Goal: Task Accomplishment & Management: Use online tool/utility

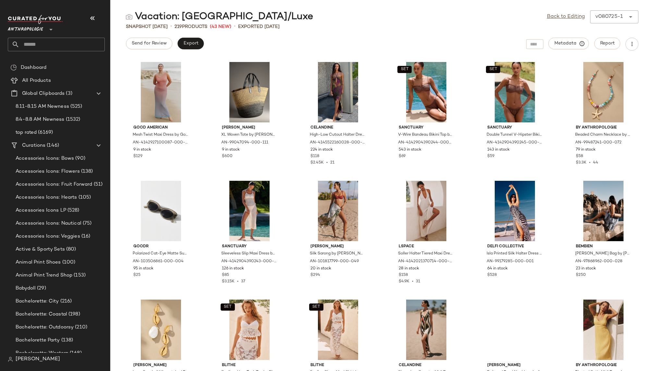
click at [68, 45] on input "text" at bounding box center [61, 45] width 85 height 14
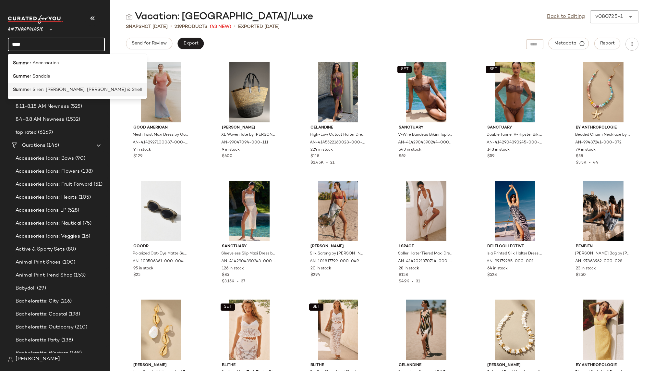
type input "****"
click at [57, 89] on span "er Siren: Shimmer, Sequin & Shell" at bounding box center [84, 89] width 115 height 7
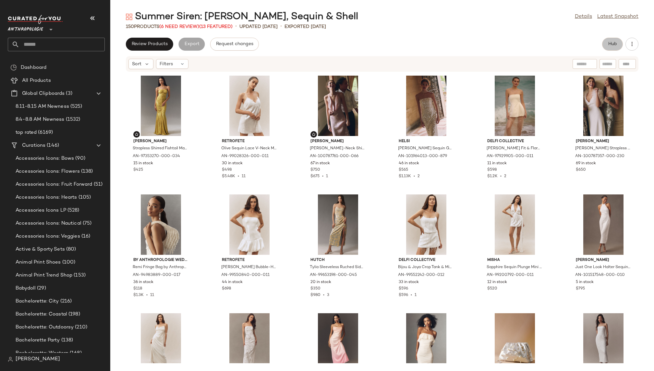
click at [607, 43] on button "Hub" at bounding box center [612, 44] width 21 height 13
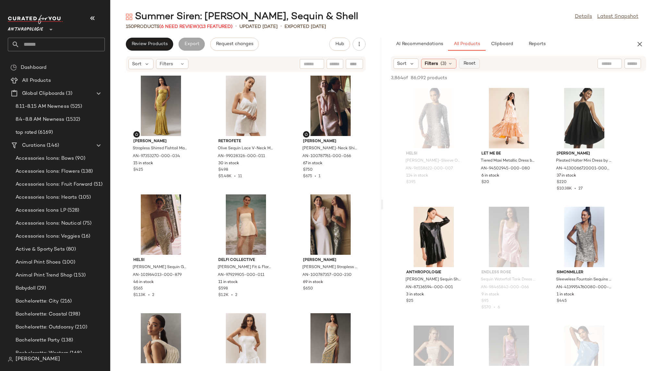
click at [471, 64] on span "Reset" at bounding box center [469, 63] width 12 height 5
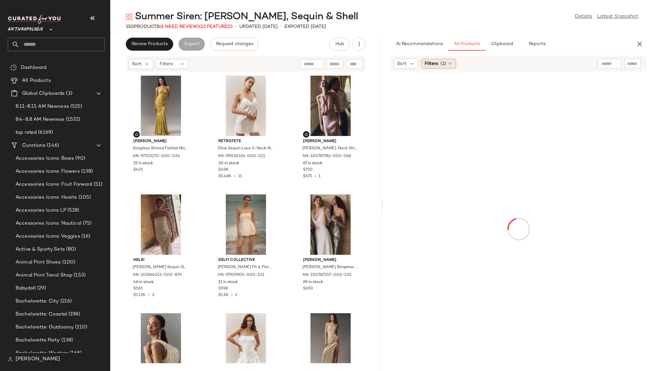
click at [433, 63] on span "Filters" at bounding box center [430, 63] width 13 height 7
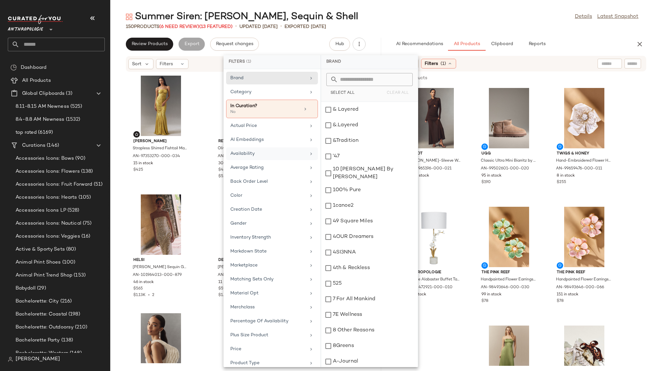
click at [284, 155] on div "Availability" at bounding box center [268, 153] width 76 height 7
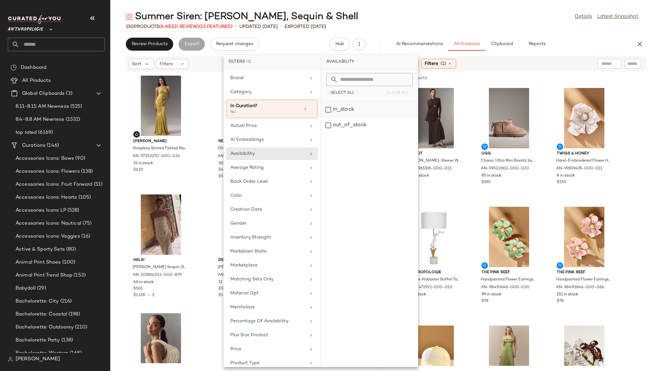
click at [349, 117] on div "in_stock" at bounding box center [369, 125] width 97 height 16
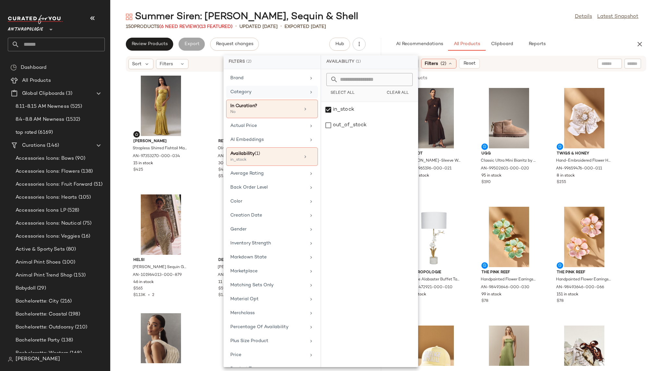
click at [284, 92] on div "Category" at bounding box center [268, 92] width 76 height 7
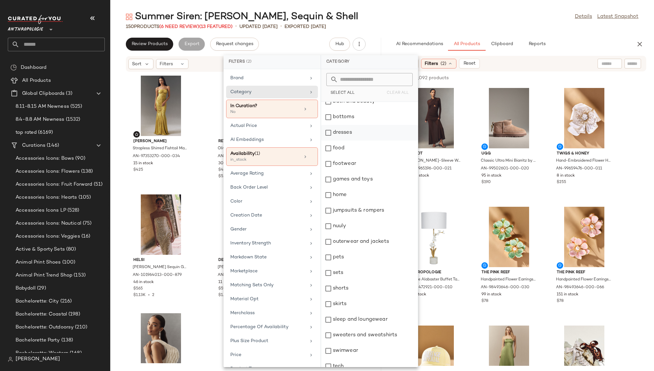
scroll to position [49, 0]
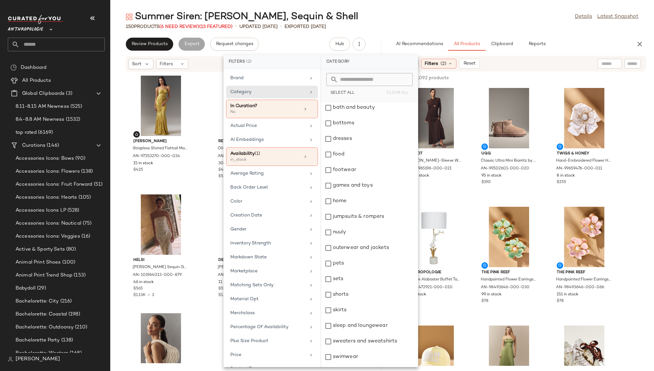
click at [458, 27] on div "150 Products (6 Need Review) (13 Featured) • updated Aug 8th • Exported Aug 8th" at bounding box center [381, 26] width 543 height 6
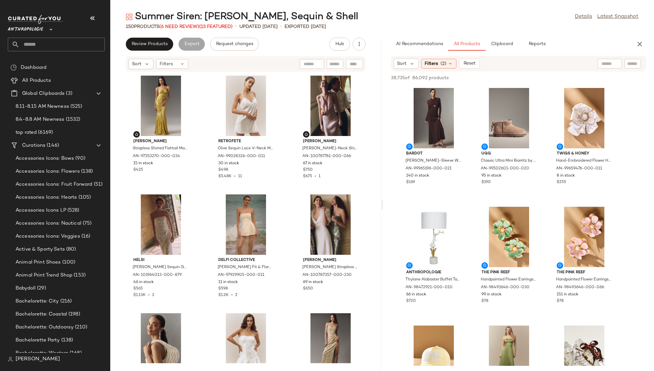
click at [627, 61] on input "text" at bounding box center [632, 63] width 11 height 7
type input "******"
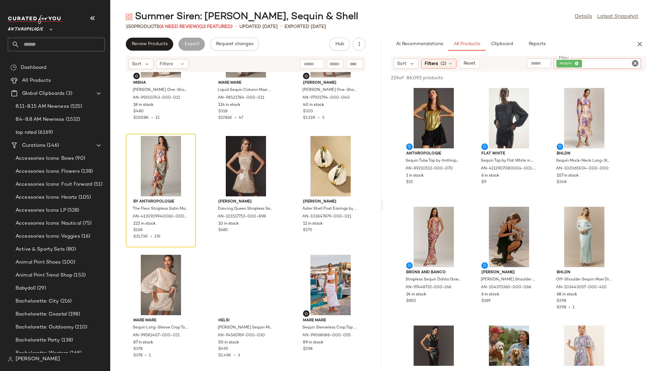
scroll to position [1251, 0]
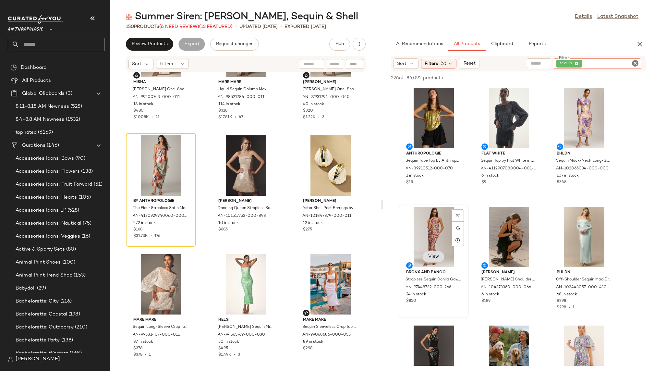
click at [434, 254] on span "View" at bounding box center [433, 256] width 11 height 5
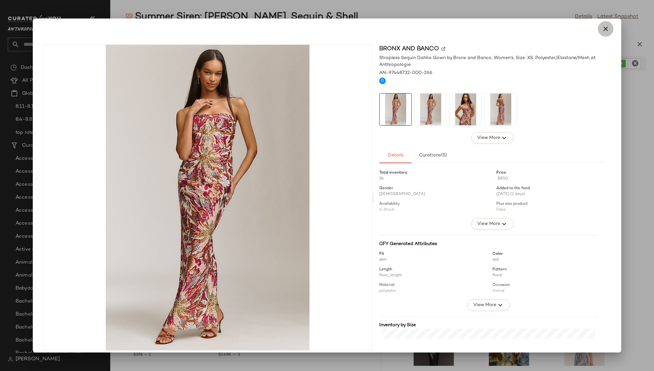
click at [601, 30] on icon "button" at bounding box center [605, 29] width 8 height 8
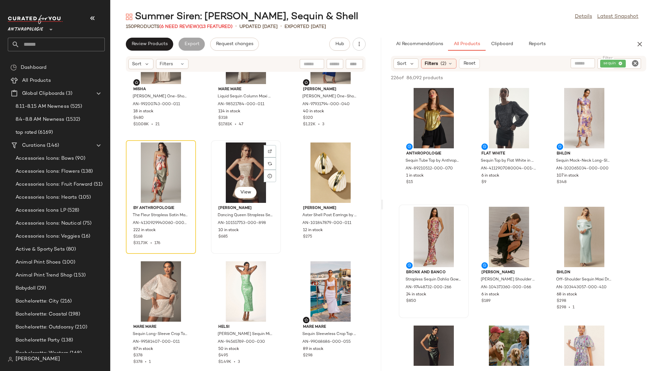
scroll to position [1253, 0]
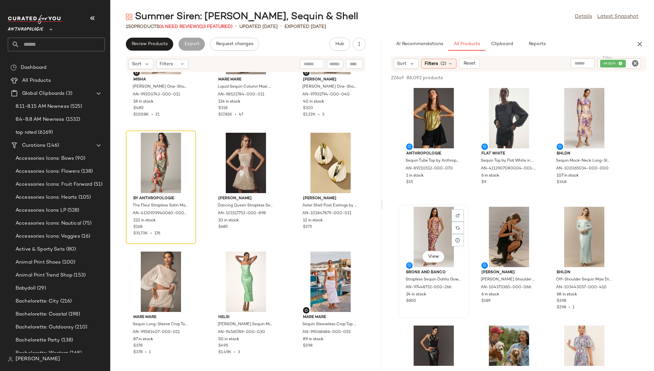
click at [430, 233] on div "View" at bounding box center [433, 237] width 65 height 60
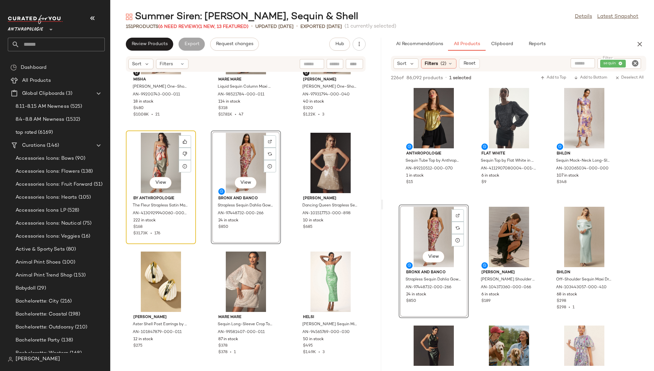
click at [161, 167] on div "View" at bounding box center [160, 163] width 65 height 60
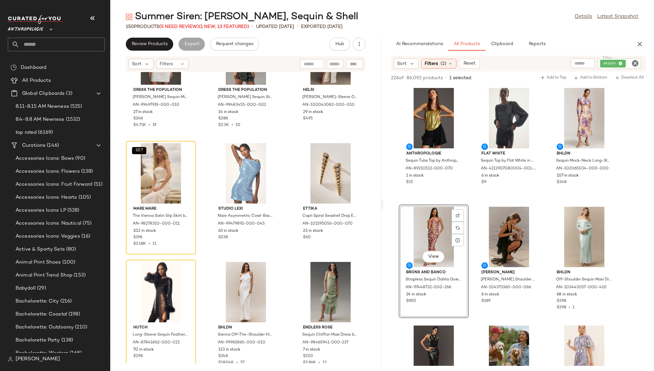
scroll to position [2671, 0]
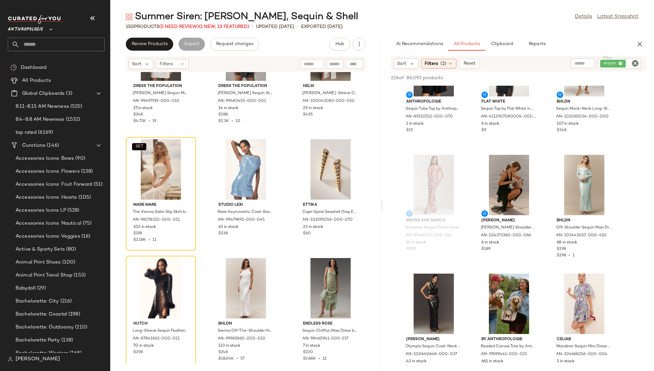
scroll to position [0, 0]
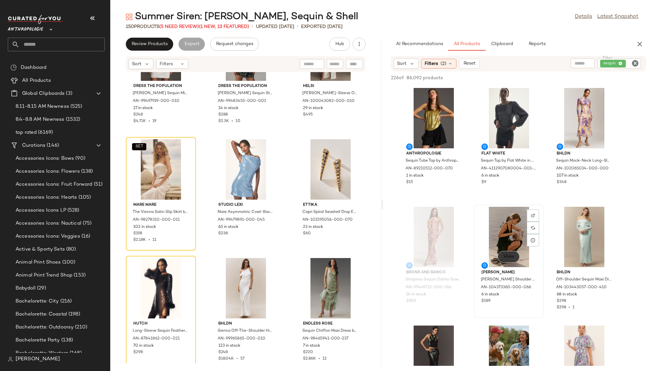
click at [509, 253] on button "View" at bounding box center [508, 257] width 22 height 12
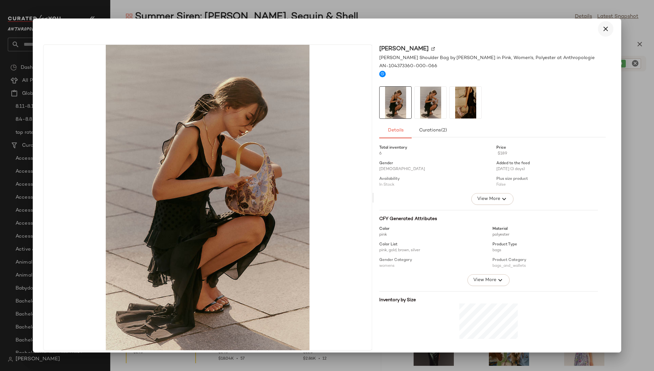
click at [601, 29] on icon "button" at bounding box center [605, 29] width 8 height 8
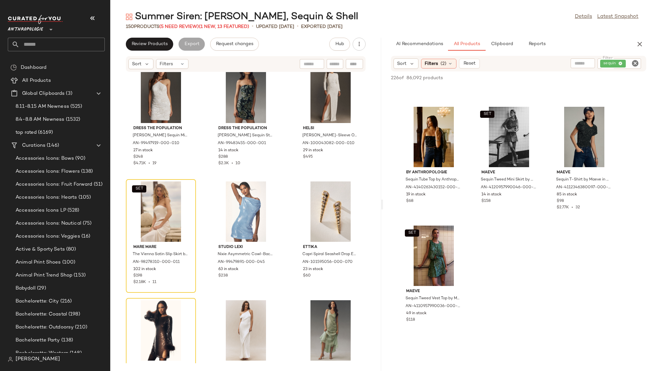
scroll to position [8873, 0]
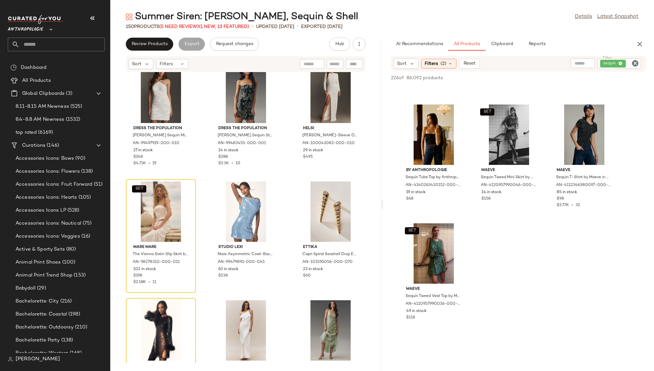
click at [635, 62] on icon "Clear Filter" at bounding box center [635, 63] width 8 height 8
click at [599, 32] on div "Summer Siren: Shimmer, Sequin & Shell Details Latest Snapshot 150 Products (5 N…" at bounding box center [381, 190] width 543 height 360
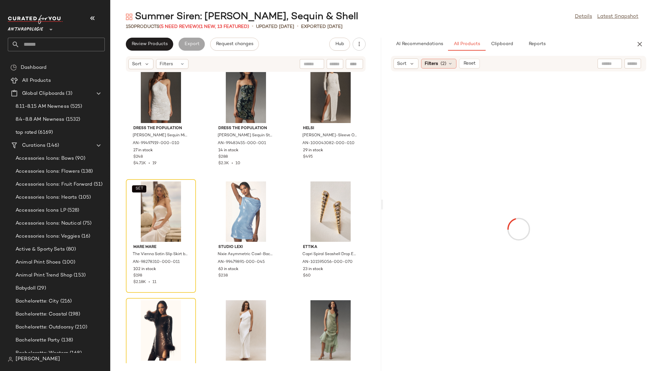
click at [440, 63] on span "(2)" at bounding box center [443, 63] width 6 height 7
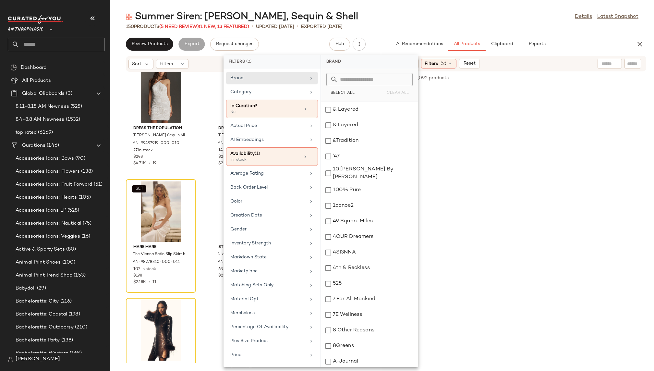
click at [452, 18] on div "Summer Siren: [PERSON_NAME], Sequin & Shell Details Latest Snapshot" at bounding box center [381, 16] width 543 height 13
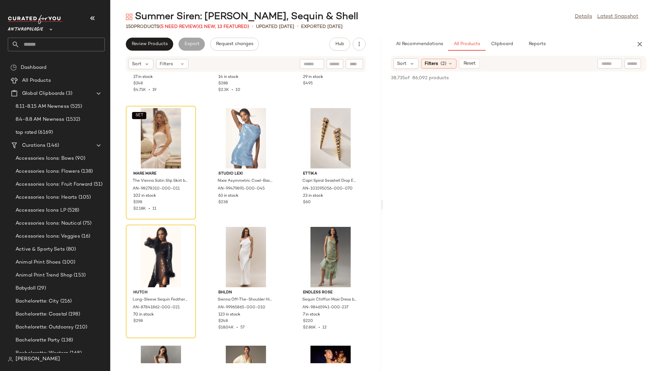
scroll to position [2714, 0]
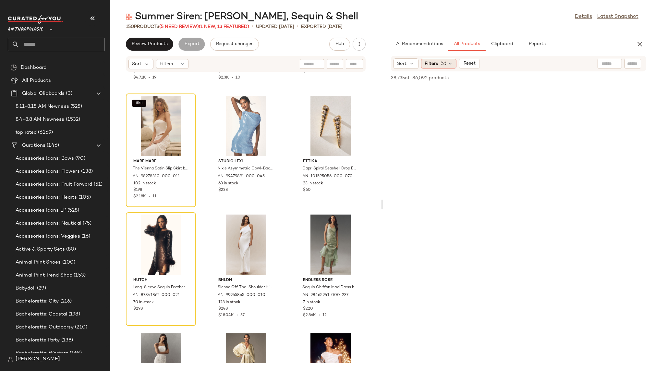
click at [441, 60] on div "Filters (2)" at bounding box center [438, 64] width 35 height 10
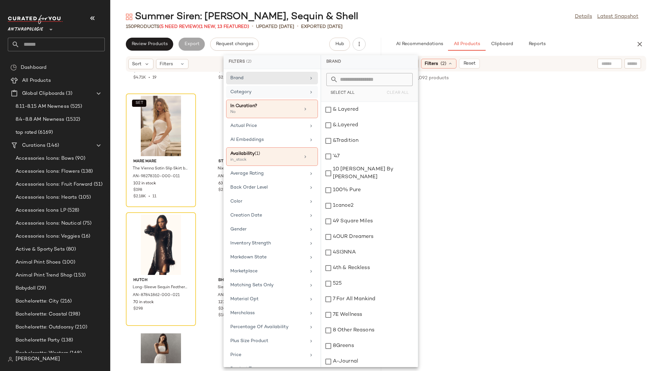
click at [282, 91] on div "Category" at bounding box center [268, 92] width 76 height 7
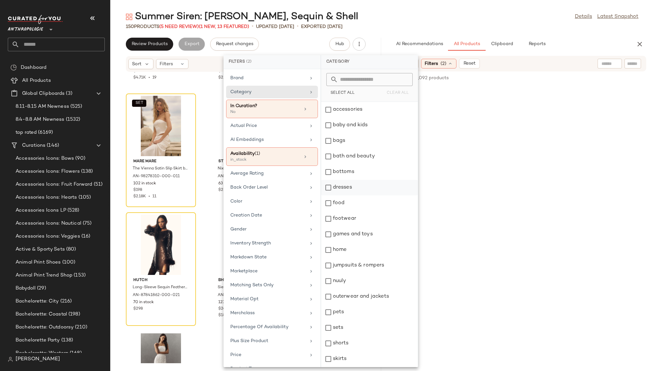
click at [346, 180] on div "dresses" at bounding box center [369, 188] width 97 height 16
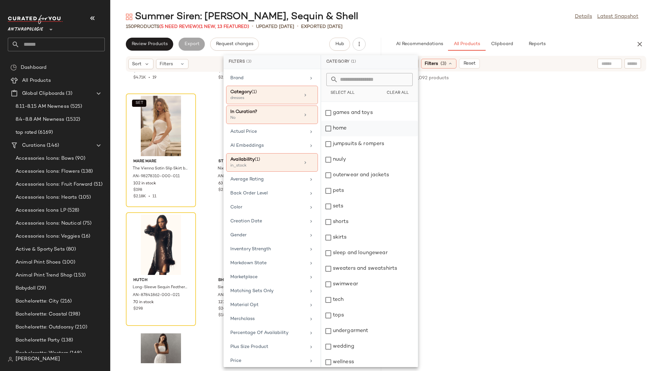
scroll to position [124, 0]
click at [359, 343] on div "wedding" at bounding box center [369, 344] width 97 height 16
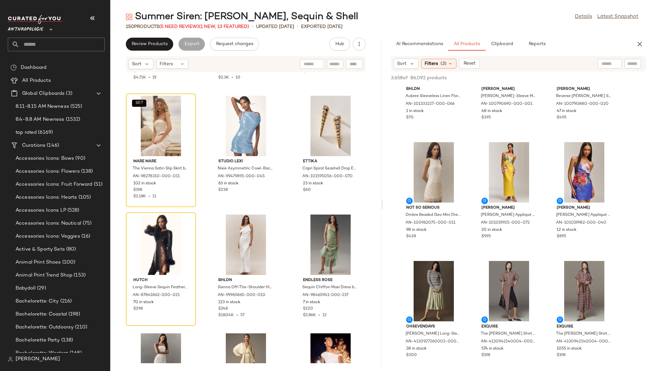
scroll to position [902, 0]
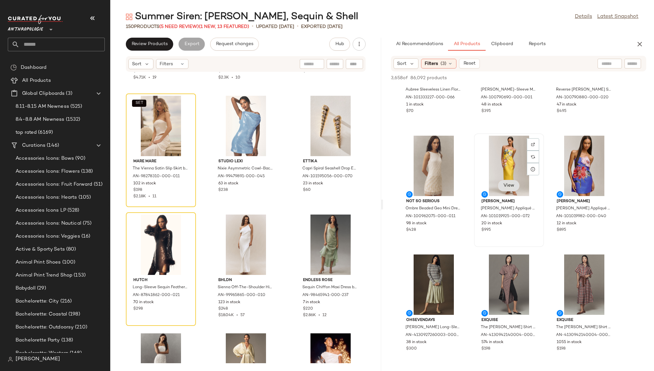
click at [506, 186] on span "View" at bounding box center [508, 185] width 11 height 5
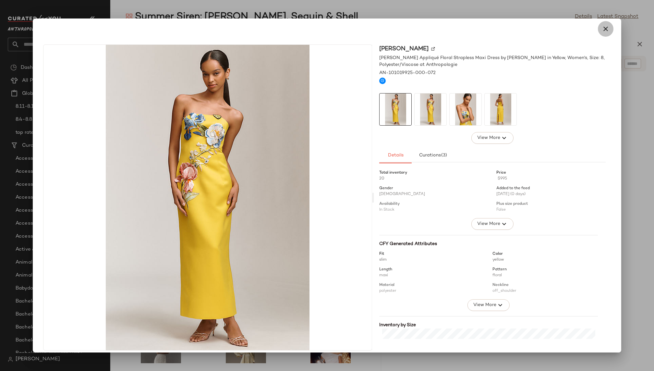
click at [606, 30] on button "button" at bounding box center [606, 29] width 16 height 16
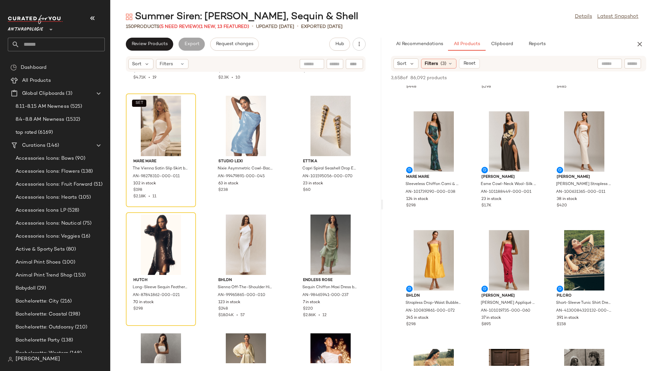
scroll to position [2476, 0]
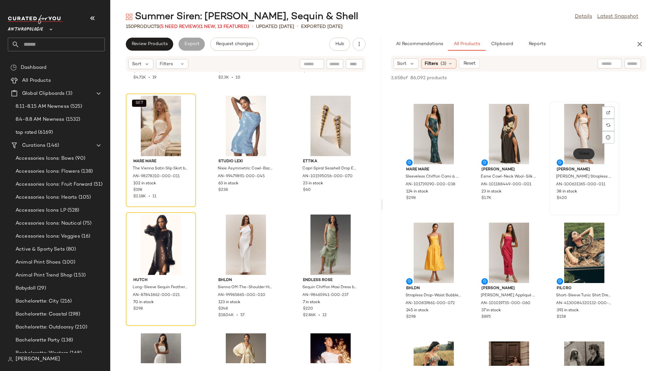
click at [583, 157] on button "View" at bounding box center [584, 154] width 22 height 12
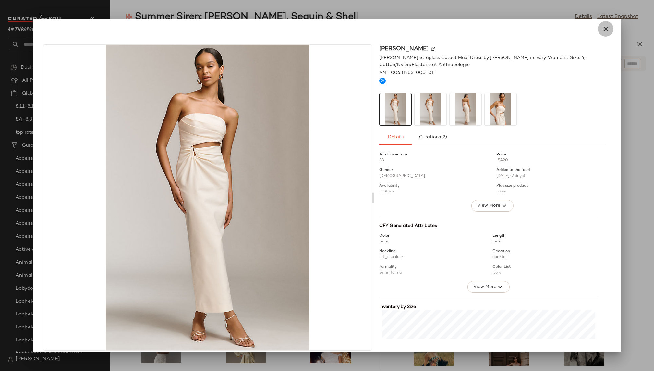
click at [603, 30] on icon "button" at bounding box center [605, 29] width 8 height 8
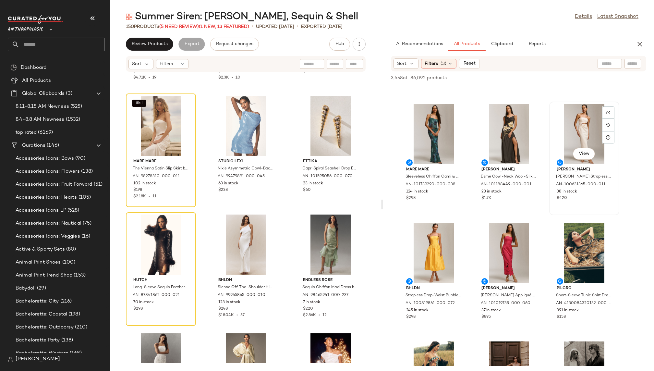
click at [571, 138] on div "View" at bounding box center [583, 134] width 65 height 60
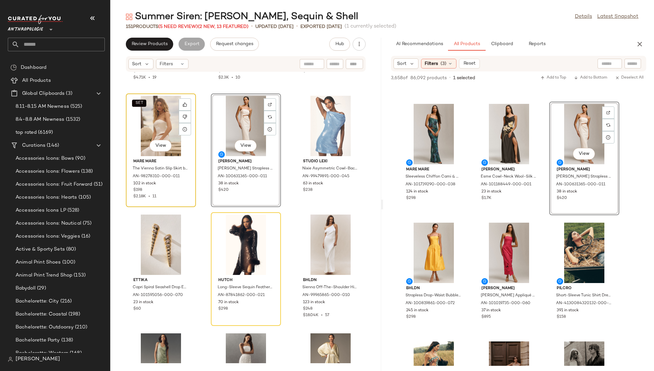
click at [154, 133] on div "SET View" at bounding box center [160, 126] width 65 height 60
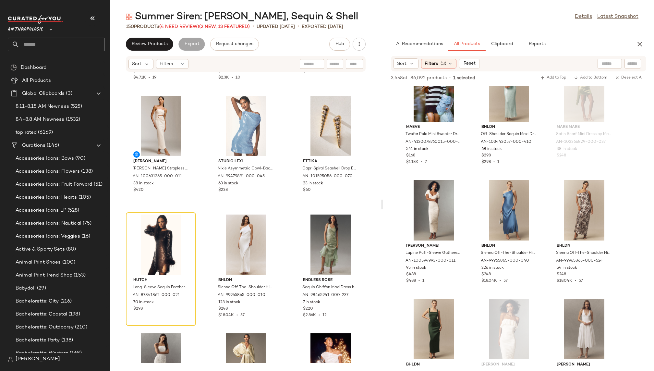
scroll to position [5723, 0]
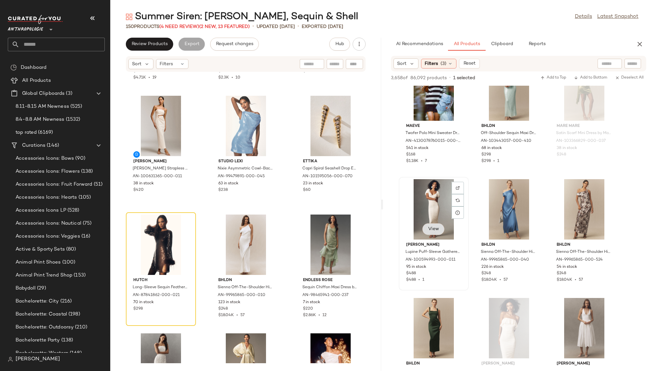
click at [435, 231] on span "View" at bounding box center [433, 228] width 11 height 5
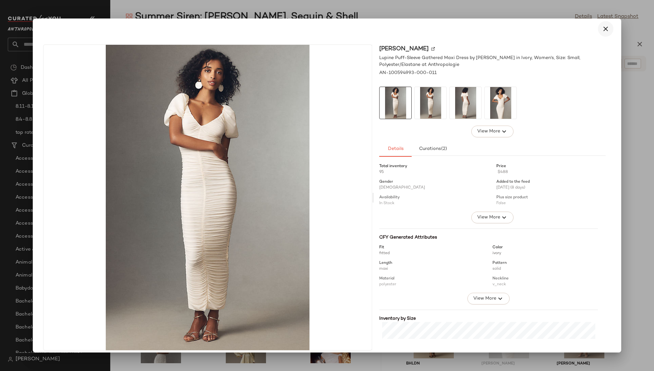
click at [604, 27] on icon "button" at bounding box center [605, 29] width 8 height 8
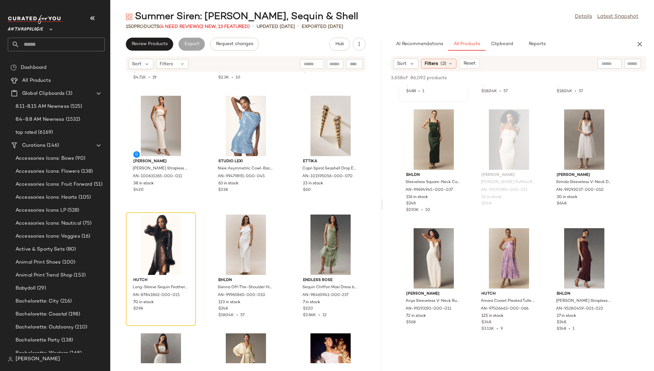
scroll to position [5950, 0]
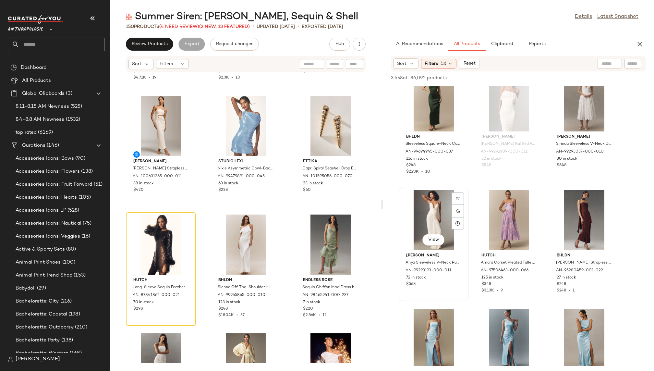
click at [424, 219] on div "View" at bounding box center [433, 220] width 65 height 60
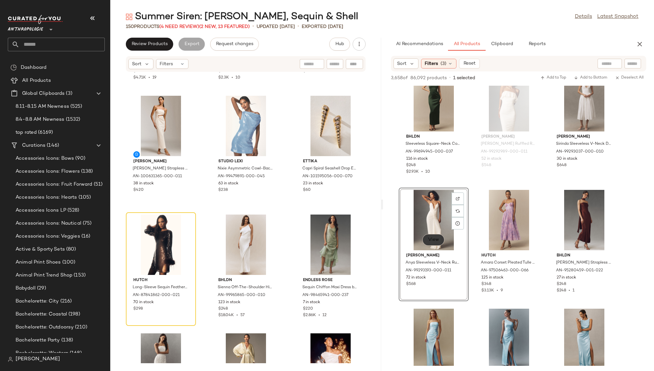
click at [432, 239] on span "View" at bounding box center [433, 239] width 11 height 5
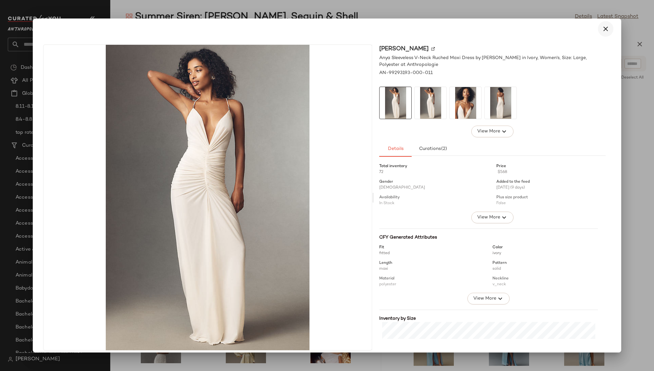
click at [601, 26] on icon "button" at bounding box center [605, 29] width 8 height 8
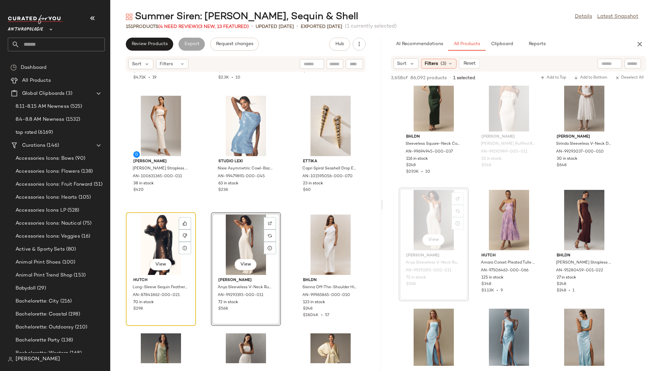
click at [161, 244] on div "View" at bounding box center [160, 244] width 65 height 60
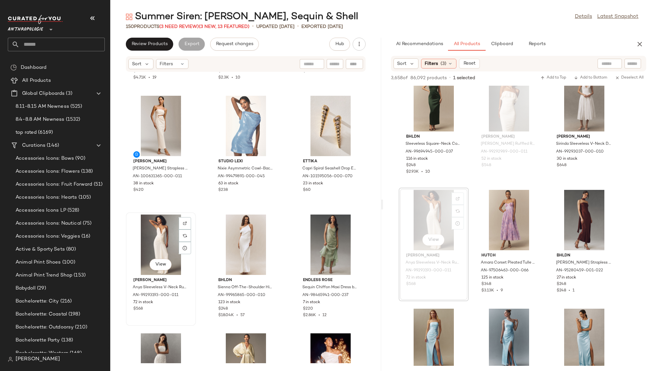
click at [136, 247] on div "View" at bounding box center [160, 244] width 65 height 60
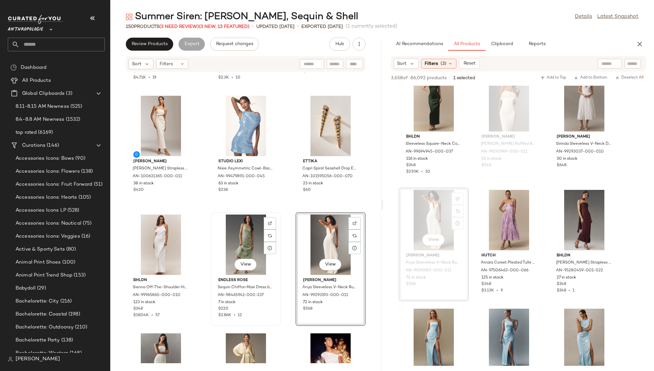
click at [237, 245] on div "View" at bounding box center [245, 244] width 65 height 60
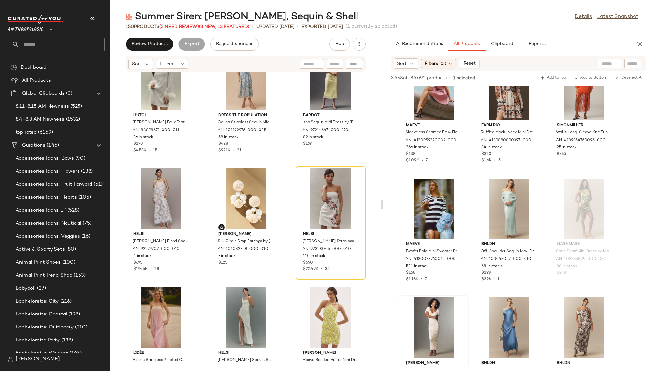
scroll to position [5605, 0]
click at [513, 192] on div "View" at bounding box center [508, 208] width 65 height 60
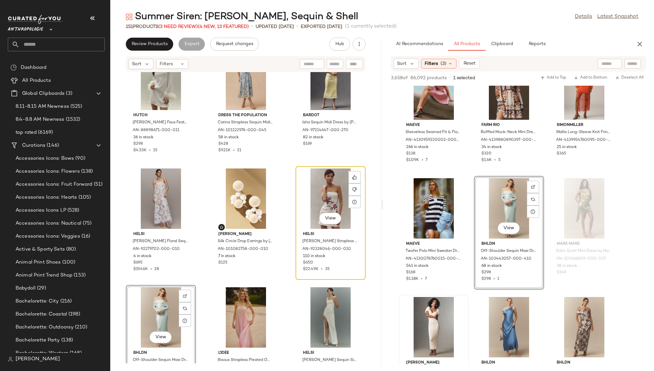
click at [318, 197] on div "View" at bounding box center [330, 198] width 65 height 60
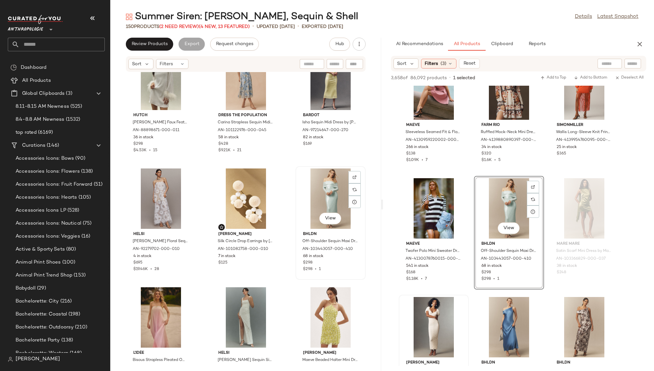
click at [319, 207] on div "View" at bounding box center [330, 198] width 65 height 60
click at [286, 292] on div "Helsi Leslie Strapless Sequin Mesh Midi Dress by Helsi in Silver, Women's, Size…" at bounding box center [245, 217] width 271 height 291
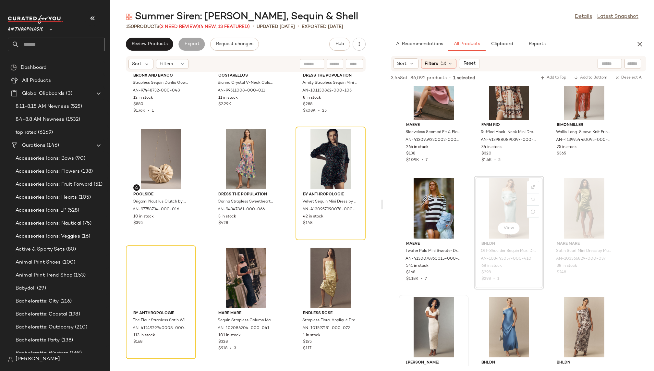
scroll to position [5173, 0]
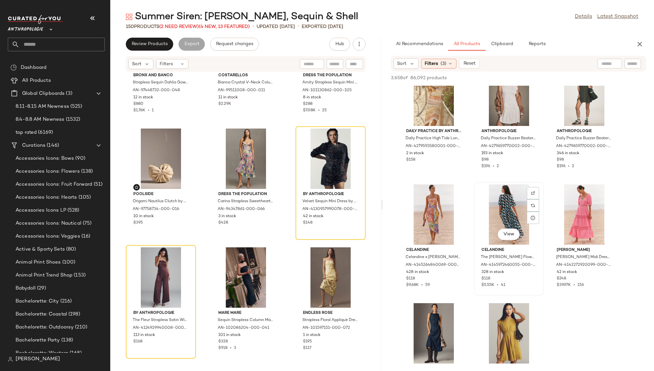
scroll to position [14877, 0]
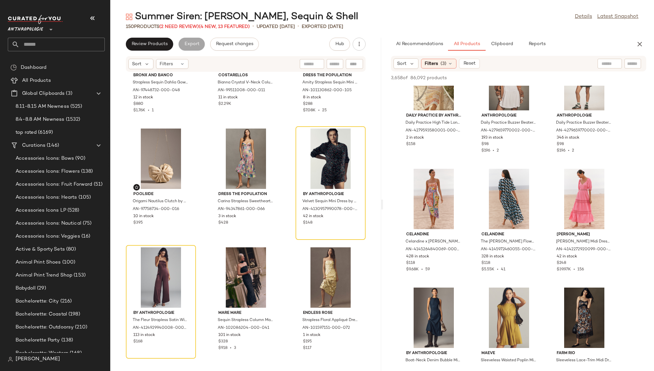
click at [603, 62] on input "text" at bounding box center [609, 63] width 17 height 7
type input "**********"
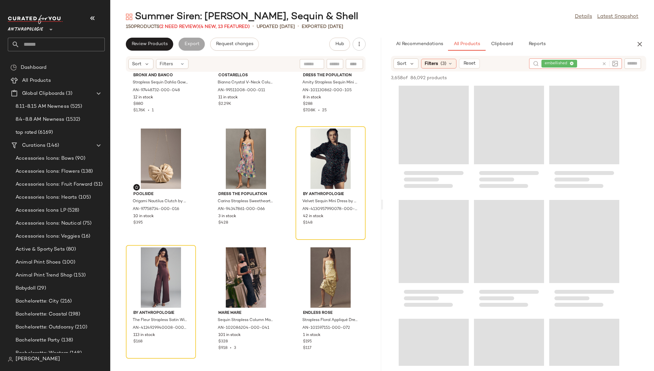
scroll to position [0, 0]
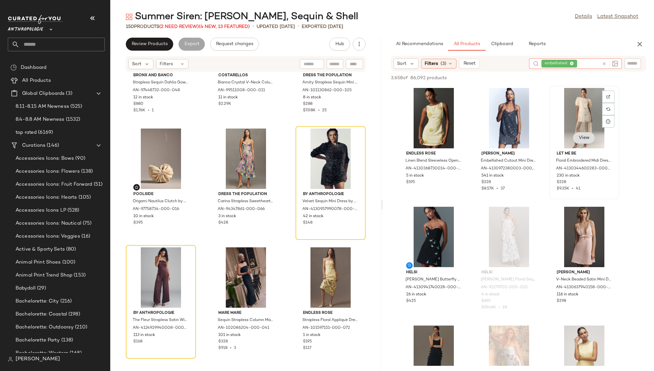
click at [583, 135] on button "View" at bounding box center [584, 138] width 22 height 12
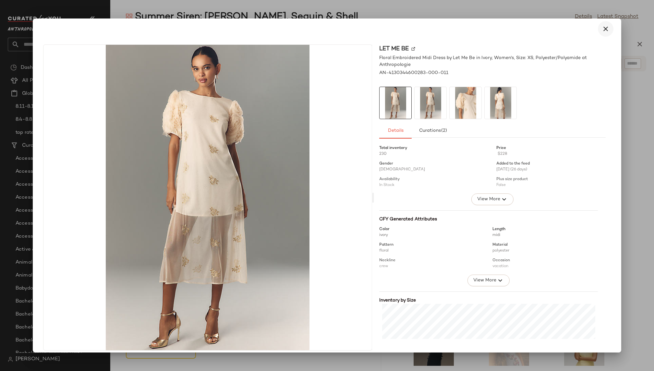
click at [601, 29] on icon "button" at bounding box center [605, 29] width 8 height 8
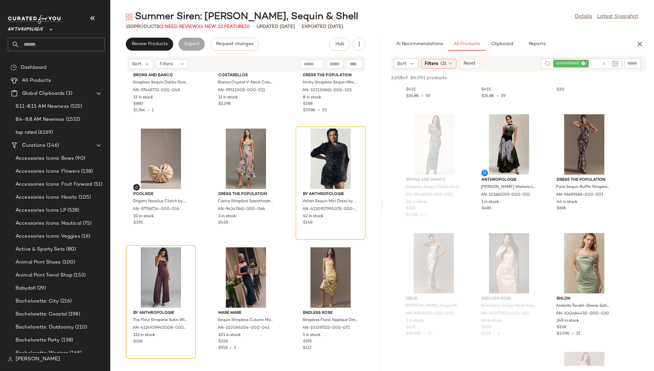
scroll to position [2941, 0]
click at [583, 162] on span "View" at bounding box center [583, 163] width 11 height 5
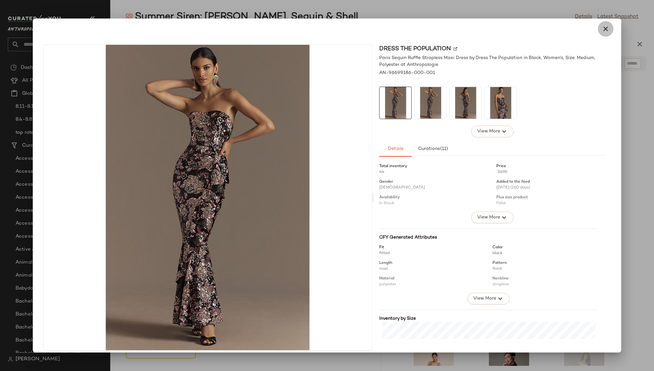
click at [601, 29] on icon "button" at bounding box center [605, 29] width 8 height 8
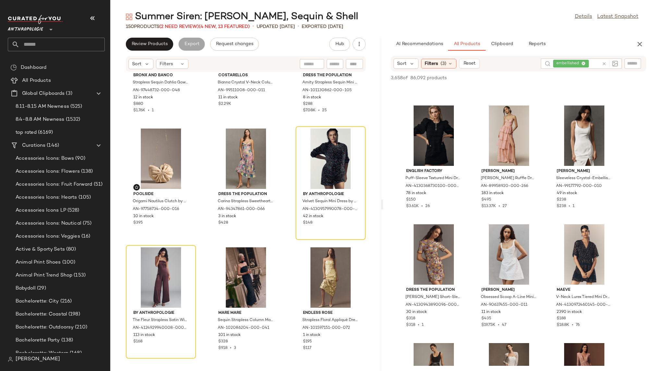
scroll to position [4966, 0]
click at [584, 157] on span "View" at bounding box center [583, 155] width 11 height 5
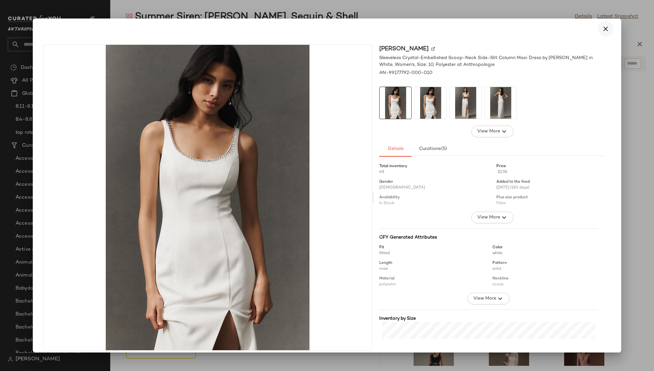
click at [604, 25] on icon "button" at bounding box center [605, 29] width 8 height 8
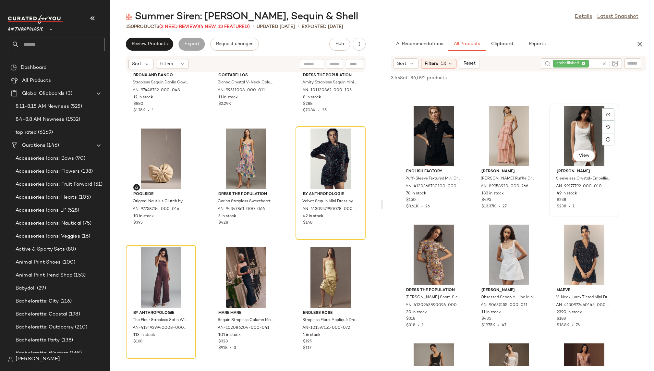
click at [582, 136] on div "View" at bounding box center [583, 136] width 65 height 60
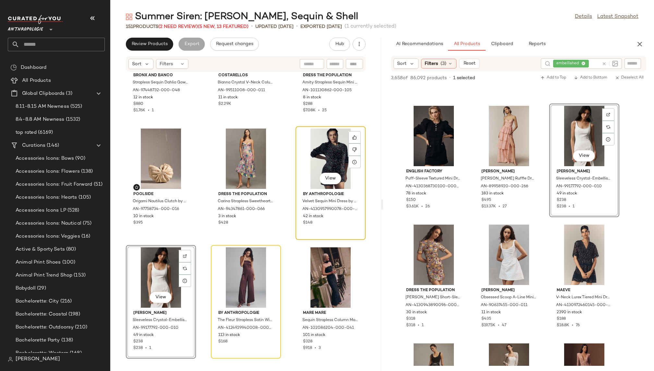
click at [312, 156] on div "View" at bounding box center [330, 158] width 65 height 60
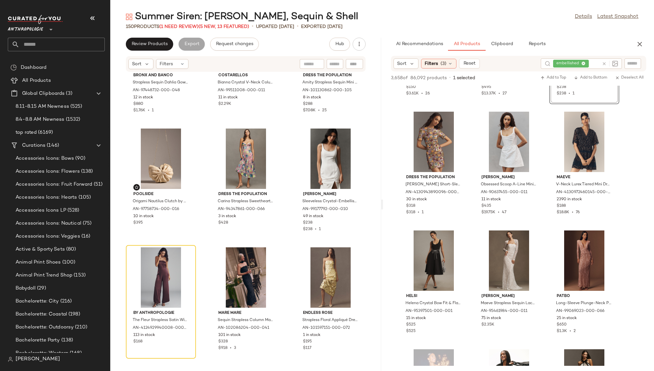
scroll to position [5082, 0]
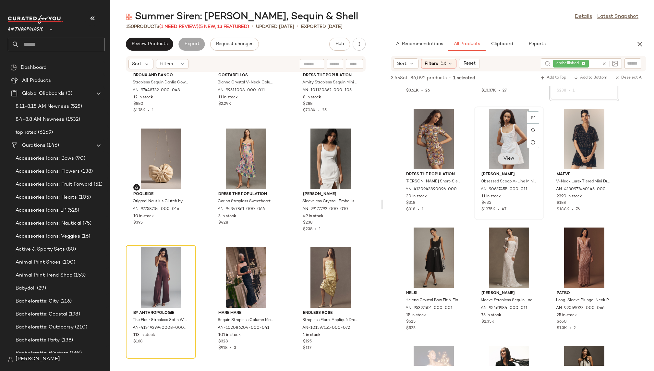
click at [507, 157] on span "View" at bounding box center [508, 158] width 11 height 5
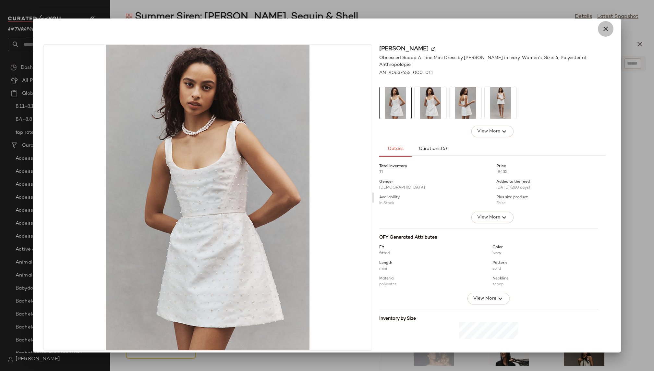
click at [601, 30] on icon "button" at bounding box center [605, 29] width 8 height 8
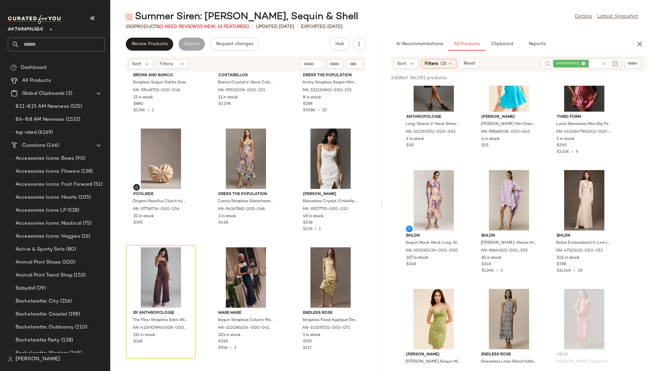
scroll to position [5497, 0]
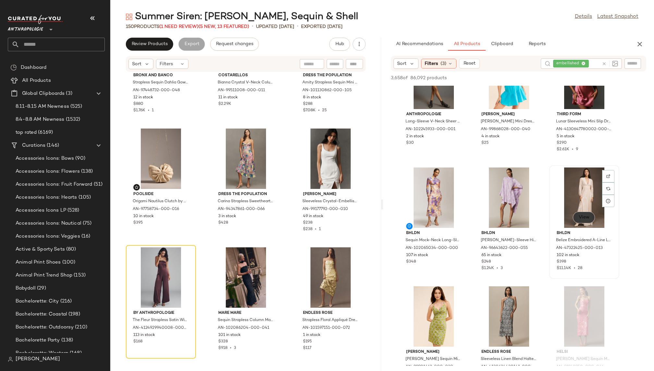
click at [581, 219] on span "View" at bounding box center [583, 217] width 11 height 5
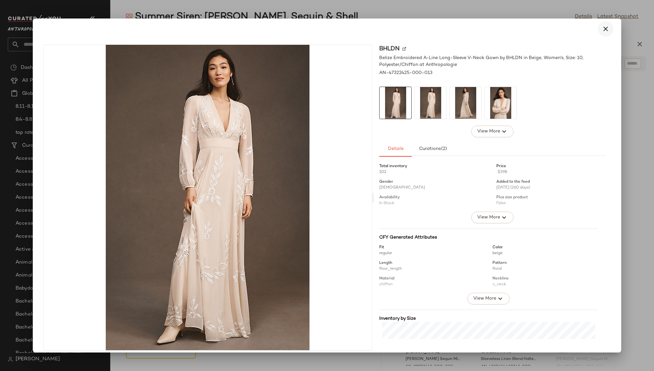
click at [601, 26] on icon "button" at bounding box center [605, 29] width 8 height 8
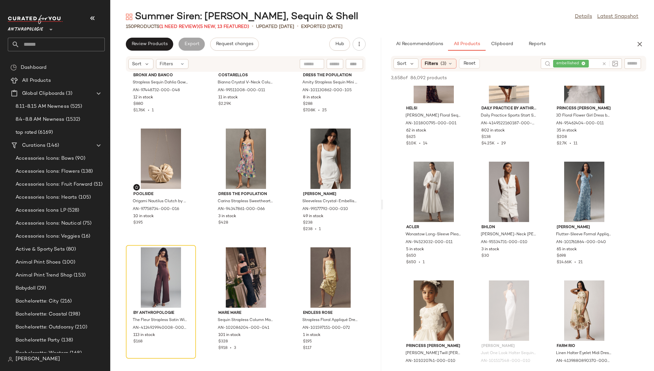
scroll to position [11541, 0]
click at [585, 216] on button "View" at bounding box center [584, 212] width 22 height 12
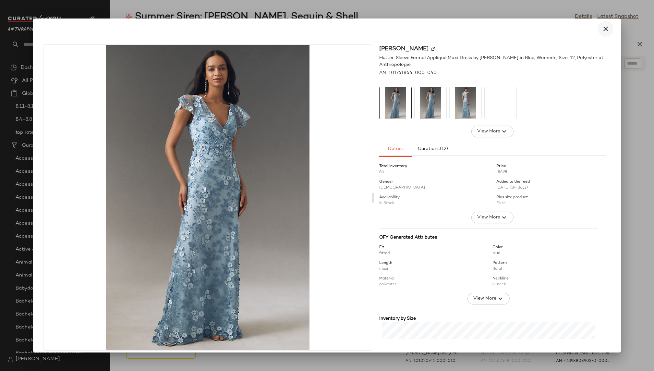
click at [602, 31] on icon "button" at bounding box center [605, 29] width 8 height 8
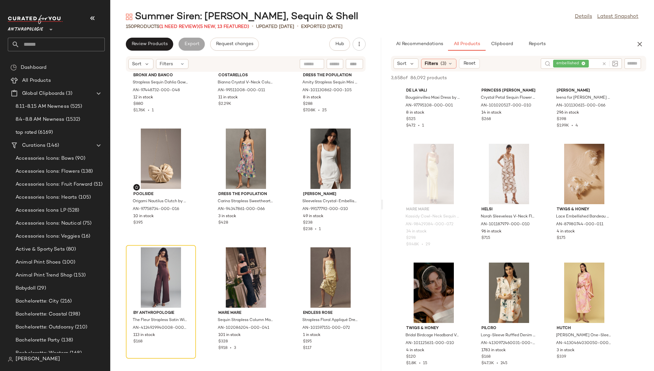
scroll to position [18641, 0]
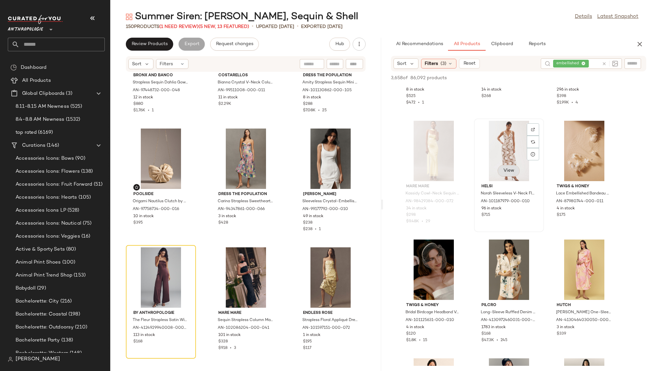
click at [511, 172] on span "View" at bounding box center [508, 170] width 11 height 5
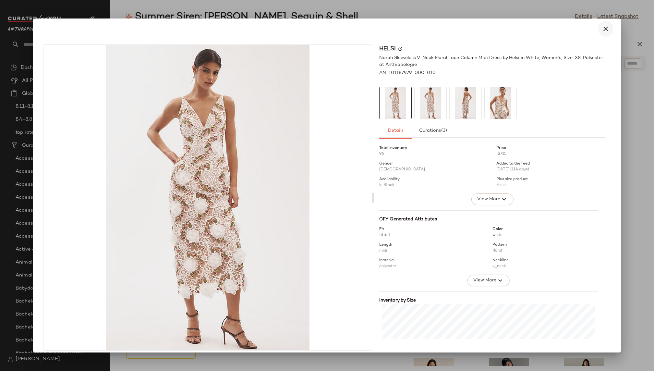
click at [602, 30] on icon "button" at bounding box center [605, 29] width 8 height 8
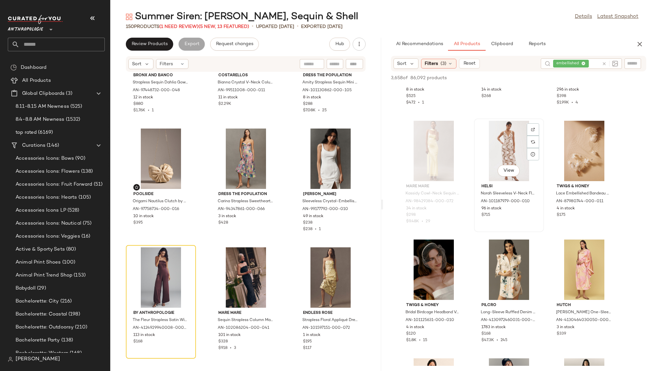
click at [493, 152] on div "View" at bounding box center [508, 151] width 65 height 60
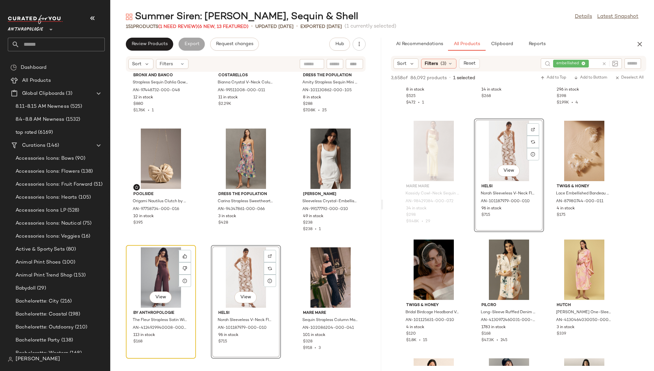
click at [159, 255] on div "View" at bounding box center [160, 277] width 65 height 60
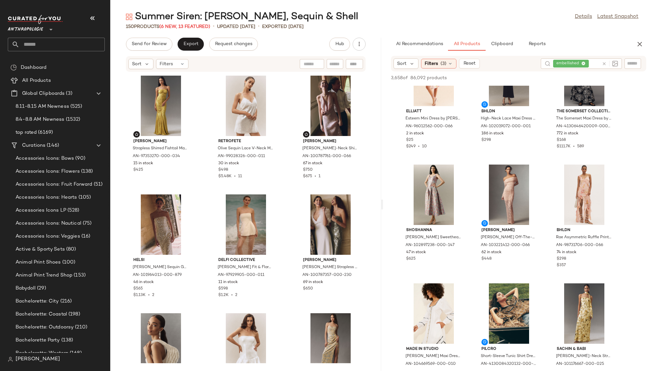
scroll to position [20207, 0]
click at [515, 214] on button "View" at bounding box center [508, 214] width 22 height 12
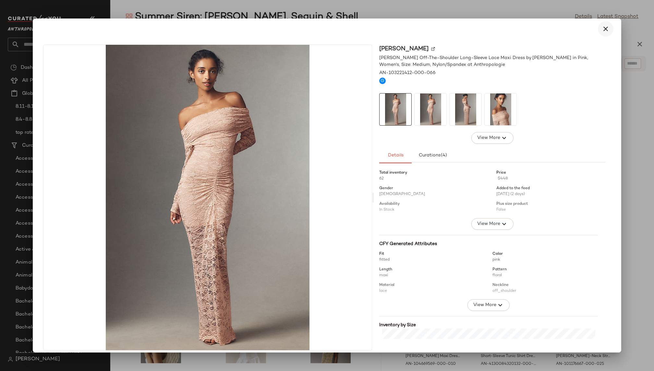
click at [602, 30] on icon "button" at bounding box center [605, 29] width 8 height 8
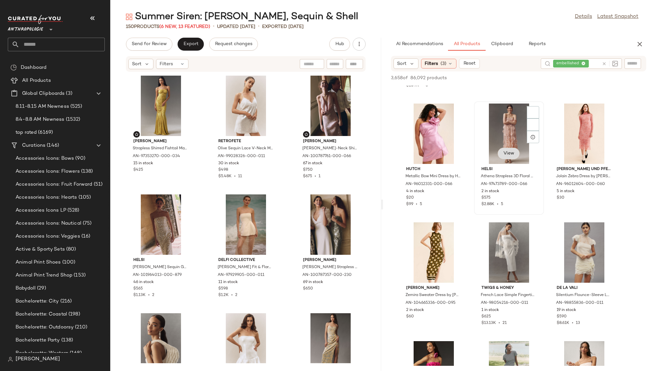
scroll to position [21006, 0]
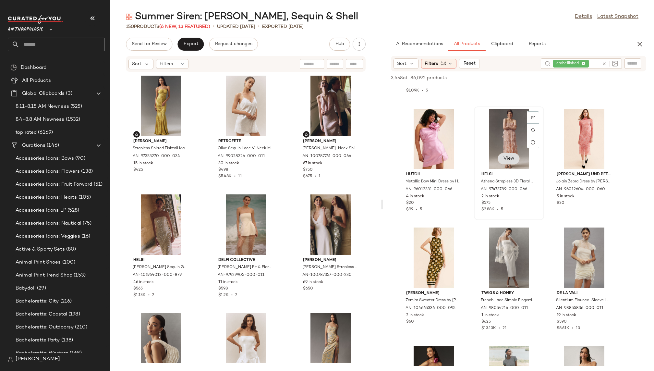
click at [510, 157] on span "View" at bounding box center [508, 158] width 11 height 5
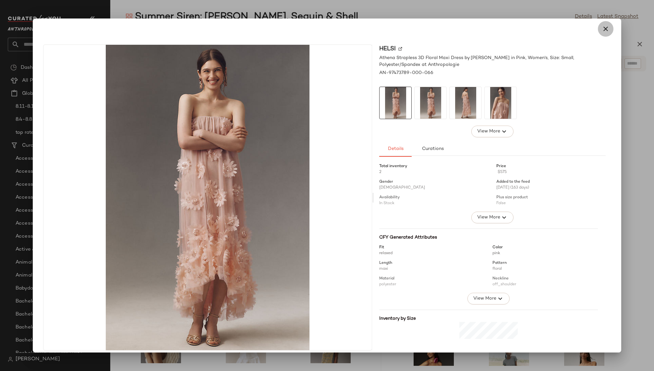
click at [601, 29] on icon "button" at bounding box center [605, 29] width 8 height 8
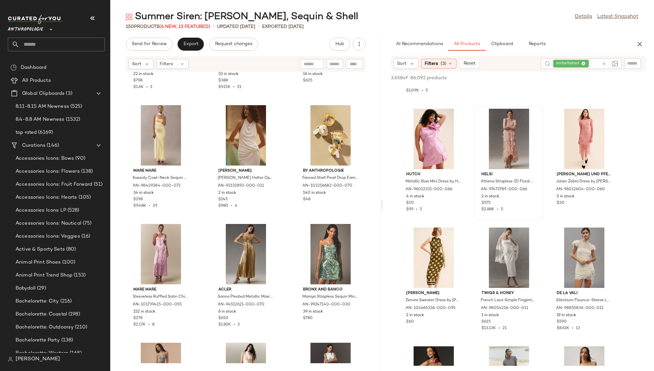
scroll to position [5643, 0]
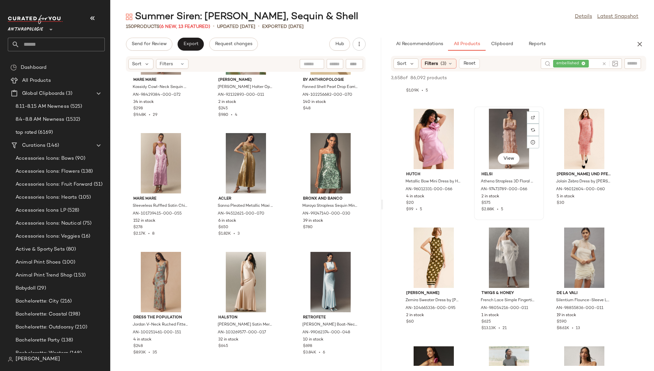
click at [503, 143] on div "View" at bounding box center [508, 139] width 65 height 60
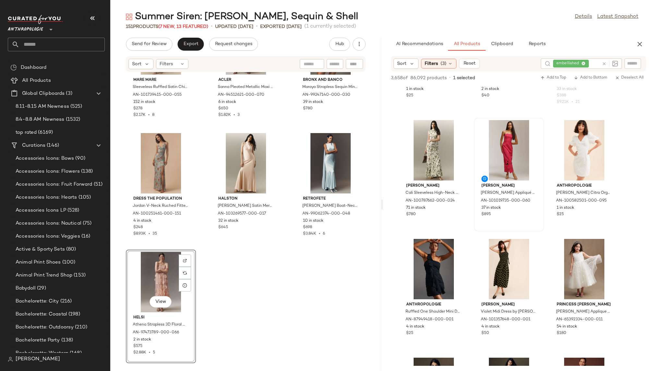
scroll to position [24710, 0]
click at [510, 169] on span "View" at bounding box center [508, 169] width 11 height 5
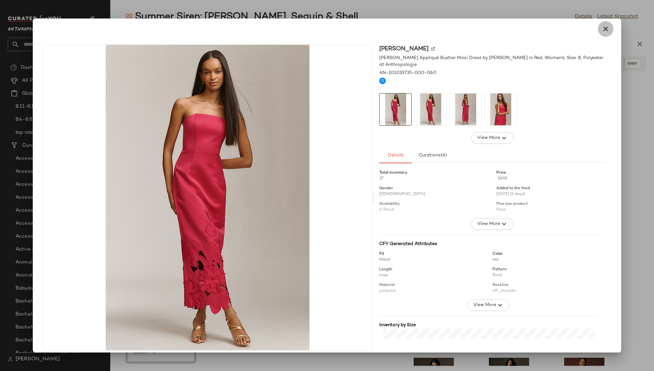
click at [602, 28] on icon "button" at bounding box center [605, 29] width 8 height 8
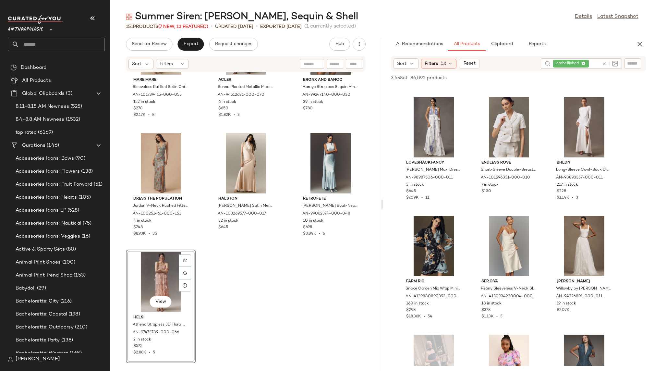
scroll to position [27822, 0]
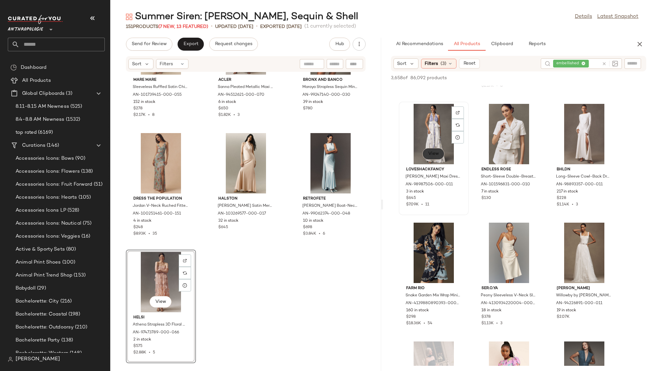
click at [429, 155] on span "View" at bounding box center [433, 153] width 11 height 5
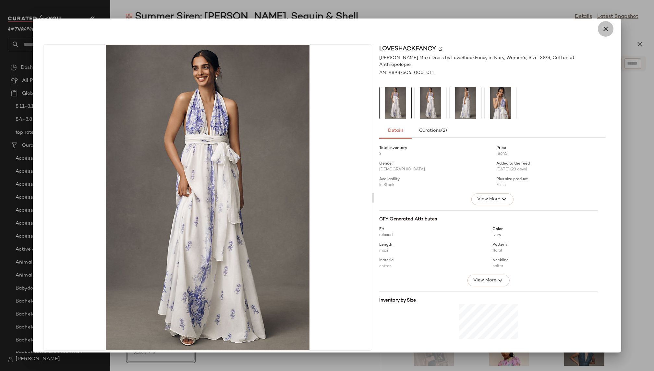
click at [601, 30] on icon "button" at bounding box center [605, 29] width 8 height 8
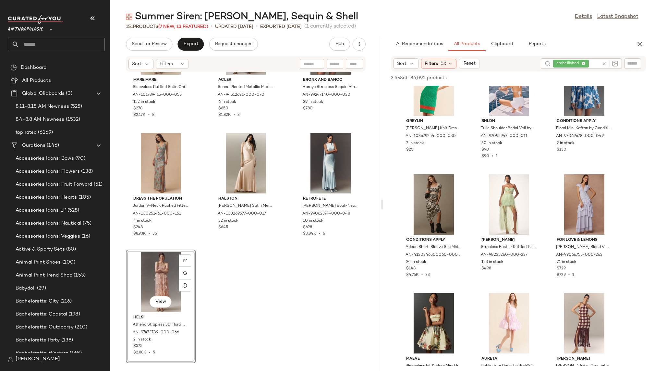
scroll to position [33221, 0]
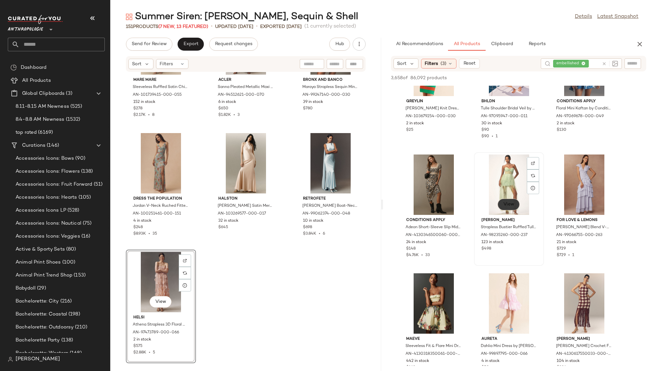
click at [511, 205] on span "View" at bounding box center [508, 204] width 11 height 5
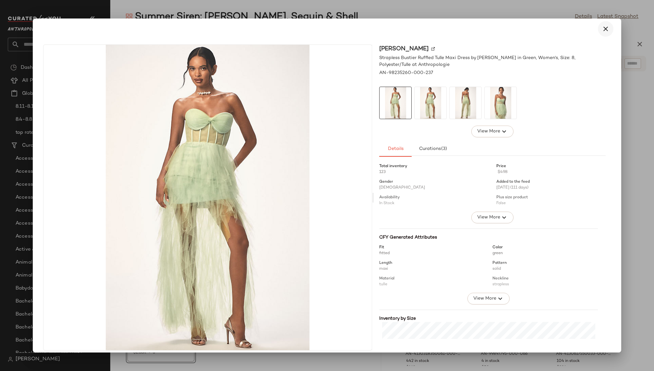
click at [605, 30] on icon "button" at bounding box center [605, 29] width 8 height 8
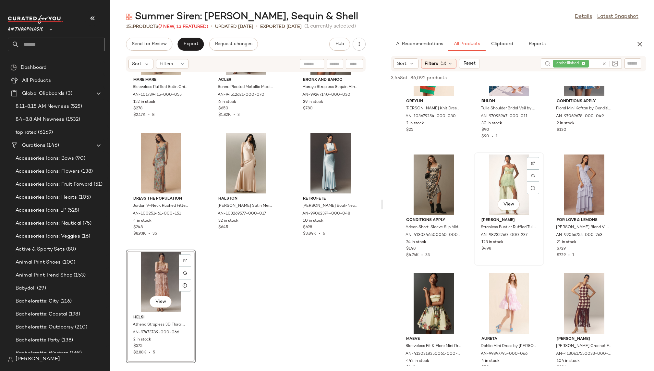
click at [497, 177] on div "View" at bounding box center [508, 184] width 65 height 60
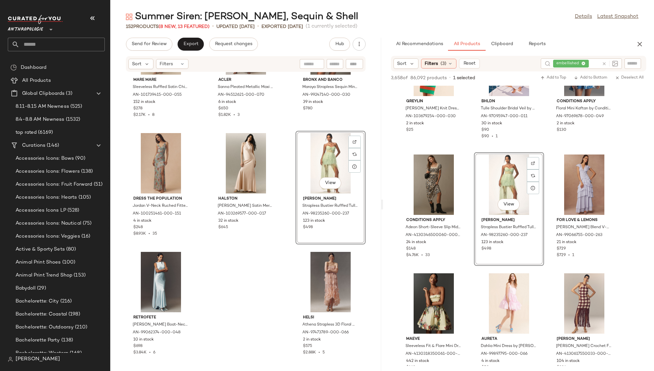
click at [603, 64] on icon at bounding box center [603, 63] width 5 height 5
click at [595, 45] on div "AI Recommendations All Products Clipboard Reports" at bounding box center [508, 44] width 234 height 13
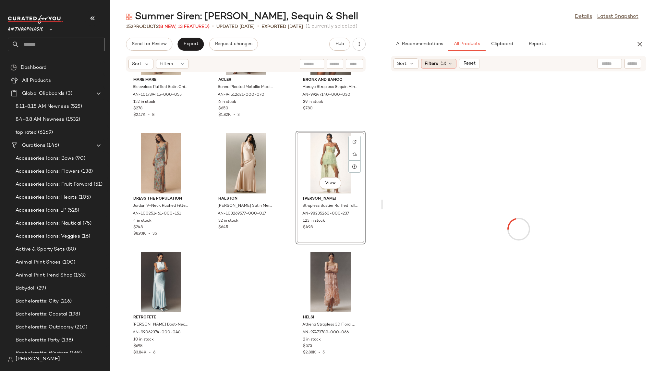
click at [440, 64] on span "(3)" at bounding box center [443, 63] width 6 height 7
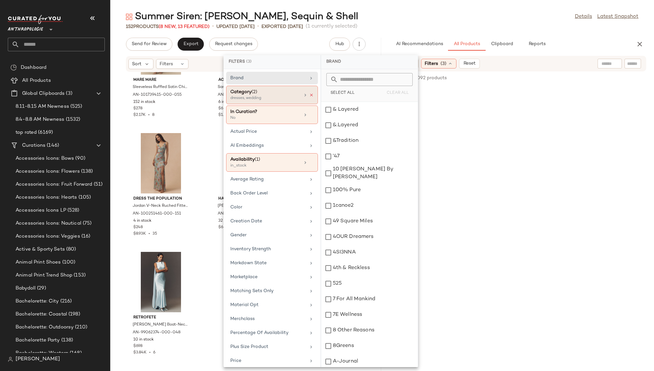
click at [309, 93] on icon at bounding box center [311, 95] width 5 height 5
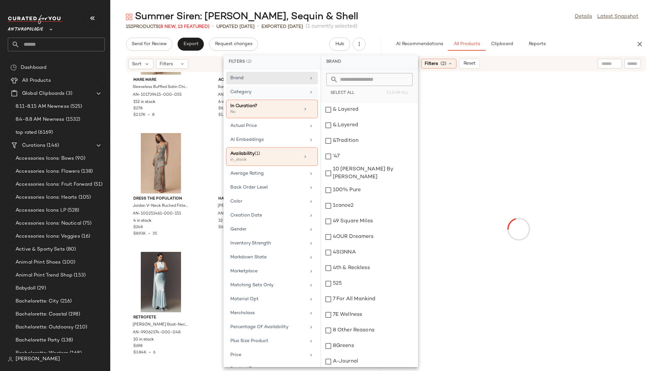
click at [296, 91] on div "Category" at bounding box center [268, 92] width 76 height 7
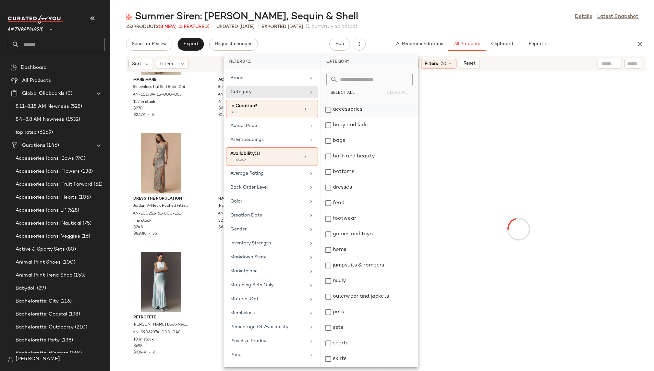
click at [357, 109] on div "accessories" at bounding box center [369, 110] width 97 height 16
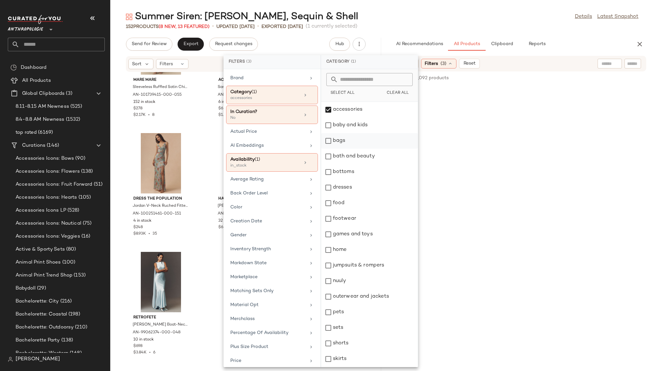
click at [355, 143] on div "bags" at bounding box center [369, 141] width 97 height 16
click at [354, 214] on div "footwear" at bounding box center [369, 219] width 97 height 16
click at [502, 17] on div "Summer Siren: [PERSON_NAME], Sequin & Shell Details Latest Snapshot" at bounding box center [381, 16] width 543 height 13
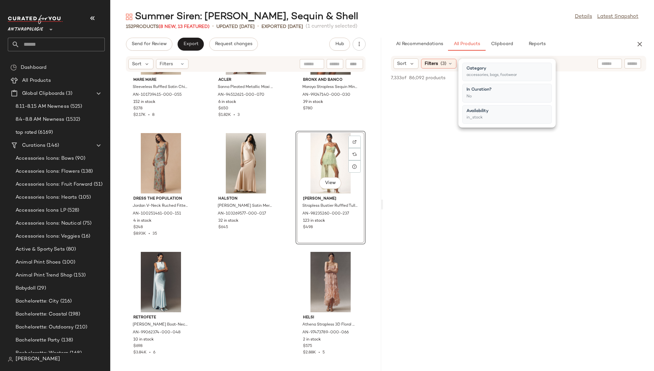
click at [613, 59] on div at bounding box center [609, 64] width 24 height 10
type input "********"
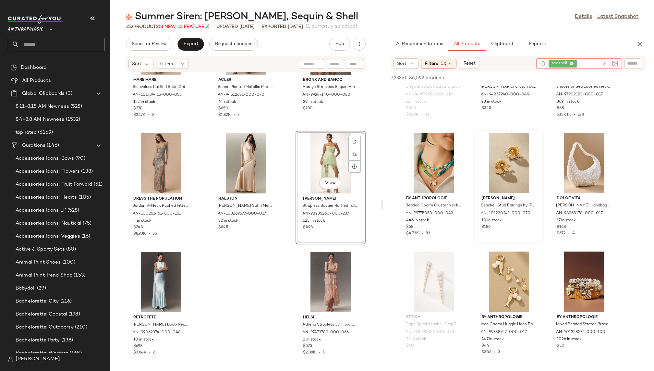
scroll to position [1380, 0]
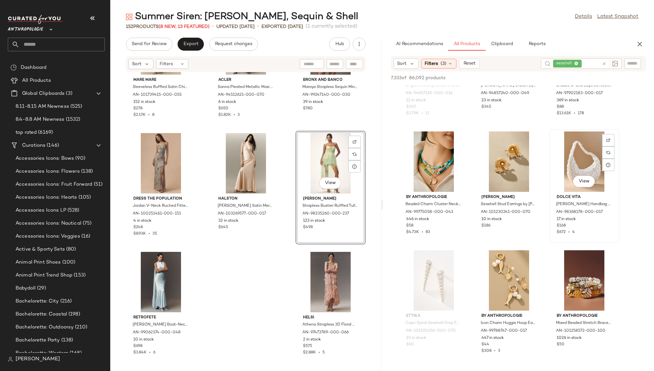
click at [561, 169] on div "View" at bounding box center [583, 161] width 65 height 60
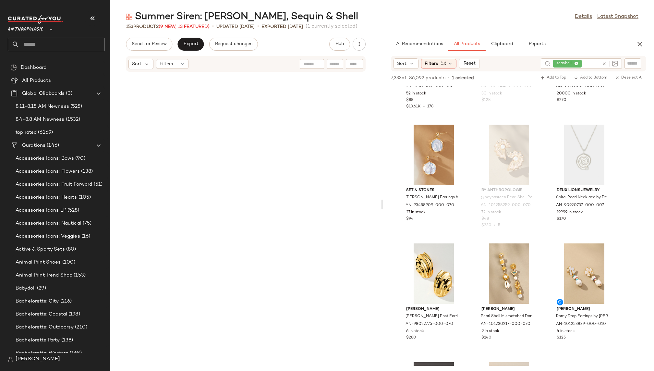
scroll to position [3940, 0]
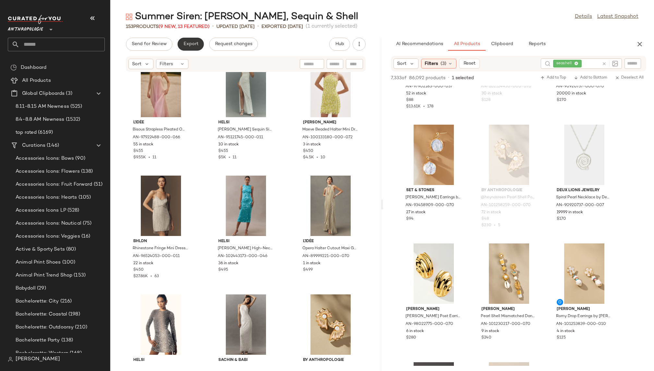
click at [196, 42] on span "Export" at bounding box center [190, 43] width 15 height 5
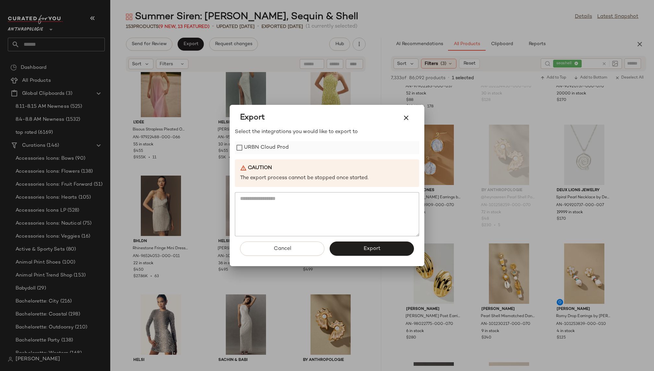
click at [255, 145] on label "URBN Cloud Prod" at bounding box center [266, 147] width 45 height 13
click at [349, 246] on button "Export" at bounding box center [371, 248] width 84 height 14
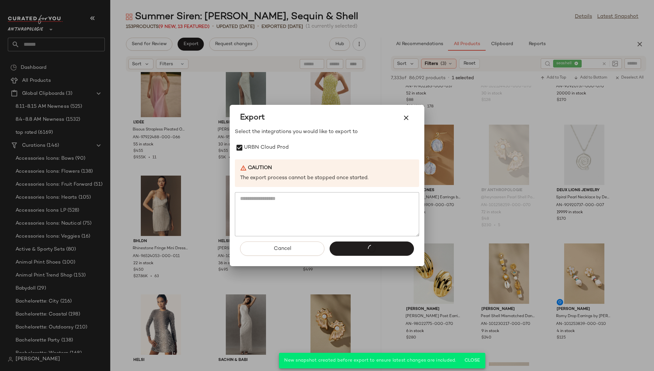
scroll to position [2574, 0]
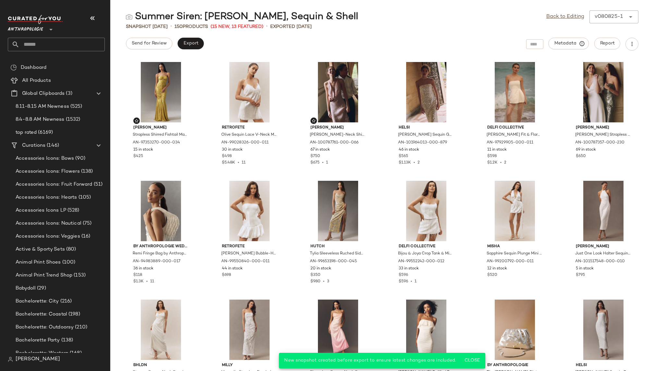
click at [48, 45] on input "text" at bounding box center [61, 45] width 85 height 14
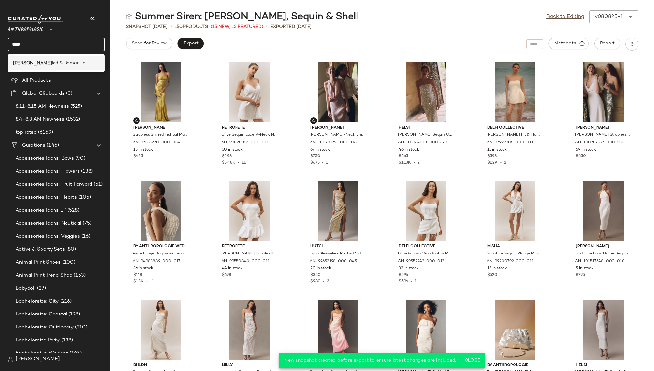
type input "****"
click at [52, 62] on span "led & Romantic" at bounding box center [68, 63] width 33 height 7
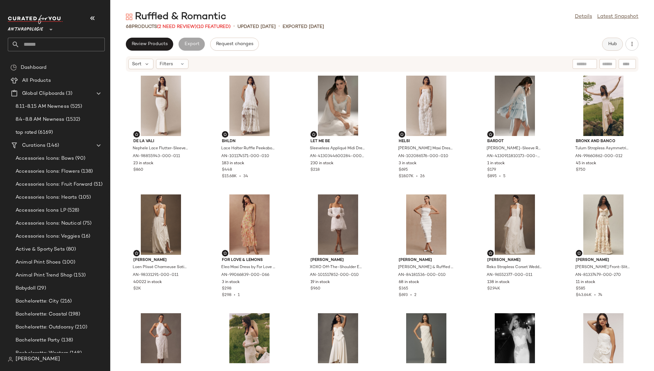
click at [610, 49] on button "Hub" at bounding box center [612, 44] width 21 height 13
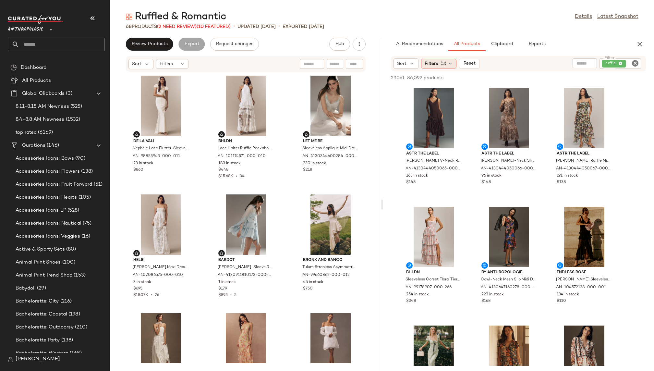
click at [438, 62] on div "Filters (3)" at bounding box center [438, 64] width 35 height 10
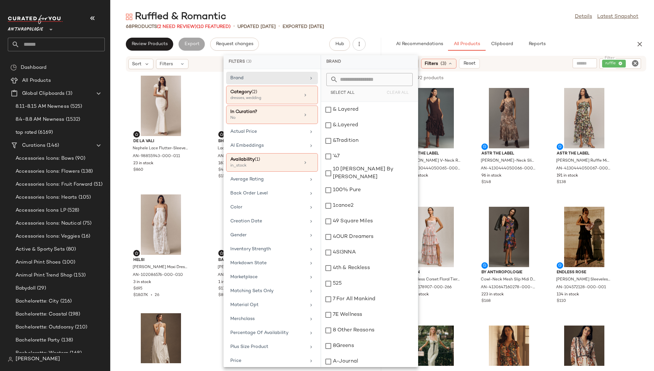
click at [438, 62] on div "Filters (3)" at bounding box center [438, 64] width 35 height 10
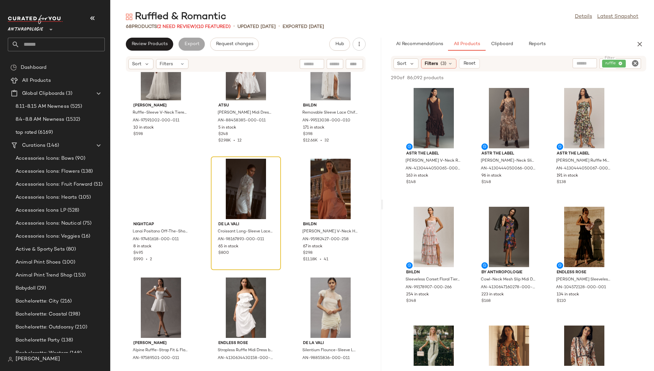
scroll to position [1230, 0]
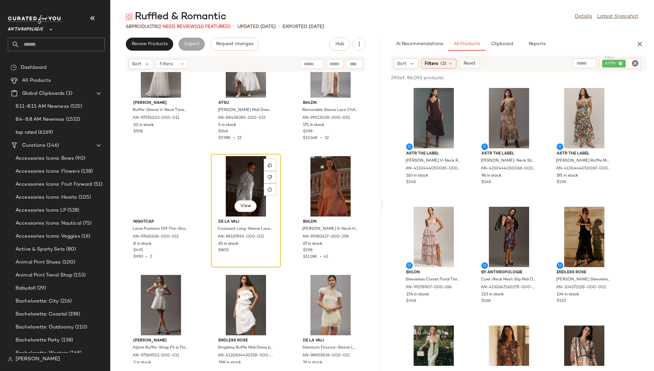
click at [226, 185] on div "View" at bounding box center [245, 186] width 65 height 60
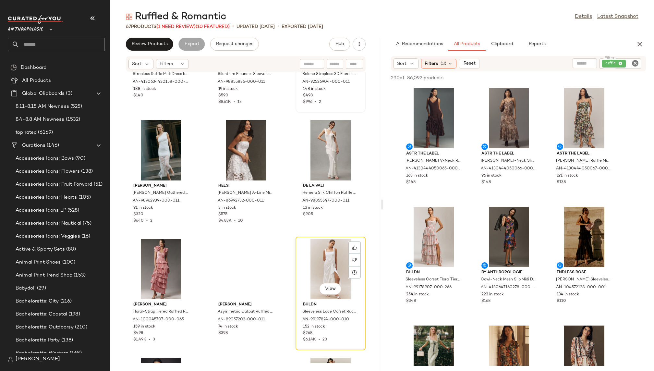
scroll to position [1541, 0]
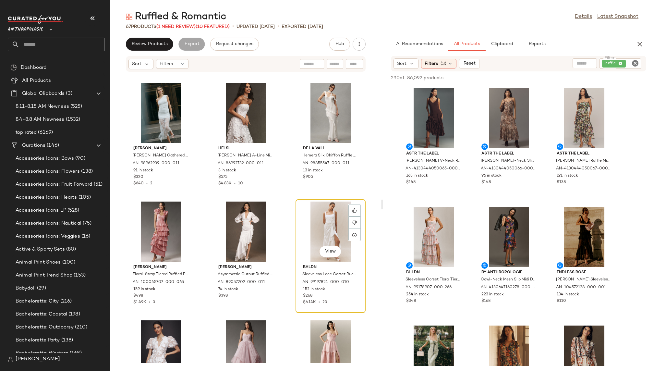
click at [310, 214] on div "View" at bounding box center [330, 231] width 65 height 60
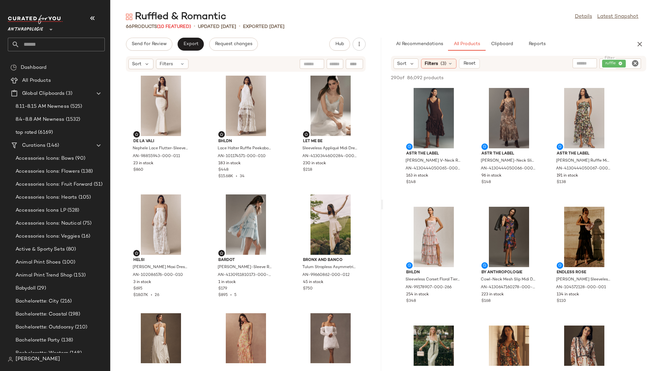
click at [634, 65] on icon "Clear Filter" at bounding box center [635, 63] width 8 height 8
click at [620, 36] on div "Ruffled & Romantic Details Latest Snapshot 66 Products (10 Featured) • updated …" at bounding box center [381, 190] width 543 height 360
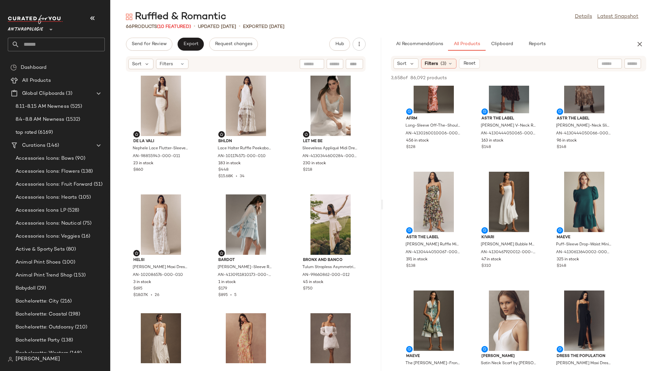
scroll to position [1351, 0]
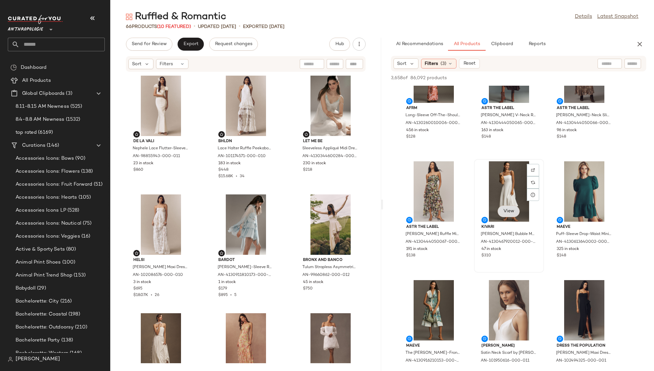
click at [503, 211] on span "View" at bounding box center [508, 210] width 11 height 5
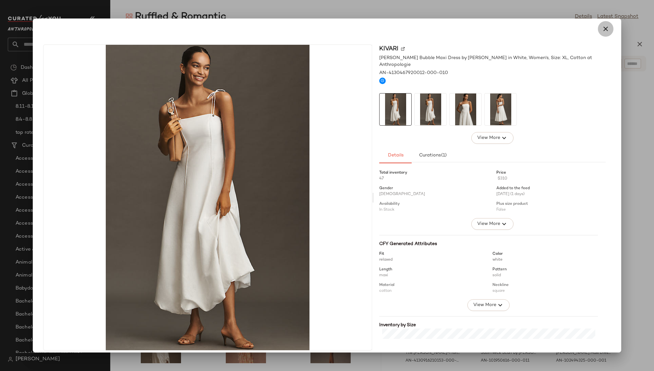
click at [604, 30] on icon "button" at bounding box center [605, 29] width 8 height 8
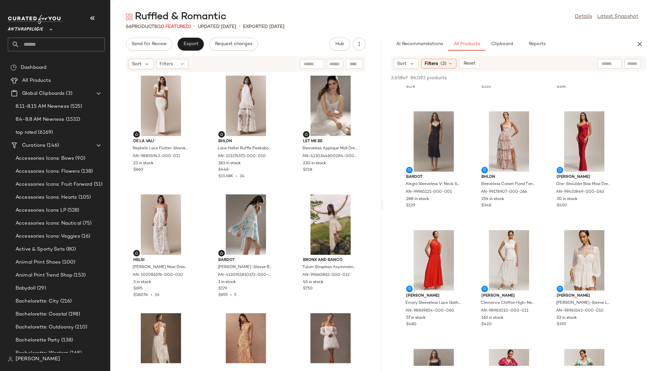
scroll to position [1627, 0]
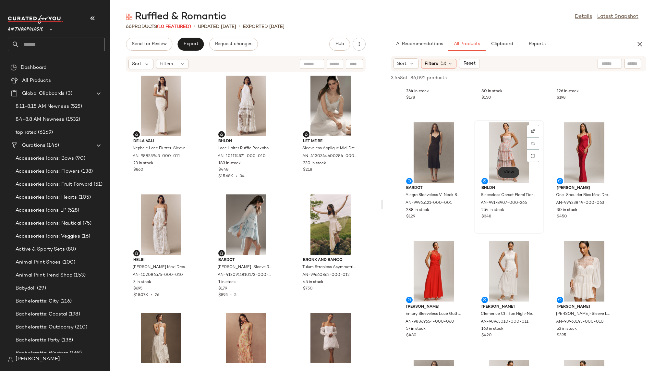
click at [508, 173] on span "View" at bounding box center [508, 172] width 11 height 5
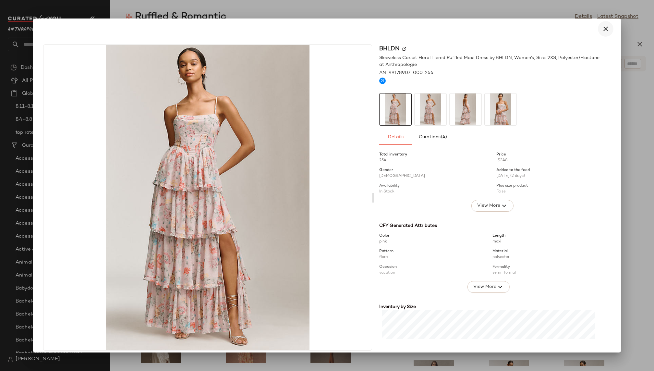
click at [606, 27] on button "button" at bounding box center [606, 29] width 16 height 16
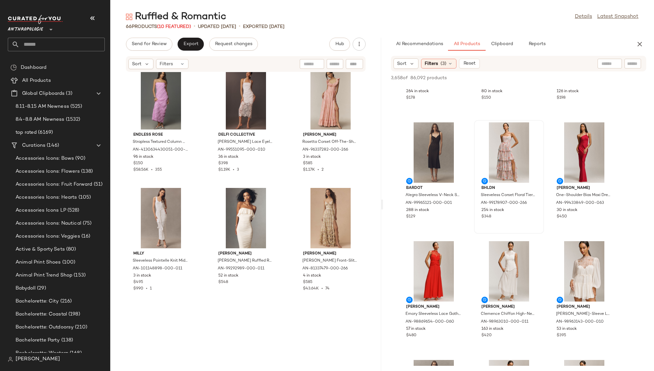
scroll to position [2321, 0]
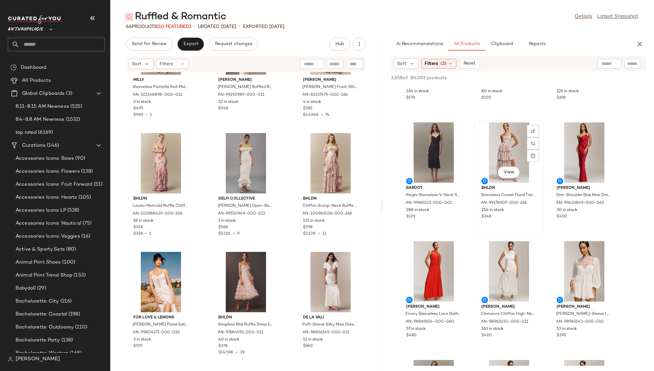
click at [479, 153] on div "View" at bounding box center [508, 152] width 65 height 60
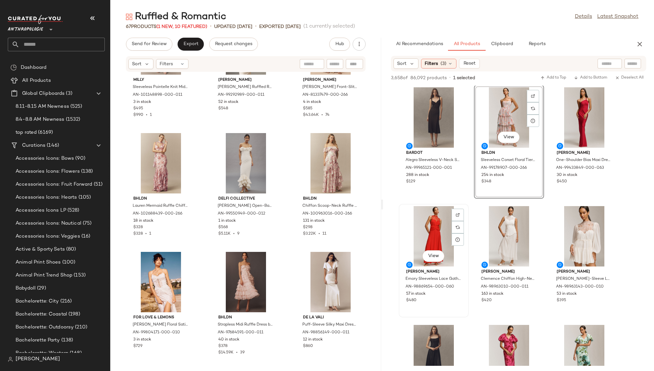
scroll to position [1690, 0]
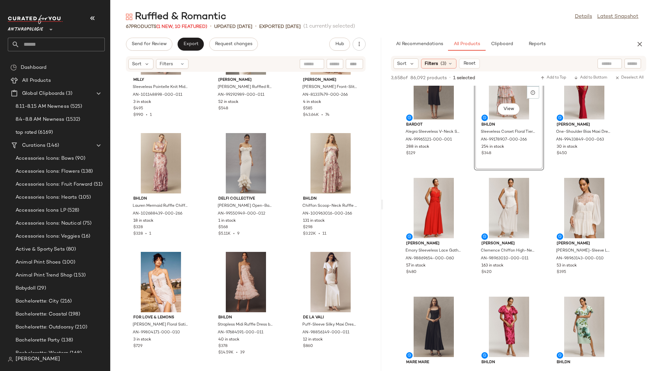
click at [506, 229] on span "View" at bounding box center [508, 227] width 11 height 5
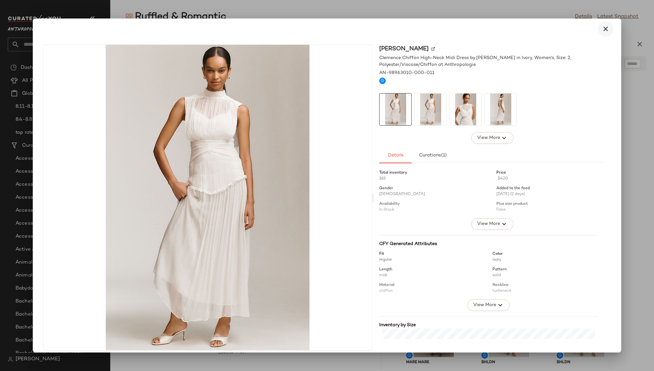
click at [601, 29] on icon "button" at bounding box center [605, 29] width 8 height 8
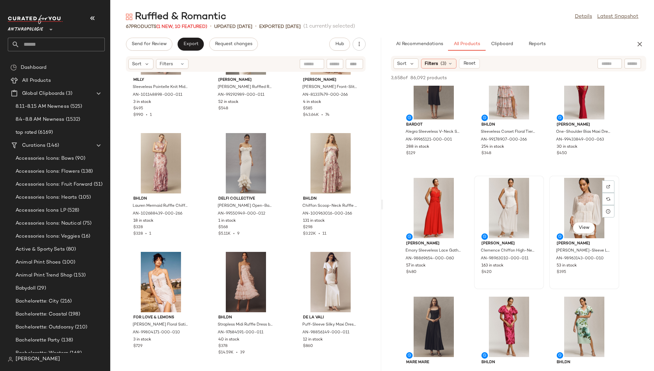
click at [565, 200] on div "View" at bounding box center [583, 208] width 65 height 60
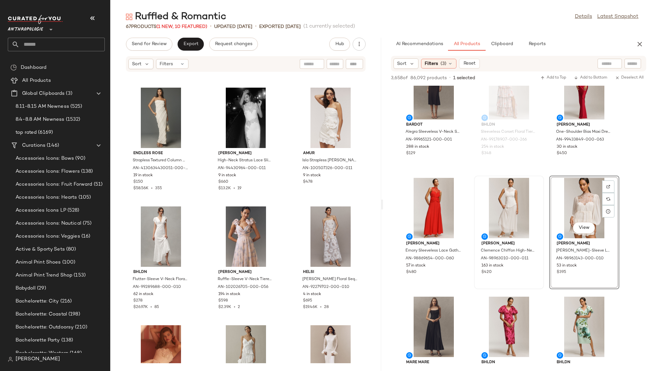
scroll to position [572, 0]
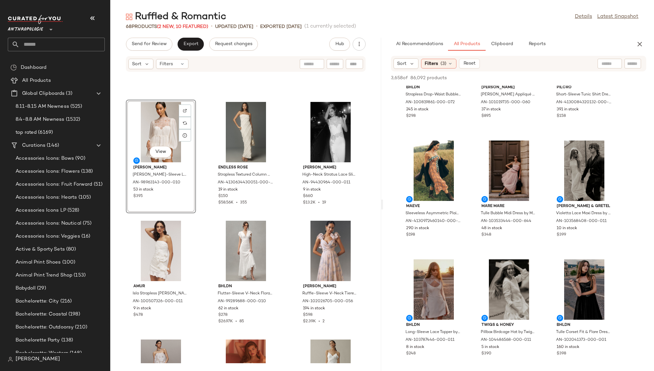
scroll to position [2680, 0]
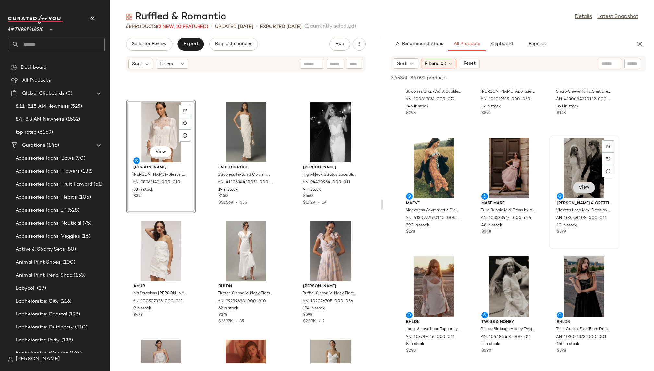
click at [583, 187] on span "View" at bounding box center [583, 187] width 11 height 5
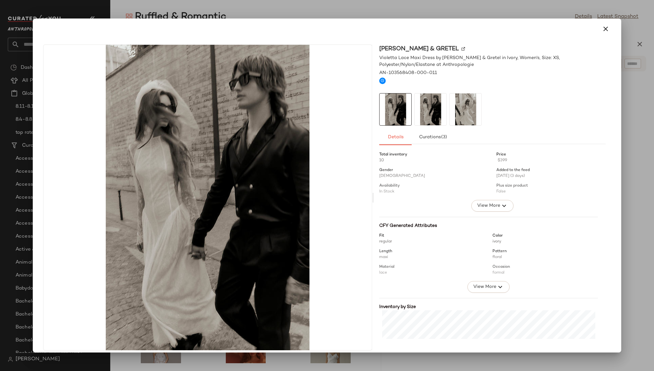
click at [420, 114] on img at bounding box center [430, 109] width 32 height 32
click at [464, 114] on img at bounding box center [465, 109] width 32 height 32
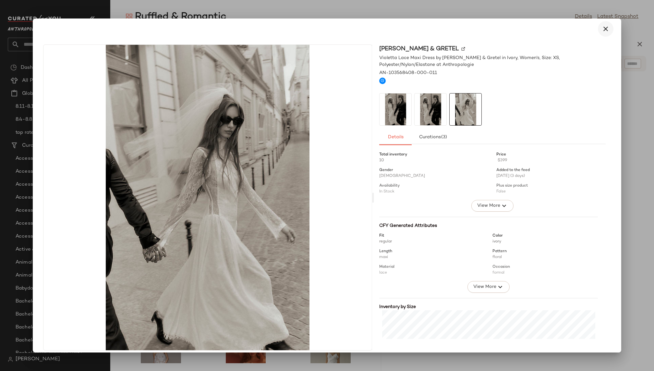
click at [602, 29] on icon "button" at bounding box center [605, 29] width 8 height 8
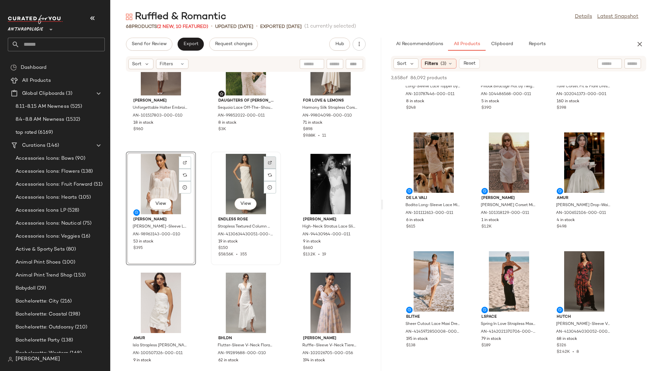
scroll to position [538, 0]
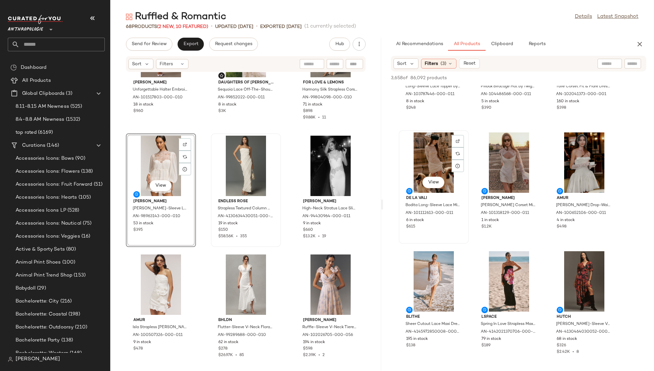
click at [433, 160] on div "View" at bounding box center [433, 162] width 65 height 60
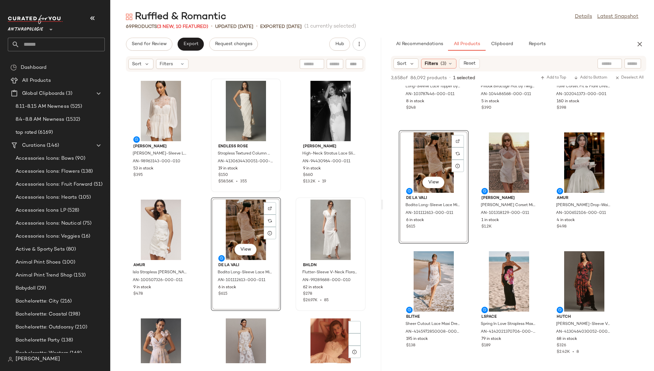
scroll to position [605, 0]
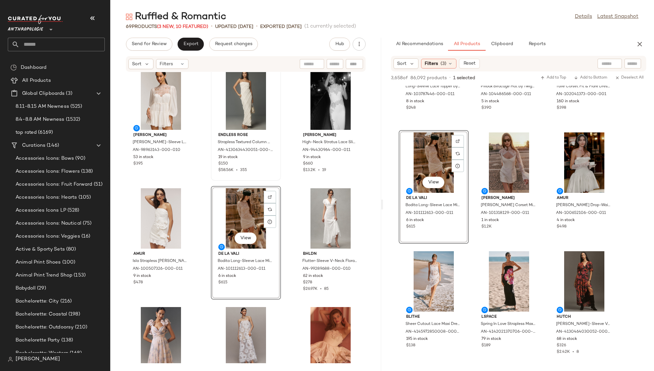
click at [287, 317] on div "Shona Joy Emory Long-Sleeve Lace Mini Dress by Shona Joy in White, Women's, Siz…" at bounding box center [245, 217] width 271 height 291
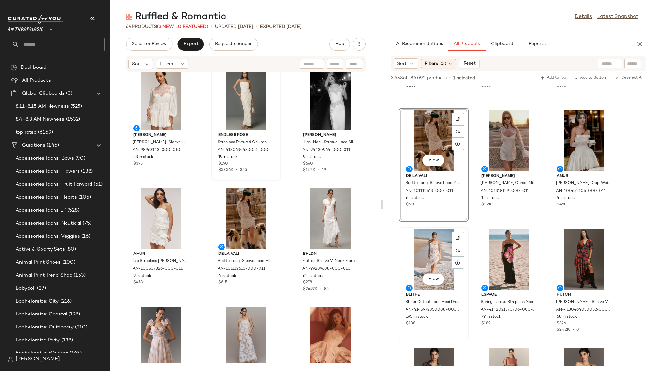
scroll to position [2961, 0]
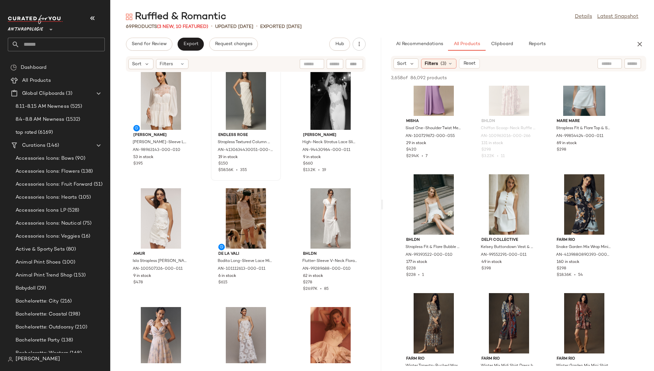
scroll to position [17972, 0]
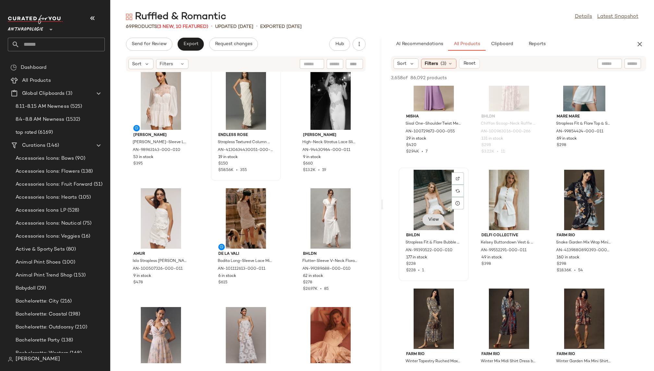
click at [434, 218] on span "View" at bounding box center [433, 219] width 11 height 5
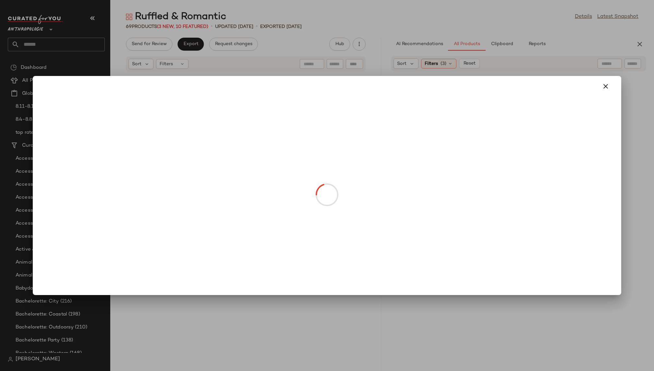
scroll to position [17972, 0]
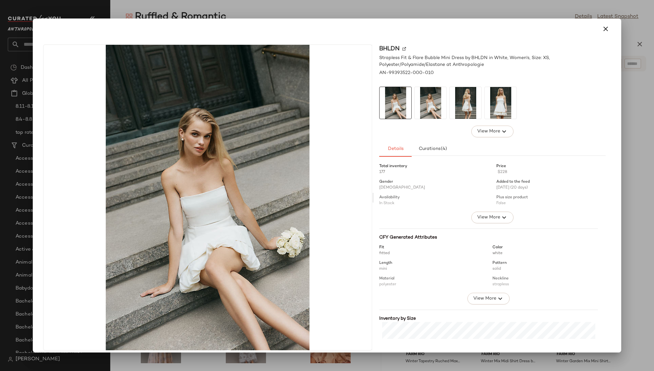
click at [459, 104] on img at bounding box center [465, 103] width 32 height 32
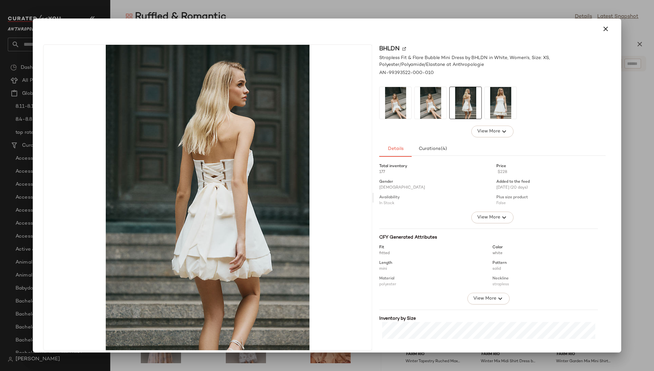
click at [506, 98] on img at bounding box center [500, 103] width 32 height 32
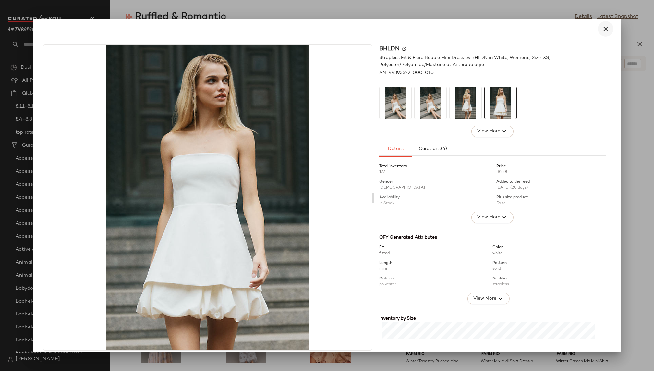
click at [603, 28] on icon "button" at bounding box center [605, 29] width 8 height 8
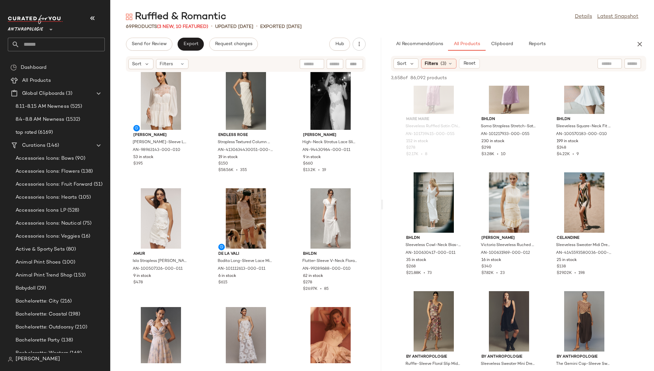
scroll to position [19461, 0]
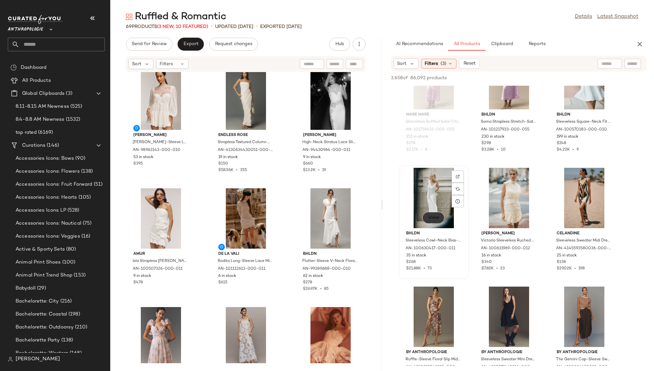
click at [434, 215] on span "View" at bounding box center [433, 217] width 11 height 5
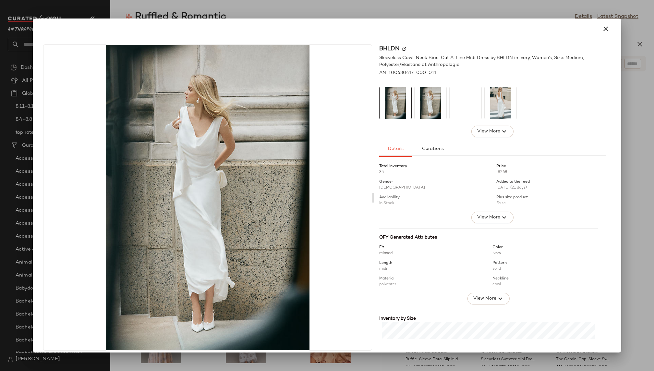
click at [484, 91] on div at bounding box center [500, 103] width 32 height 32
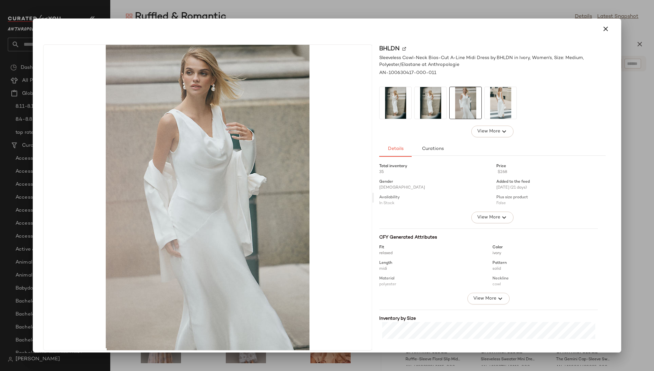
click at [498, 100] on img at bounding box center [500, 103] width 32 height 32
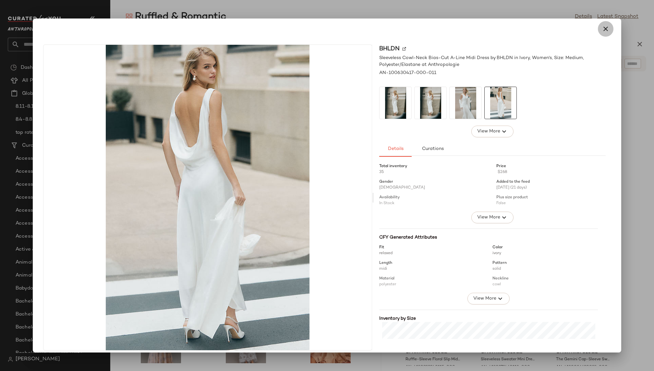
click at [601, 31] on icon "button" at bounding box center [605, 29] width 8 height 8
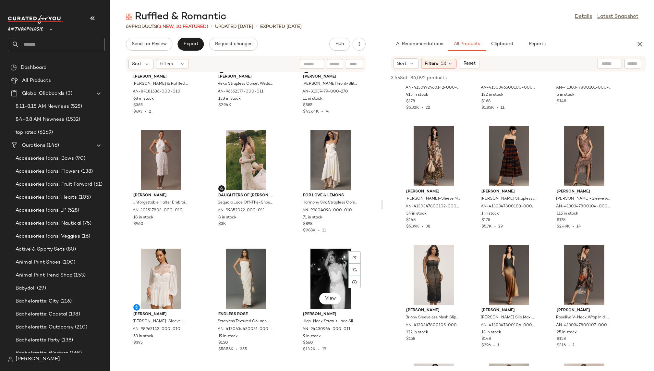
scroll to position [0, 0]
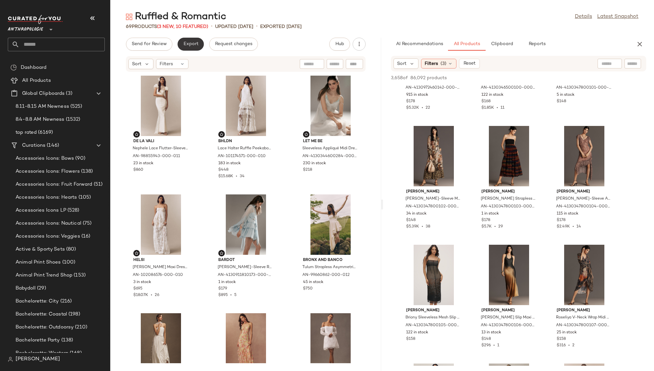
click at [193, 45] on span "Export" at bounding box center [190, 43] width 15 height 5
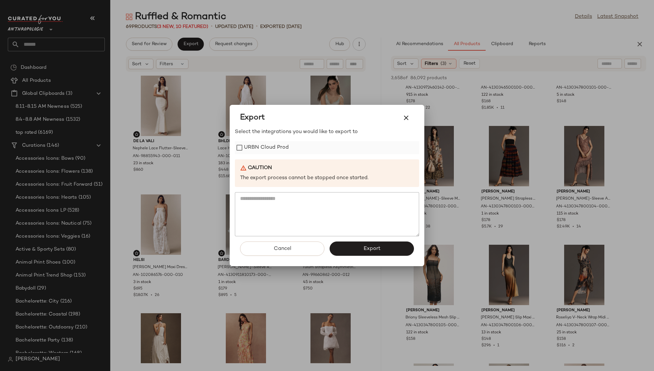
click at [254, 146] on label "URBN Cloud Prod" at bounding box center [266, 147] width 45 height 13
click at [366, 244] on button "Export" at bounding box center [371, 248] width 84 height 14
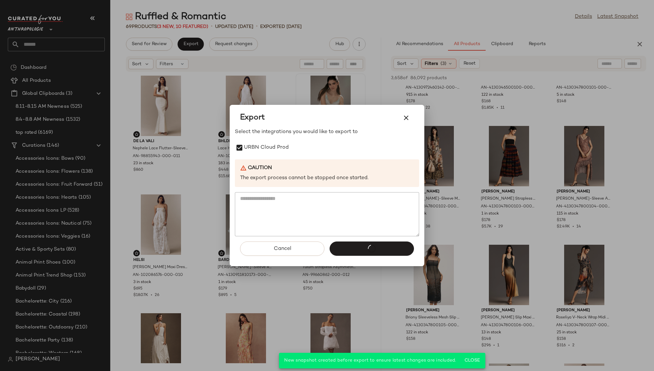
scroll to position [33610, 0]
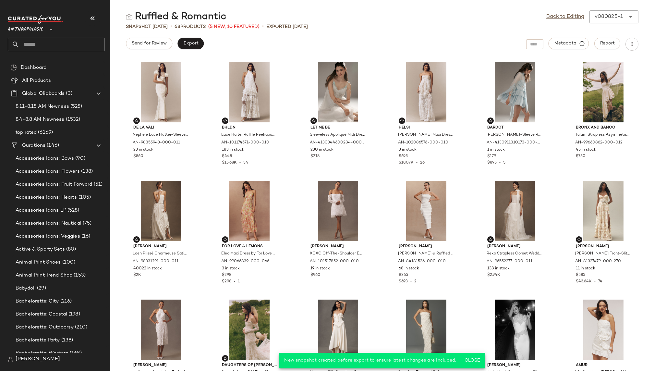
click at [69, 41] on input "text" at bounding box center [61, 45] width 85 height 14
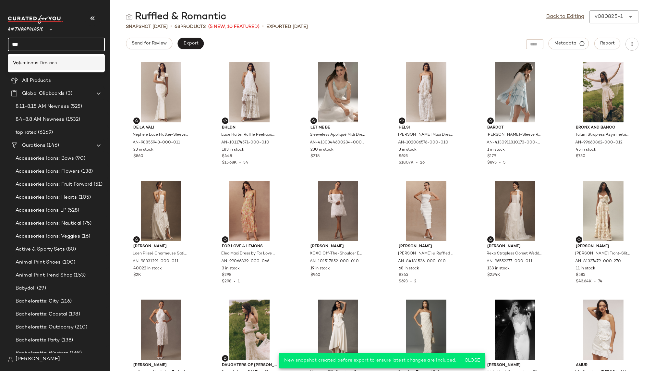
type input "***"
click at [55, 61] on span "uminous Dresses" at bounding box center [38, 63] width 37 height 7
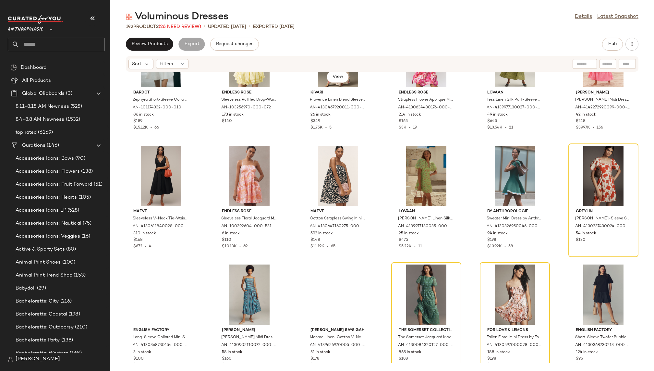
scroll to position [574, 0]
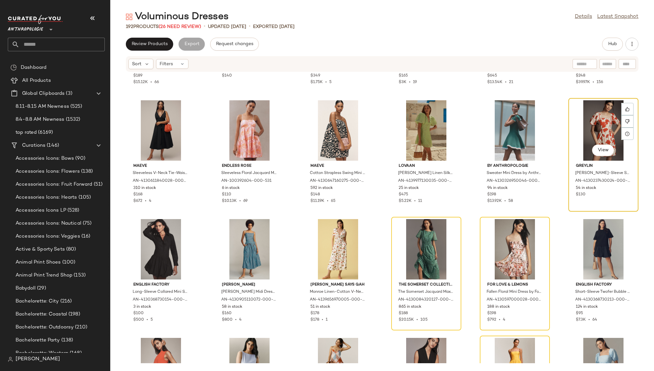
click at [594, 137] on div "View" at bounding box center [602, 130] width 65 height 60
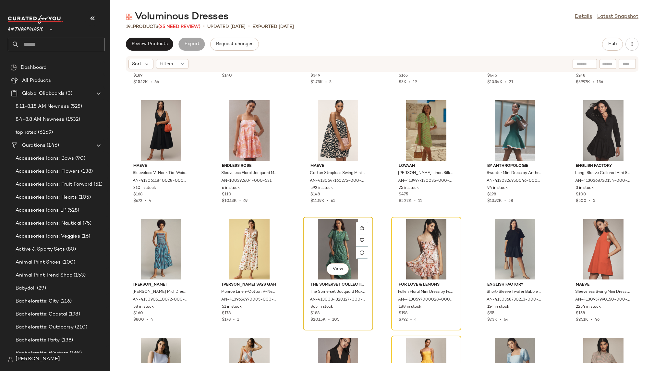
click at [328, 245] on div "View" at bounding box center [337, 249] width 65 height 60
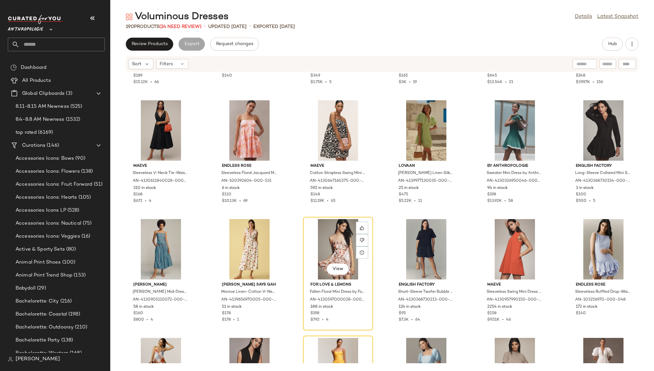
click at [328, 245] on div "View" at bounding box center [337, 249] width 65 height 60
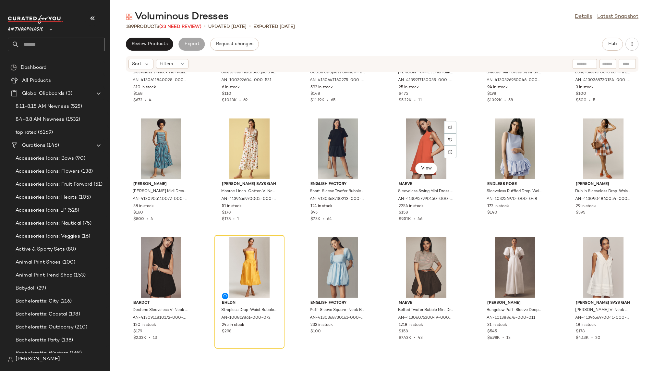
scroll to position [727, 0]
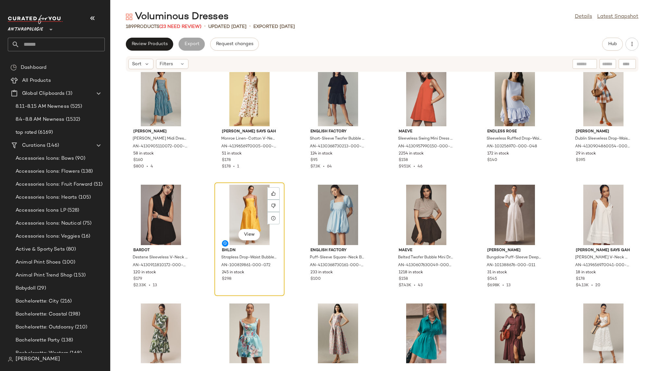
click at [233, 195] on div "View" at bounding box center [249, 214] width 65 height 60
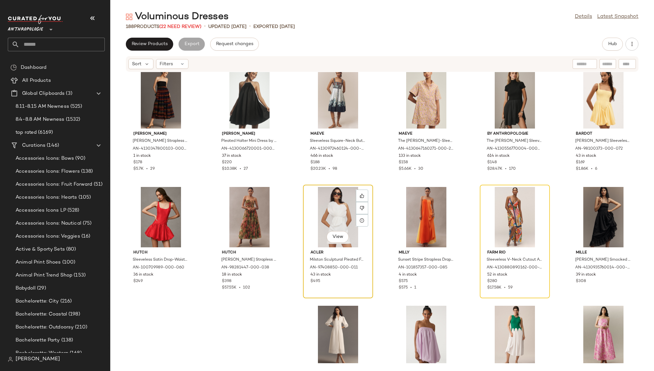
scroll to position [1320, 0]
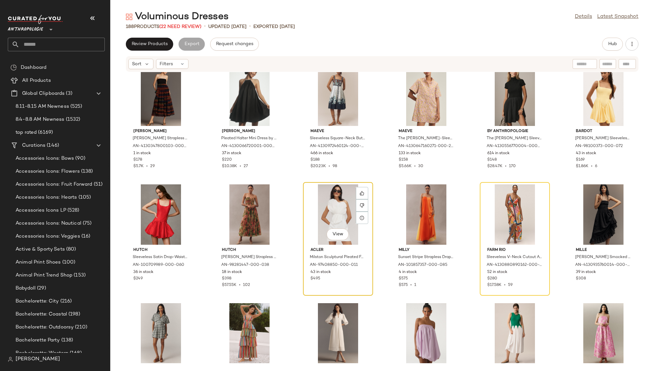
click at [323, 219] on div "View" at bounding box center [337, 214] width 65 height 60
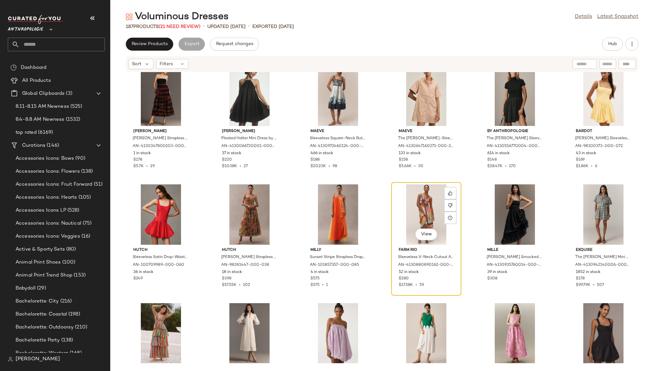
click at [430, 206] on div "View" at bounding box center [425, 214] width 65 height 60
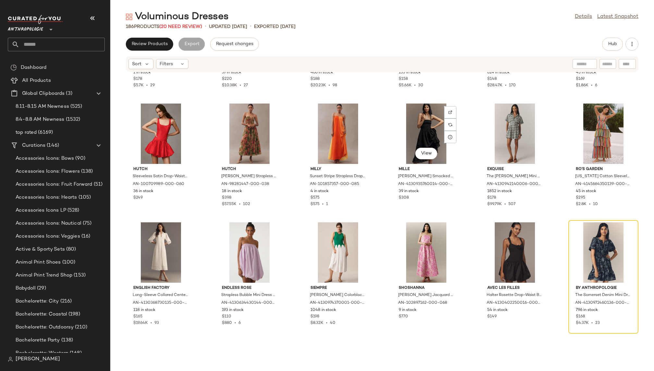
scroll to position [1503, 0]
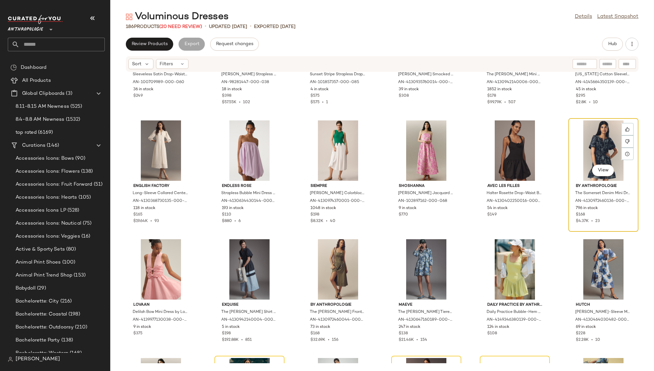
click at [570, 136] on div "View" at bounding box center [602, 150] width 65 height 60
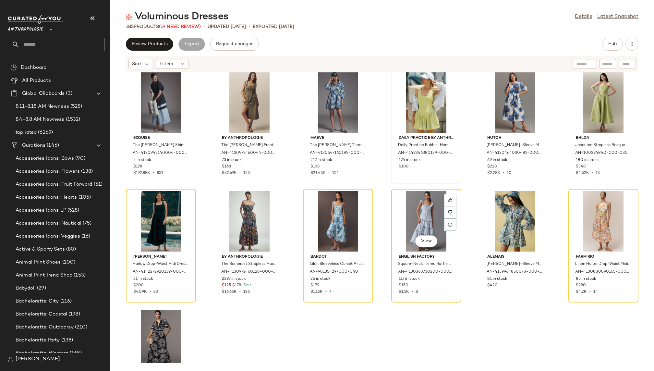
scroll to position [1672, 0]
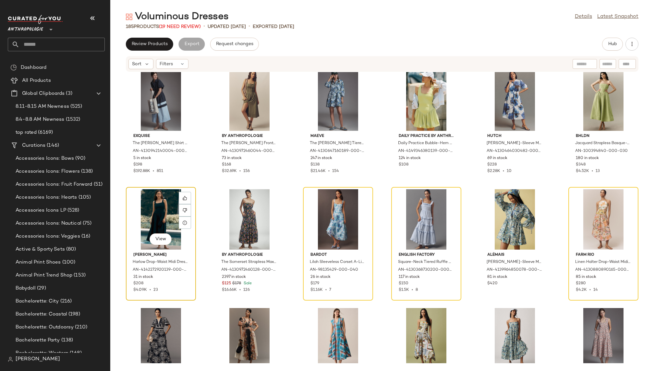
click at [158, 206] on div "View" at bounding box center [160, 219] width 65 height 60
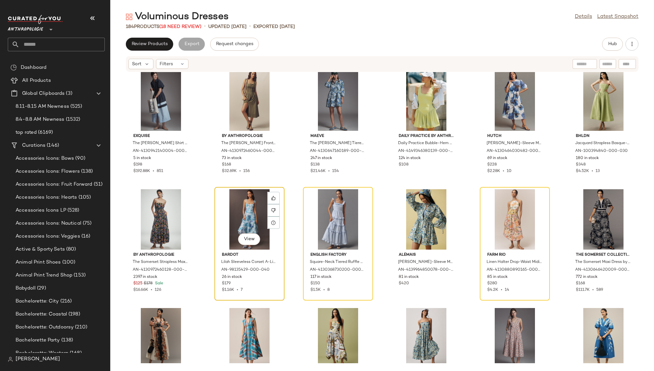
click at [248, 201] on div "View" at bounding box center [249, 219] width 65 height 60
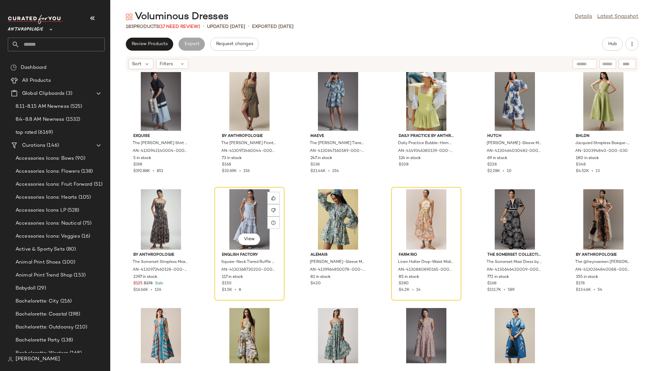
click at [248, 201] on div "View" at bounding box center [249, 219] width 65 height 60
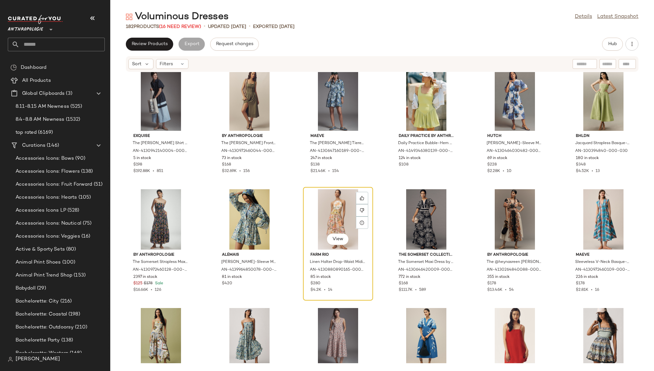
click at [327, 208] on div "View" at bounding box center [337, 219] width 65 height 60
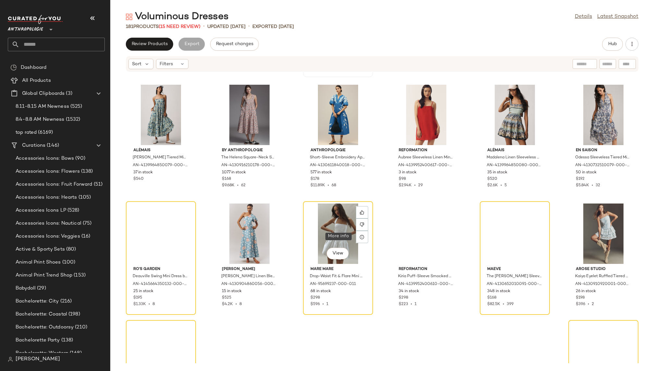
scroll to position [1917, 0]
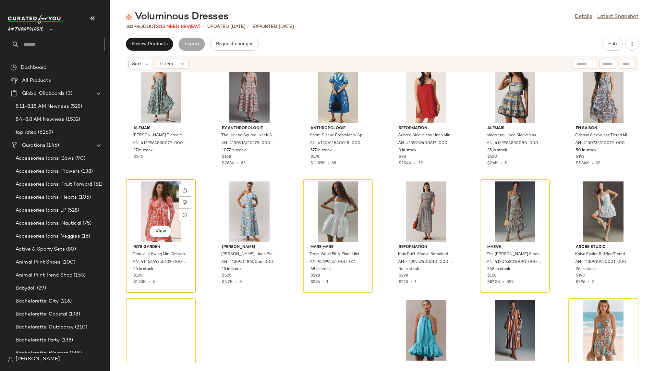
click at [157, 200] on div "View" at bounding box center [160, 211] width 65 height 60
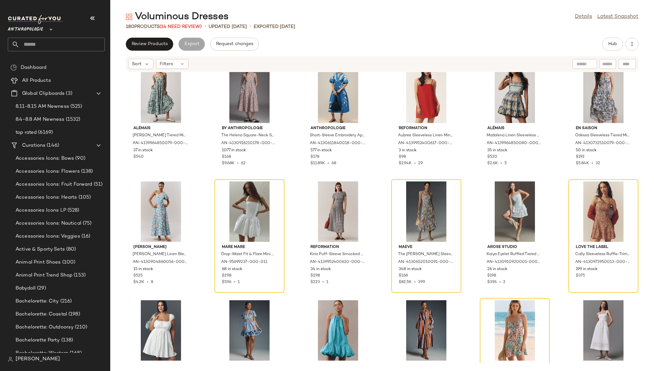
click at [203, 197] on div "By Anthropologie The Somerset Strapless Maxi Dress by Anthropologie in Blue, Wo…" at bounding box center [381, 217] width 543 height 291
click at [231, 204] on div at bounding box center [249, 211] width 65 height 60
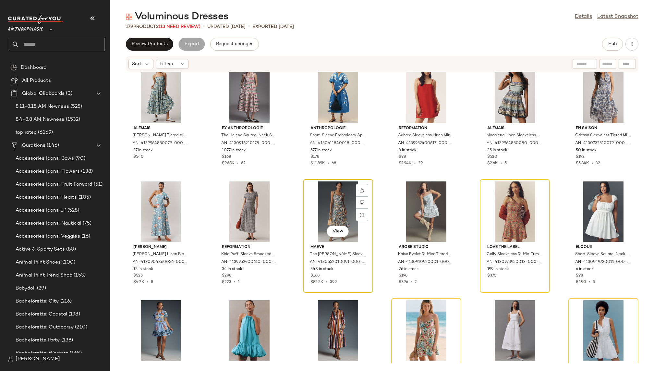
click at [325, 198] on div "View" at bounding box center [337, 211] width 65 height 60
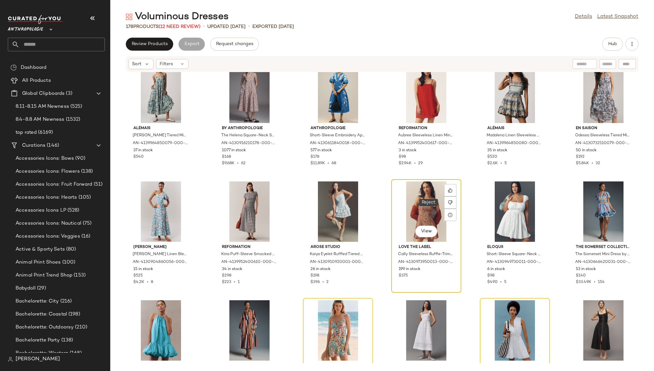
click at [416, 198] on div "View" at bounding box center [425, 211] width 65 height 60
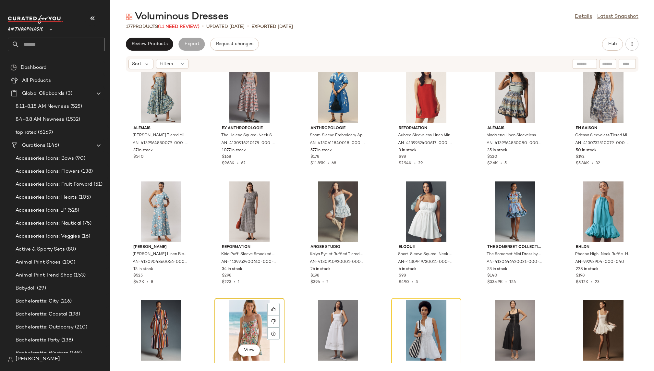
click at [252, 308] on div "View" at bounding box center [249, 330] width 65 height 60
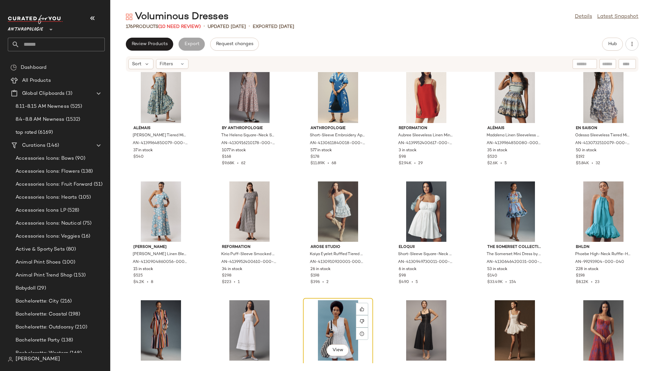
click at [329, 317] on div "View" at bounding box center [337, 330] width 65 height 60
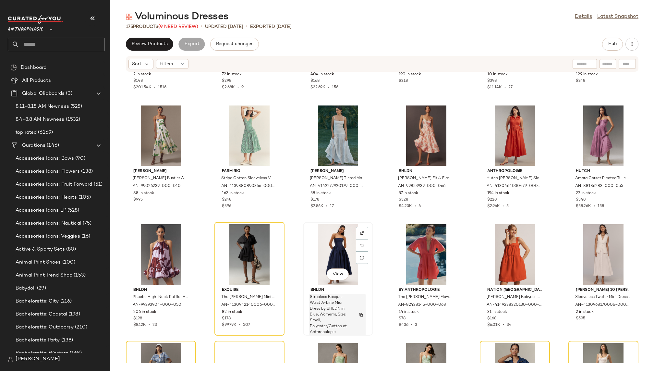
scroll to position [2241, 0]
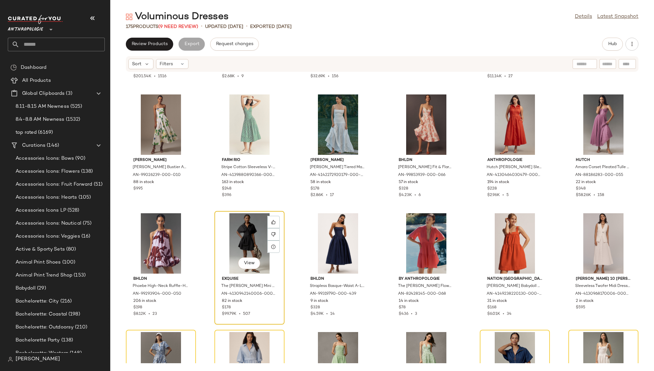
click at [246, 249] on div "View" at bounding box center [249, 243] width 65 height 60
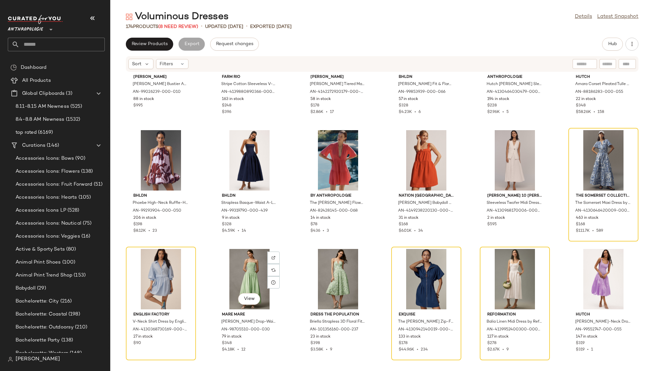
scroll to position [2383, 0]
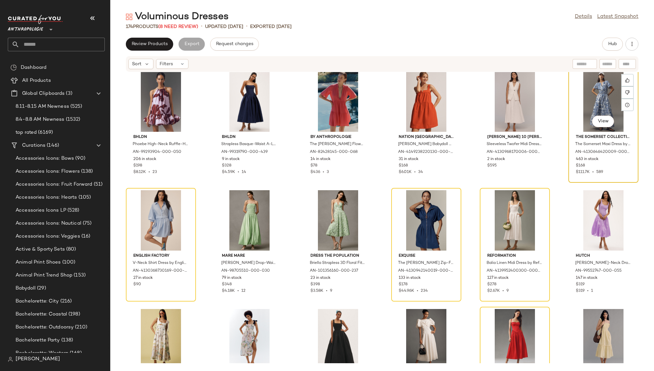
click at [575, 93] on div "View" at bounding box center [602, 101] width 65 height 60
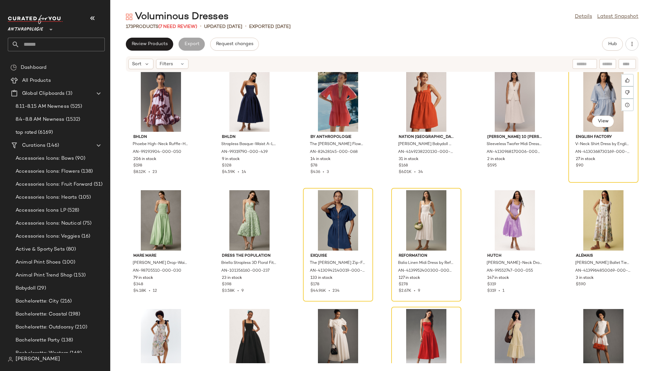
click at [575, 93] on div "View" at bounding box center [602, 101] width 65 height 60
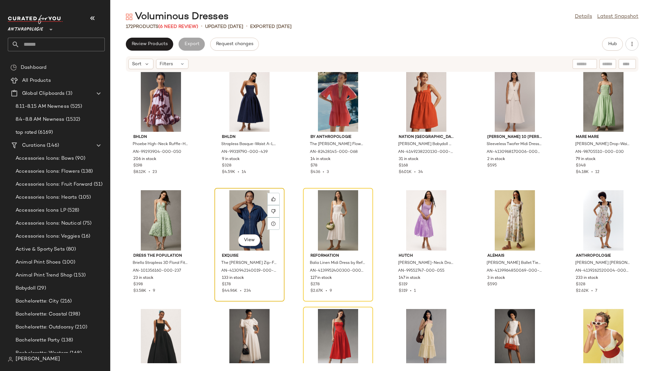
click at [227, 210] on div "View" at bounding box center [249, 220] width 65 height 60
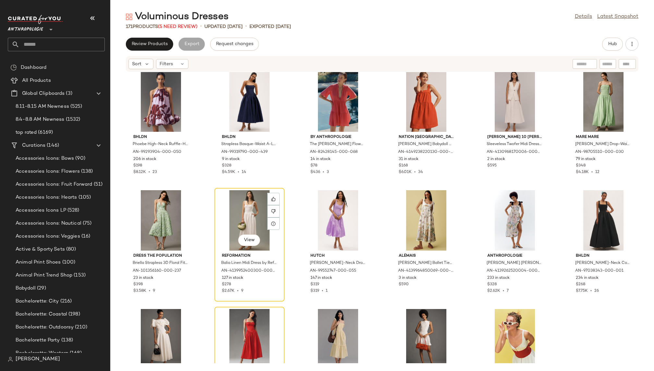
click at [227, 210] on div "View" at bounding box center [249, 220] width 65 height 60
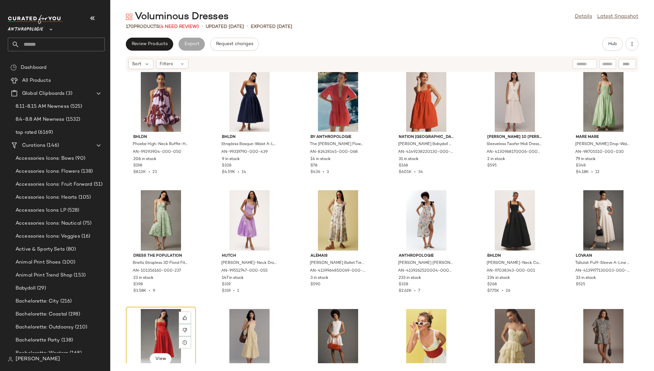
click at [162, 317] on div "View" at bounding box center [160, 339] width 65 height 60
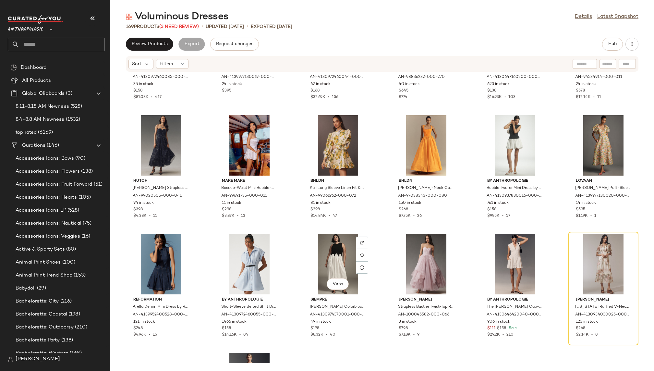
scroll to position [2764, 0]
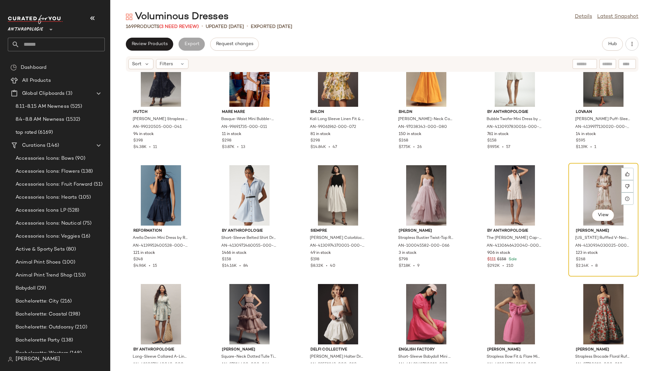
click at [585, 187] on div "View" at bounding box center [602, 195] width 65 height 60
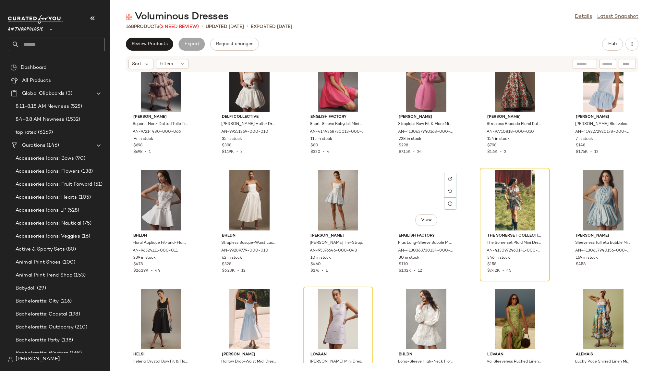
scroll to position [3009, 0]
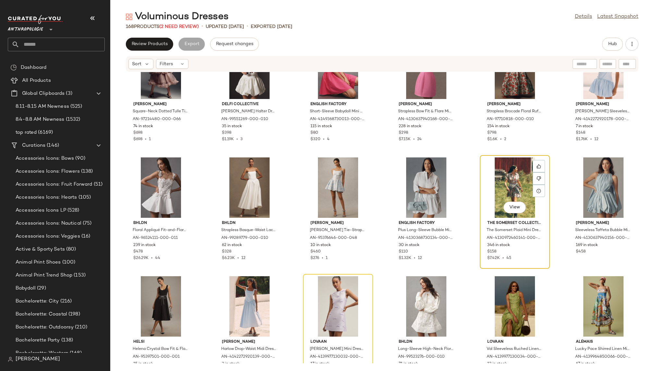
click at [495, 191] on div "View" at bounding box center [514, 187] width 65 height 60
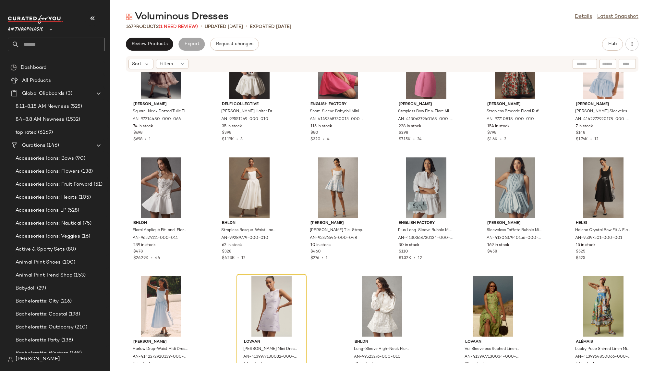
click at [264, 286] on div at bounding box center [271, 306] width 65 height 60
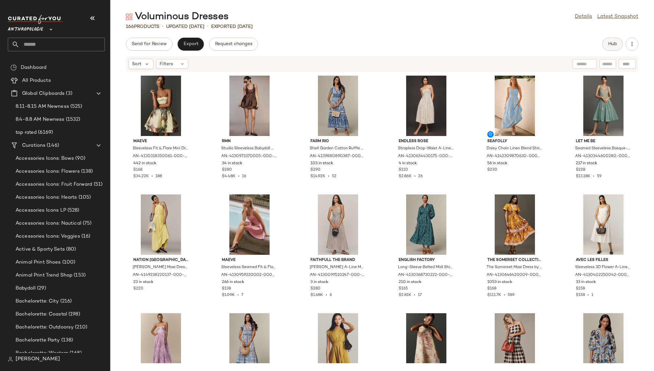
click at [609, 42] on span "Hub" at bounding box center [612, 43] width 9 height 5
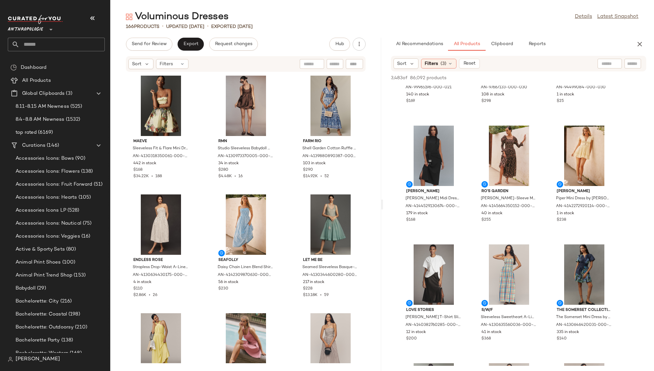
scroll to position [84, 0]
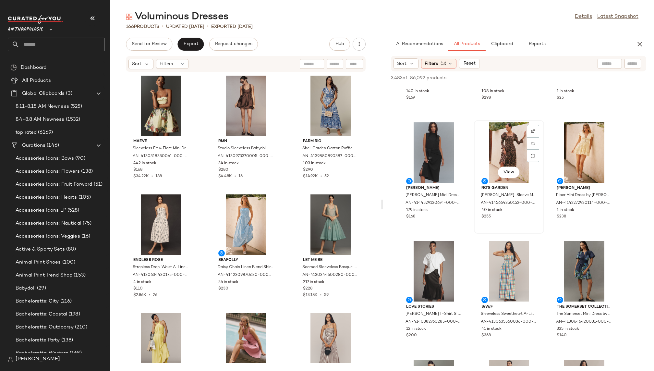
click at [495, 152] on div "View" at bounding box center [508, 152] width 65 height 60
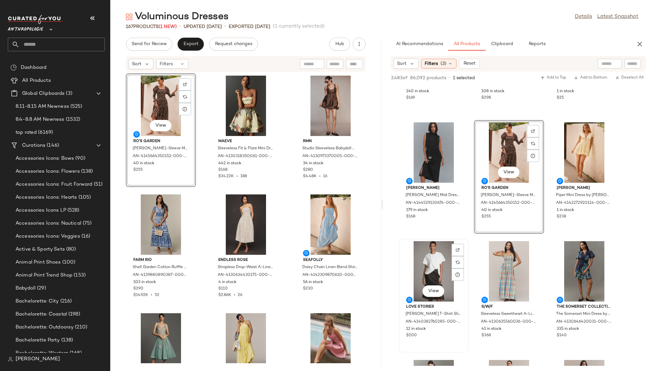
click at [468, 263] on div "View Love Stories Ann Twofer T-Shirt Slip Dress by Love Stories in Black, Women…" at bounding box center [433, 295] width 70 height 113
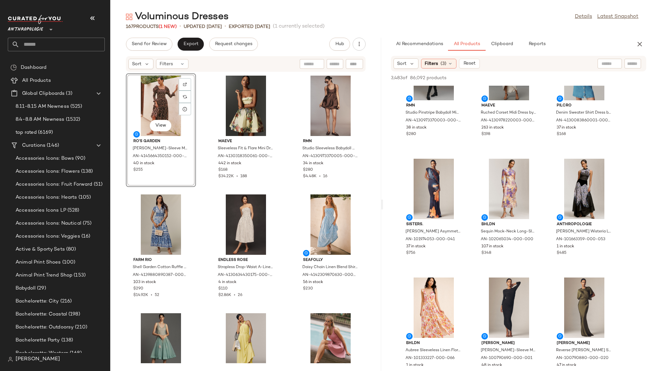
scroll to position [647, 0]
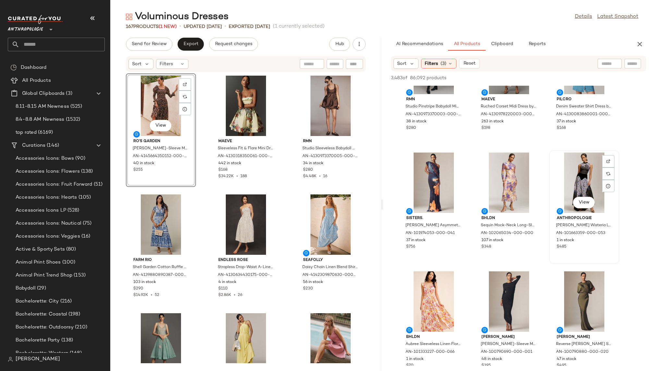
click at [559, 189] on div "View" at bounding box center [583, 182] width 65 height 60
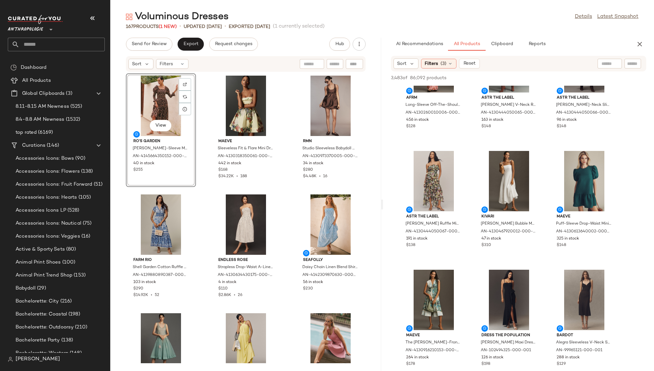
scroll to position [1373, 0]
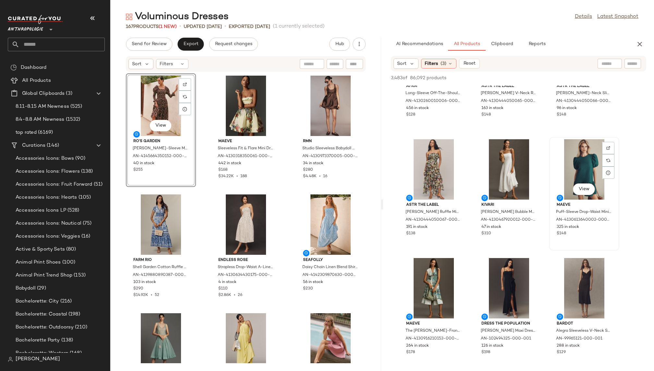
click at [568, 173] on div "View" at bounding box center [583, 169] width 65 height 60
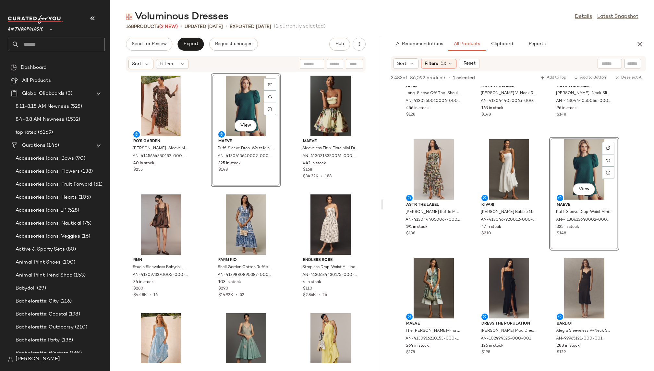
click at [281, 217] on div "Ro's Garden Jocelyn Puff-Sleeve Maxi Dress by Ro's Garden in Brown, Women's, Si…" at bounding box center [245, 217] width 271 height 291
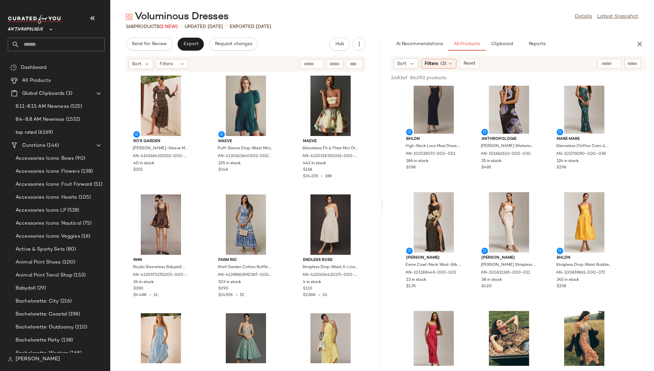
scroll to position [2402, 0]
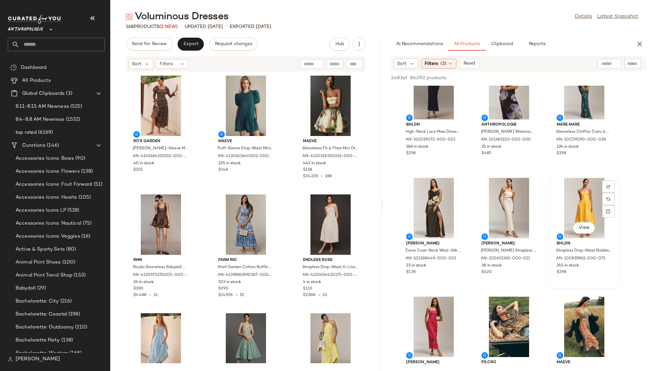
click at [566, 212] on div "View" at bounding box center [583, 208] width 65 height 60
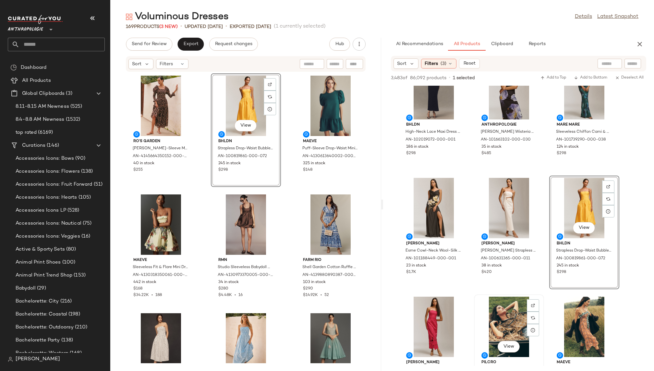
click at [474, 318] on div "View Pilcro Short-Sleeve Tunic Shirt Dress by Pilcro in Brown, Women's, Size: 2…" at bounding box center [508, 351] width 69 height 112
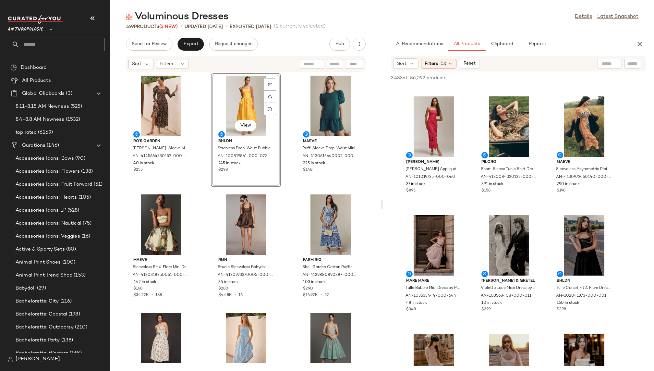
scroll to position [2606, 0]
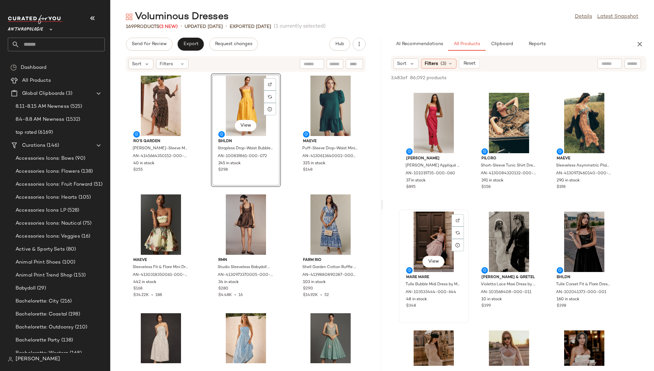
click at [423, 249] on div "View" at bounding box center [433, 241] width 65 height 60
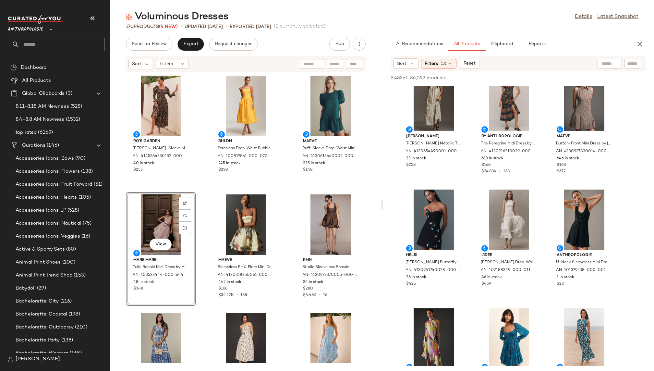
scroll to position [4290, 0]
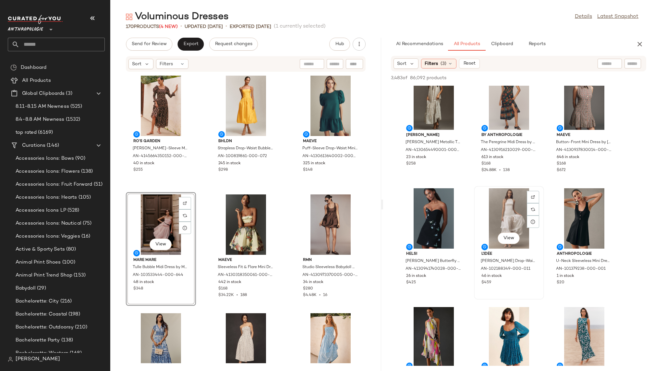
click at [504, 220] on div "View" at bounding box center [508, 218] width 65 height 60
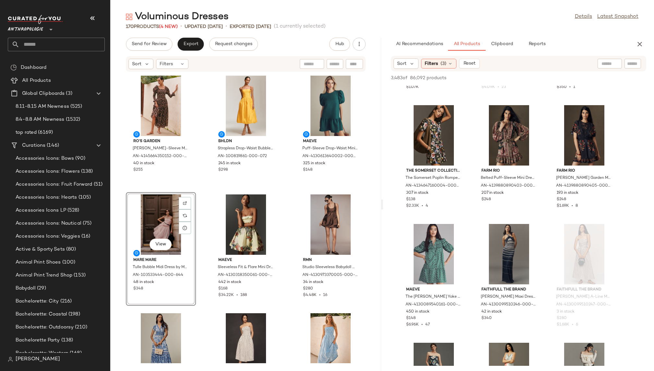
scroll to position [7016, 0]
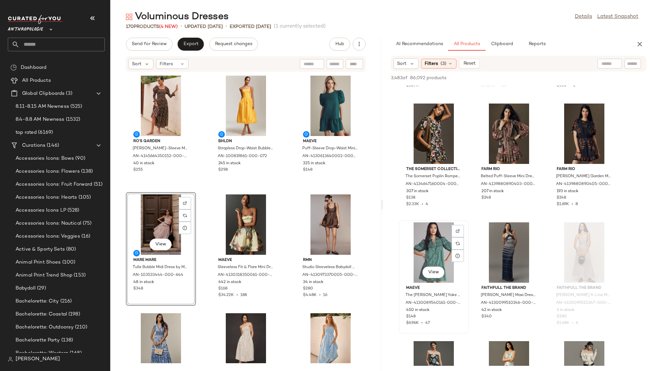
click at [428, 250] on div "View" at bounding box center [433, 252] width 65 height 60
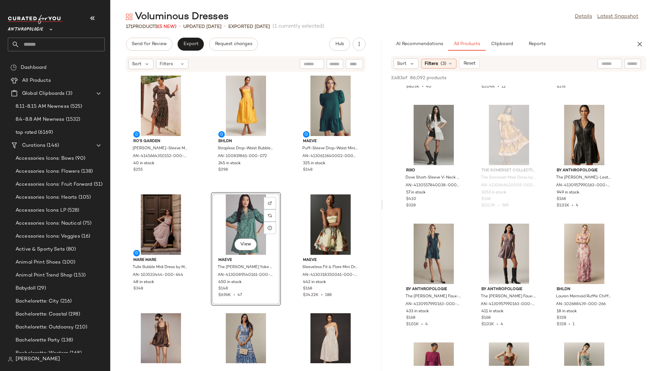
scroll to position [7388, 0]
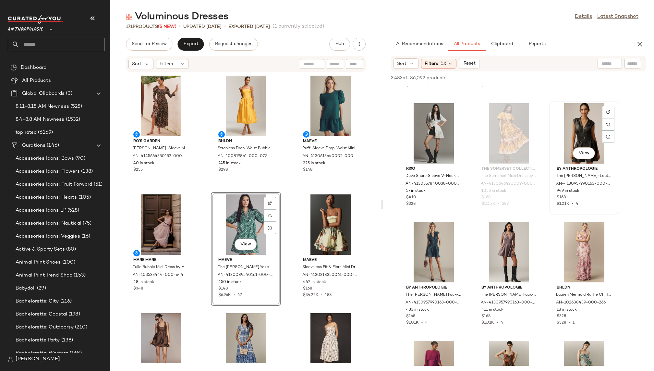
click at [577, 131] on div "View" at bounding box center [583, 133] width 65 height 60
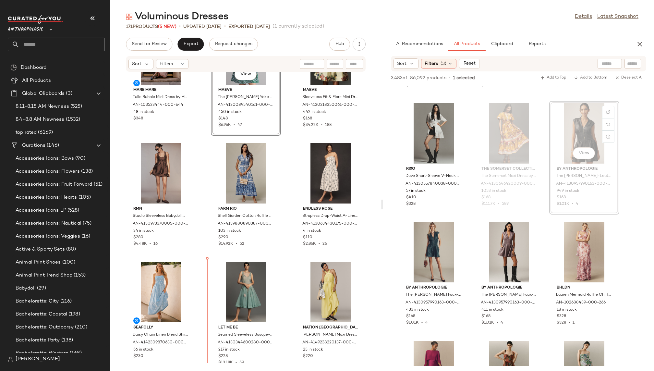
scroll to position [192, 0]
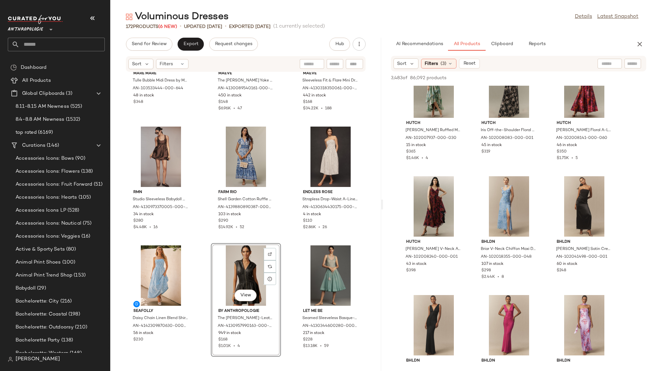
scroll to position [7817, 0]
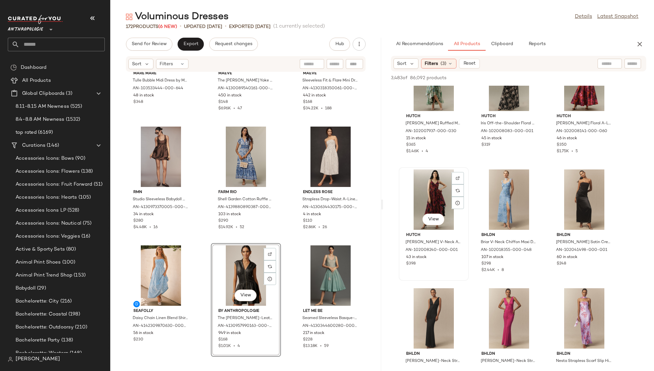
click at [427, 196] on div "View" at bounding box center [433, 199] width 65 height 60
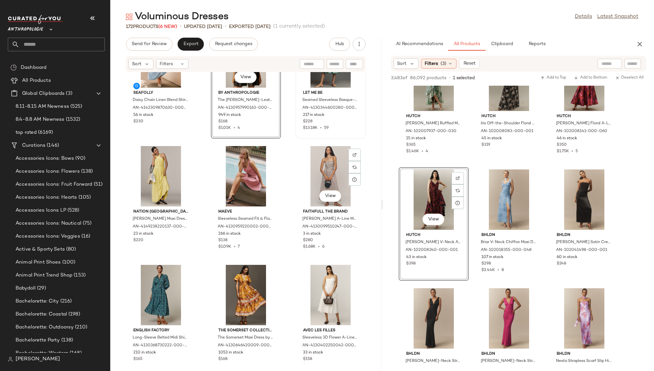
scroll to position [427, 0]
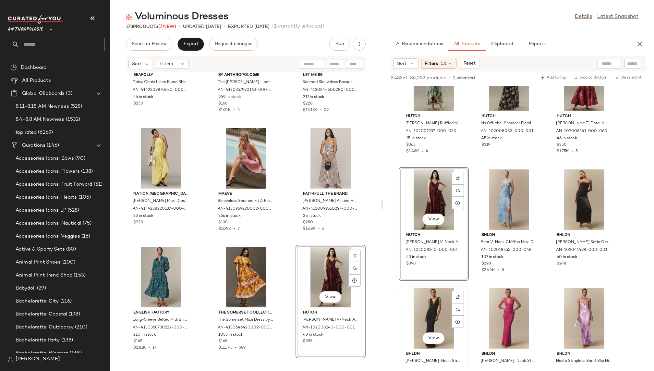
click at [467, 291] on div "View BHLDN Selena Plunge-Neck Stretch Jersey Maxi Dress by BHLDN in Black, Wome…" at bounding box center [433, 342] width 69 height 112
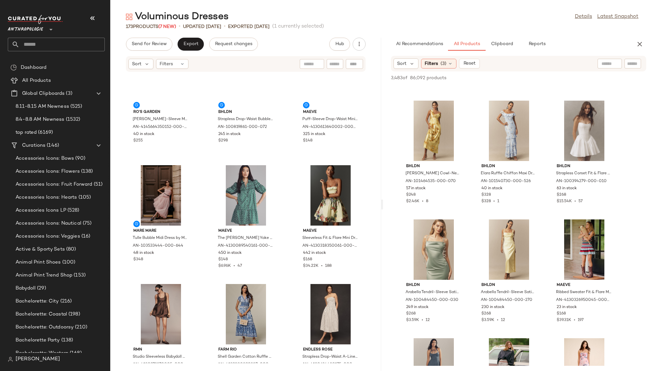
scroll to position [0, 0]
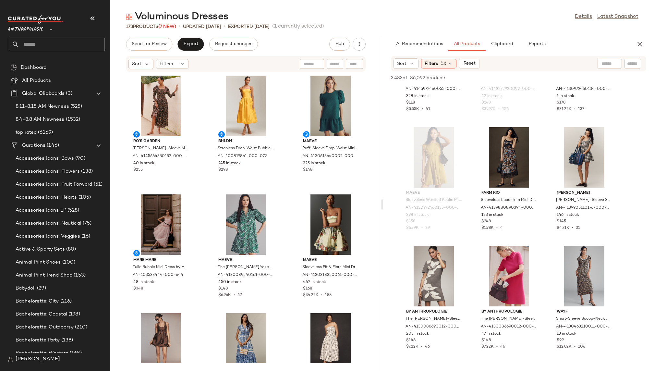
scroll to position [14928, 0]
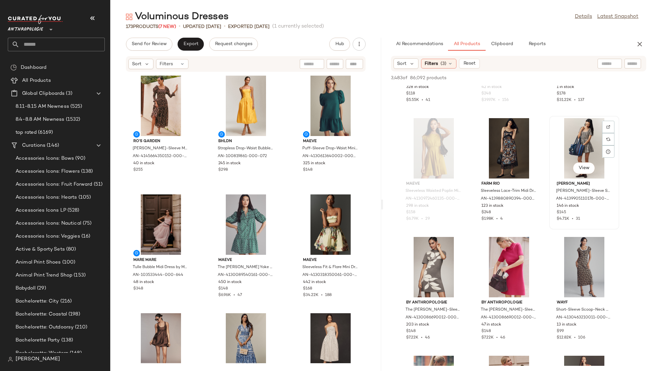
click at [577, 157] on div "View" at bounding box center [583, 148] width 65 height 60
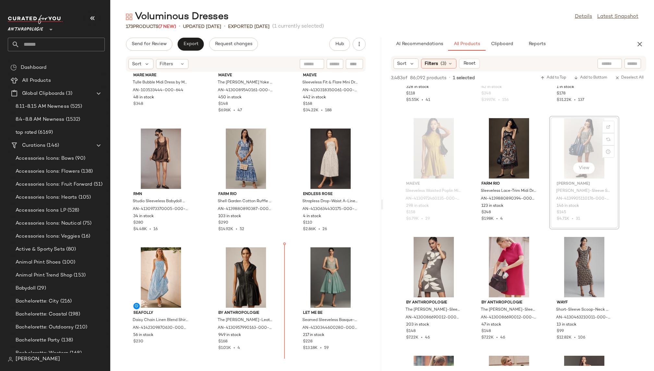
scroll to position [190, 0]
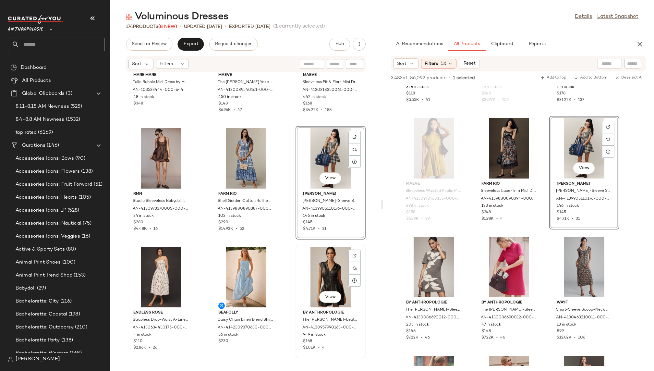
click at [320, 277] on div "View" at bounding box center [330, 277] width 65 height 60
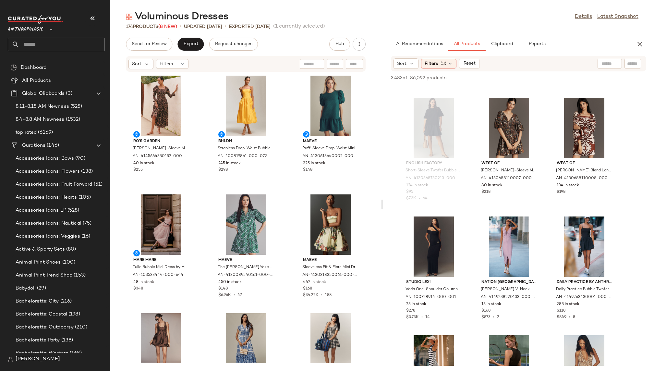
scroll to position [16295, 0]
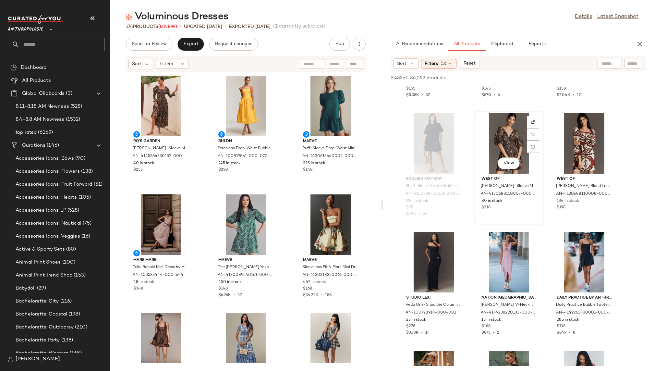
click at [491, 151] on div "View" at bounding box center [508, 143] width 65 height 60
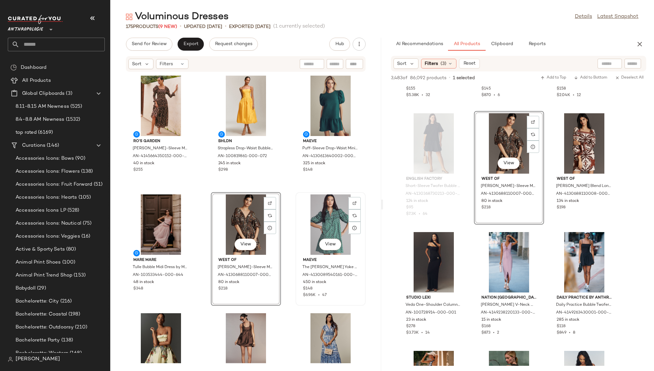
click at [328, 213] on div "View" at bounding box center [330, 224] width 65 height 60
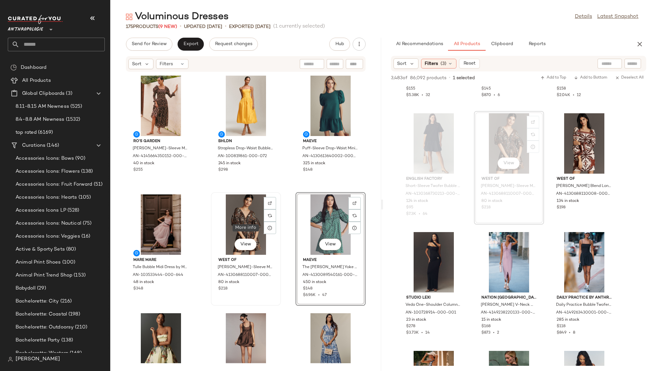
drag, startPoint x: 328, startPoint y: 213, endPoint x: 229, endPoint y: 240, distance: 103.2
click at [229, 240] on div "Ro's Garden Jocelyn Puff-Sleeve Maxi Dress by Ro's Garden in Brown, Women's, Si…" at bounding box center [245, 217] width 271 height 291
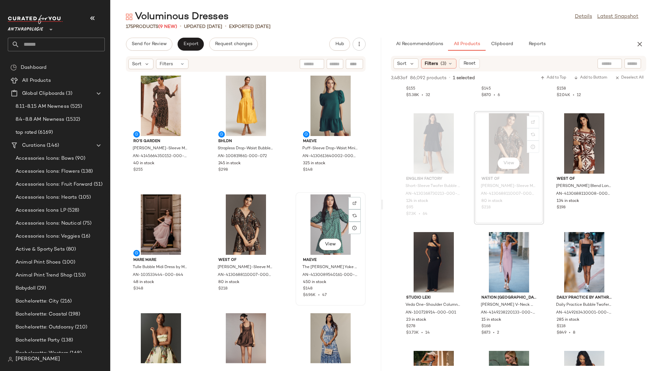
click at [321, 215] on div "View" at bounding box center [330, 224] width 65 height 60
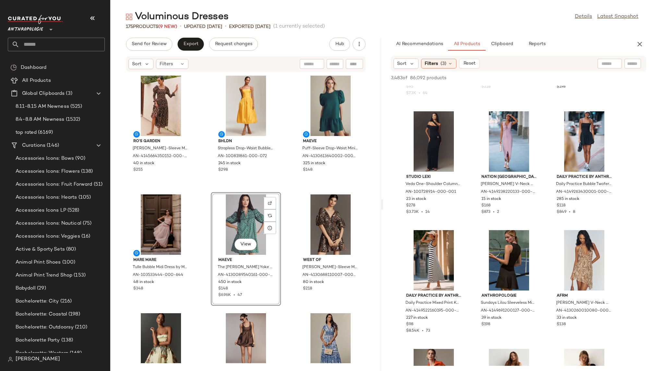
scroll to position [16414, 0]
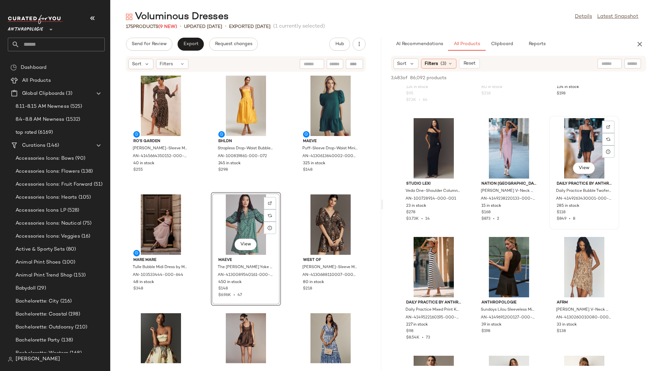
click at [575, 143] on div "View" at bounding box center [583, 148] width 65 height 60
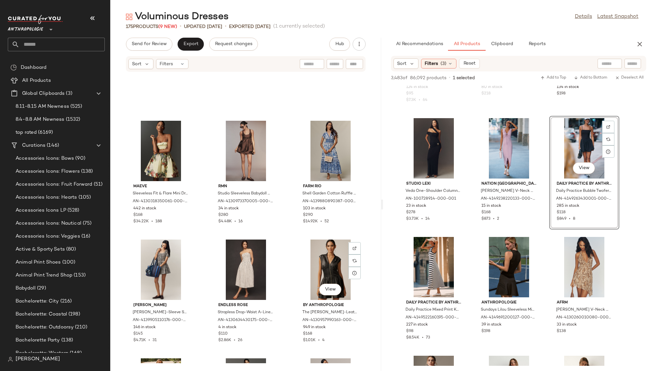
scroll to position [182, 0]
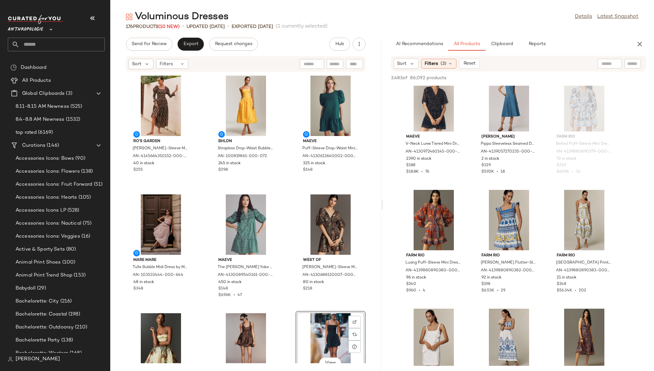
scroll to position [20177, 0]
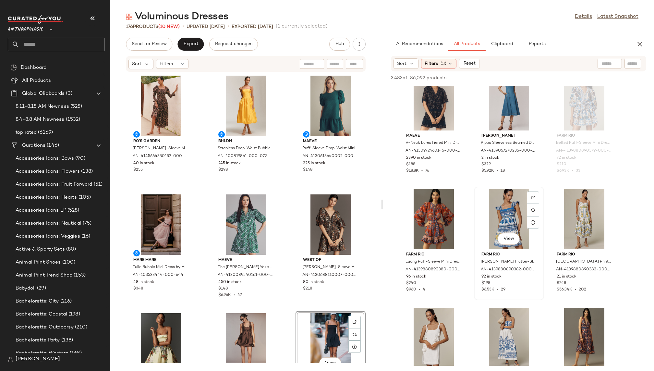
click at [507, 206] on div "View" at bounding box center [508, 219] width 65 height 60
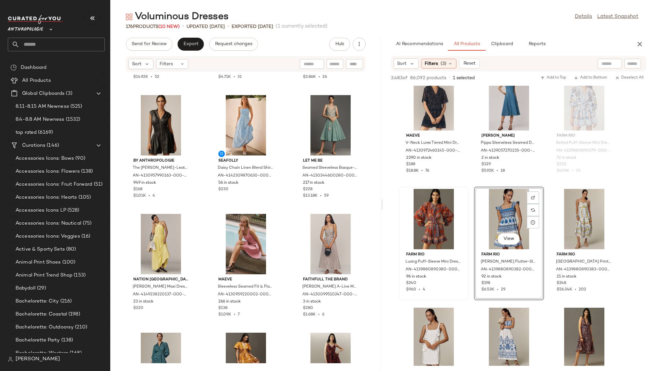
scroll to position [470, 0]
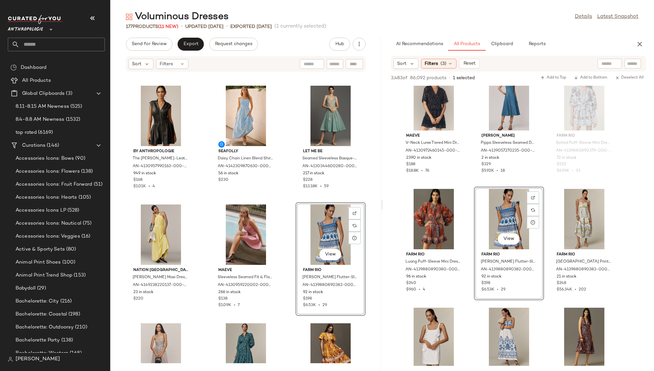
click at [283, 236] on div "Farm Rio Shell Garden Cotton Ruffle Maxi Dress by Farm Rio in Blue, Women's, Si…" at bounding box center [245, 217] width 271 height 291
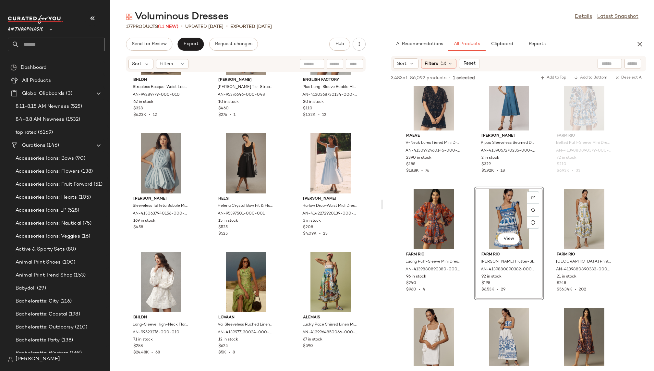
scroll to position [0, 0]
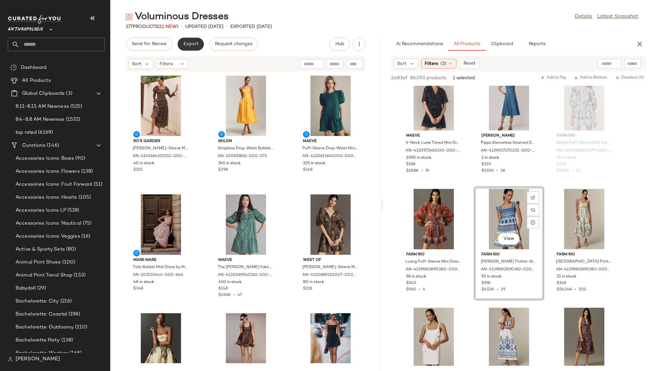
click at [186, 40] on button "Export" at bounding box center [190, 44] width 26 height 13
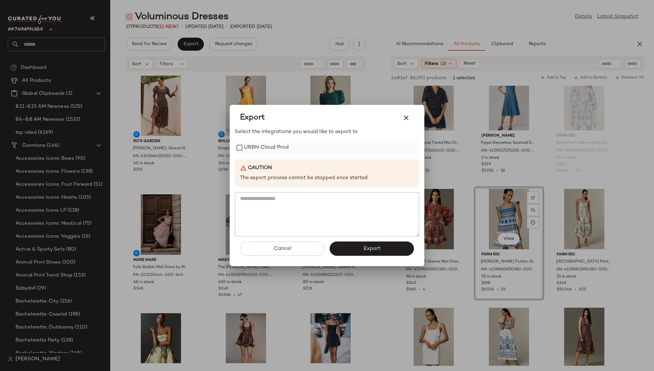
click at [256, 151] on label "URBN Cloud Prod" at bounding box center [266, 147] width 45 height 13
click at [362, 250] on button "Export" at bounding box center [371, 248] width 84 height 14
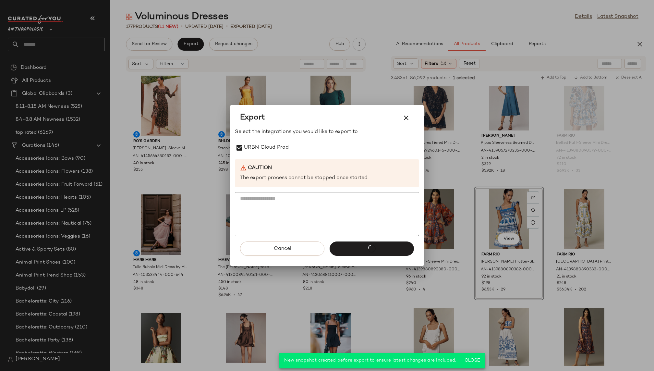
scroll to position [23262, 0]
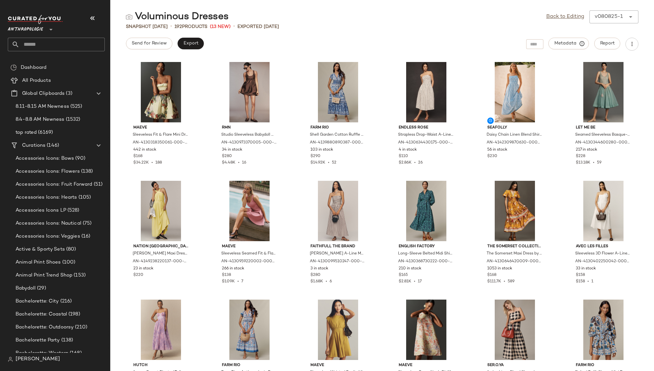
click at [62, 40] on input "text" at bounding box center [61, 45] width 85 height 14
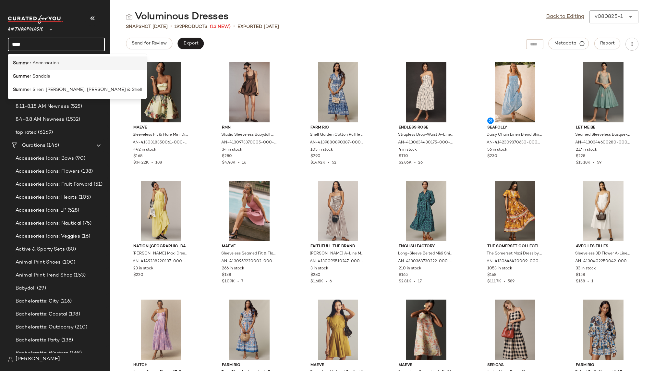
type input "****"
click at [58, 60] on span "er Accessories" at bounding box center [43, 63] width 32 height 7
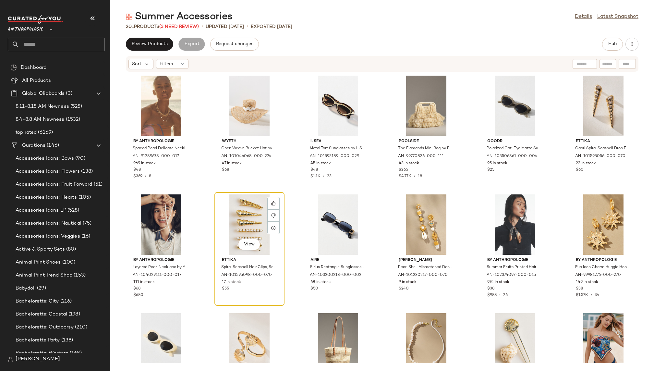
click at [235, 221] on div "View" at bounding box center [249, 224] width 65 height 60
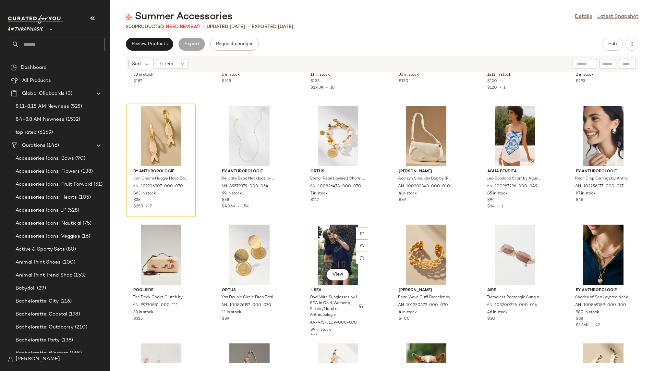
scroll to position [831, 0]
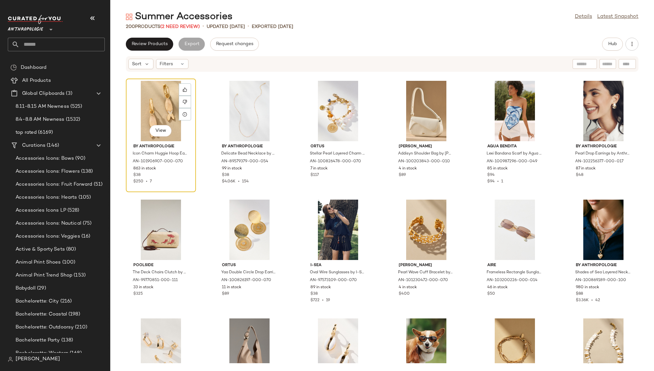
click at [156, 110] on div "View" at bounding box center [160, 111] width 65 height 60
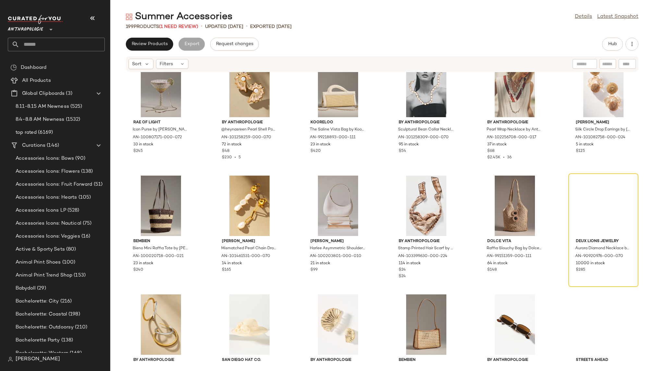
scroll to position [2550, 0]
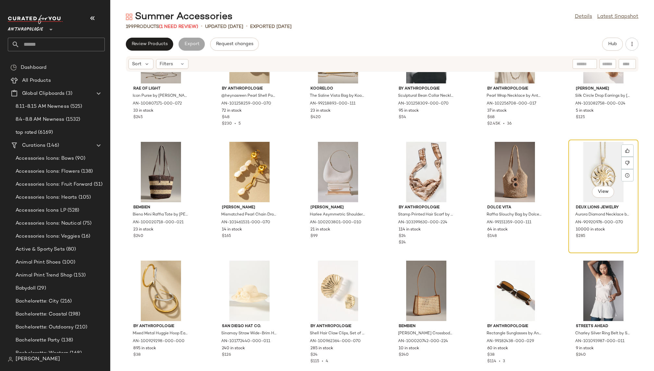
click at [579, 174] on div "View" at bounding box center [602, 172] width 65 height 60
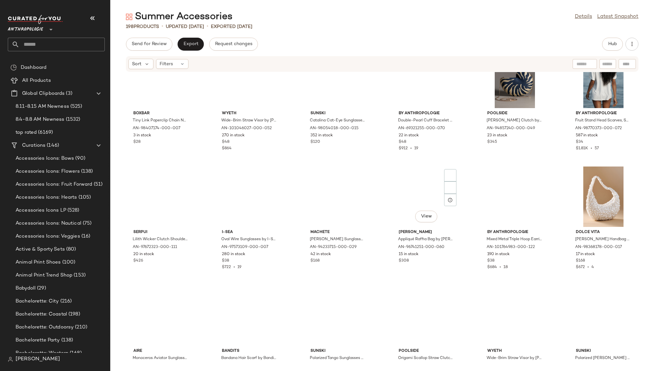
scroll to position [3626, 0]
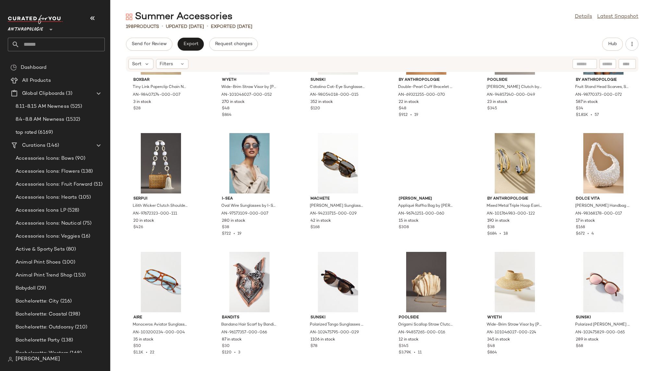
click at [607, 35] on div "Summer Accessories Details Latest Snapshot 198 Products • updated Aug 15th • Ex…" at bounding box center [381, 190] width 543 height 360
click at [609, 40] on button "Hub" at bounding box center [612, 44] width 21 height 13
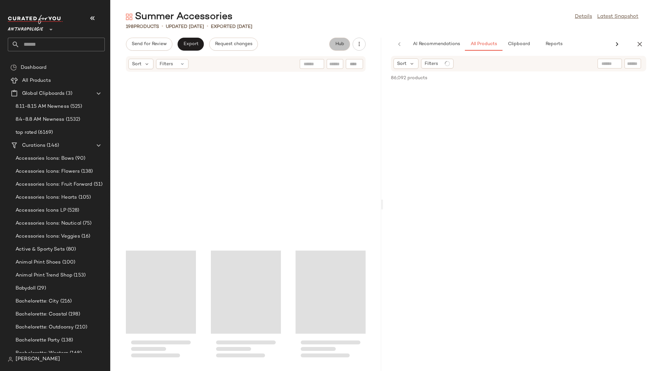
scroll to position [3864, 0]
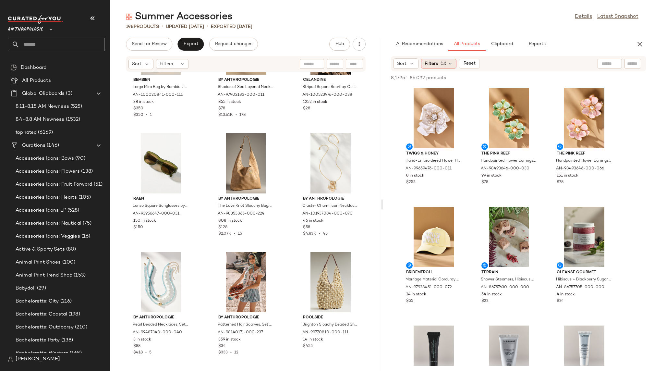
click at [446, 65] on div "Filters (3)" at bounding box center [438, 64] width 35 height 10
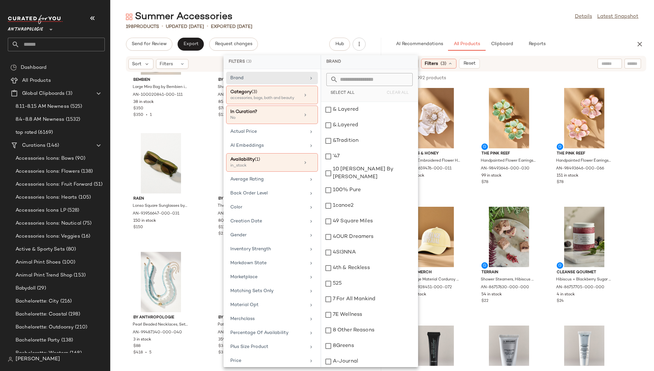
click at [446, 65] on div "Filters (3)" at bounding box center [438, 64] width 35 height 10
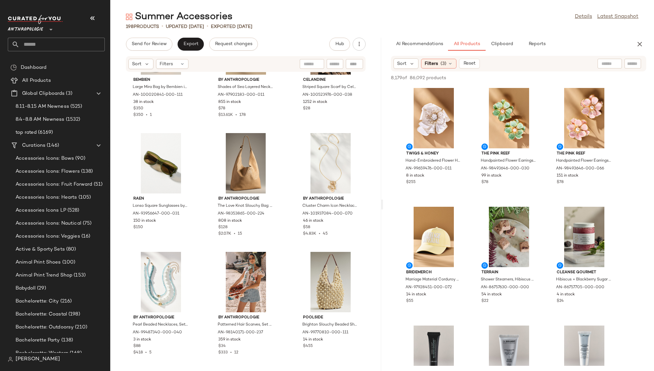
click at [446, 66] on div "Filters (3)" at bounding box center [438, 64] width 35 height 10
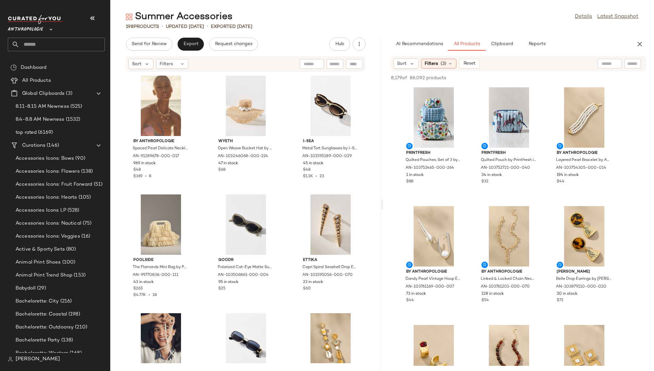
scroll to position [2732, 0]
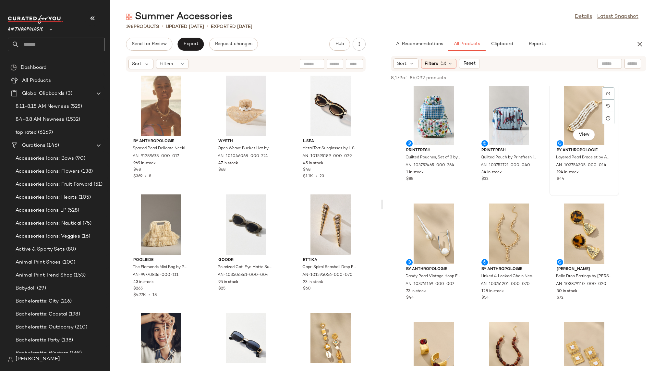
click at [571, 119] on div "View" at bounding box center [583, 115] width 65 height 60
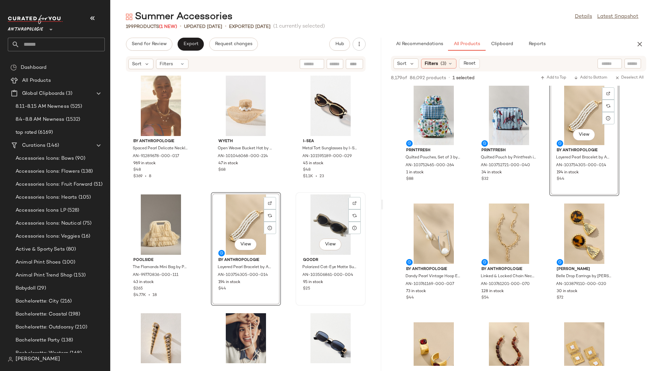
click at [325, 230] on div "View" at bounding box center [330, 224] width 65 height 60
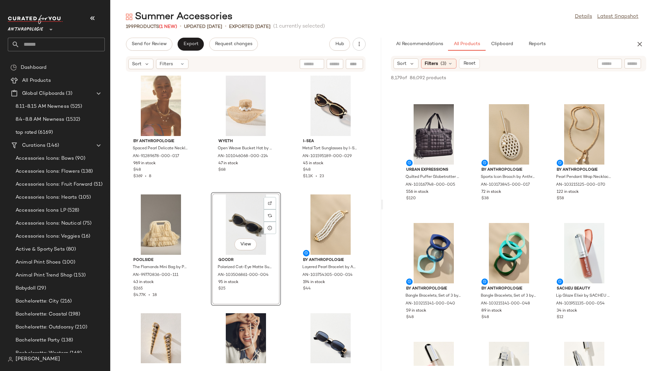
scroll to position [4607, 0]
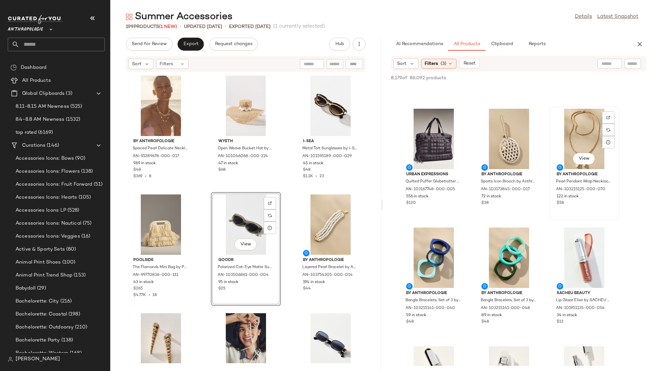
click at [562, 134] on div "View" at bounding box center [583, 139] width 65 height 60
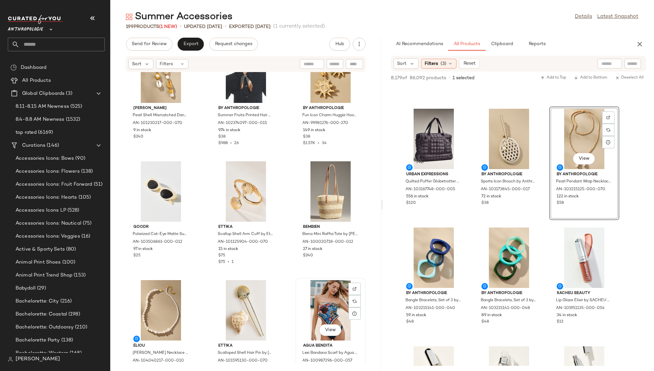
scroll to position [349, 0]
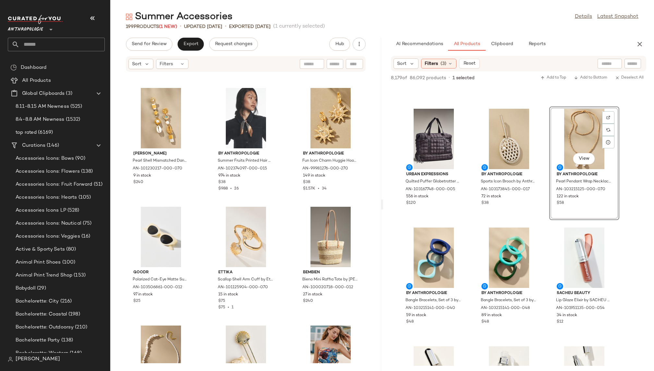
click at [283, 146] on div "Joanna Laura Constantine Pearl Shell Mismatched Dangle Earrings by Joanna Laura…" at bounding box center [245, 217] width 271 height 291
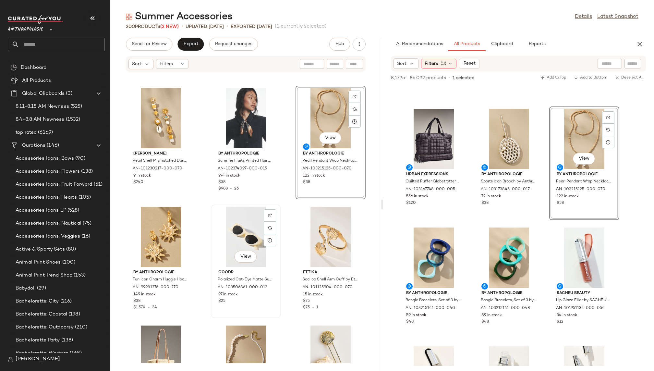
click at [223, 235] on div "View" at bounding box center [245, 237] width 65 height 60
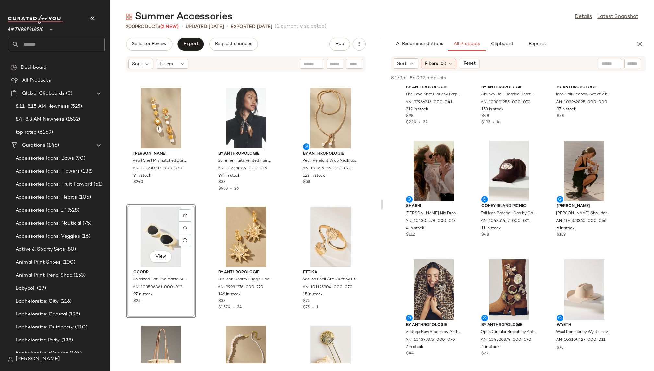
scroll to position [8232, 0]
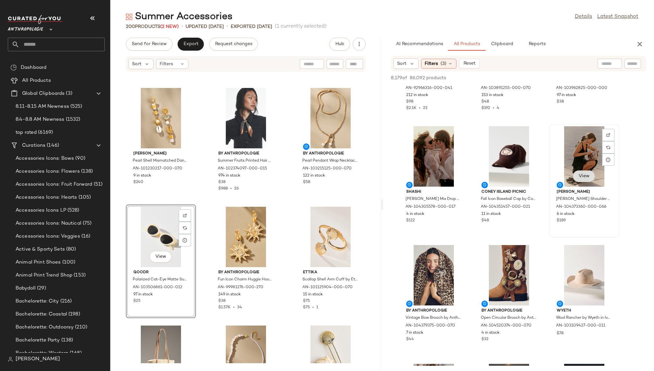
click at [584, 174] on span "View" at bounding box center [583, 175] width 11 height 5
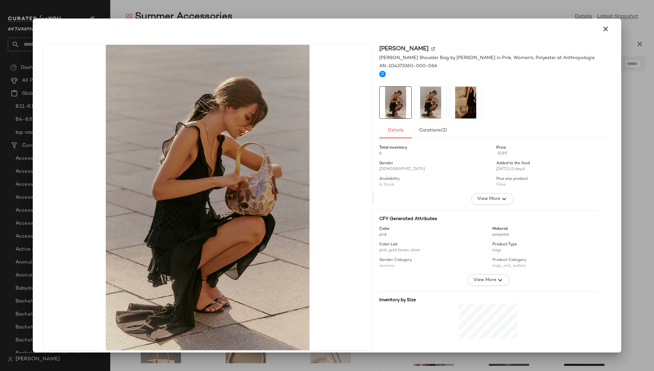
click at [465, 98] on img at bounding box center [465, 103] width 32 height 32
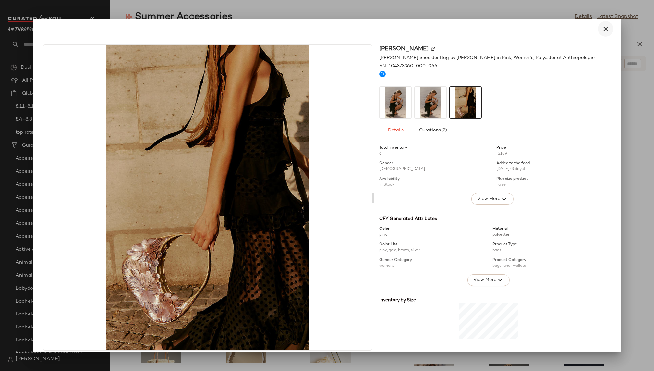
click at [605, 28] on button "button" at bounding box center [606, 29] width 16 height 16
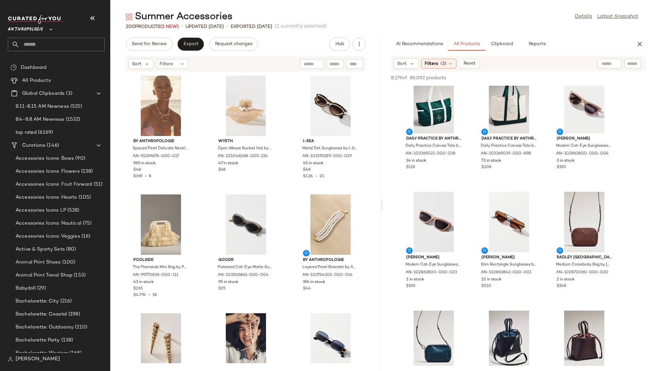
scroll to position [9398, 0]
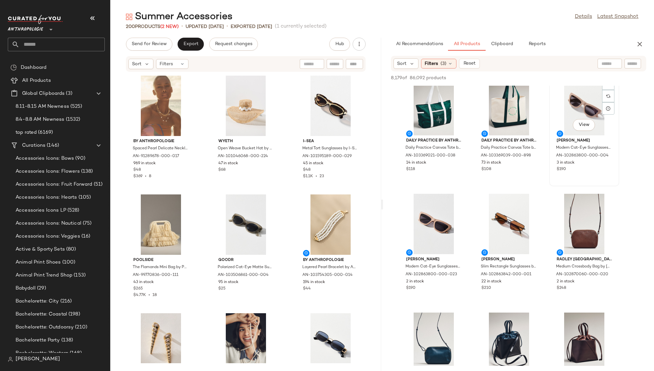
click at [570, 100] on div "View" at bounding box center [583, 105] width 65 height 60
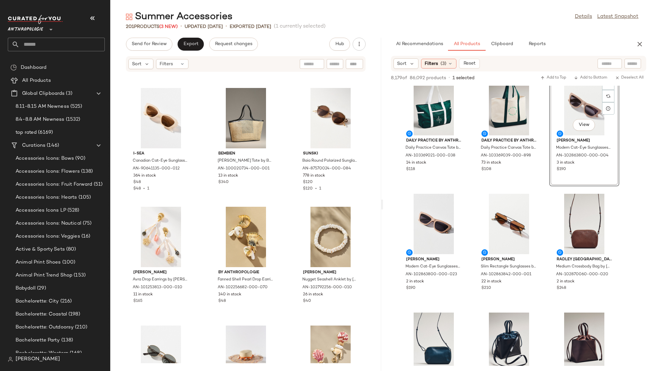
scroll to position [934, 0]
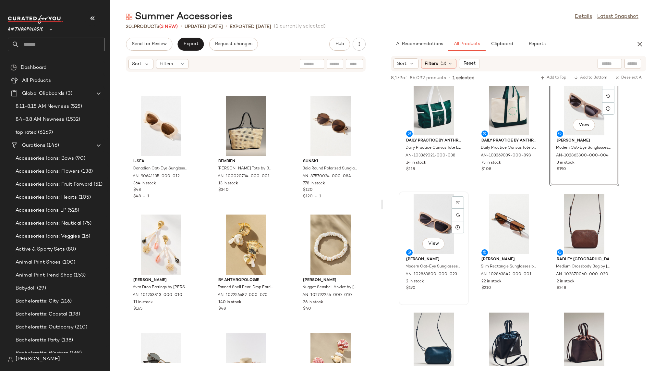
click at [435, 223] on div "View" at bounding box center [433, 224] width 65 height 60
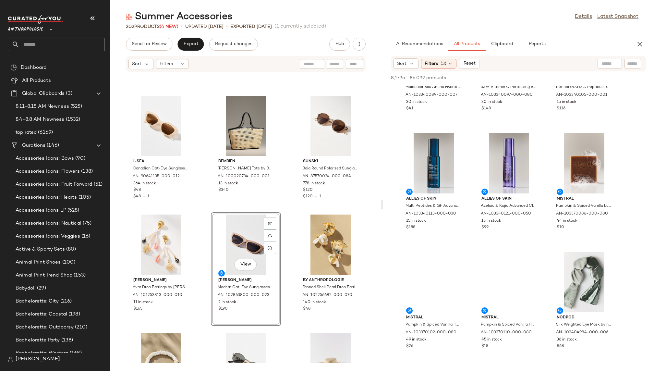
scroll to position [10836, 0]
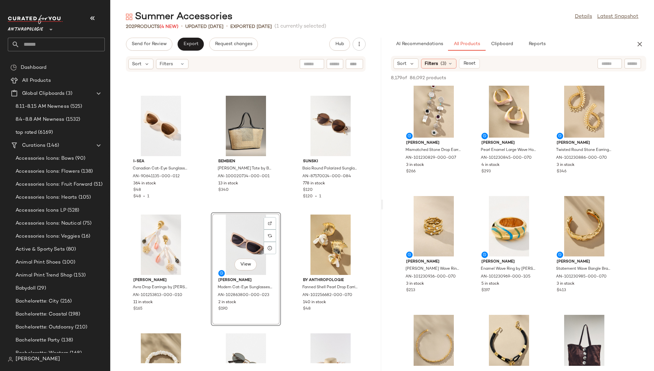
scroll to position [13855, 0]
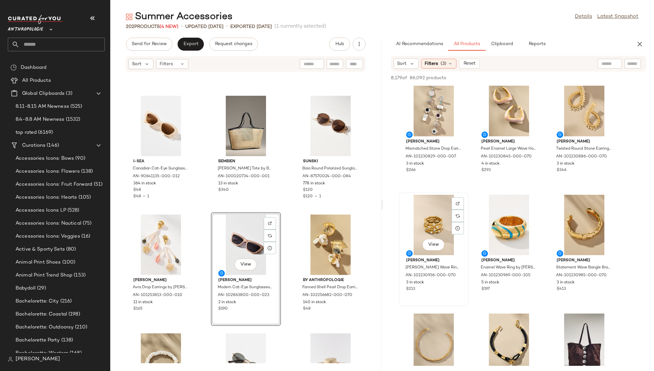
click at [432, 232] on div "View" at bounding box center [433, 225] width 65 height 60
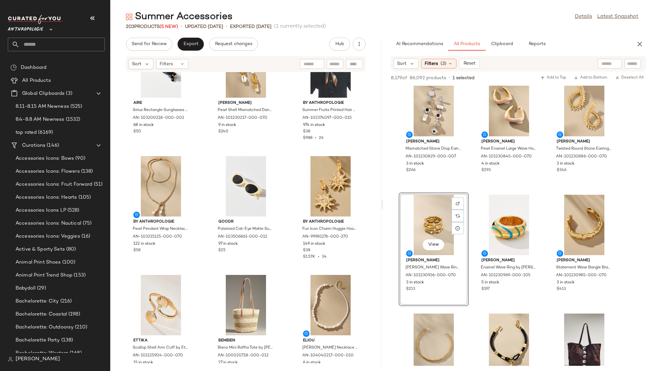
scroll to position [402, 0]
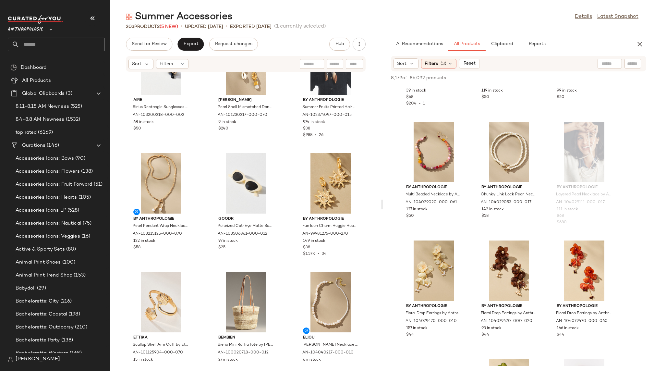
scroll to position [16550, 0]
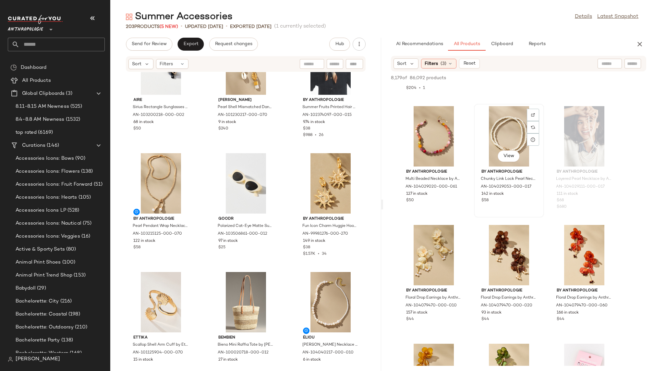
click at [486, 139] on div "View" at bounding box center [508, 136] width 65 height 60
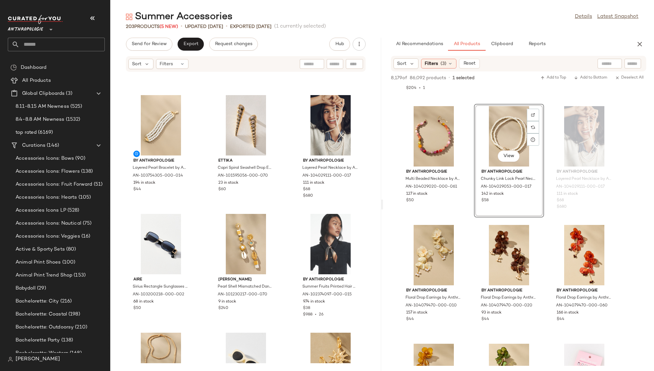
scroll to position [222, 0]
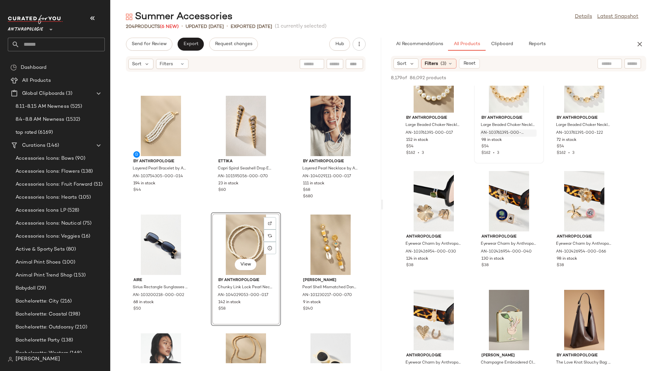
scroll to position [22058, 0]
click at [602, 63] on input "text" at bounding box center [609, 63] width 17 height 7
type input "********"
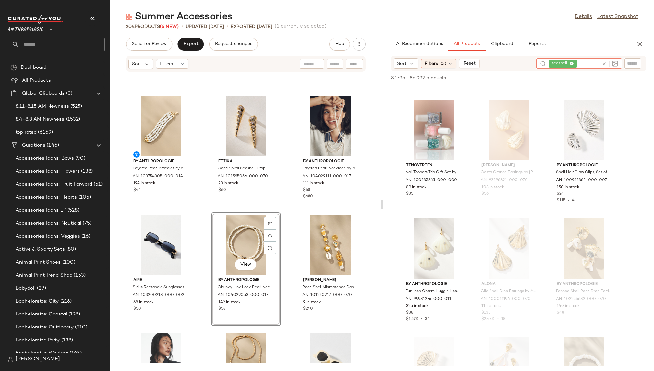
scroll to position [582, 0]
click at [580, 121] on div "View" at bounding box center [583, 129] width 65 height 60
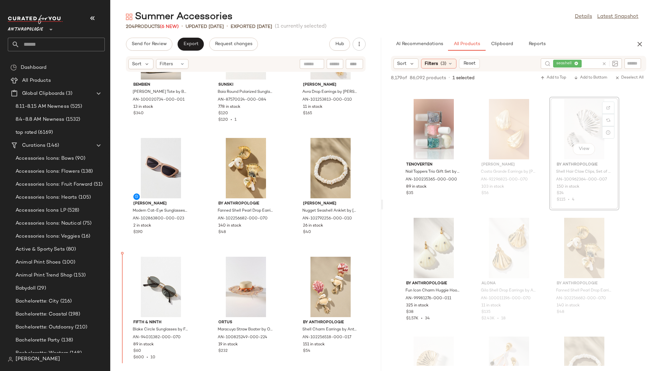
scroll to position [1133, 0]
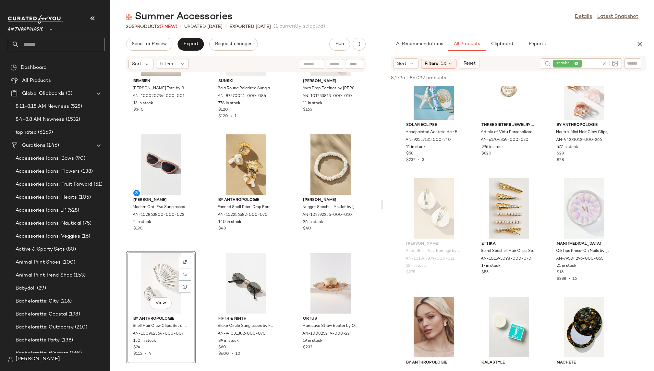
scroll to position [1100, 0]
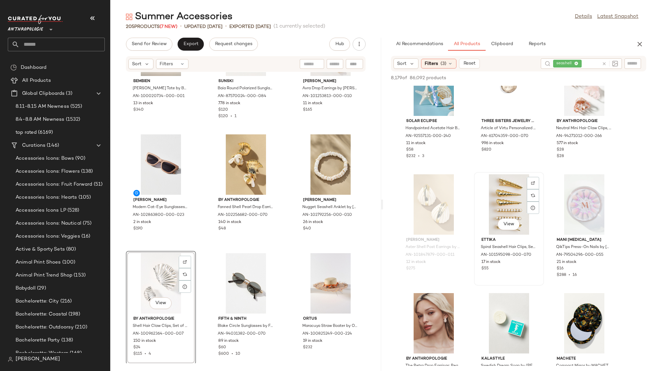
click at [495, 212] on div "View" at bounding box center [508, 204] width 65 height 60
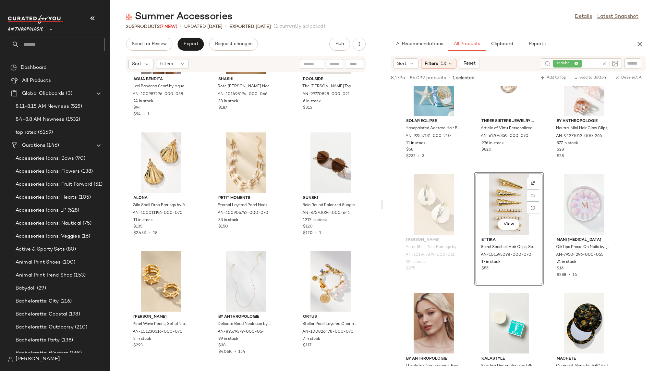
scroll to position [1727, 0]
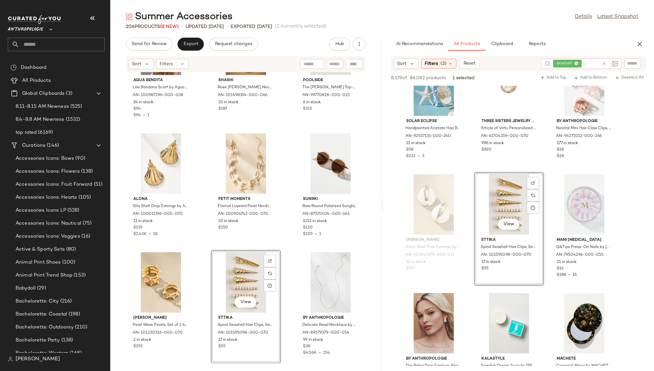
click at [289, 315] on div "Agua Bendita Lexi Bandana Scarf by Agua Bendita in Green, Women's, Polyester at…" at bounding box center [245, 217] width 271 height 291
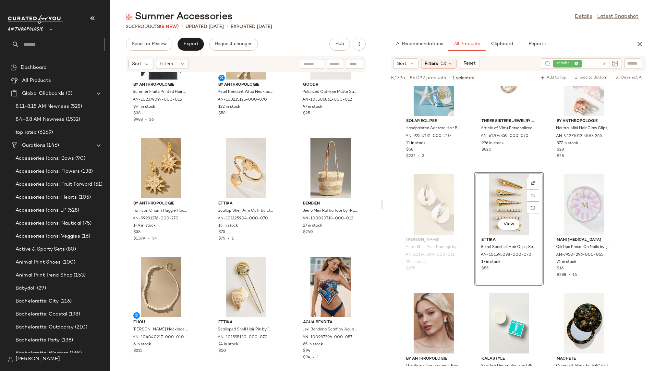
scroll to position [0, 0]
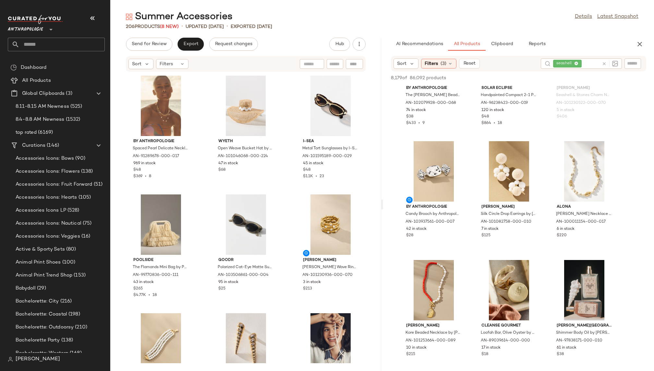
scroll to position [1746, 0]
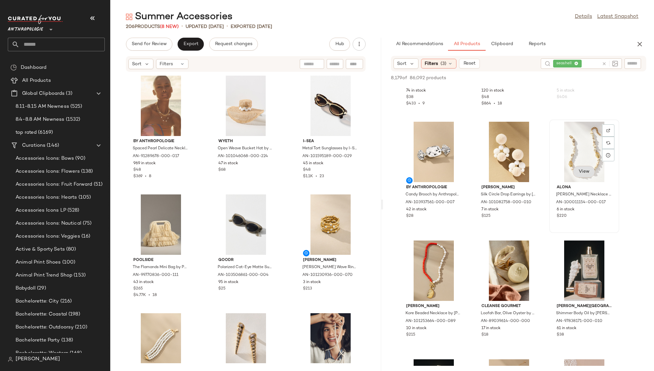
click at [586, 168] on button "View" at bounding box center [584, 172] width 22 height 12
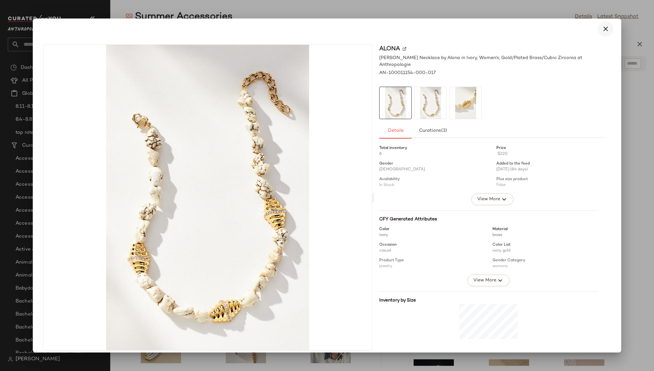
click at [602, 30] on icon "button" at bounding box center [605, 29] width 8 height 8
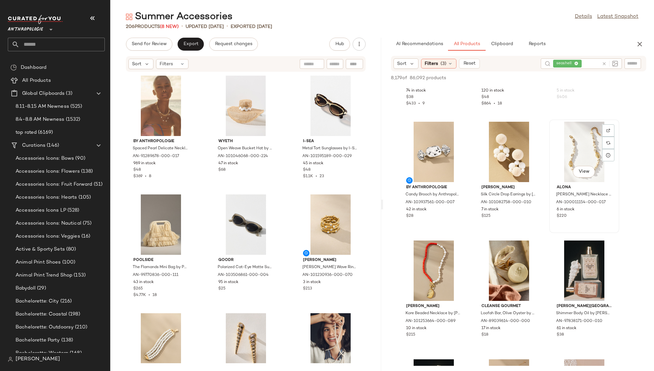
click at [574, 151] on div "View" at bounding box center [583, 152] width 65 height 60
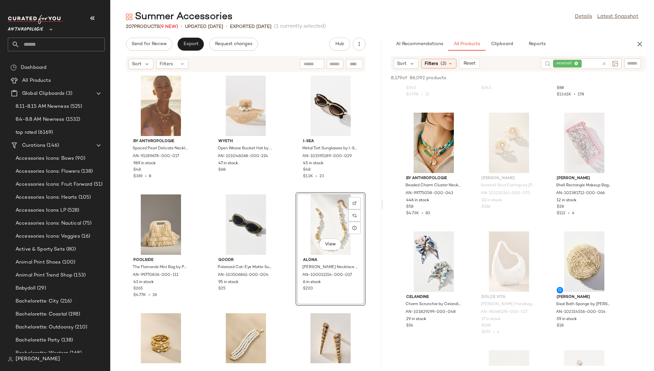
scroll to position [2353, 0]
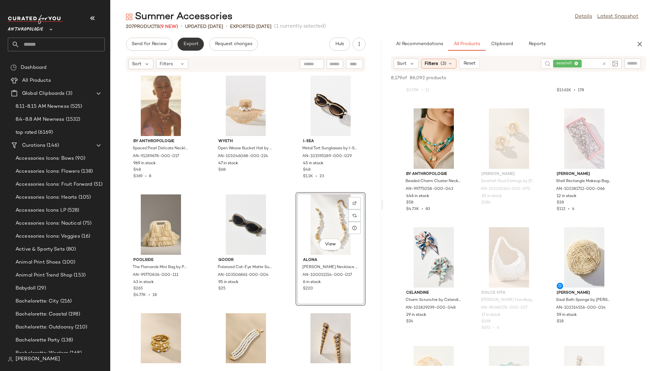
click at [184, 38] on button "Export" at bounding box center [190, 44] width 26 height 13
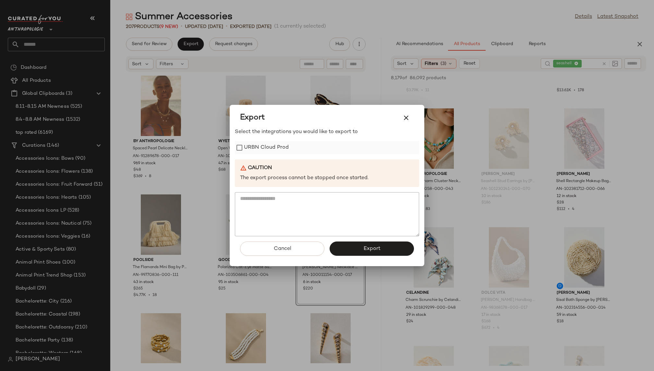
click at [276, 154] on label "URBN Cloud Prod" at bounding box center [266, 147] width 45 height 13
click at [353, 252] on button "Export" at bounding box center [371, 248] width 84 height 14
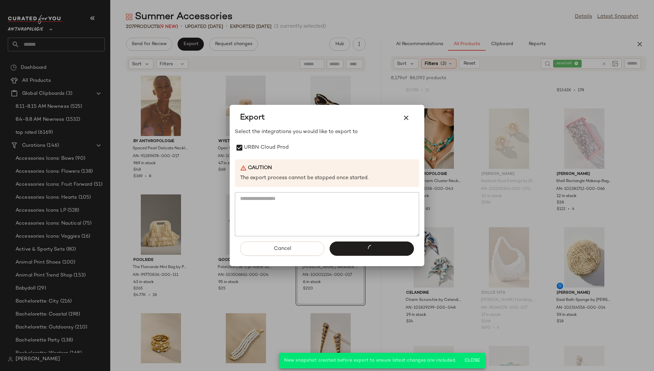
scroll to position [3421, 0]
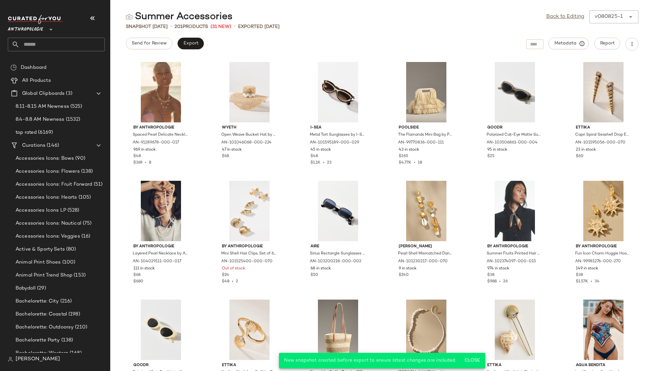
click at [71, 41] on input "text" at bounding box center [61, 45] width 85 height 14
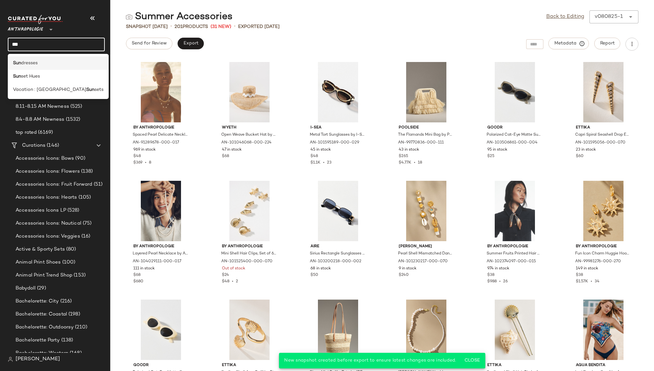
type input "***"
click at [36, 65] on span "dresses" at bounding box center [29, 63] width 17 height 7
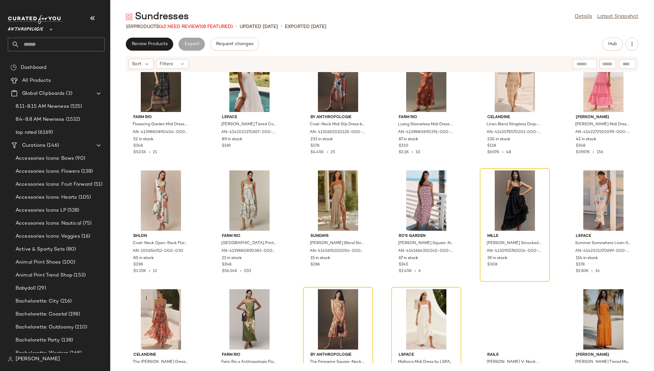
scroll to position [297, 0]
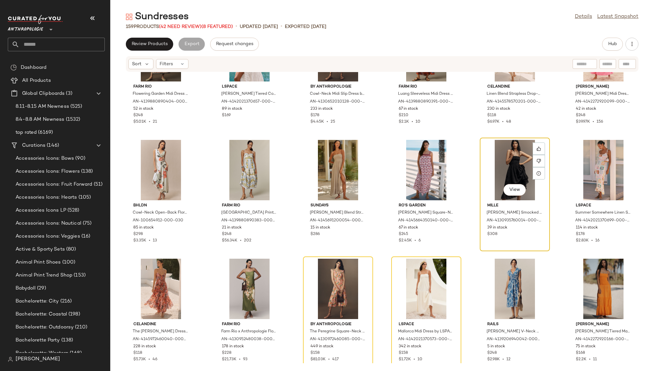
click at [491, 171] on div "View" at bounding box center [514, 170] width 65 height 60
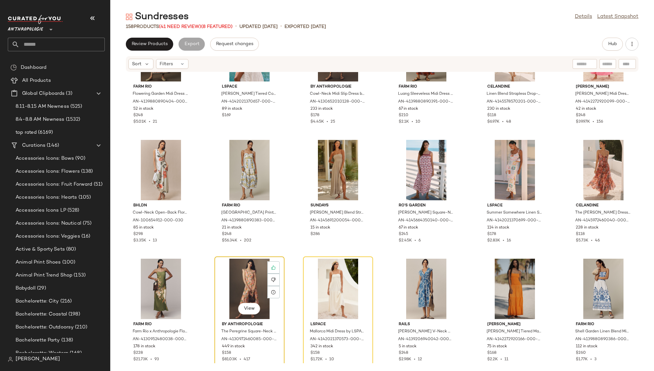
click at [245, 273] on div "View" at bounding box center [249, 288] width 65 height 60
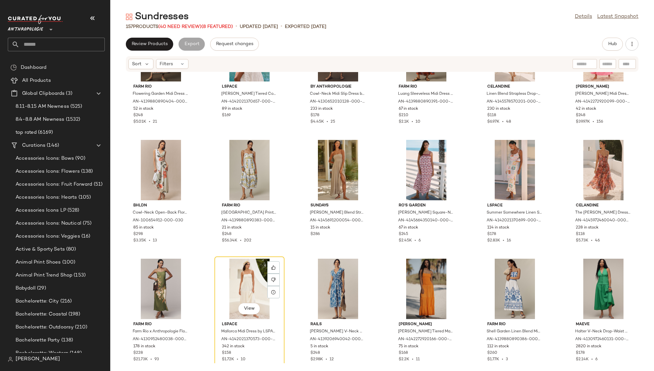
click at [245, 273] on div "View" at bounding box center [249, 288] width 65 height 60
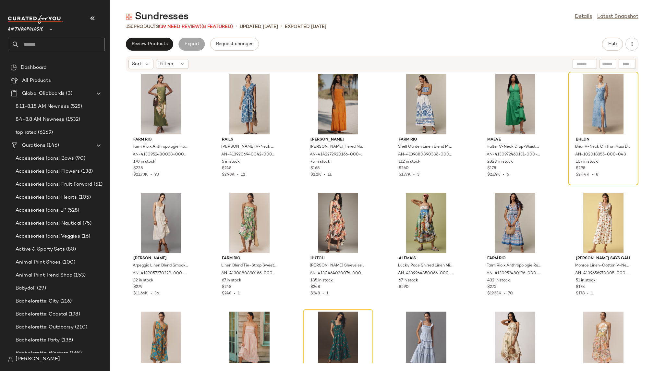
scroll to position [458, 0]
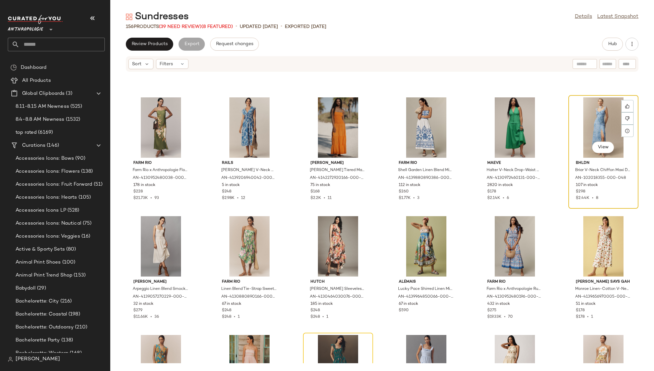
click at [578, 122] on div "View" at bounding box center [602, 127] width 65 height 60
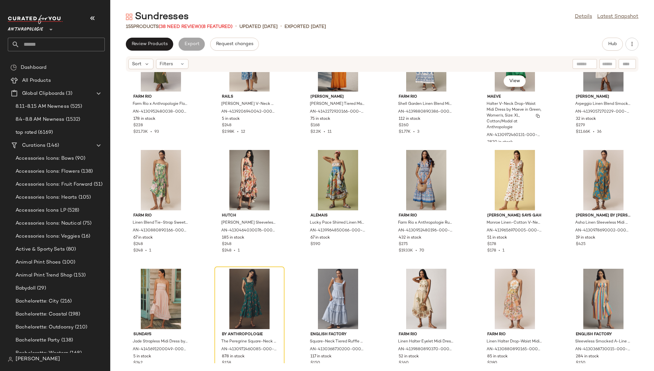
scroll to position [550, 0]
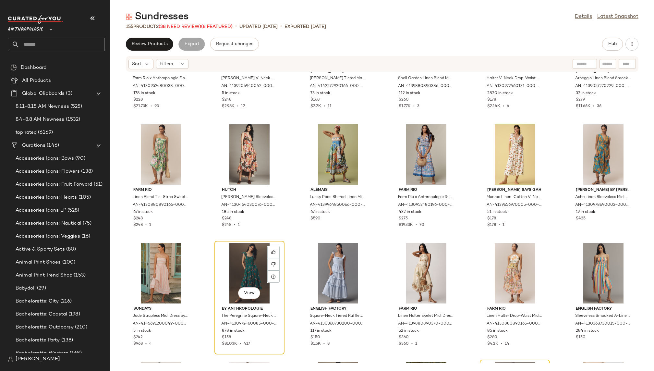
click at [252, 262] on div "View" at bounding box center [249, 273] width 65 height 60
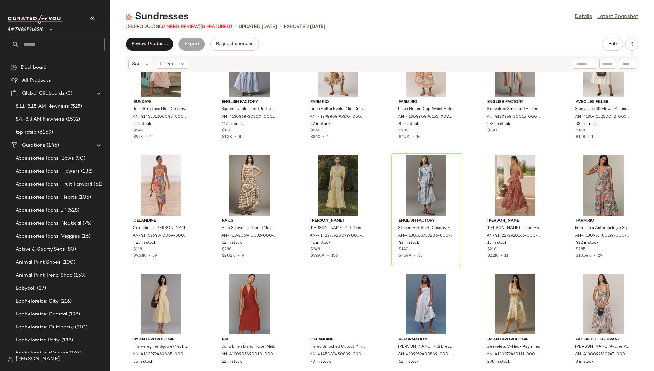
scroll to position [793, 0]
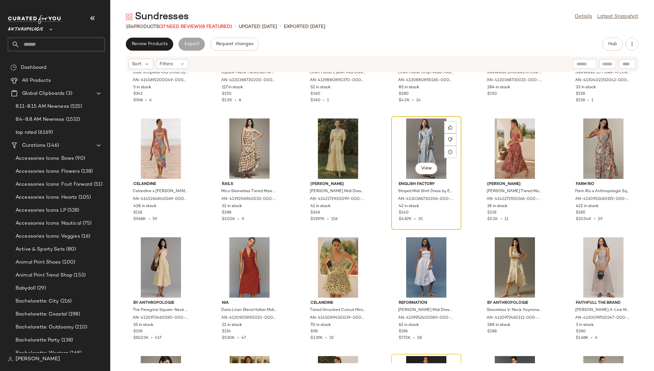
click at [394, 154] on div "View" at bounding box center [425, 148] width 65 height 60
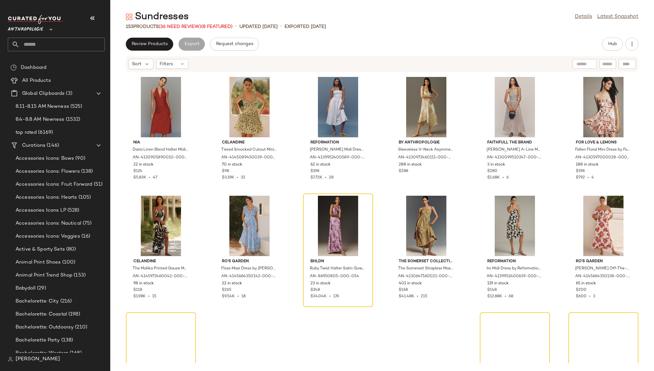
scroll to position [983, 0]
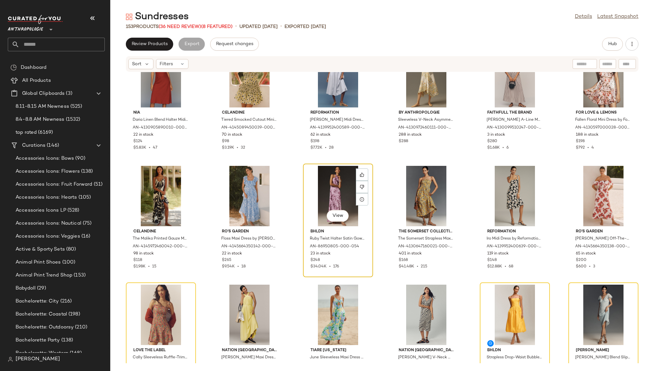
click at [325, 189] on div "View" at bounding box center [337, 196] width 65 height 60
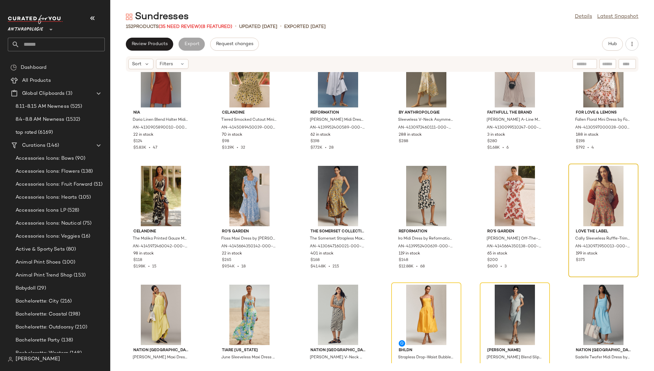
click at [598, 189] on div at bounding box center [602, 196] width 65 height 60
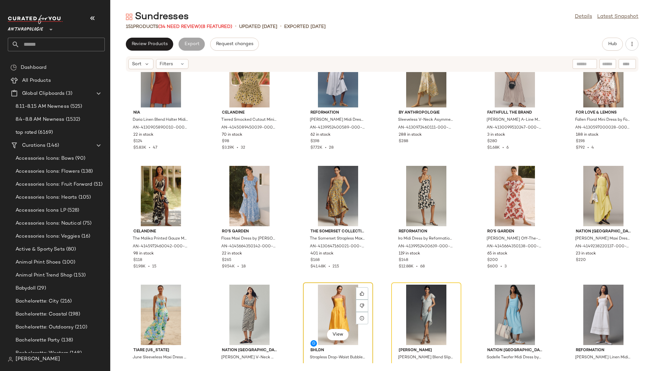
click at [324, 302] on div "View" at bounding box center [337, 314] width 65 height 60
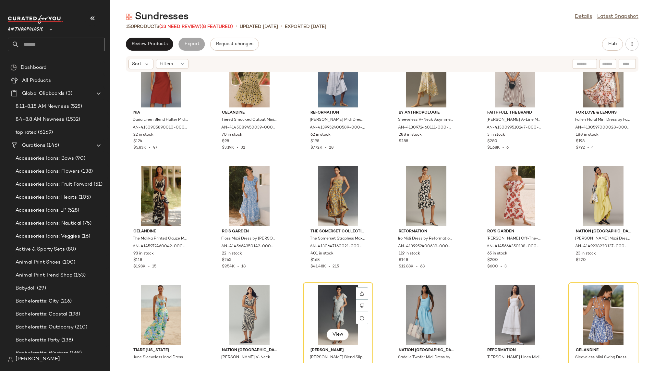
click at [324, 302] on div "View" at bounding box center [337, 314] width 65 height 60
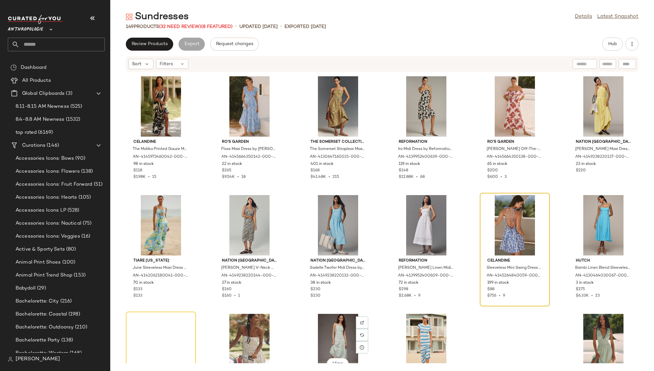
scroll to position [1123, 0]
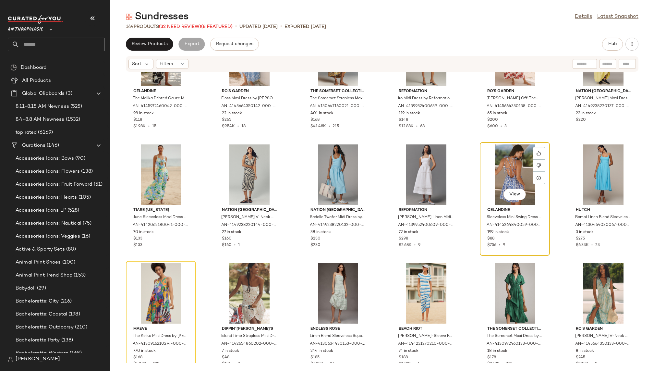
click at [497, 156] on div "View" at bounding box center [514, 174] width 65 height 60
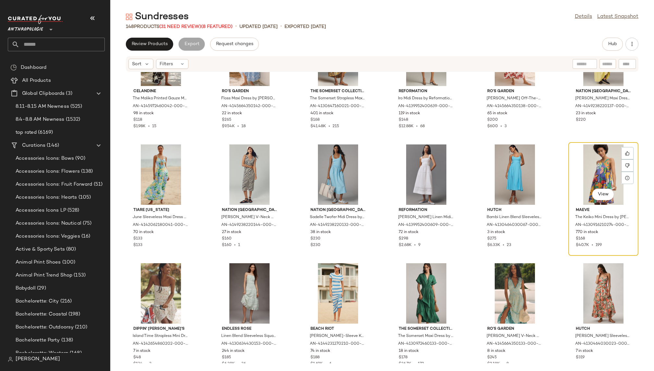
click at [573, 175] on div "View" at bounding box center [602, 174] width 65 height 60
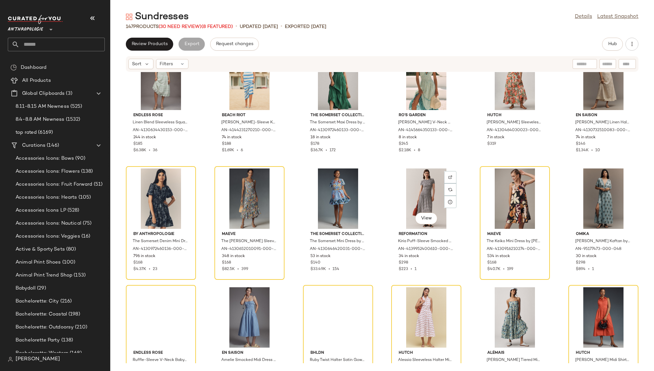
scroll to position [1378, 0]
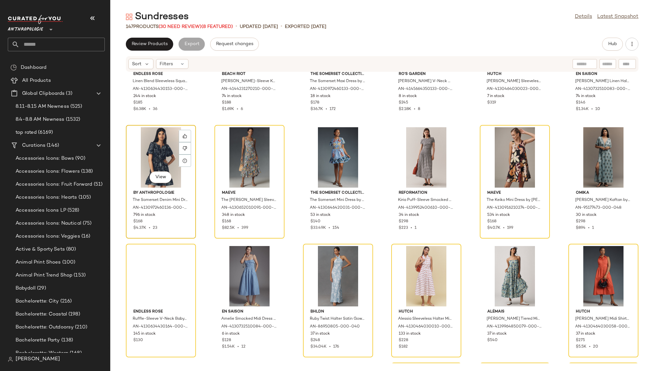
click at [142, 144] on div "View" at bounding box center [160, 157] width 65 height 60
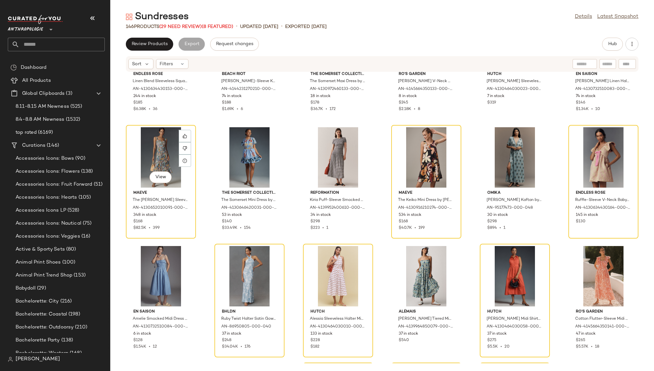
click at [142, 144] on div "View" at bounding box center [160, 157] width 65 height 60
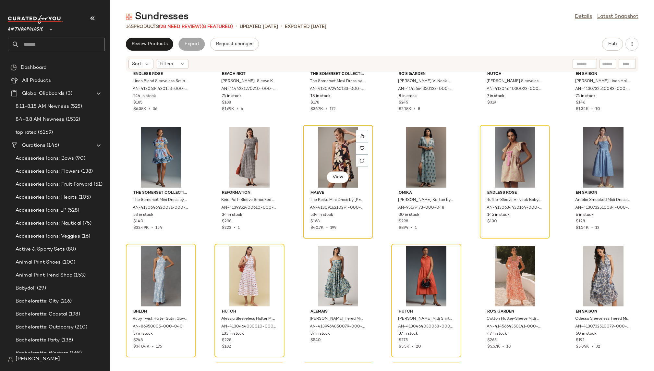
click at [337, 142] on div "View" at bounding box center [337, 157] width 65 height 60
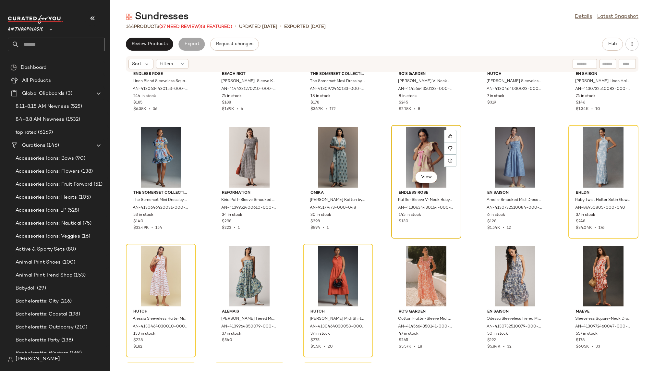
click at [412, 145] on div "View" at bounding box center [425, 157] width 65 height 60
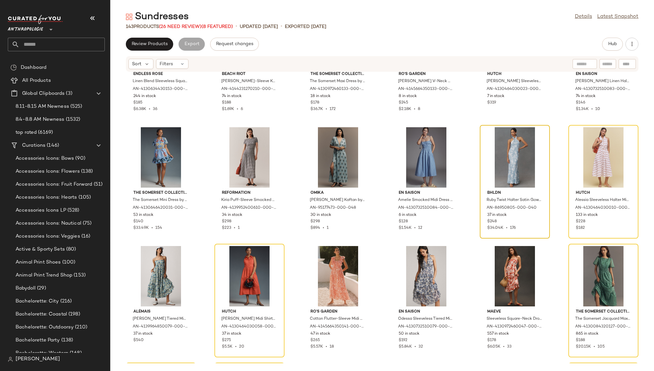
click at [493, 145] on div at bounding box center [514, 157] width 65 height 60
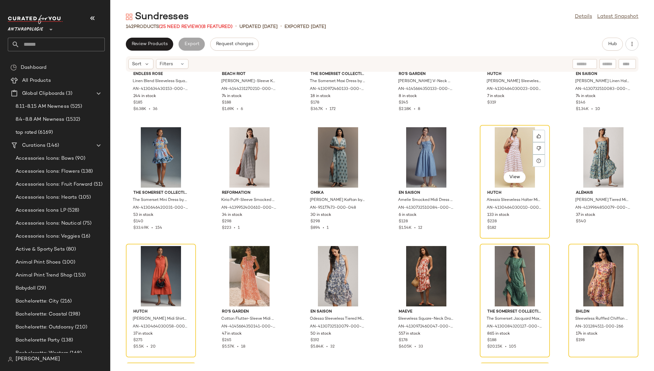
click at [493, 145] on div "View" at bounding box center [514, 157] width 65 height 60
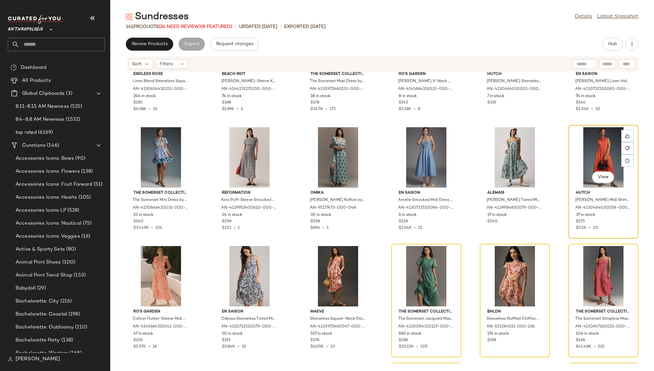
click at [586, 145] on div "View" at bounding box center [602, 157] width 65 height 60
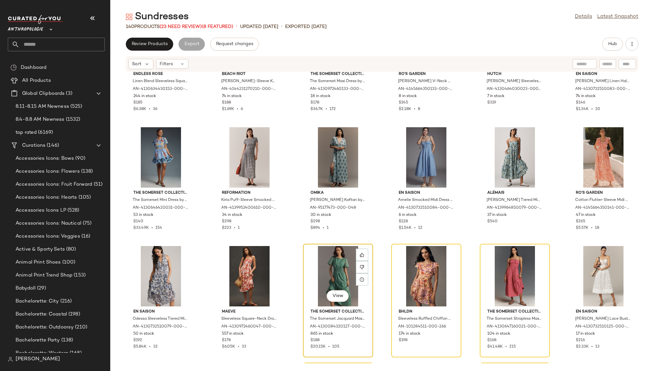
click at [322, 266] on div "View" at bounding box center [337, 276] width 65 height 60
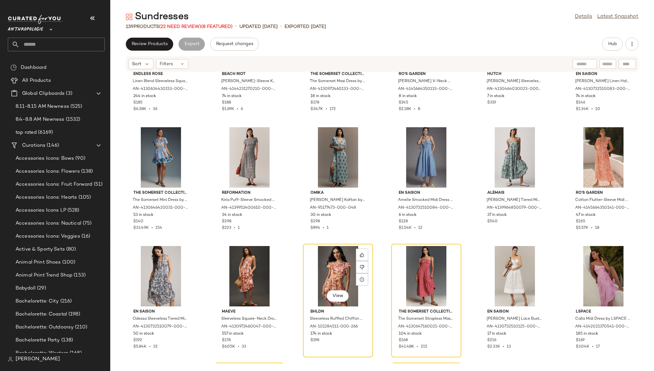
click at [322, 266] on div "View" at bounding box center [337, 276] width 65 height 60
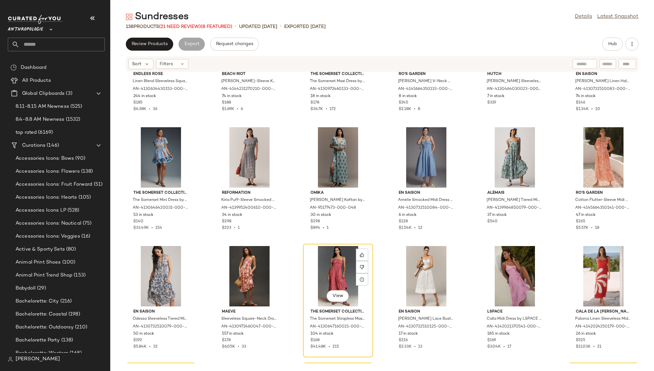
click at [322, 266] on div "View" at bounding box center [337, 276] width 65 height 60
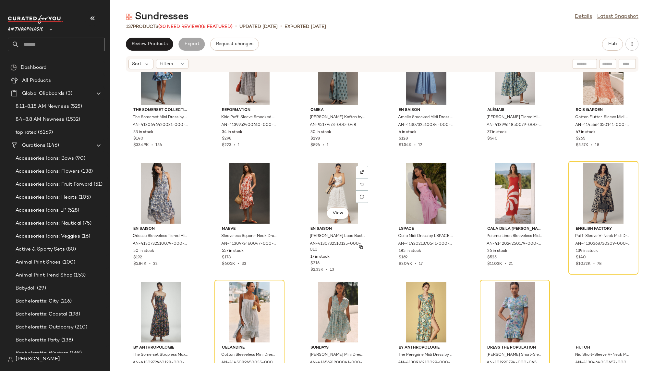
scroll to position [1495, 0]
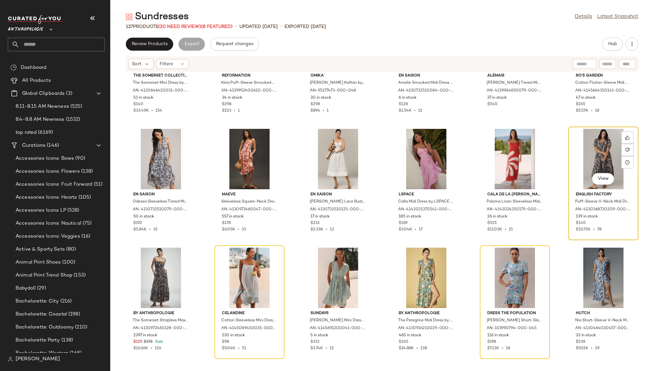
click at [582, 151] on div "View" at bounding box center [602, 159] width 65 height 60
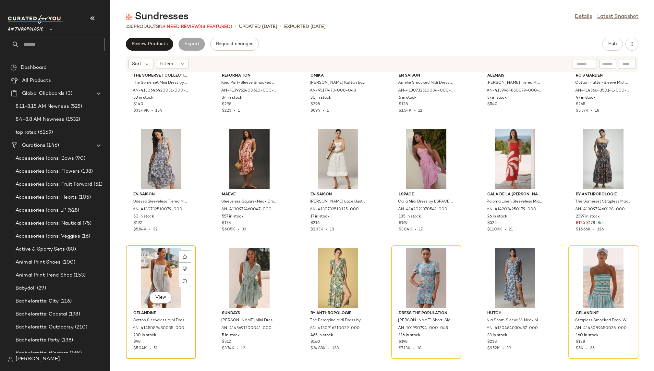
click at [158, 269] on div "View" at bounding box center [160, 277] width 65 height 60
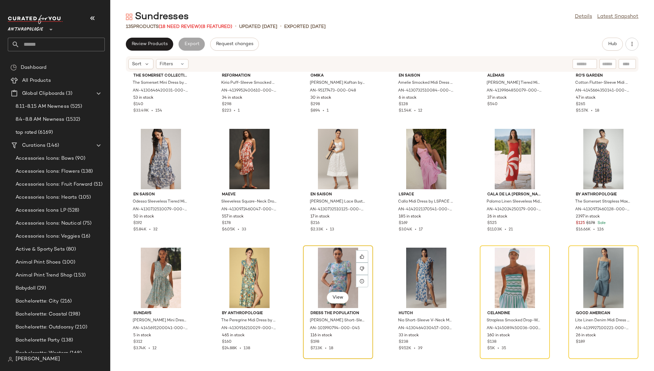
click at [325, 259] on div "View" at bounding box center [337, 277] width 65 height 60
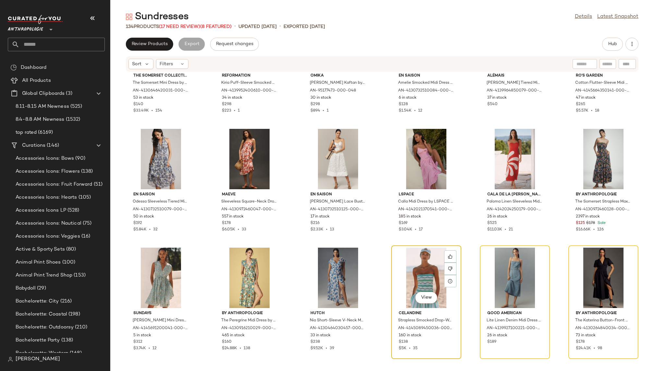
click at [415, 265] on div "View" at bounding box center [425, 277] width 65 height 60
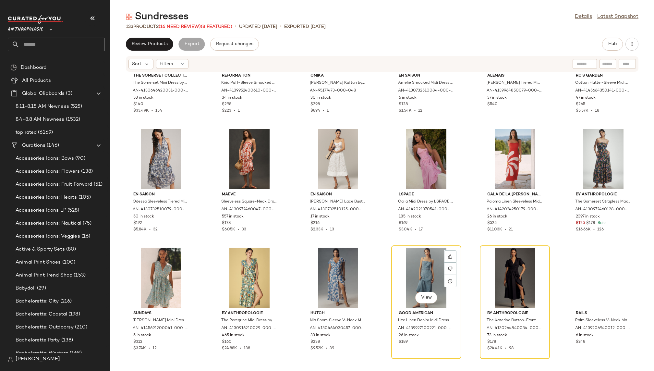
click at [415, 265] on div "View" at bounding box center [425, 277] width 65 height 60
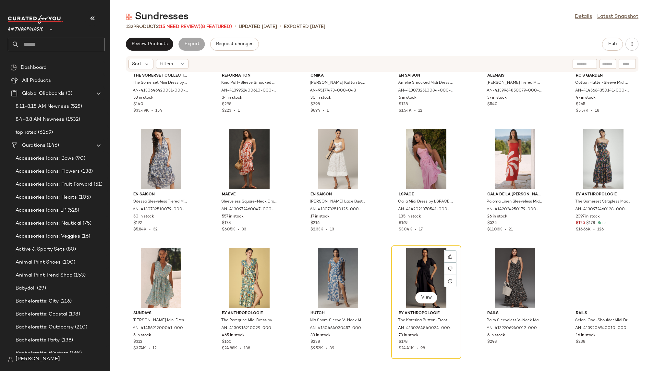
click at [415, 265] on div "View" at bounding box center [425, 277] width 65 height 60
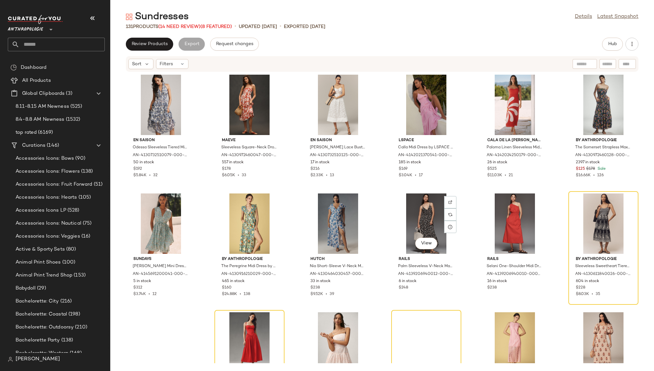
scroll to position [1557, 0]
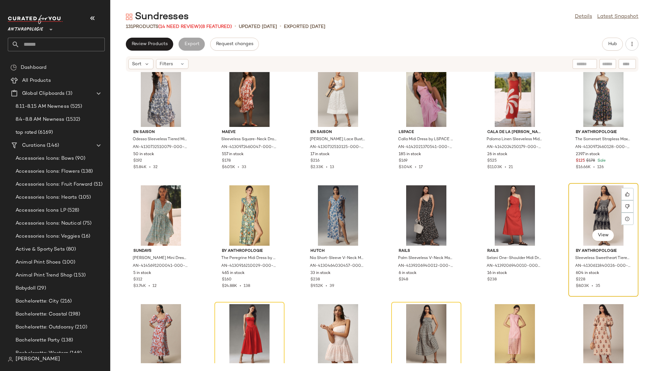
click at [573, 197] on div "View" at bounding box center [602, 215] width 65 height 60
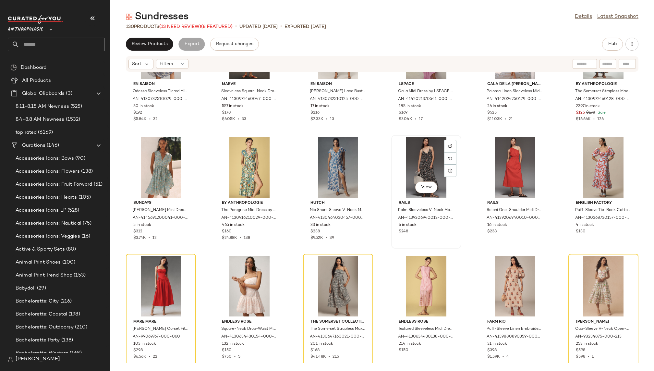
scroll to position [1627, 0]
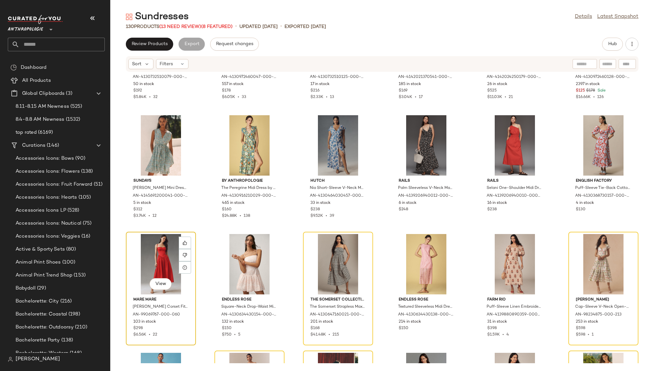
click at [147, 248] on div "View" at bounding box center [160, 264] width 65 height 60
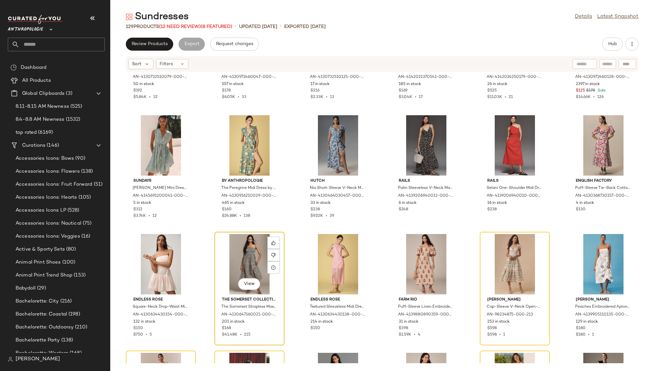
click at [227, 249] on div "View" at bounding box center [249, 264] width 65 height 60
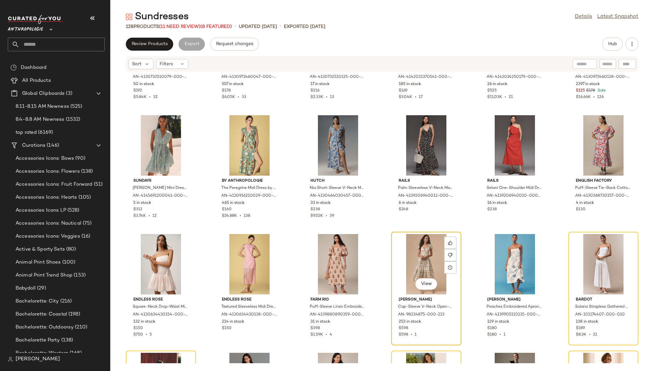
click at [417, 254] on div "View" at bounding box center [425, 264] width 65 height 60
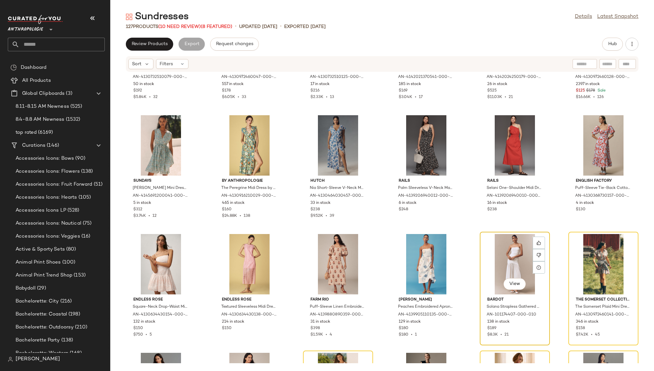
click at [499, 253] on div "View" at bounding box center [514, 264] width 65 height 60
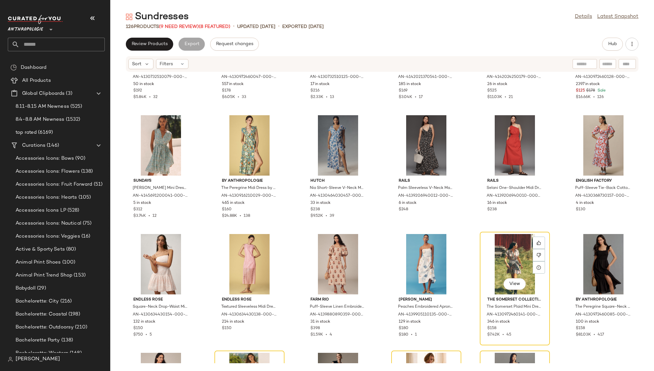
click at [499, 253] on div "View" at bounding box center [514, 264] width 65 height 60
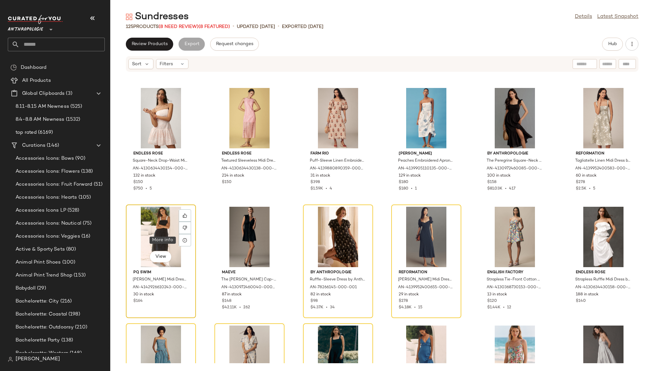
click at [180, 243] on div at bounding box center [185, 240] width 12 height 12
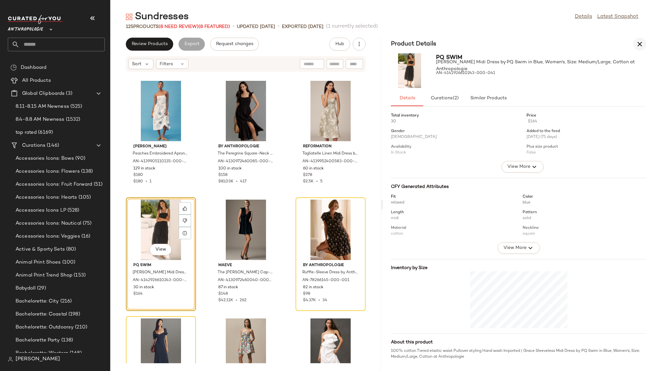
click at [640, 41] on icon "button" at bounding box center [639, 44] width 8 height 8
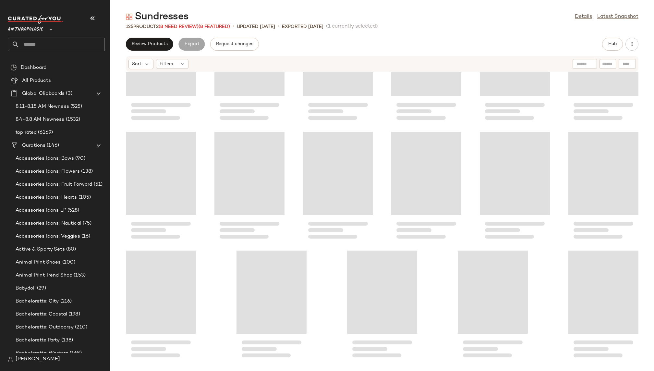
scroll to position [1780, 0]
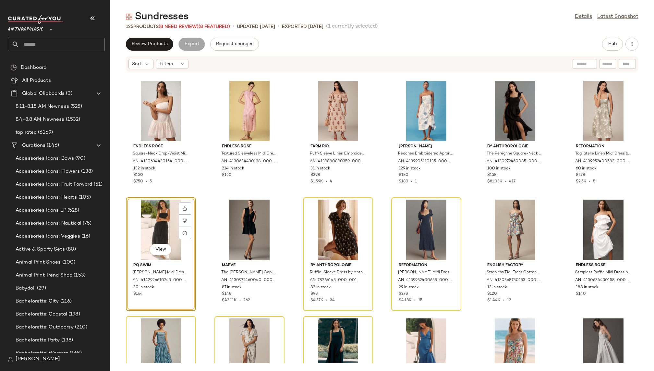
click at [162, 219] on div "View" at bounding box center [160, 229] width 65 height 60
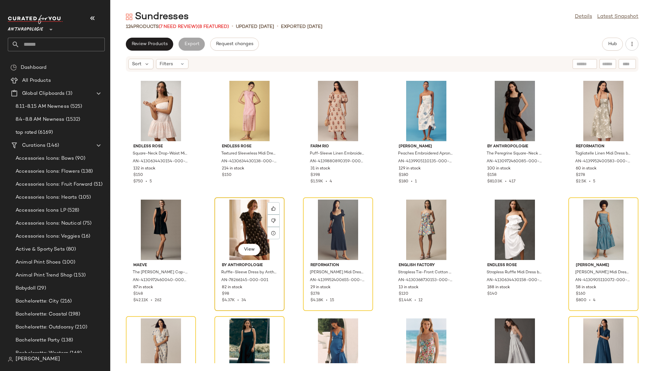
click at [247, 219] on div "View" at bounding box center [249, 229] width 65 height 60
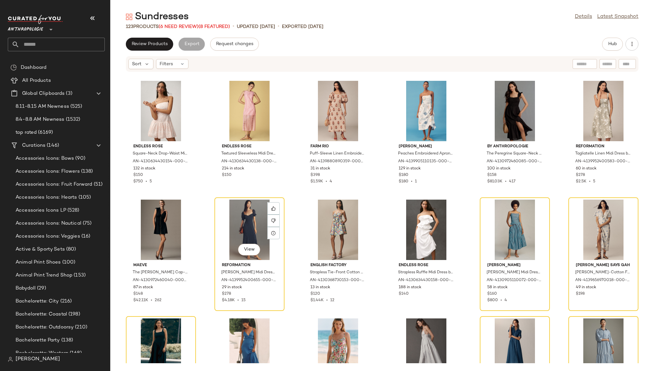
click at [247, 219] on div "View" at bounding box center [249, 229] width 65 height 60
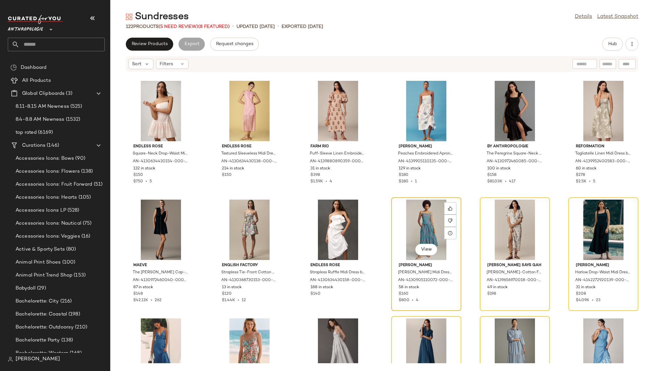
click at [417, 219] on div "View" at bounding box center [425, 229] width 65 height 60
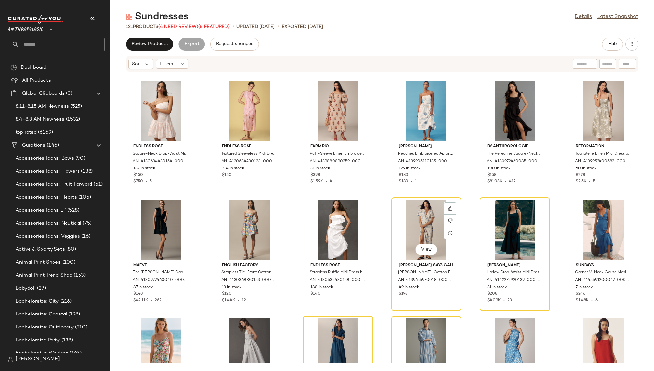
click at [417, 219] on div "View" at bounding box center [425, 229] width 65 height 60
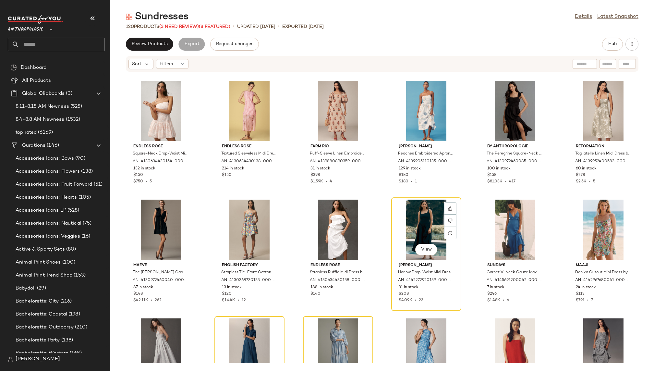
click at [417, 219] on div "View" at bounding box center [425, 229] width 65 height 60
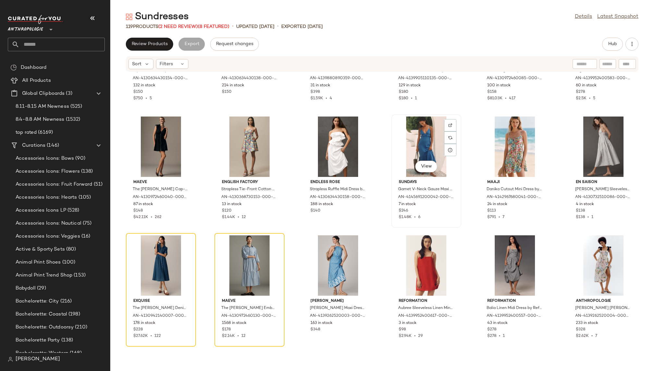
scroll to position [1938, 0]
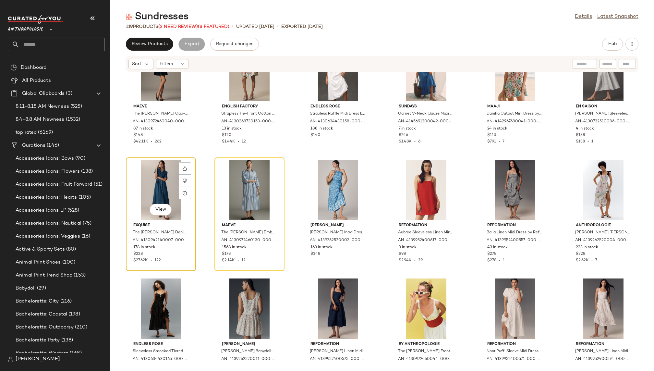
click at [147, 188] on div "View" at bounding box center [160, 190] width 65 height 60
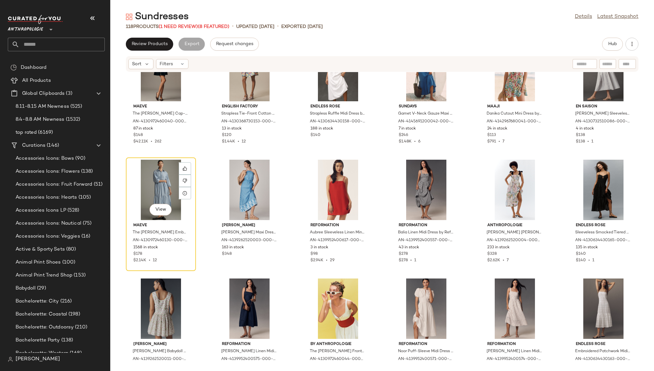
click at [147, 188] on div "View" at bounding box center [160, 190] width 65 height 60
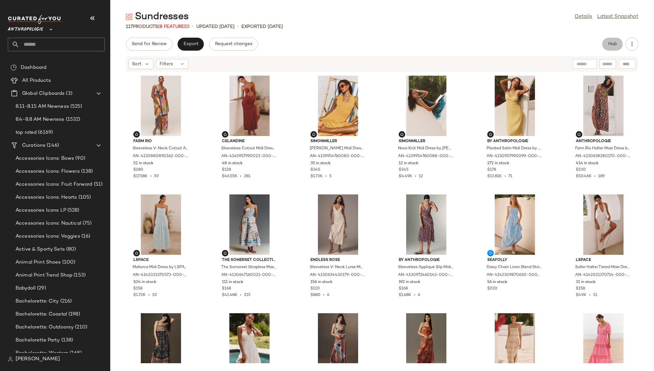
click at [611, 47] on button "Hub" at bounding box center [612, 44] width 21 height 13
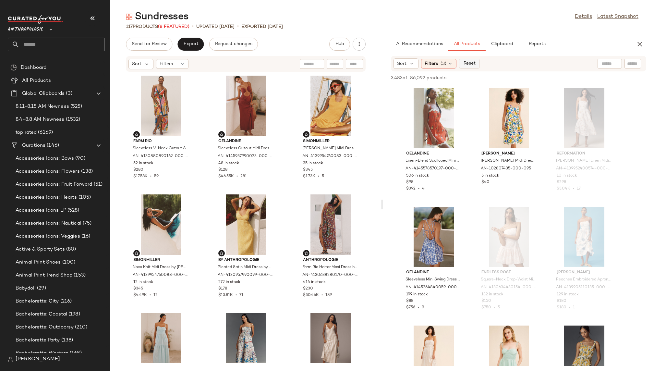
click at [470, 64] on span "Reset" at bounding box center [469, 63] width 12 height 5
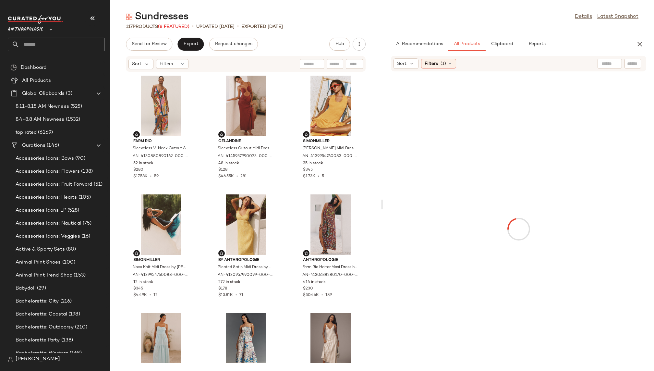
click at [445, 63] on div "Filters (1)" at bounding box center [438, 64] width 35 height 10
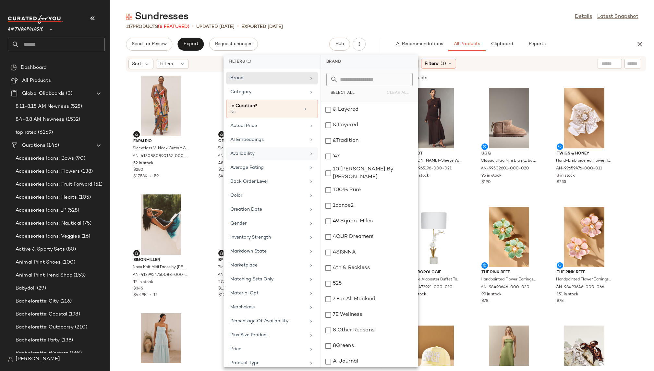
click at [280, 154] on div "Availability" at bounding box center [268, 153] width 76 height 7
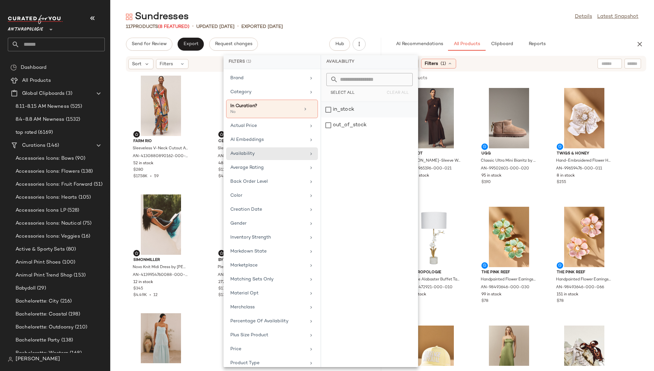
click at [354, 117] on div "in_stock" at bounding box center [369, 125] width 97 height 16
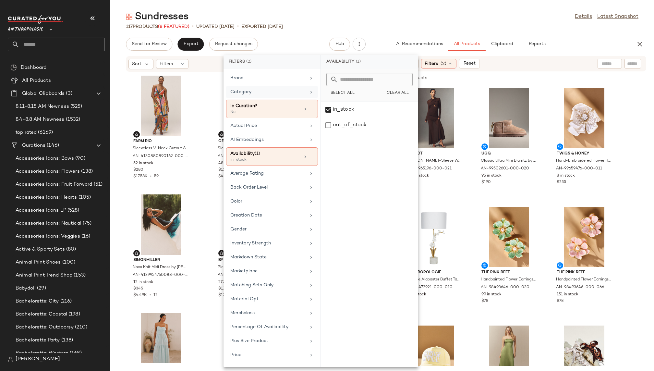
click at [290, 92] on div "Category" at bounding box center [268, 92] width 76 height 7
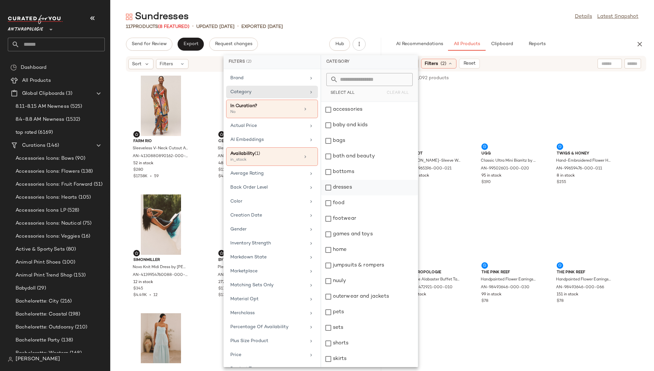
click at [349, 187] on div "dresses" at bounding box center [369, 188] width 97 height 16
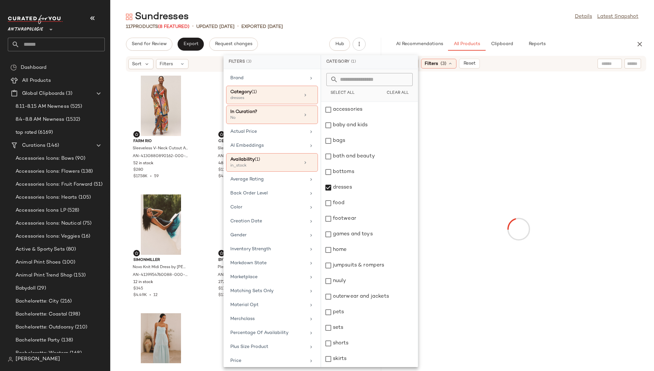
click at [462, 28] on div "117 Products (8 Featured) • updated Aug 15th • Exported Aug 8th" at bounding box center [381, 26] width 543 height 6
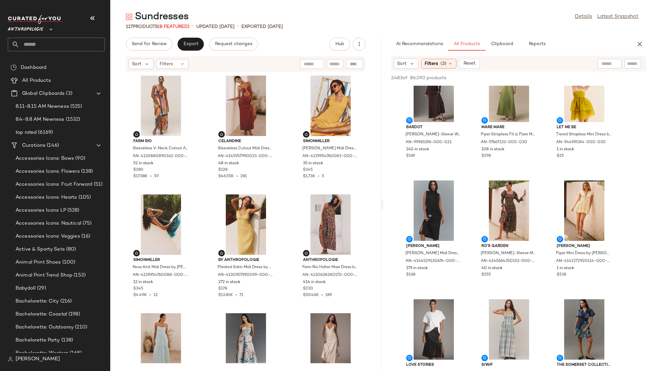
scroll to position [38, 0]
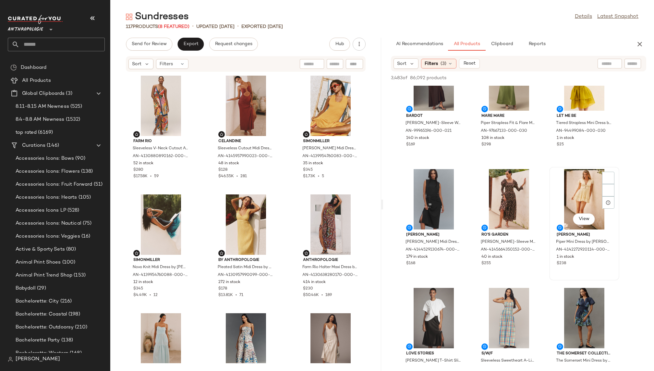
click at [557, 187] on div "View" at bounding box center [583, 199] width 65 height 60
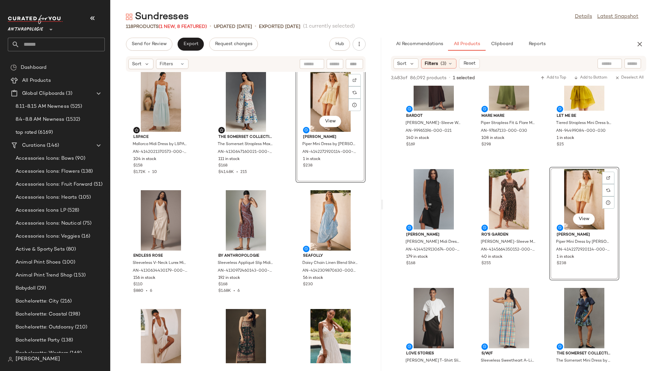
scroll to position [250, 0]
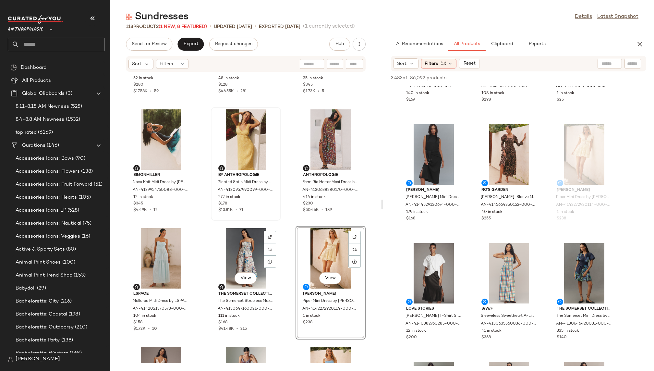
scroll to position [100, 0]
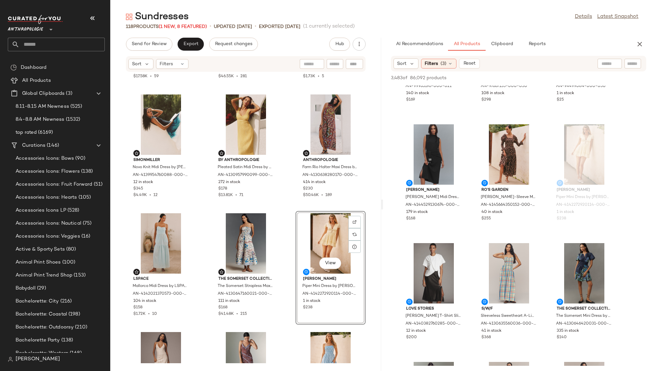
click at [312, 238] on div "View" at bounding box center [330, 243] width 65 height 60
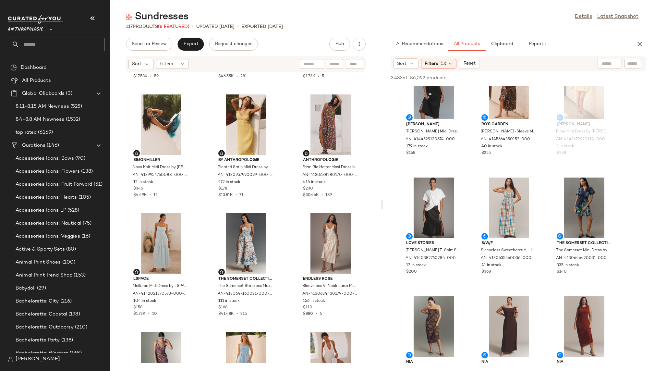
scroll to position [151, 0]
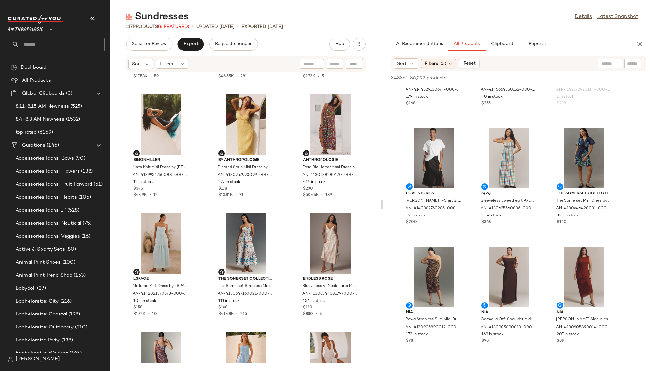
scroll to position [201, 0]
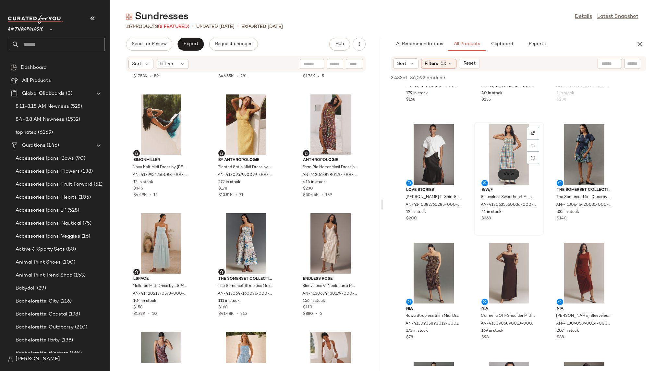
click at [510, 172] on span "View" at bounding box center [508, 174] width 11 height 5
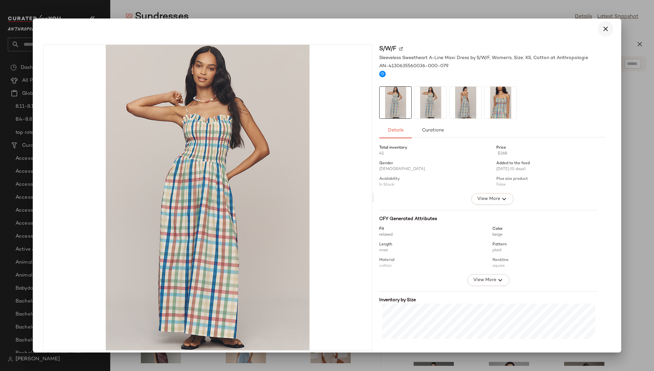
click at [602, 25] on icon "button" at bounding box center [605, 29] width 8 height 8
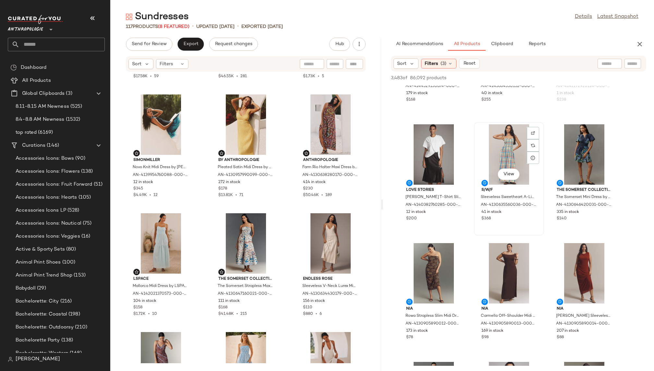
click at [490, 166] on div "View" at bounding box center [508, 154] width 65 height 60
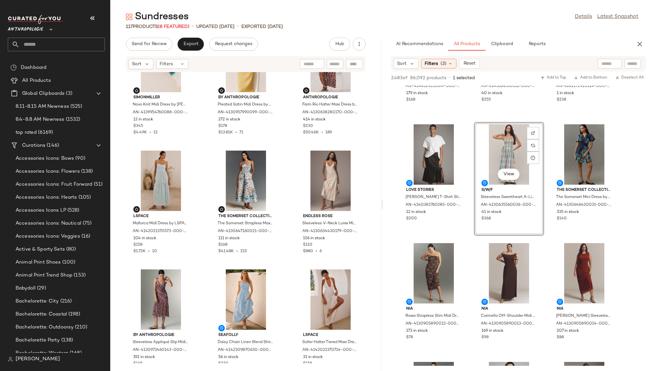
scroll to position [230, 0]
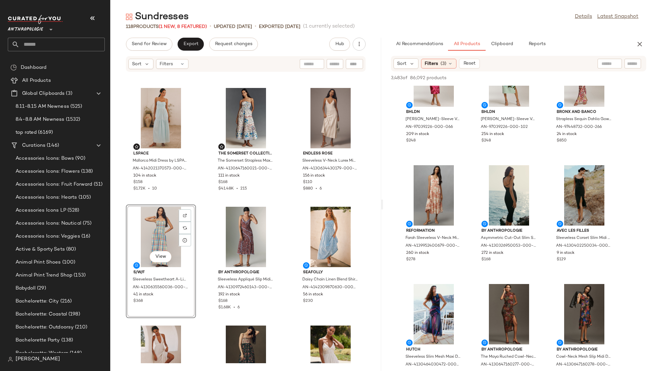
scroll to position [1940, 0]
click at [437, 212] on span "View" at bounding box center [433, 214] width 11 height 5
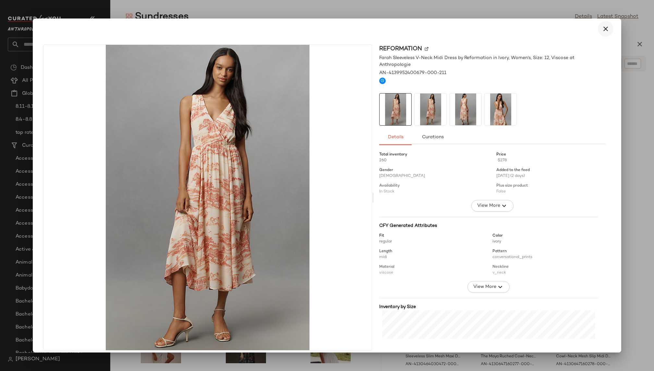
click at [601, 26] on icon "button" at bounding box center [605, 29] width 8 height 8
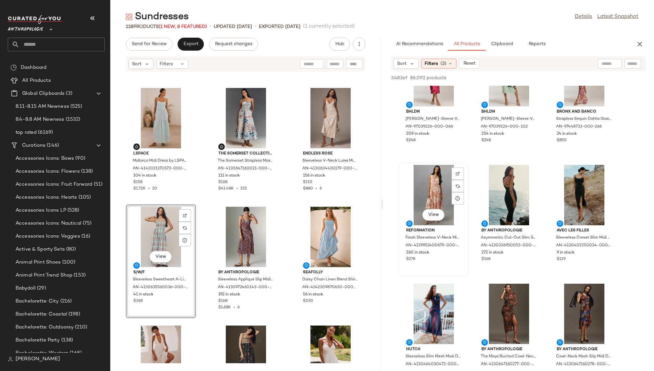
click at [422, 192] on div "View" at bounding box center [433, 195] width 65 height 60
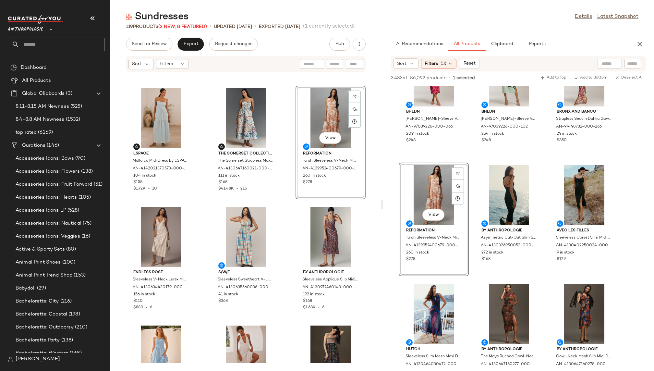
click at [285, 251] on div "SIMONMILLER Novo Knit Midi Dress by SIMONMILLER in Blue, Women's, Size: Medium,…" at bounding box center [245, 217] width 271 height 291
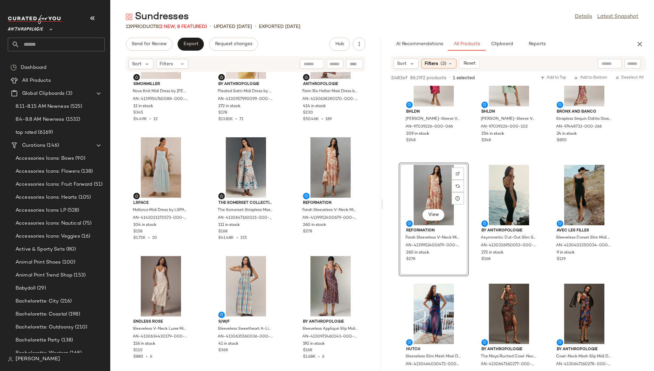
scroll to position [196, 0]
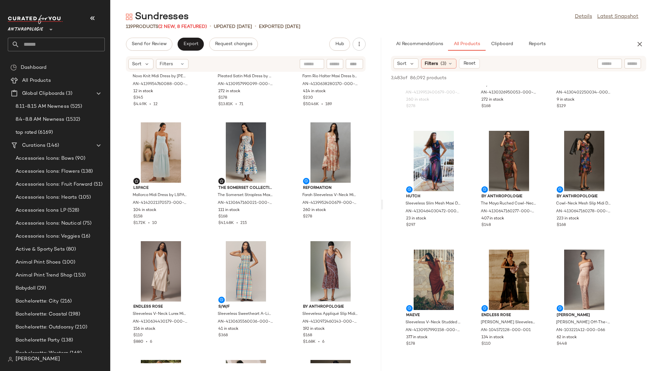
scroll to position [2096, 0]
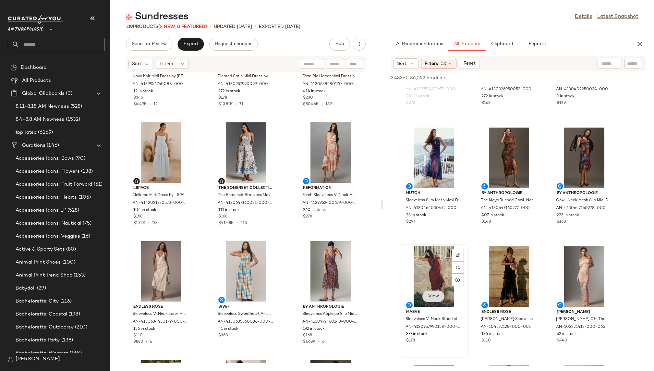
click at [432, 292] on button "View" at bounding box center [433, 296] width 22 height 12
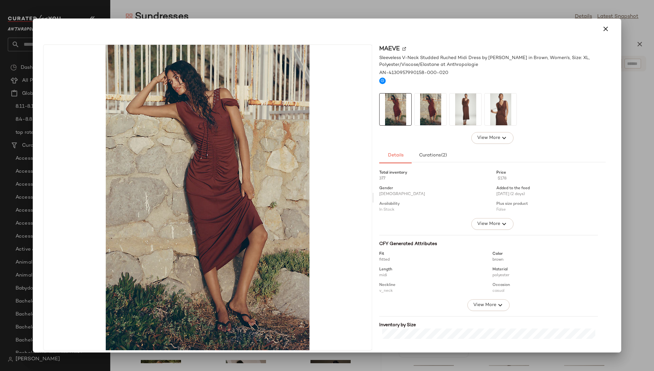
click at [460, 119] on img at bounding box center [465, 109] width 32 height 32
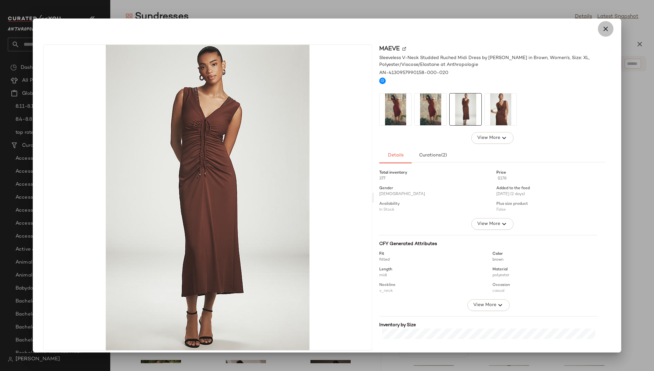
click at [601, 32] on icon "button" at bounding box center [605, 29] width 8 height 8
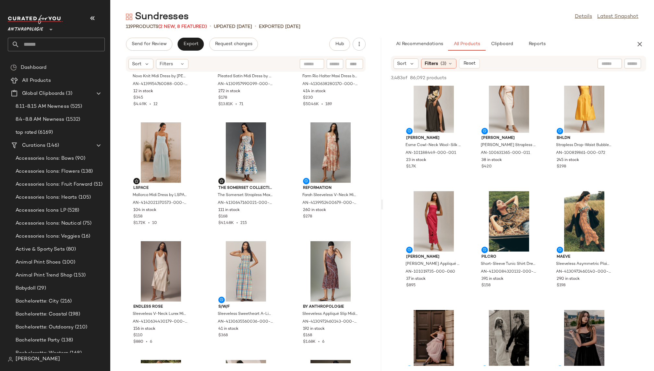
scroll to position [2509, 0]
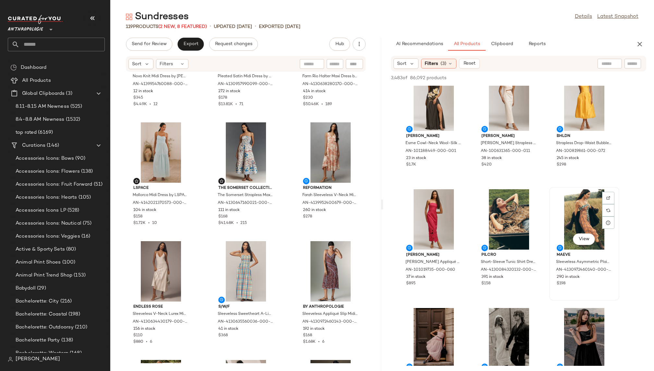
click at [568, 223] on div "View" at bounding box center [583, 219] width 65 height 60
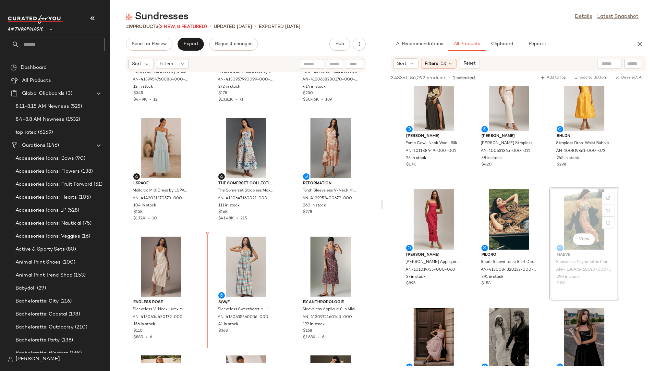
scroll to position [204, 0]
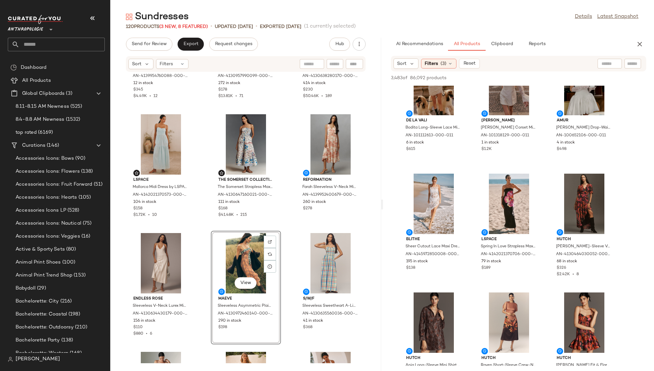
scroll to position [2883, 0]
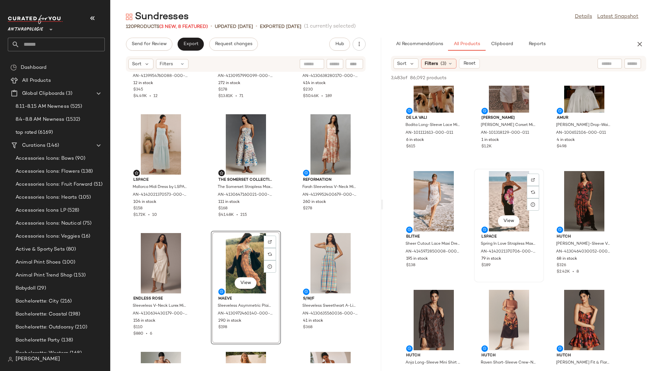
click at [489, 203] on div "View" at bounding box center [508, 201] width 65 height 60
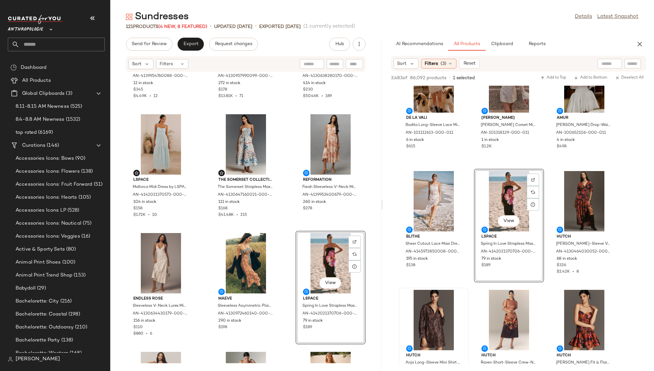
click at [468, 293] on div "Hutch Anja Long-Sleeve Mini Shirt Dress by Hutch in Black, Women's, Size: Small…" at bounding box center [433, 343] width 70 height 113
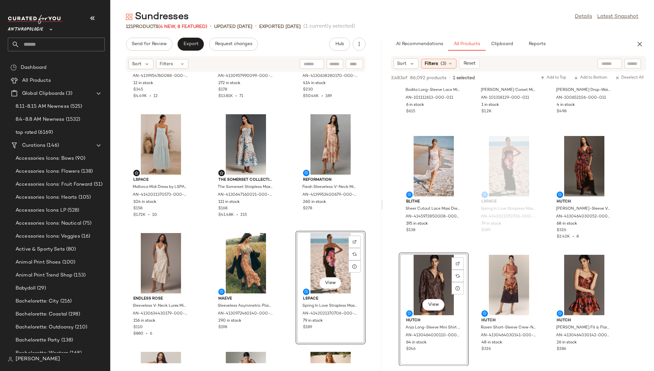
scroll to position [2925, 0]
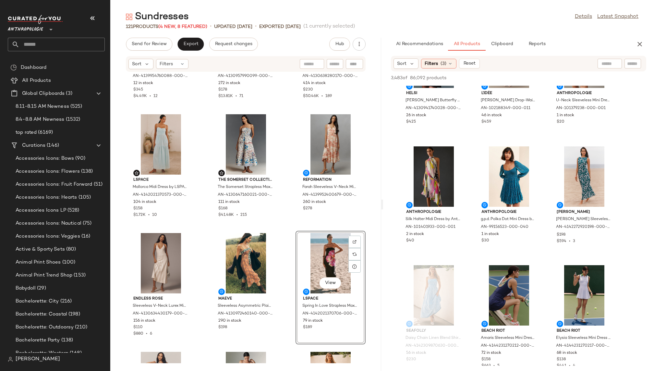
scroll to position [4467, 0]
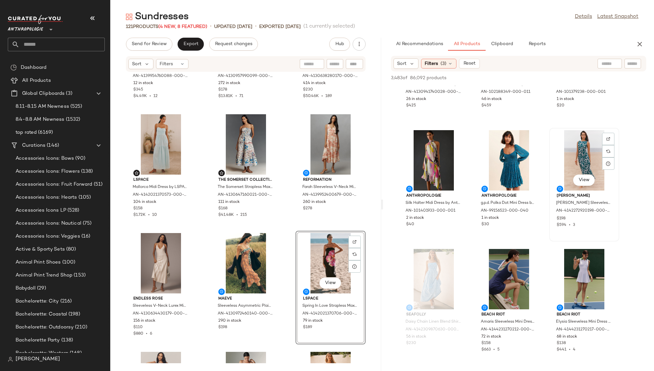
click at [574, 159] on div "View" at bounding box center [583, 160] width 65 height 60
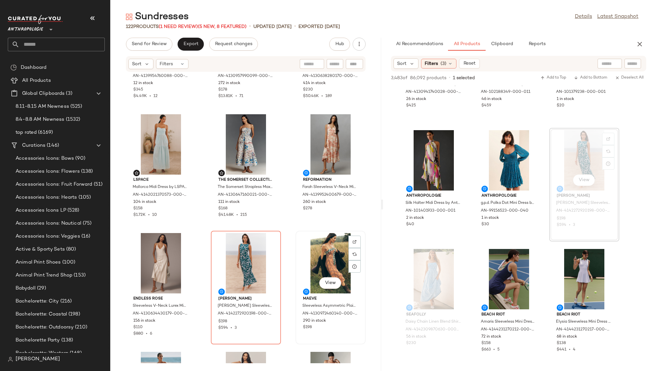
click at [326, 262] on div "View" at bounding box center [330, 263] width 65 height 60
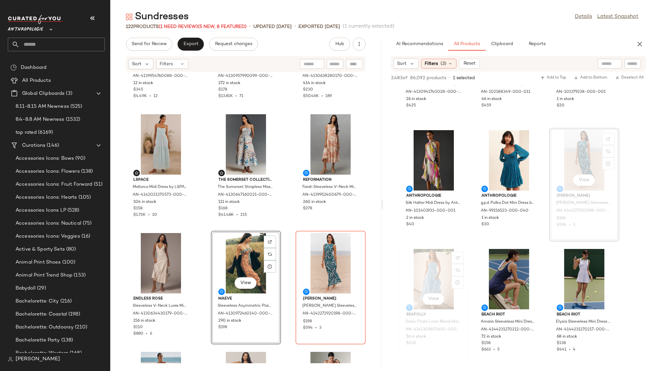
click at [467, 302] on div "View Seafolly Daisy Chain Linen Blend Shirred Maxi Dress by Seafolly in Blue, W…" at bounding box center [433, 303] width 69 height 112
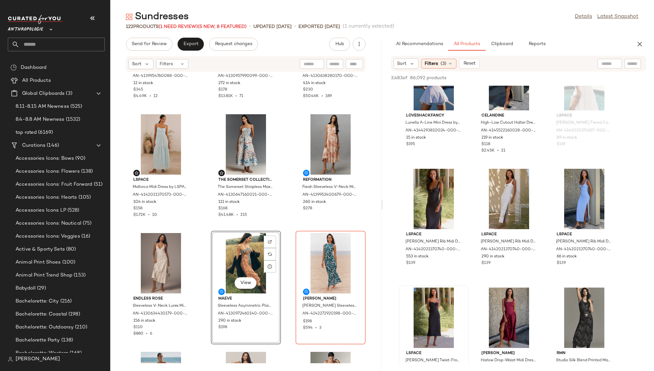
scroll to position [6709, 0]
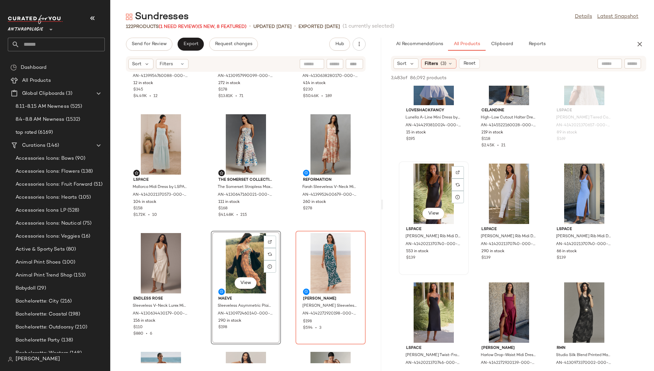
click at [430, 177] on div "View" at bounding box center [433, 193] width 65 height 60
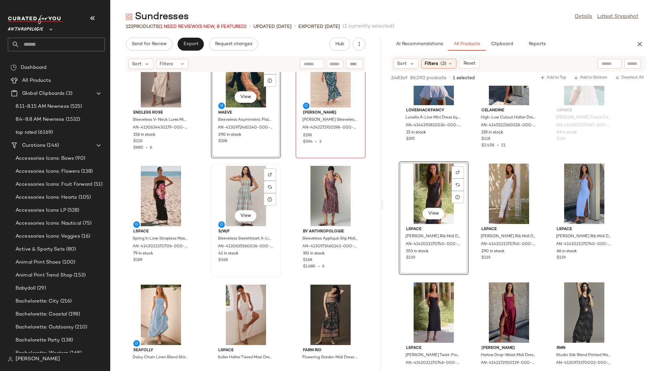
scroll to position [431, 0]
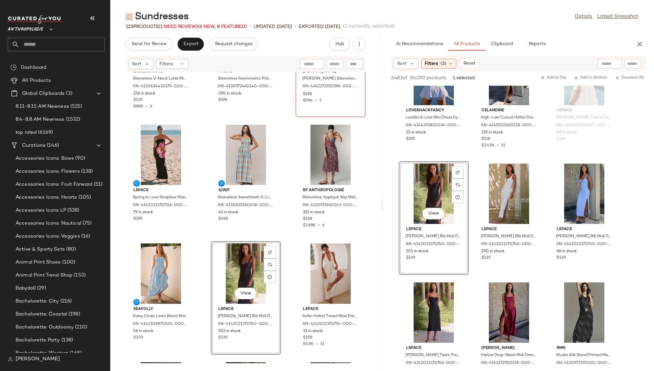
click at [288, 307] on div "Endless Rose Sleeveless V-Neck Lurex Midi Dress by Endless Rose in Beige, Women…" at bounding box center [245, 217] width 271 height 291
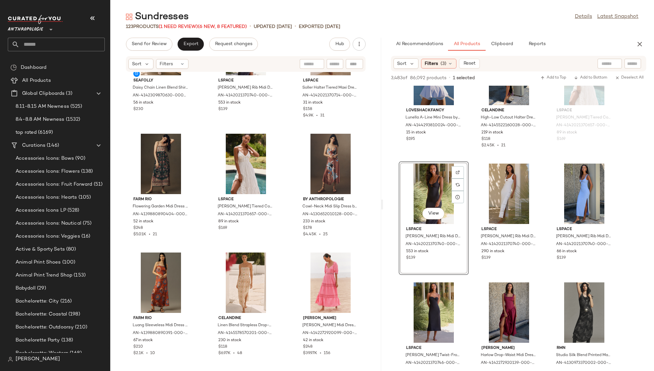
scroll to position [665, 0]
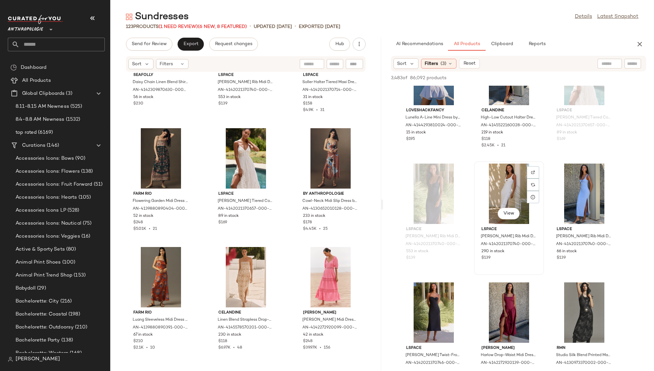
click at [494, 188] on div "View" at bounding box center [508, 193] width 65 height 60
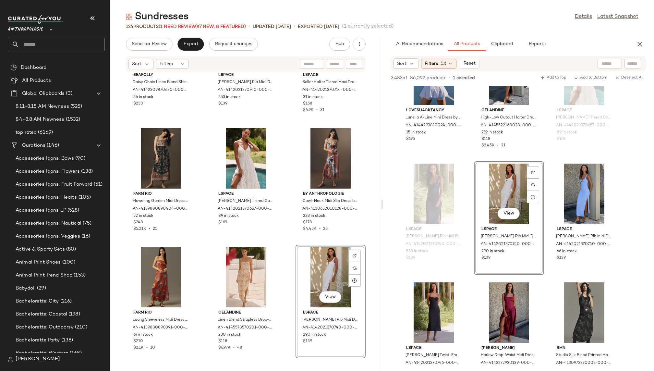
click at [281, 274] on div "Seafolly Daisy Chain Linen Blend Shirred Maxi Dress by Seafolly in Blue, Women'…" at bounding box center [245, 217] width 271 height 291
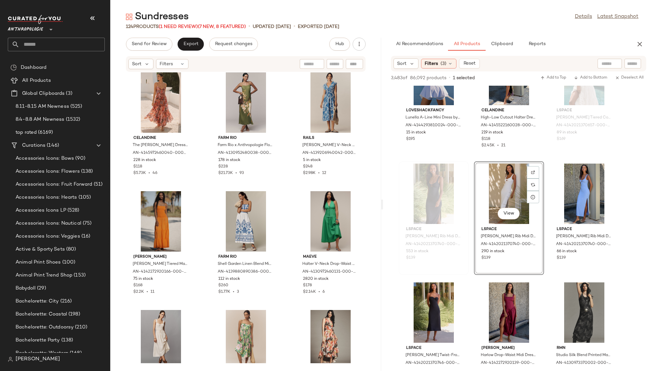
scroll to position [1200, 0]
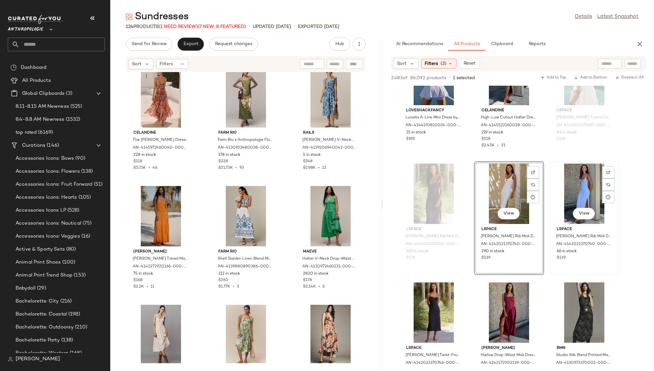
click at [569, 188] on div "View" at bounding box center [583, 193] width 65 height 60
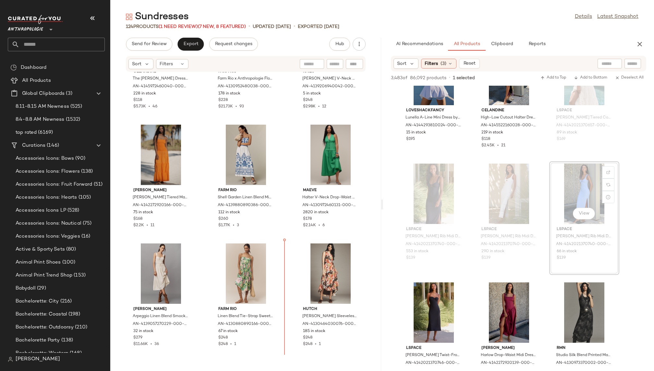
scroll to position [1261, 0]
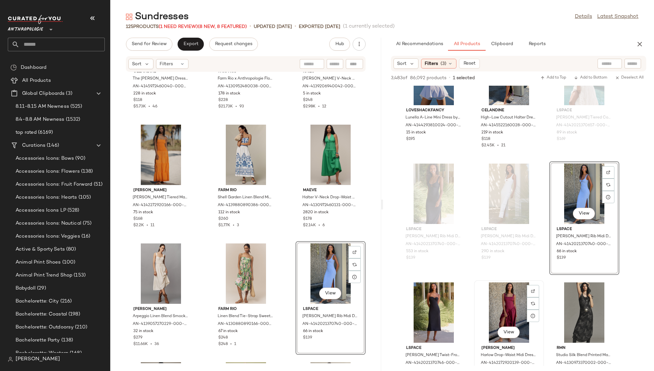
click at [475, 290] on div "View Peixoto Harlow Drop-Waist Midi Dress by Peixoto in Purple, Women's, Size: …" at bounding box center [508, 336] width 69 height 112
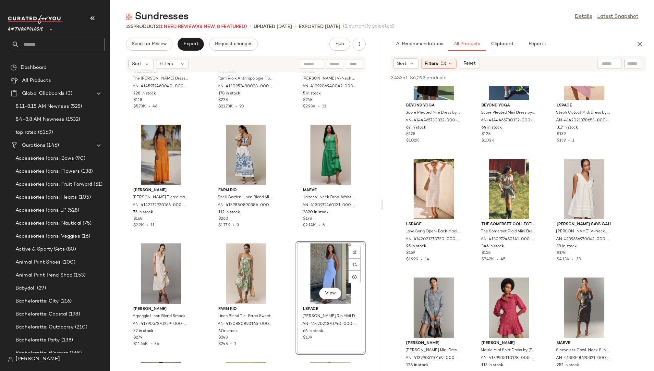
scroll to position [16003, 0]
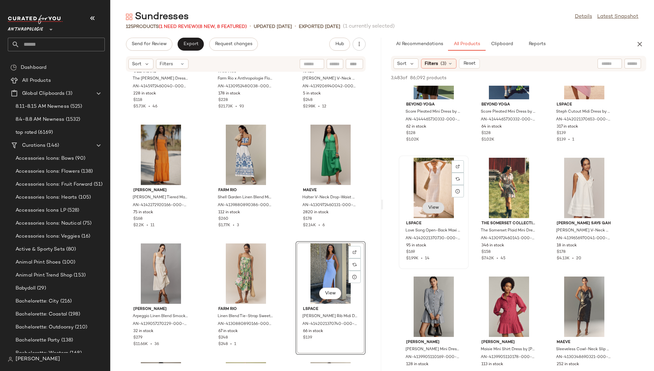
click at [436, 205] on span "View" at bounding box center [433, 207] width 11 height 5
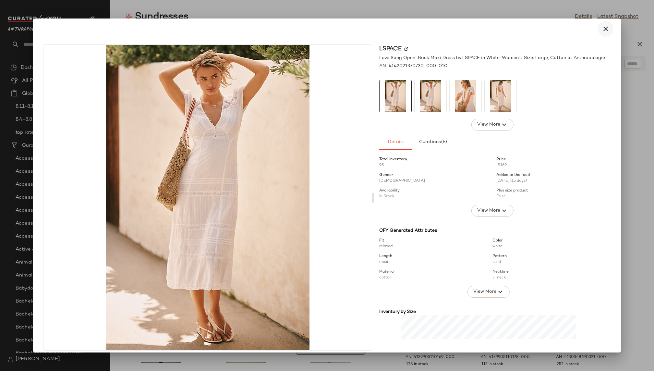
click at [602, 29] on icon "button" at bounding box center [605, 29] width 8 height 8
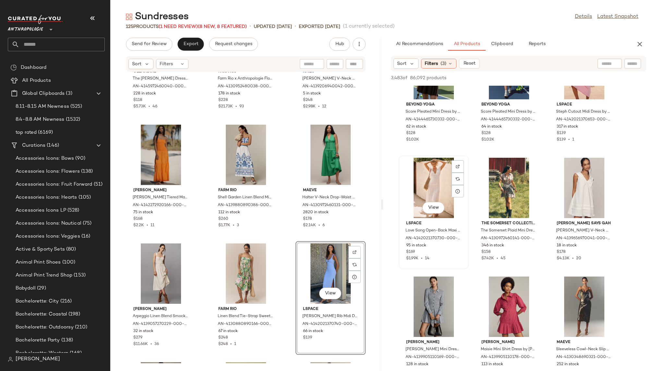
click at [422, 187] on div "View" at bounding box center [433, 188] width 65 height 60
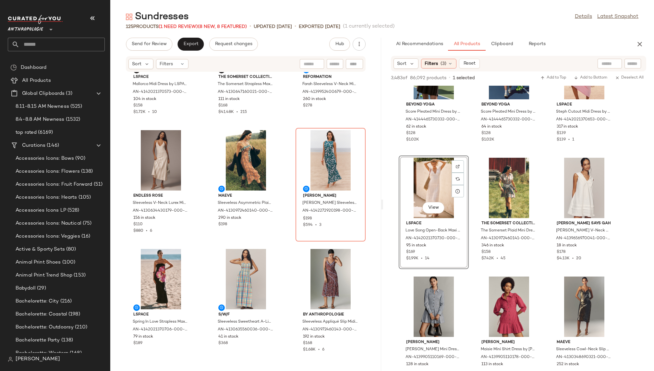
scroll to position [316, 0]
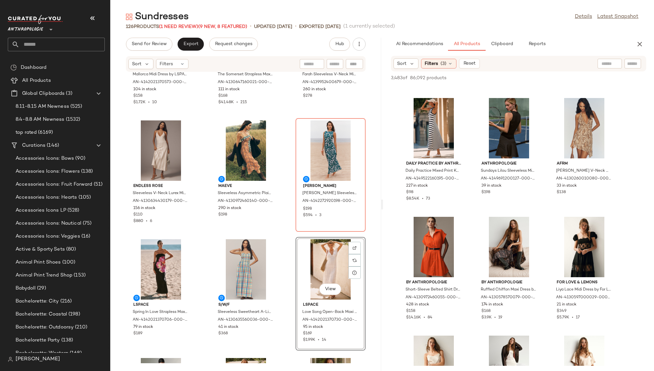
scroll to position [16554, 0]
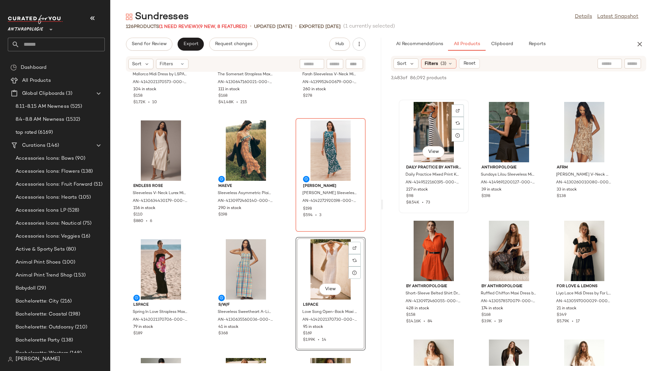
click at [418, 122] on div "View" at bounding box center [433, 132] width 65 height 60
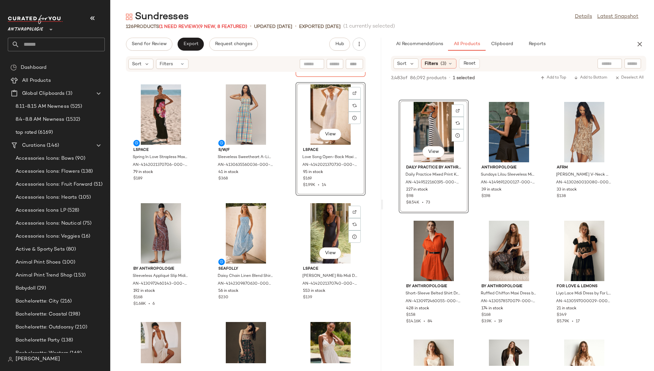
scroll to position [474, 0]
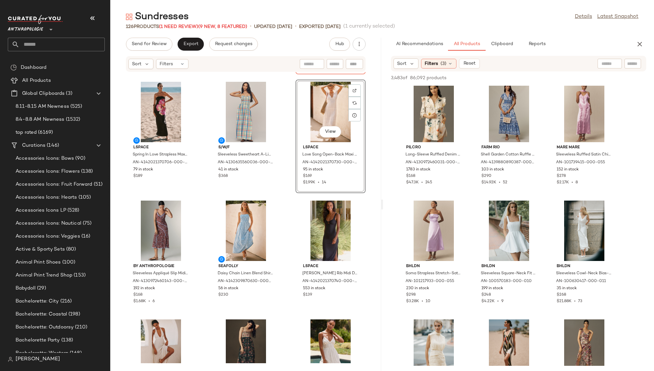
scroll to position [18890, 0]
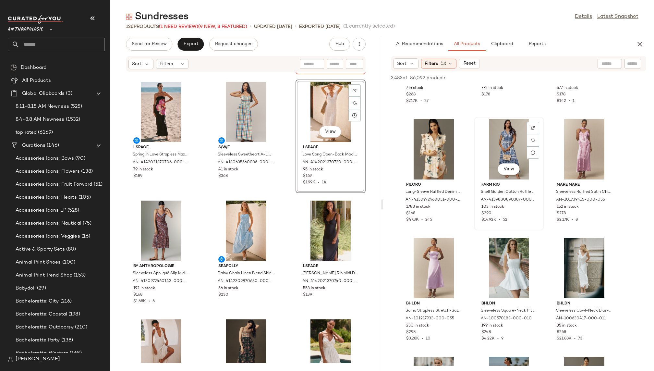
click at [493, 146] on div "View" at bounding box center [508, 149] width 65 height 60
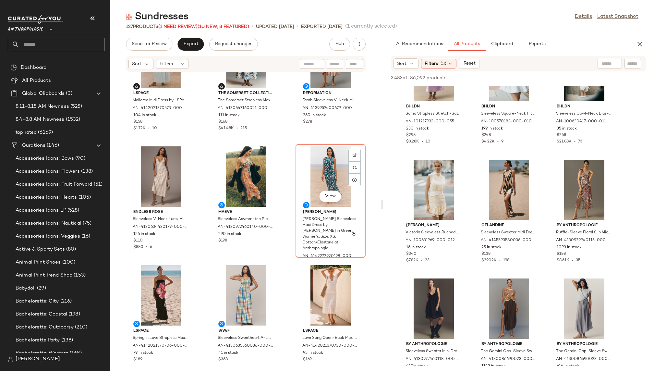
scroll to position [304, 0]
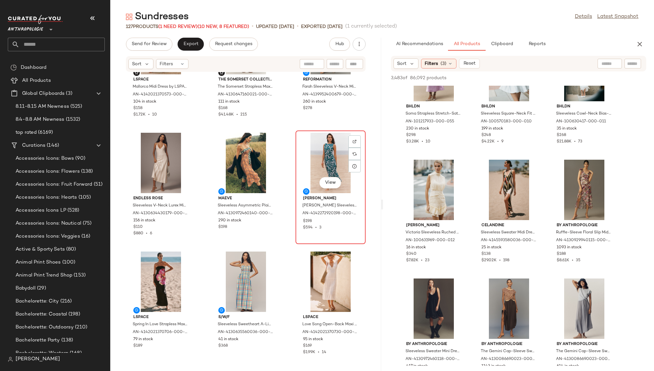
click at [314, 157] on div "View" at bounding box center [330, 163] width 65 height 60
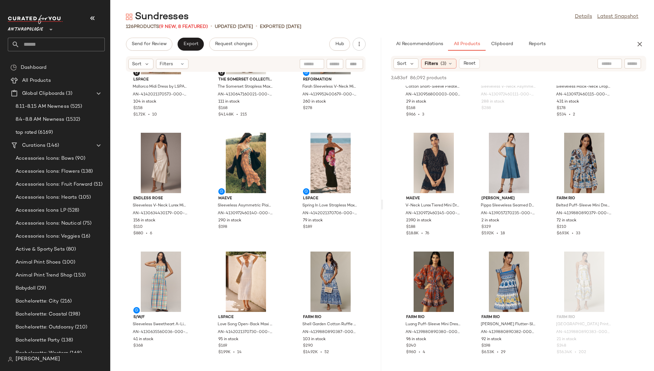
scroll to position [20117, 0]
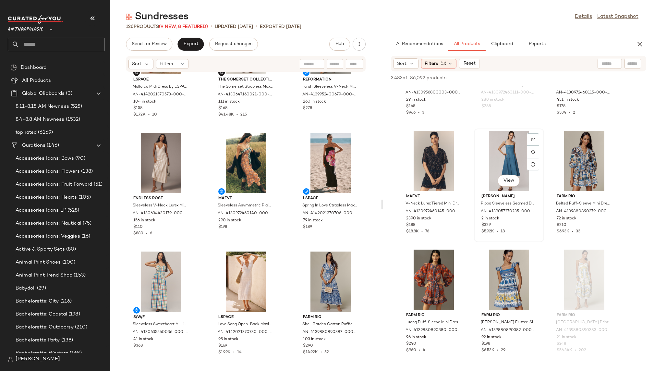
click at [499, 163] on div "View" at bounding box center [508, 161] width 65 height 60
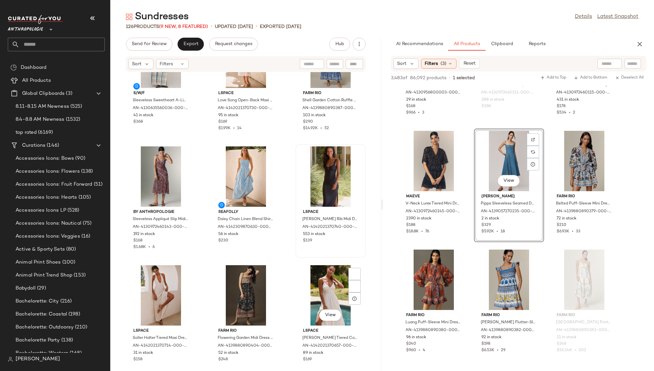
scroll to position [564, 0]
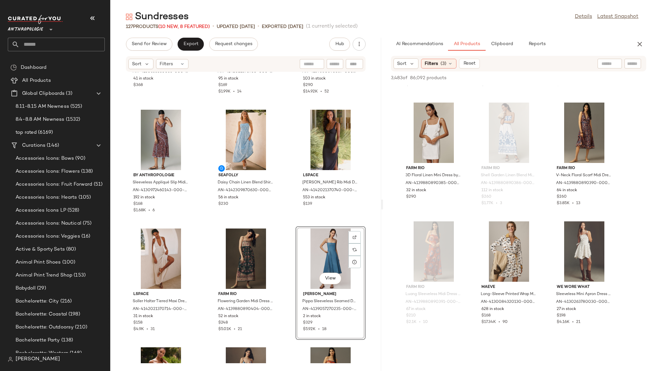
scroll to position [20396, 0]
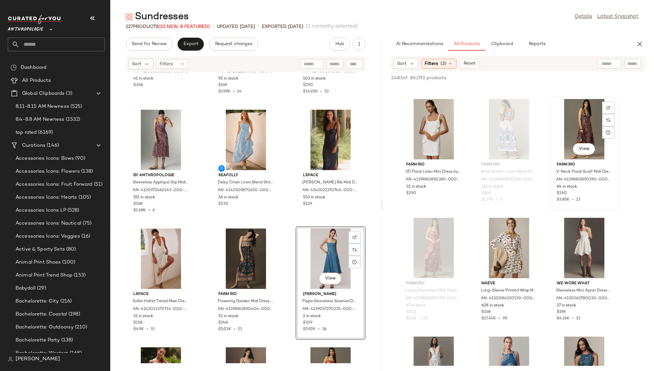
click at [565, 128] on div "View" at bounding box center [583, 129] width 65 height 60
click at [584, 147] on span "View" at bounding box center [583, 148] width 11 height 5
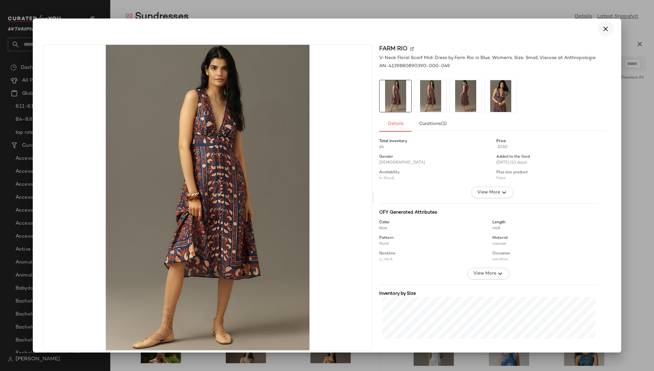
click at [603, 30] on icon "button" at bounding box center [605, 29] width 8 height 8
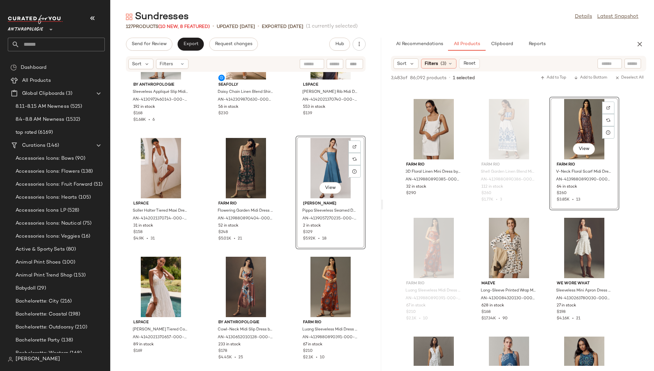
scroll to position [698, 0]
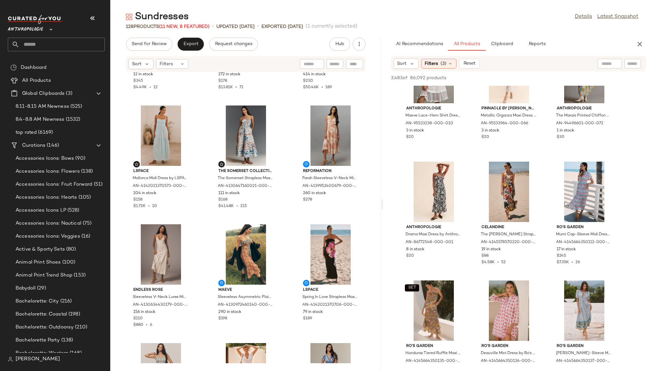
scroll to position [22697, 0]
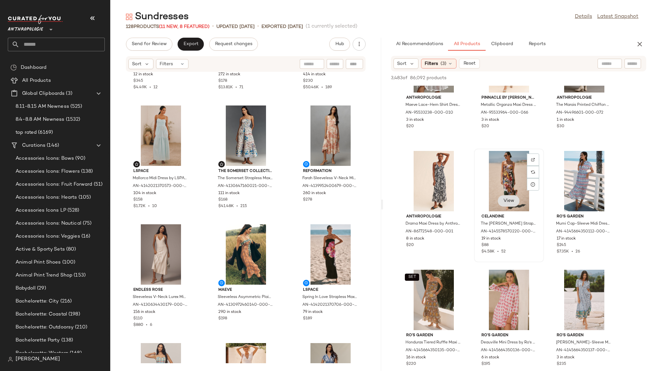
click at [505, 199] on span "View" at bounding box center [508, 200] width 11 height 5
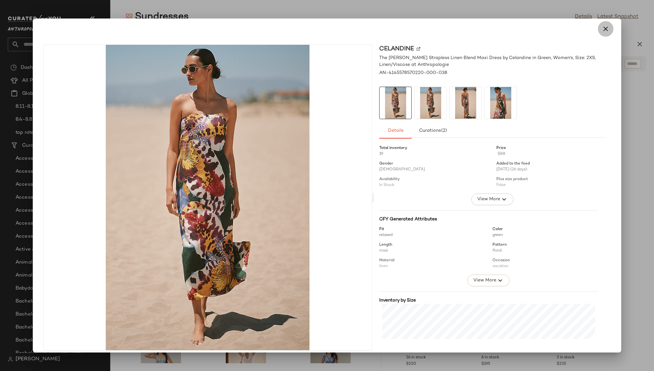
click at [601, 30] on icon "button" at bounding box center [605, 29] width 8 height 8
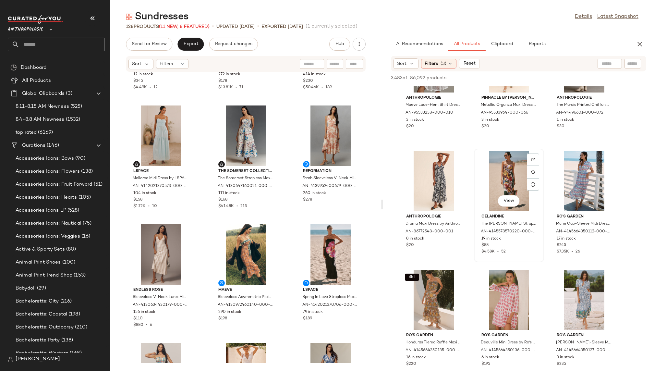
click at [491, 180] on div "View" at bounding box center [508, 181] width 65 height 60
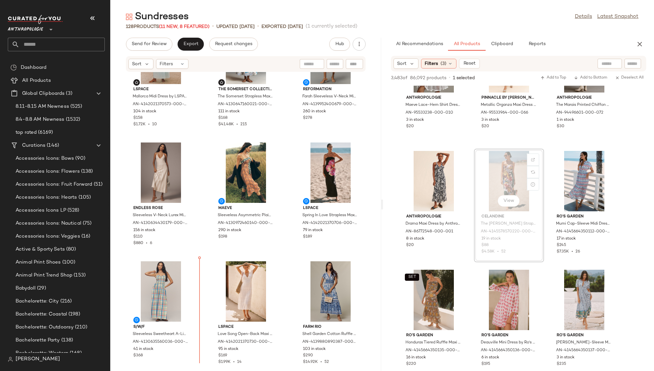
scroll to position [302, 0]
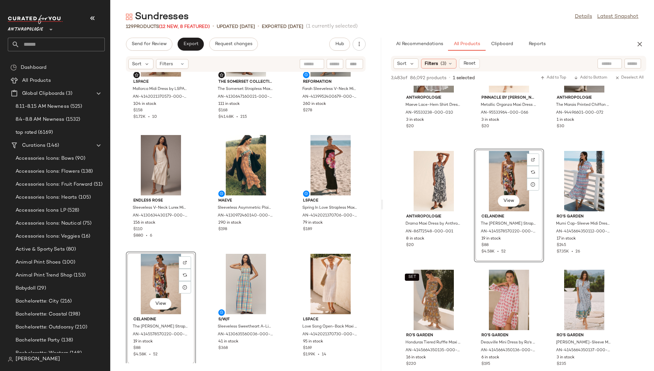
click at [285, 291] on div "LSPACE Mallorca Midi Dress by LSPACE in Blue, Women's, Size: Medium, Cotton at …" at bounding box center [245, 217] width 271 height 291
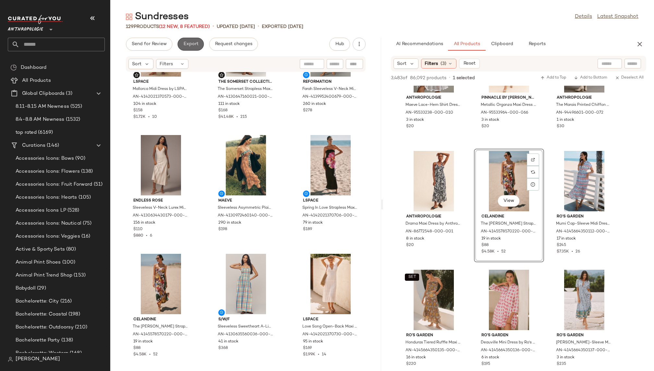
click at [193, 46] on span "Export" at bounding box center [190, 43] width 15 height 5
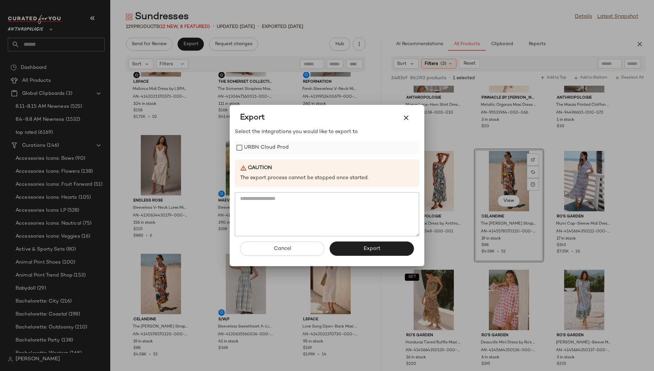
click at [264, 146] on label "URBN Cloud Prod" at bounding box center [266, 147] width 45 height 13
click at [366, 247] on span "Export" at bounding box center [371, 248] width 17 height 6
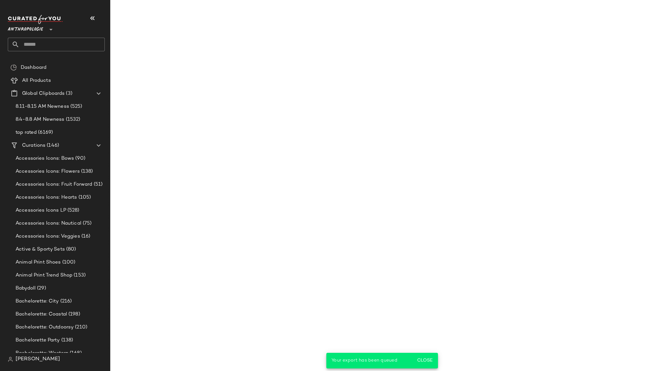
scroll to position [25783, 0]
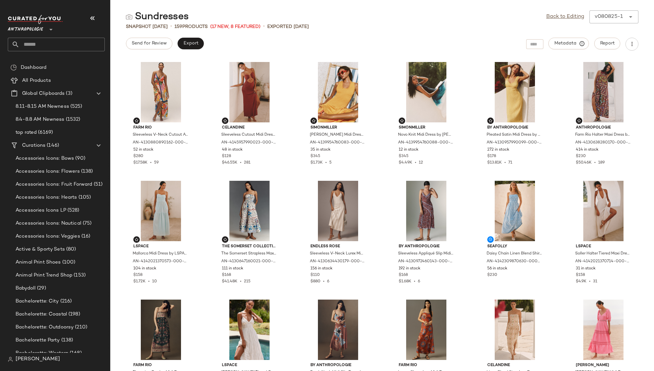
click at [49, 45] on input "text" at bounding box center [61, 45] width 85 height 14
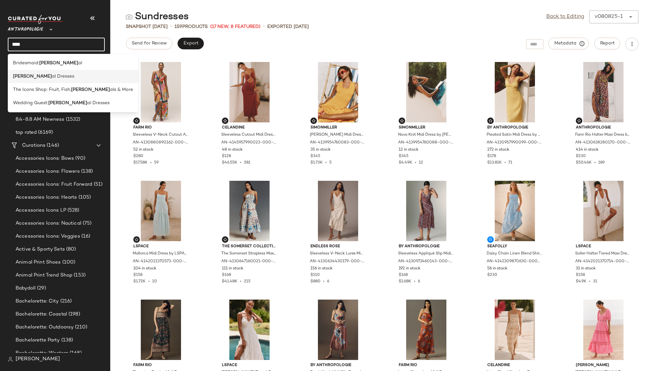
type input "****"
click at [52, 78] on span "al Dresses" at bounding box center [63, 76] width 22 height 7
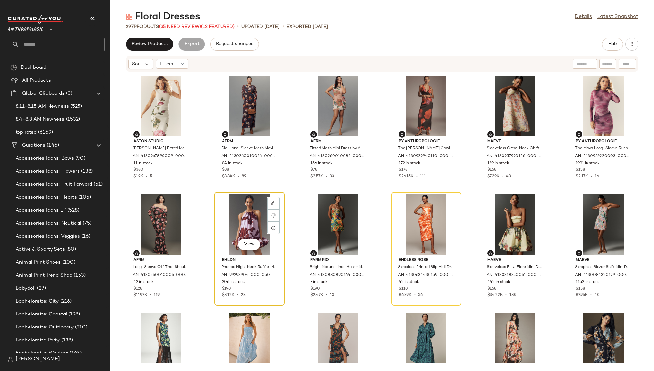
click at [240, 204] on div "View" at bounding box center [249, 224] width 65 height 60
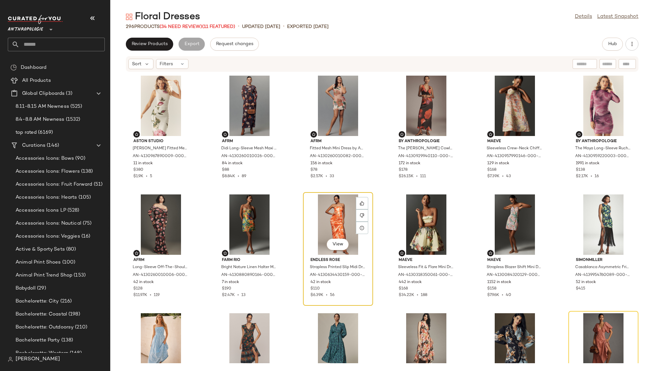
click at [322, 208] on div "View" at bounding box center [337, 224] width 65 height 60
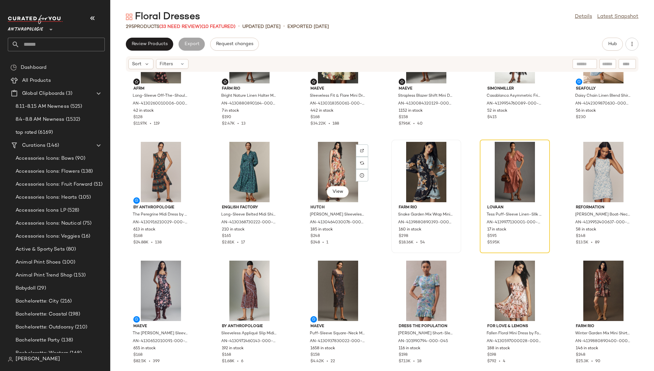
scroll to position [184, 0]
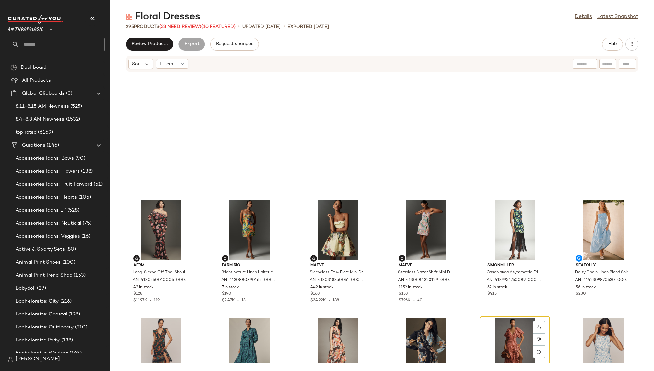
scroll to position [184, 0]
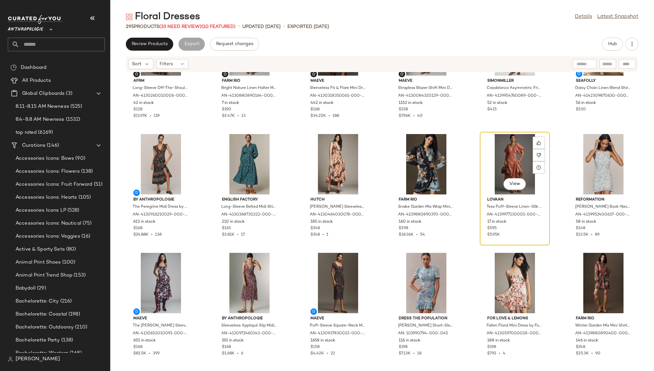
click at [502, 158] on div "View" at bounding box center [514, 164] width 65 height 60
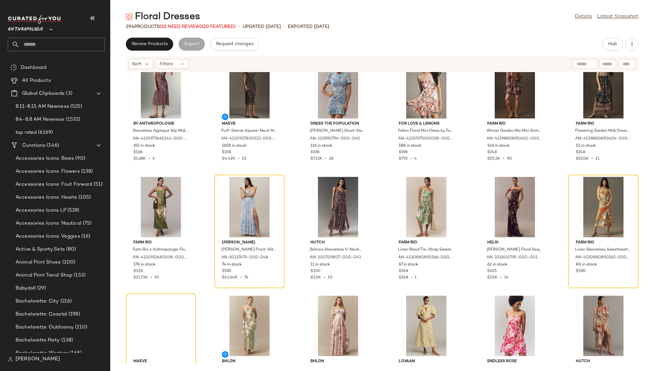
scroll to position [392, 0]
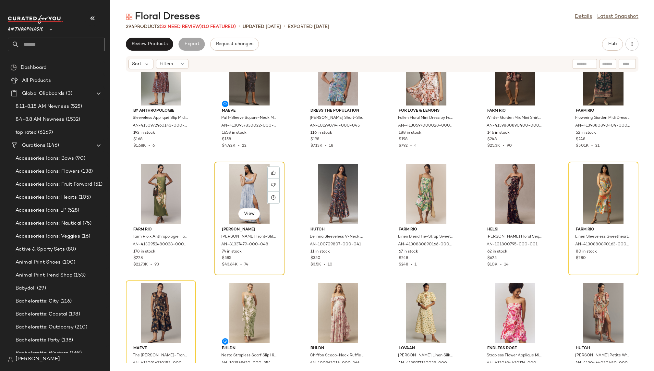
click at [234, 173] on div "View" at bounding box center [249, 194] width 65 height 60
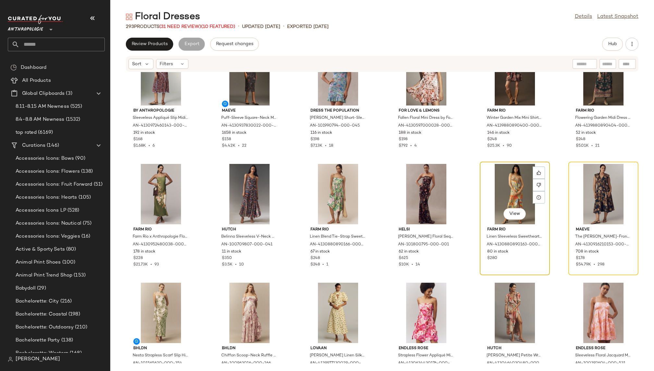
click at [496, 183] on div "View" at bounding box center [514, 194] width 65 height 60
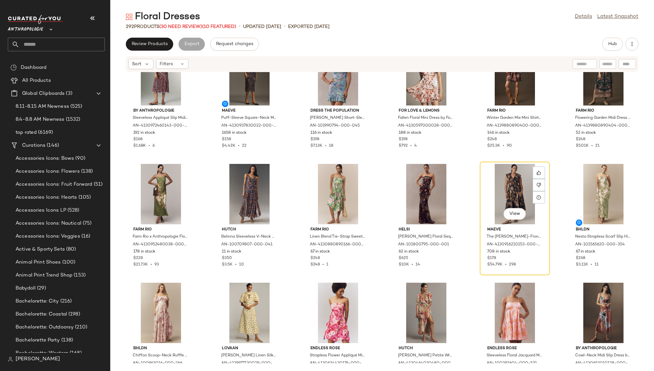
click at [496, 183] on div "View" at bounding box center [514, 194] width 65 height 60
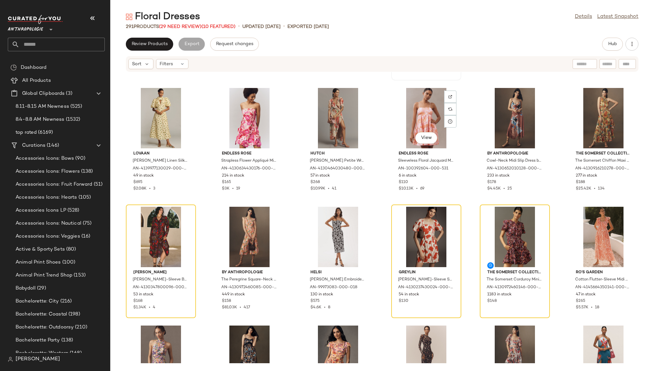
scroll to position [598, 0]
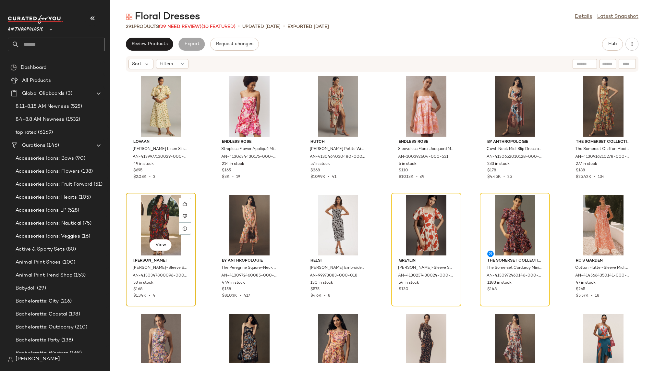
click at [151, 214] on div "View" at bounding box center [160, 225] width 65 height 60
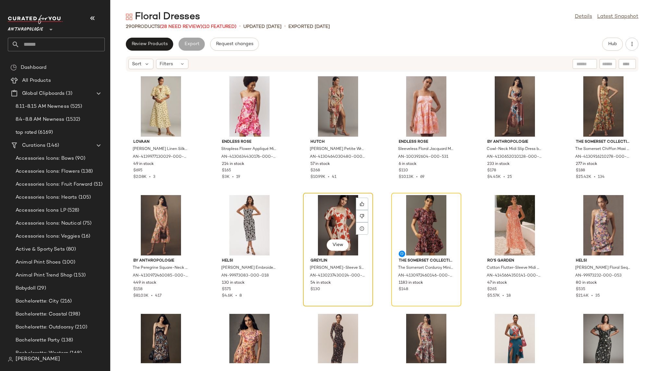
click at [318, 211] on div "View" at bounding box center [337, 225] width 65 height 60
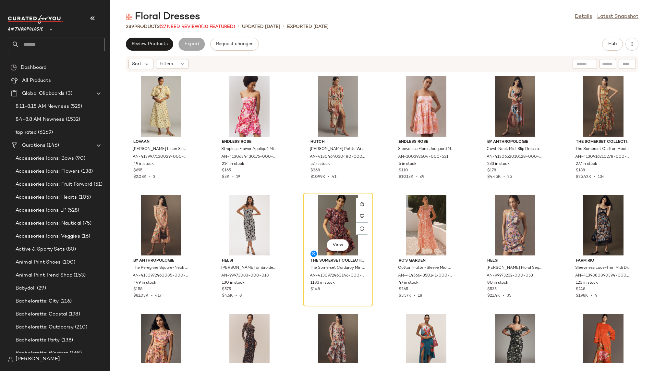
click at [318, 211] on div "View" at bounding box center [337, 225] width 65 height 60
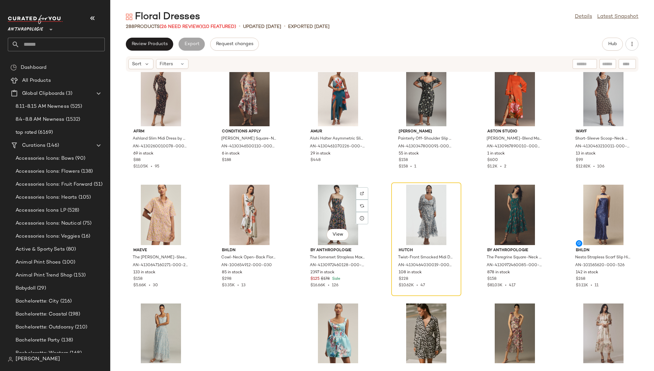
scroll to position [852, 0]
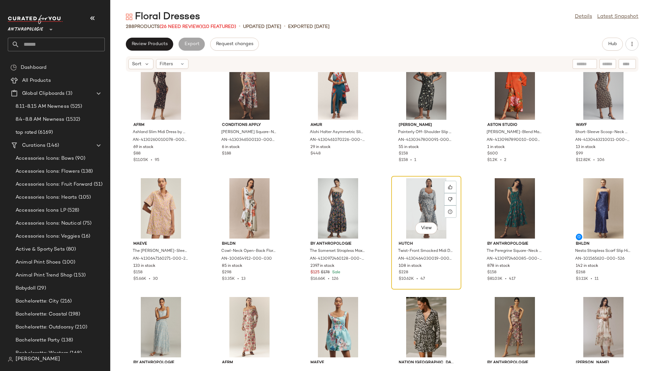
click at [413, 213] on div "View" at bounding box center [425, 208] width 65 height 60
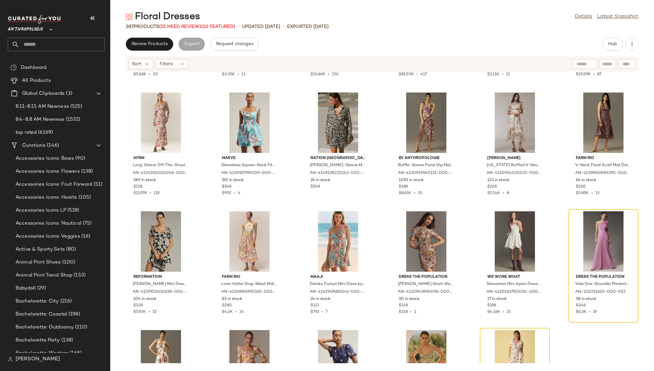
scroll to position [1109, 0]
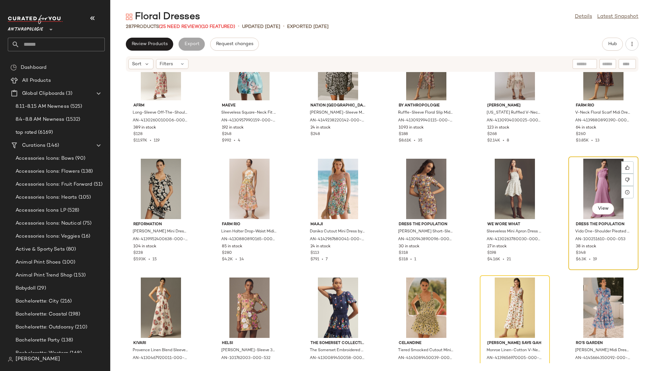
click at [592, 180] on div "View" at bounding box center [602, 189] width 65 height 60
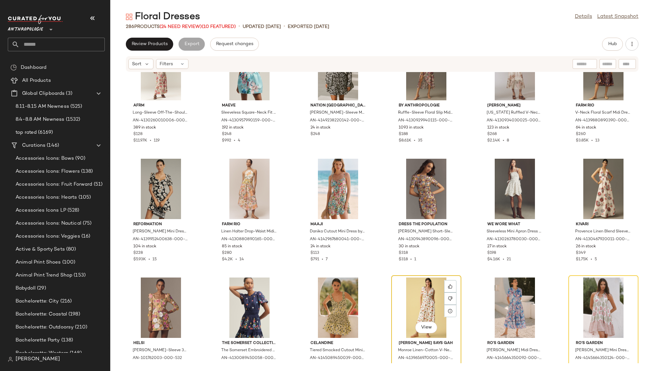
click at [411, 299] on div "View" at bounding box center [425, 307] width 65 height 60
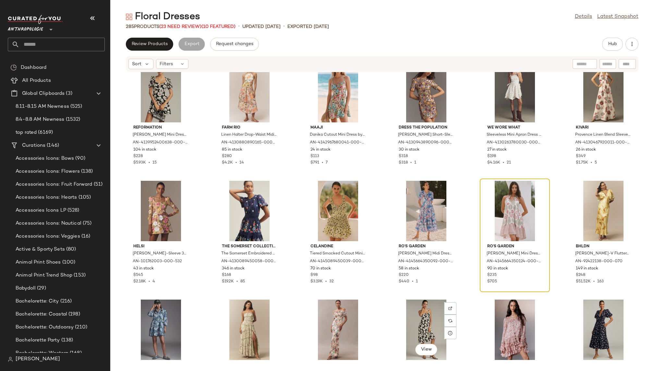
scroll to position [1207, 0]
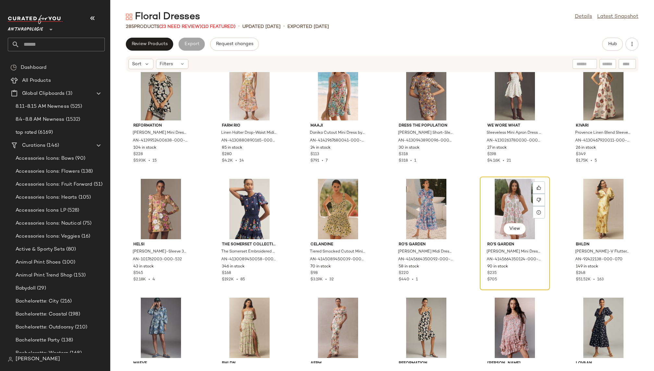
click at [498, 193] on div "View" at bounding box center [514, 209] width 65 height 60
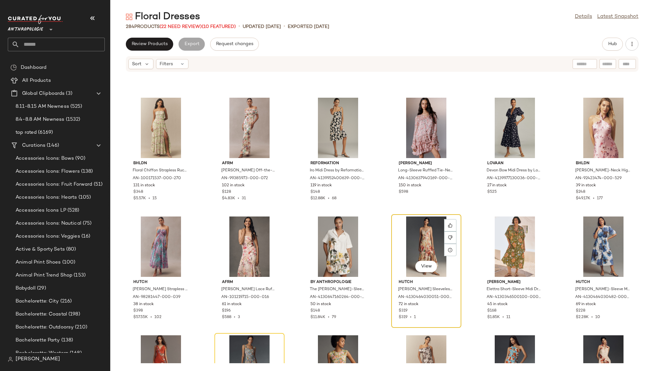
scroll to position [1438, 0]
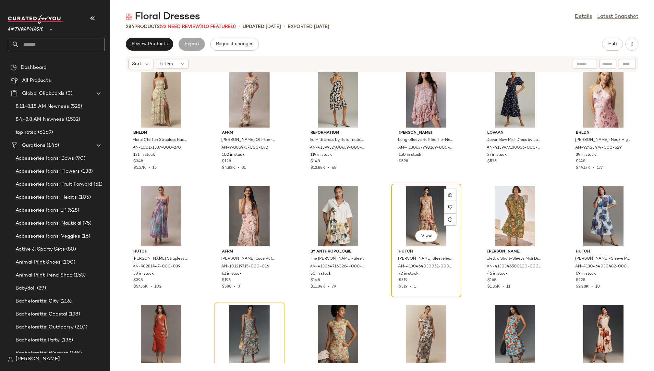
click at [406, 210] on div "View" at bounding box center [425, 216] width 65 height 60
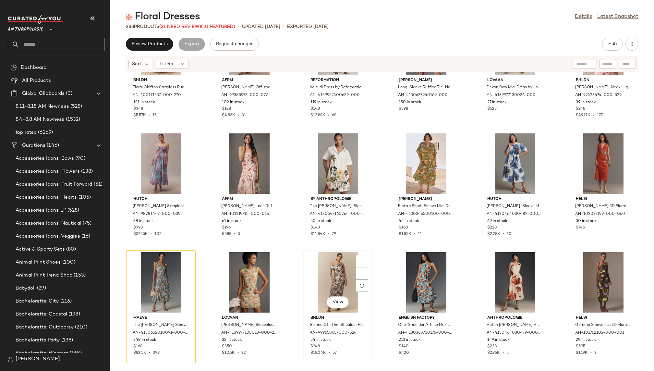
scroll to position [1499, 0]
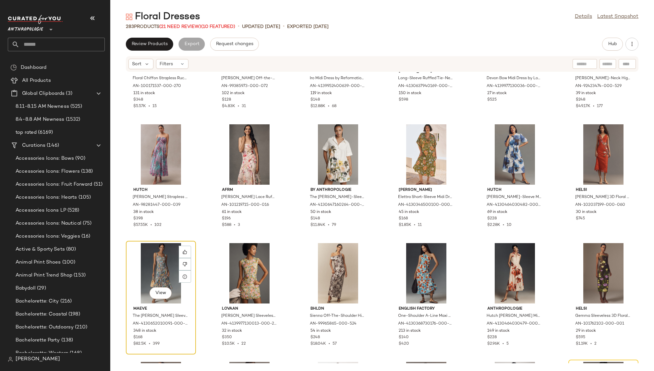
click at [153, 270] on div "View" at bounding box center [160, 273] width 65 height 60
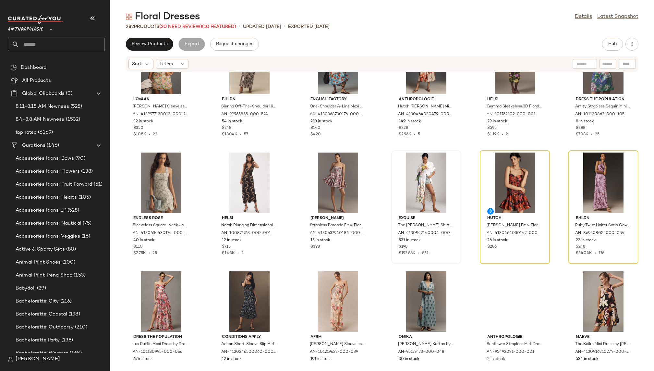
scroll to position [1711, 0]
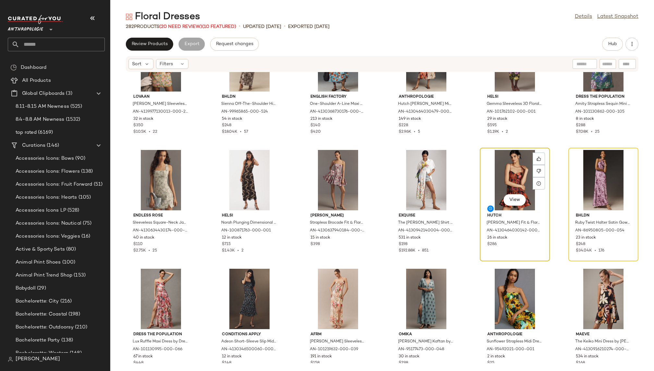
click at [495, 181] on div "View" at bounding box center [514, 180] width 65 height 60
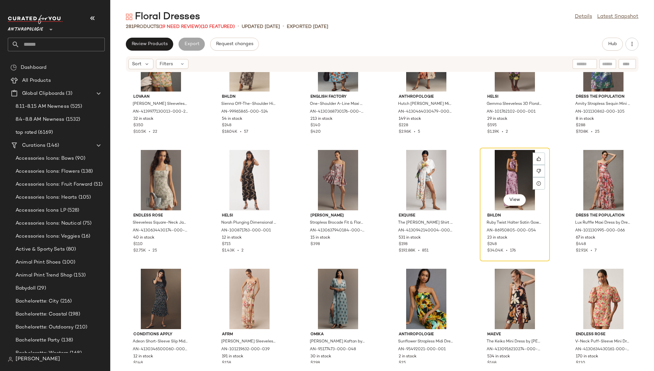
click at [495, 181] on div "View" at bounding box center [514, 180] width 65 height 60
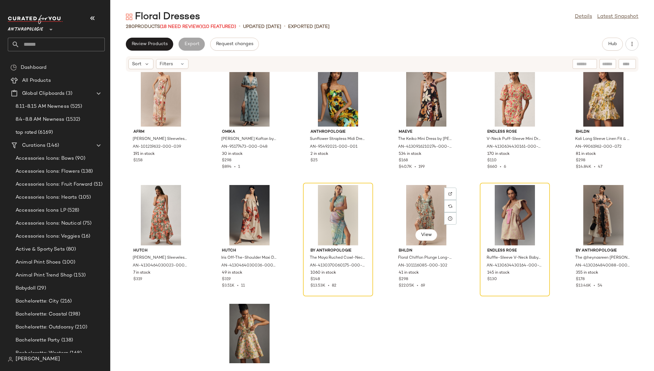
scroll to position [1921, 0]
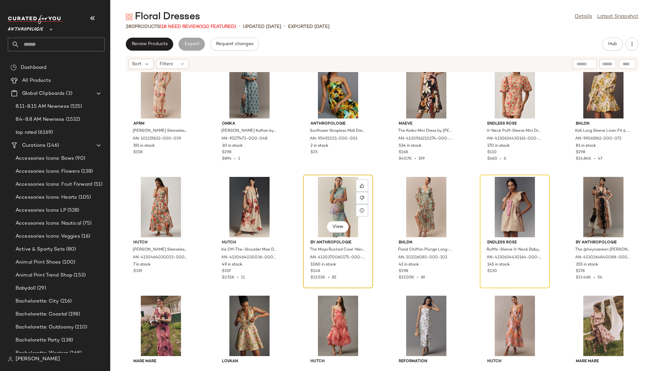
click at [319, 203] on div "View" at bounding box center [337, 207] width 65 height 60
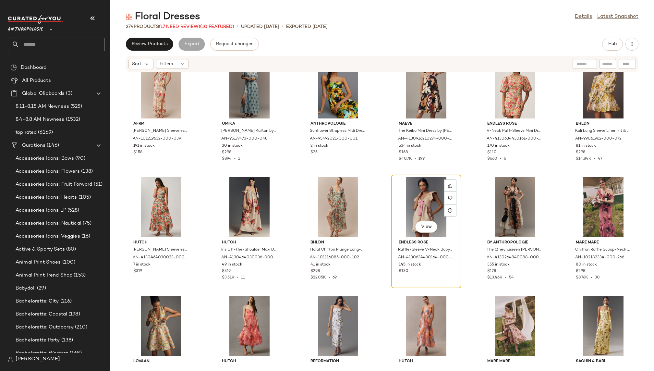
click at [409, 200] on div "View" at bounding box center [425, 207] width 65 height 60
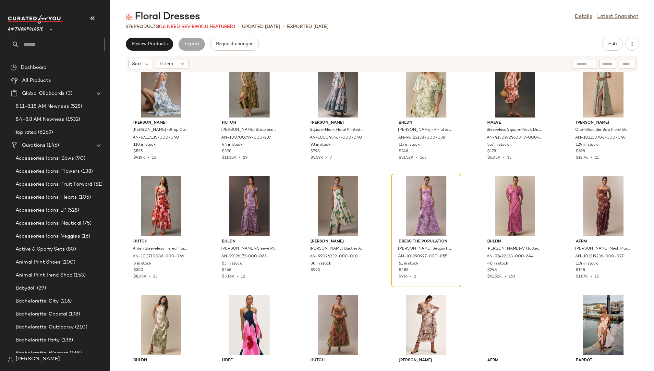
scroll to position [2406, 0]
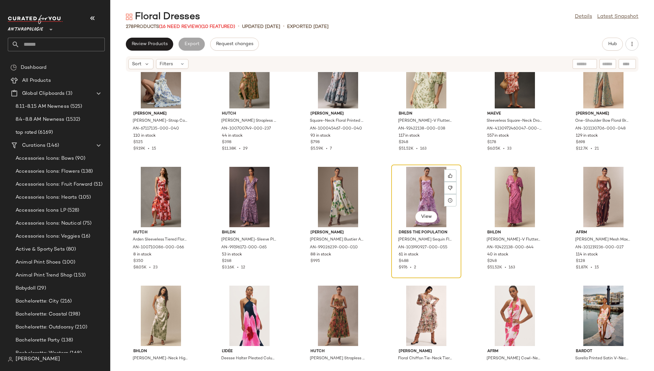
click at [402, 189] on div "View" at bounding box center [425, 197] width 65 height 60
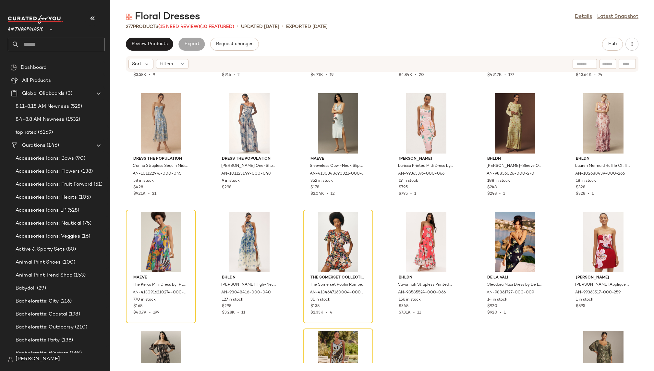
scroll to position [2956, 0]
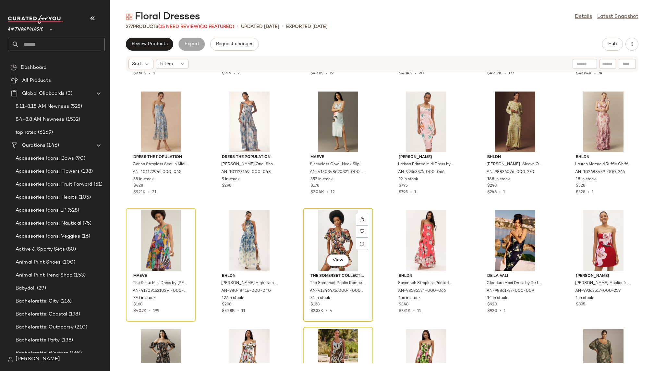
click at [310, 227] on div "View" at bounding box center [337, 240] width 65 height 60
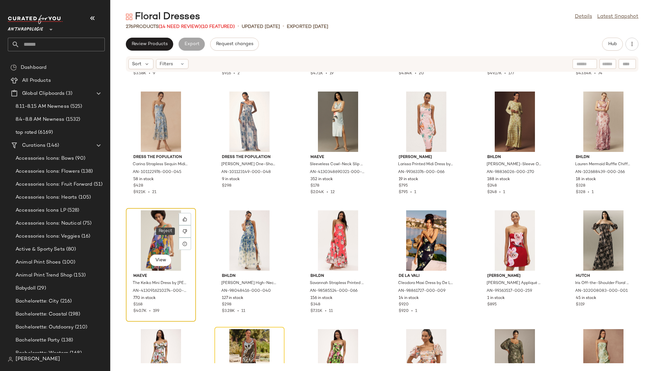
click at [171, 237] on div "View" at bounding box center [160, 240] width 65 height 60
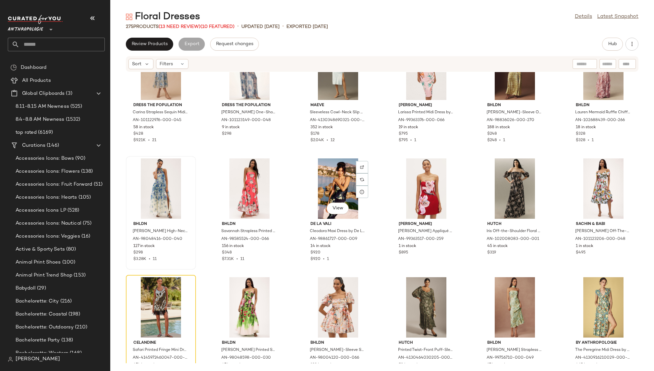
scroll to position [3017, 0]
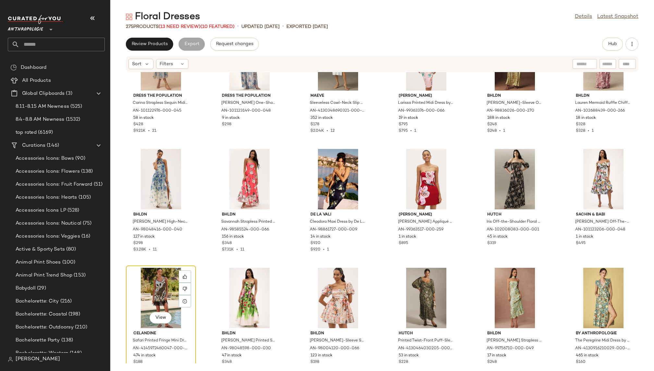
click at [137, 282] on div "View" at bounding box center [160, 297] width 65 height 60
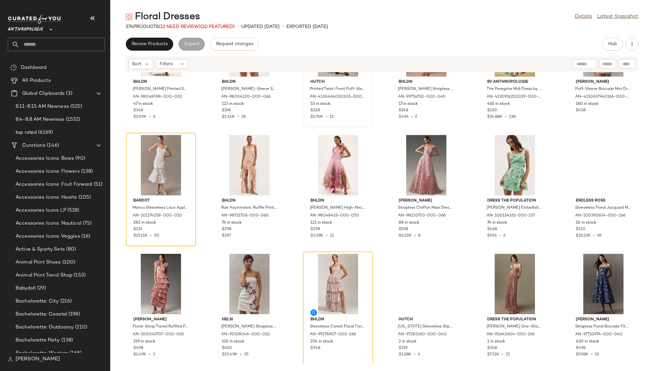
scroll to position [3271, 0]
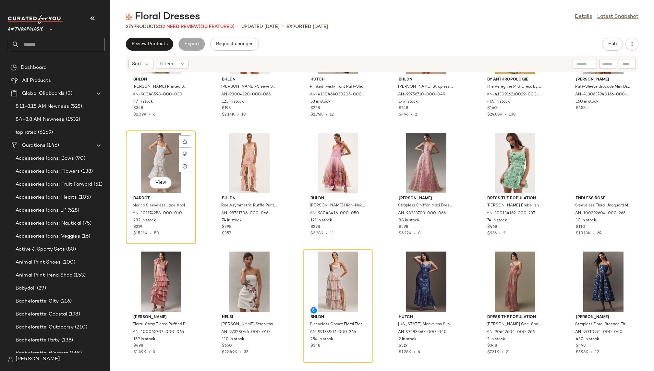
click at [157, 162] on div "View" at bounding box center [160, 163] width 65 height 60
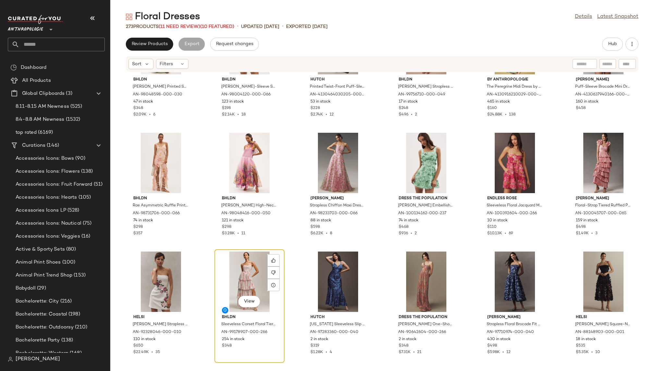
click at [245, 271] on div "View" at bounding box center [249, 281] width 65 height 60
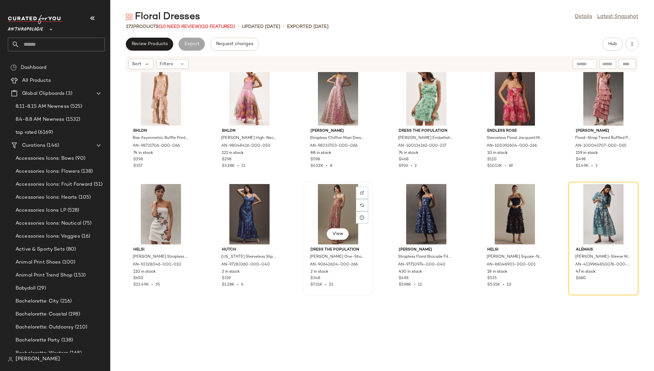
scroll to position [3382, 0]
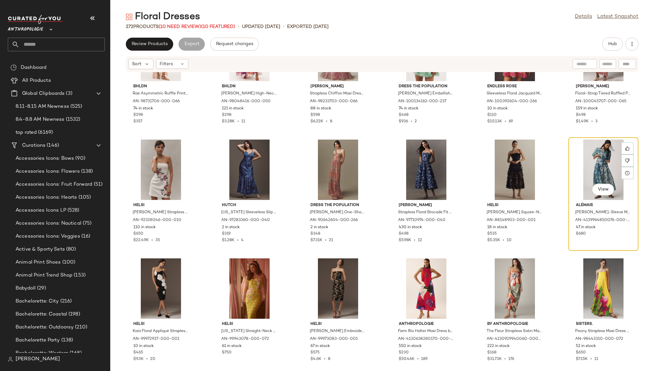
click at [591, 158] on div "View" at bounding box center [602, 169] width 65 height 60
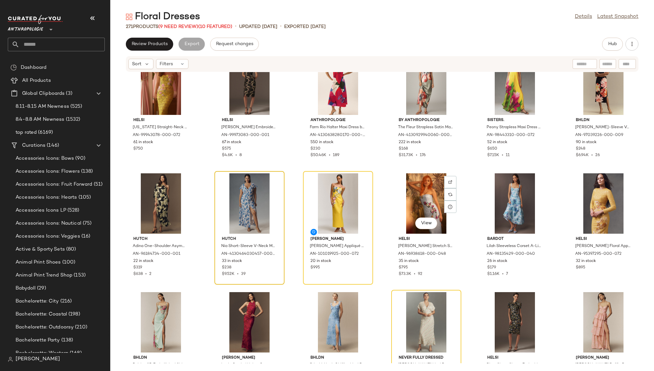
scroll to position [3594, 0]
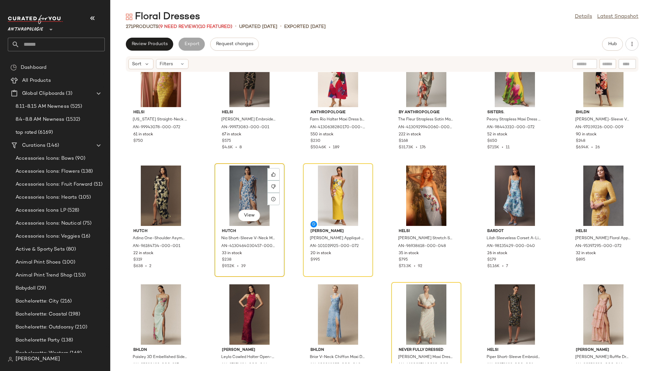
click at [239, 197] on div "View" at bounding box center [249, 195] width 65 height 60
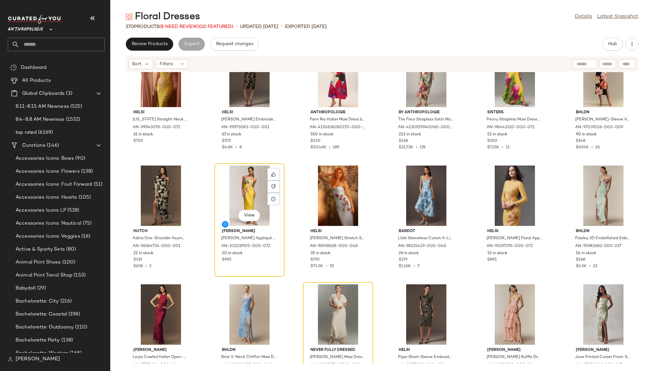
click at [239, 197] on div "View" at bounding box center [249, 195] width 65 height 60
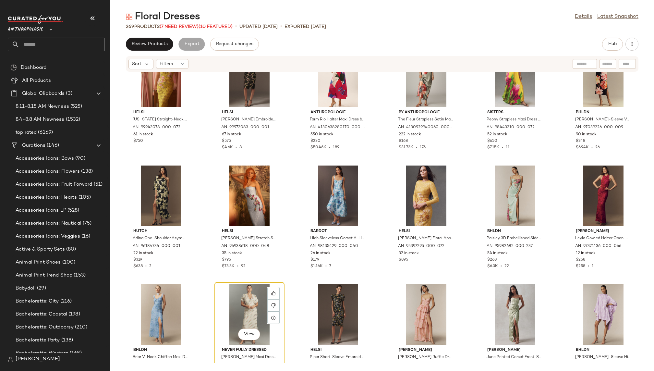
click at [229, 302] on div "View" at bounding box center [249, 314] width 65 height 60
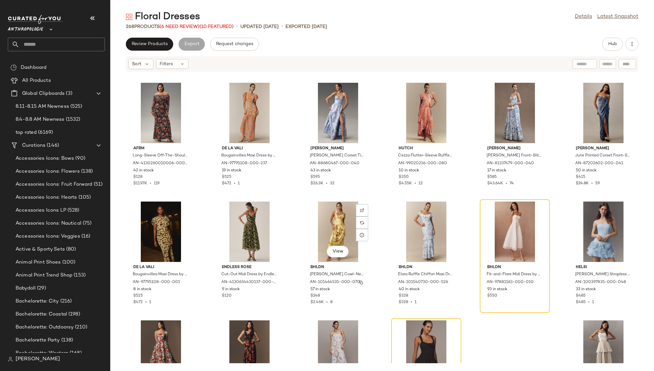
scroll to position [4769, 0]
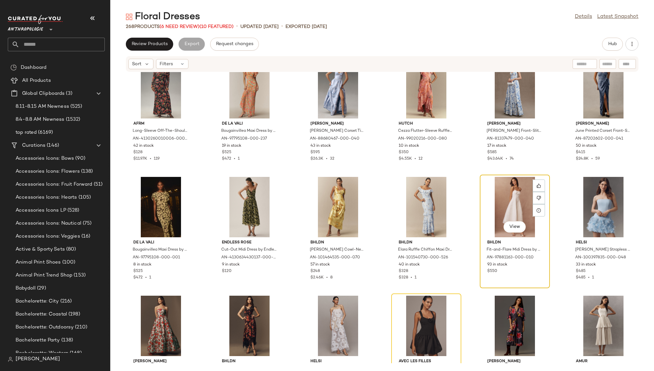
click at [483, 192] on div "View" at bounding box center [514, 207] width 65 height 60
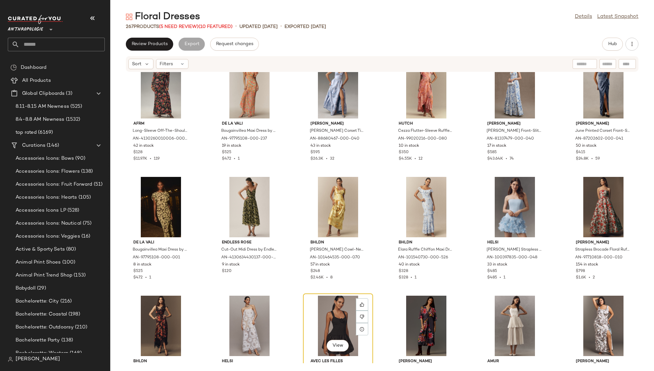
click at [318, 317] on div "View" at bounding box center [337, 325] width 65 height 60
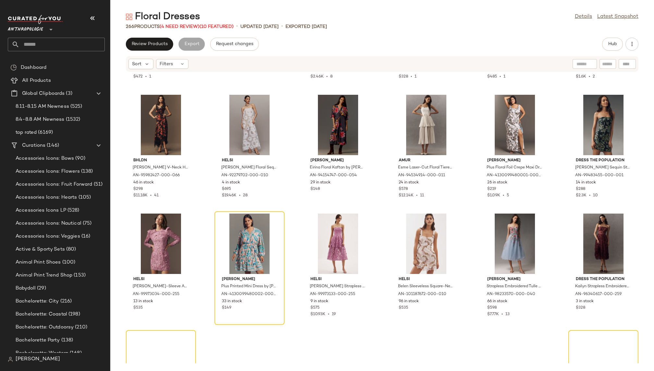
scroll to position [4977, 0]
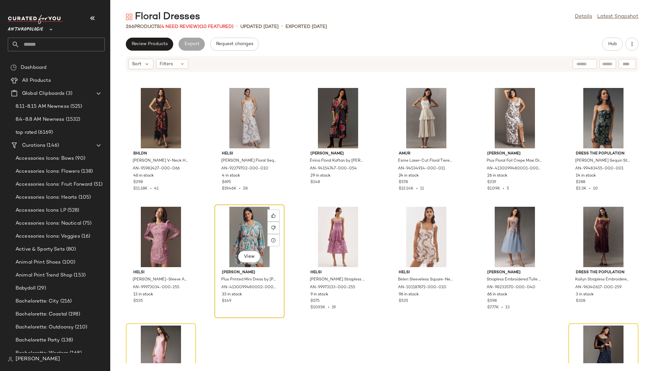
click at [246, 228] on div "View" at bounding box center [249, 237] width 65 height 60
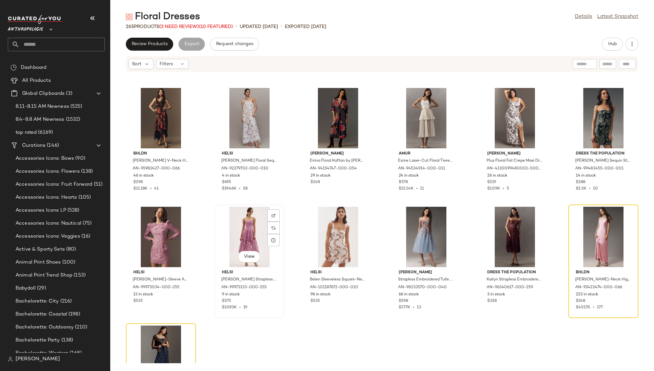
scroll to position [5050, 0]
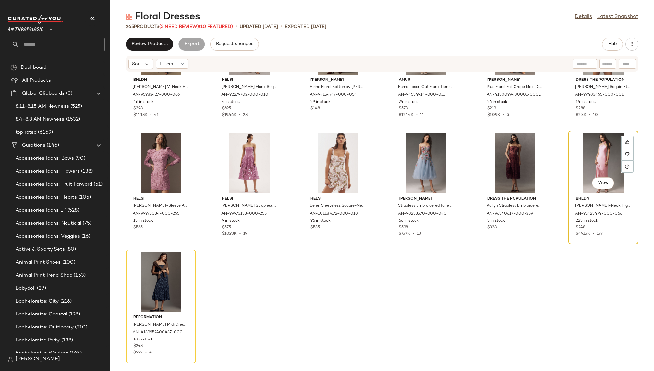
click at [582, 165] on div "View" at bounding box center [602, 163] width 65 height 60
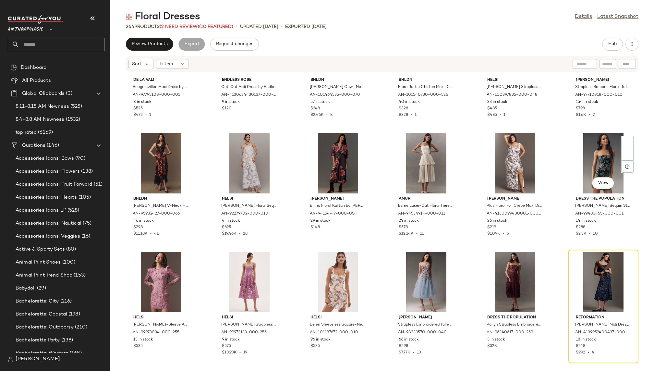
scroll to position [4931, 0]
click at [582, 165] on div "View" at bounding box center [602, 163] width 65 height 60
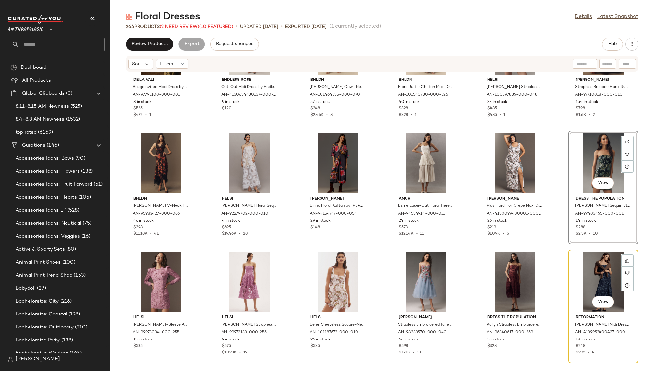
click at [576, 294] on div "View" at bounding box center [602, 282] width 65 height 60
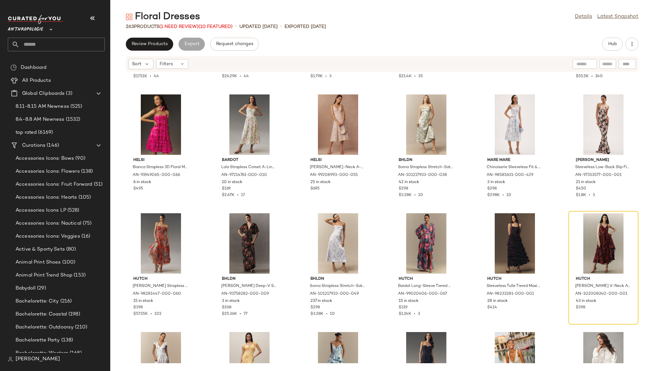
scroll to position [4263, 0]
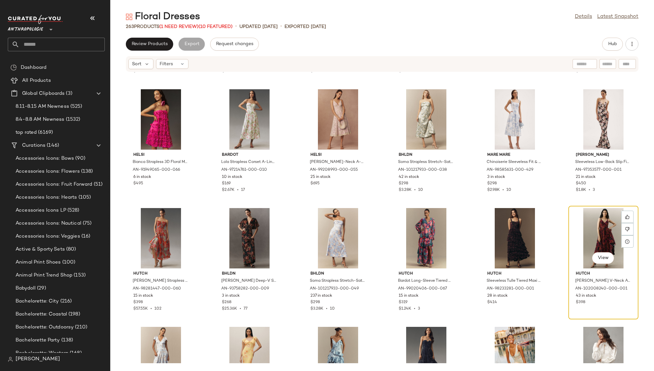
click at [583, 215] on div "View" at bounding box center [602, 238] width 65 height 60
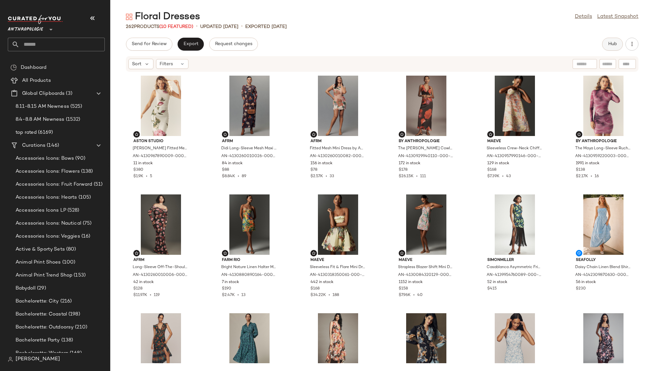
click at [610, 46] on span "Hub" at bounding box center [612, 43] width 9 height 5
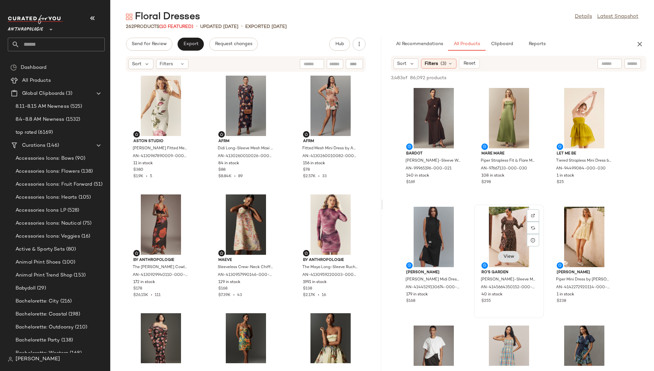
click at [507, 257] on span "View" at bounding box center [508, 256] width 11 height 5
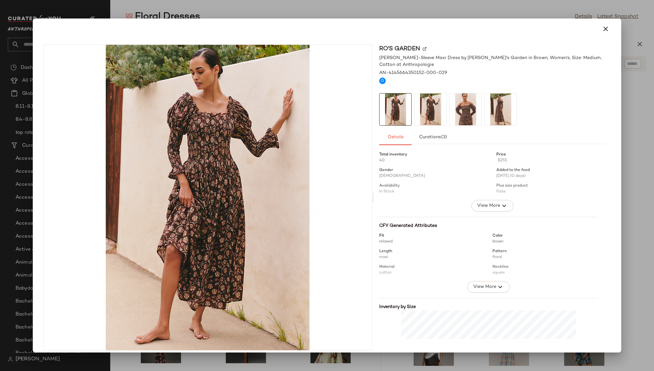
click at [486, 114] on img at bounding box center [500, 109] width 32 height 32
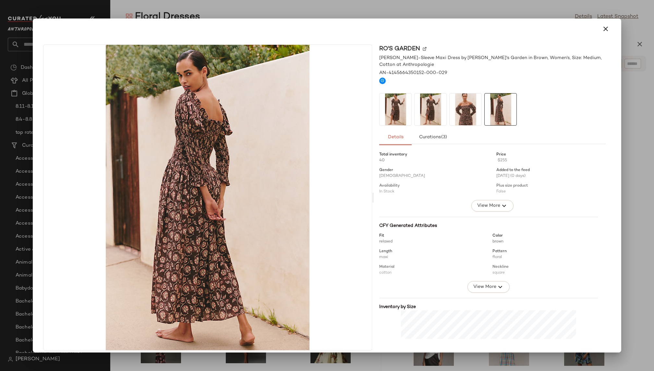
click at [514, 109] on div at bounding box center [500, 109] width 32 height 32
click at [598, 28] on button "button" at bounding box center [606, 29] width 16 height 16
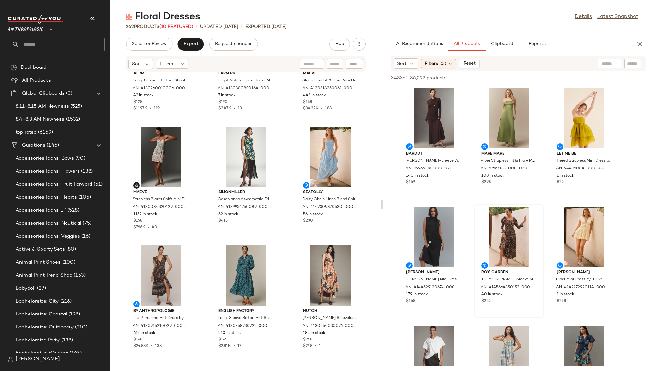
scroll to position [347, 0]
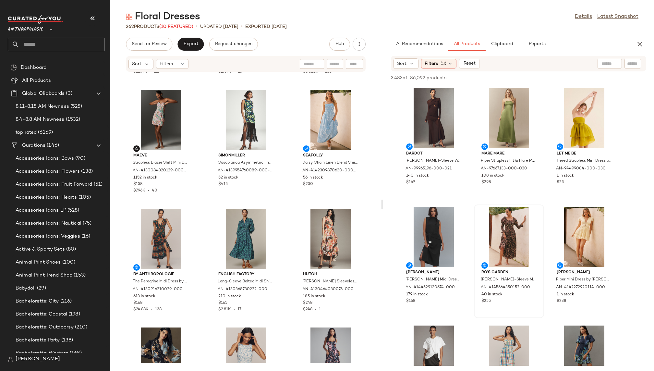
click at [505, 232] on div "View" at bounding box center [508, 237] width 65 height 60
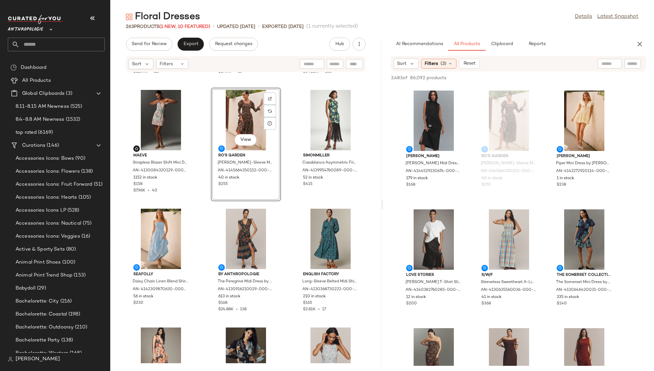
scroll to position [141, 0]
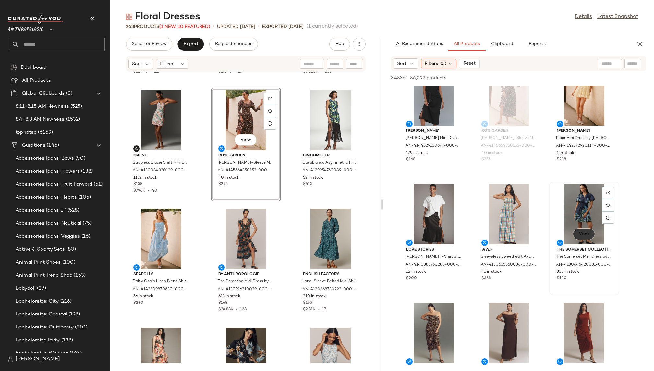
click at [581, 235] on span "View" at bounding box center [583, 233] width 11 height 5
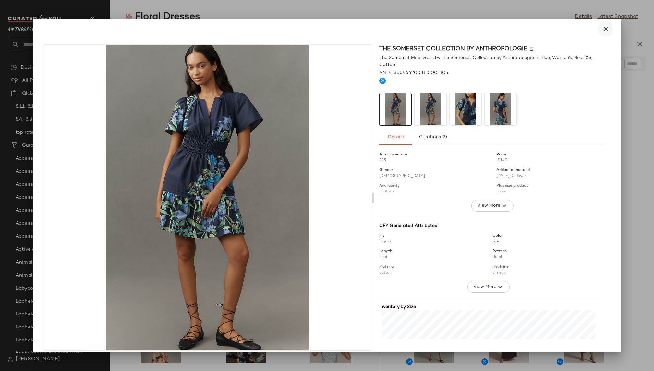
click at [601, 32] on icon "button" at bounding box center [605, 29] width 8 height 8
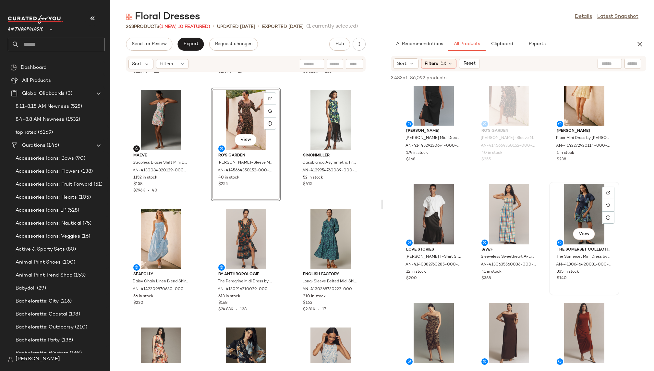
click at [565, 210] on div "View" at bounding box center [583, 214] width 65 height 60
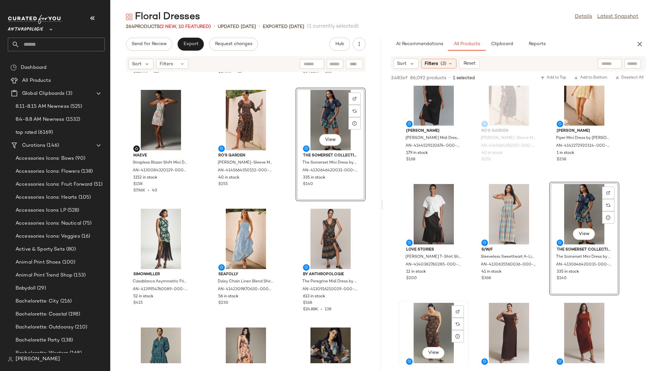
click at [468, 304] on div "View NIA Rowa Strapless Slim Midi Dress by NIA in Brown, Women's, Size: 3 X, Po…" at bounding box center [433, 357] width 69 height 112
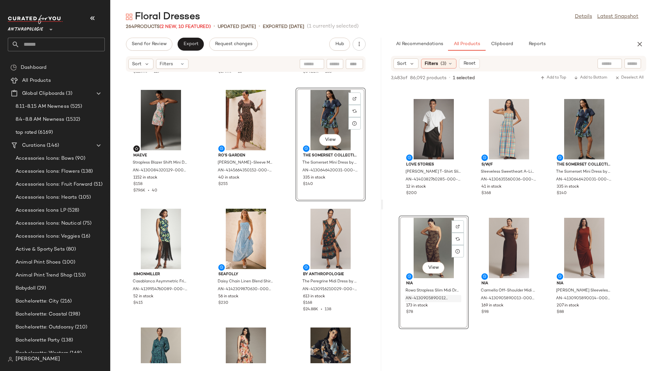
scroll to position [238, 0]
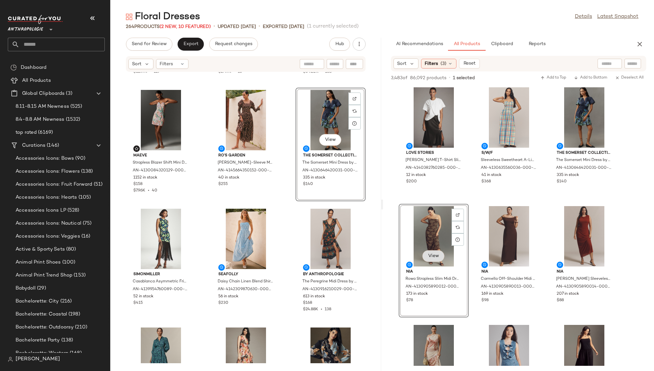
click at [433, 254] on span "View" at bounding box center [433, 255] width 11 height 5
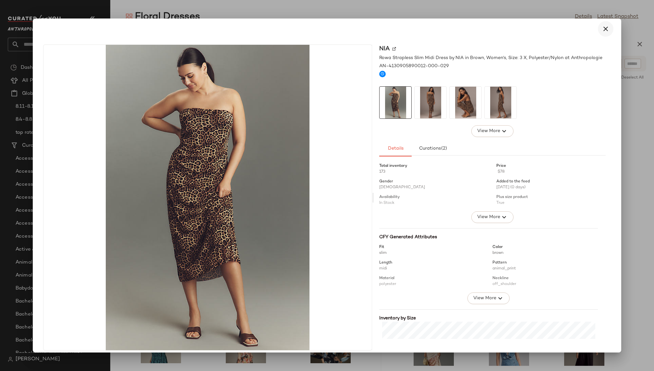
click at [606, 27] on button "button" at bounding box center [606, 29] width 16 height 16
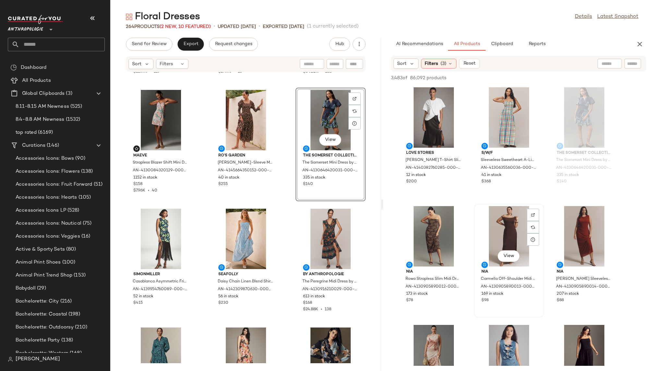
click at [474, 305] on div "View [PERSON_NAME] Off-Shoulder Midi Dress by [PERSON_NAME] in Brown, Women's, …" at bounding box center [509, 260] width 70 height 113
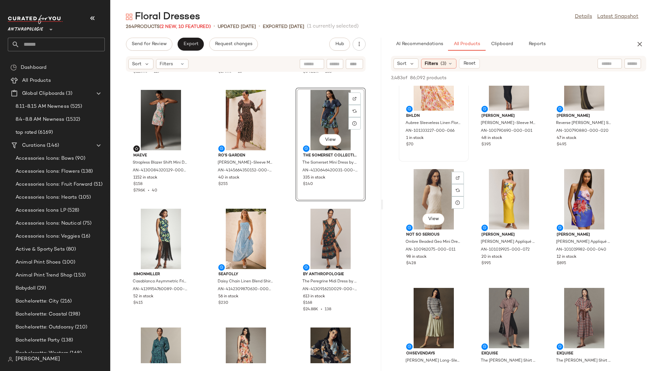
scroll to position [879, 0]
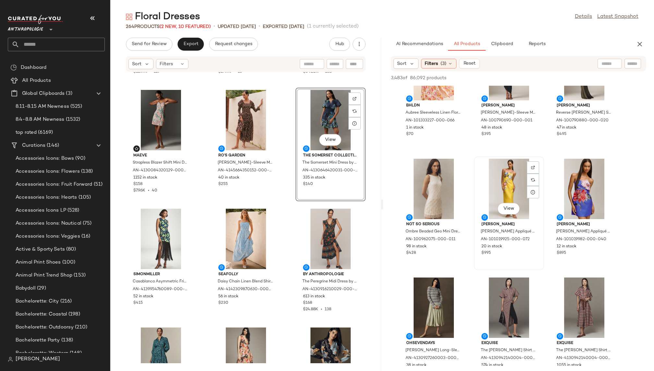
click at [500, 189] on div "View" at bounding box center [508, 189] width 65 height 60
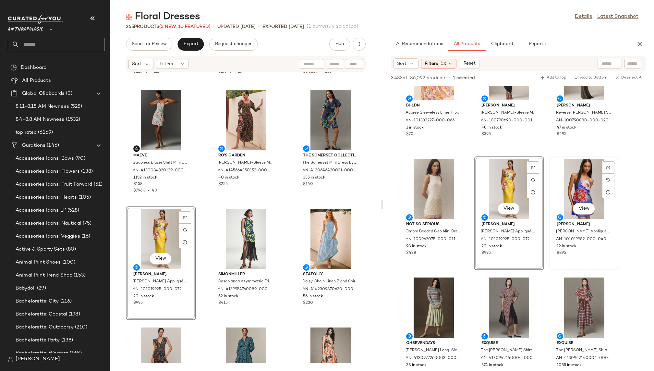
click at [581, 186] on div "View" at bounding box center [583, 189] width 65 height 60
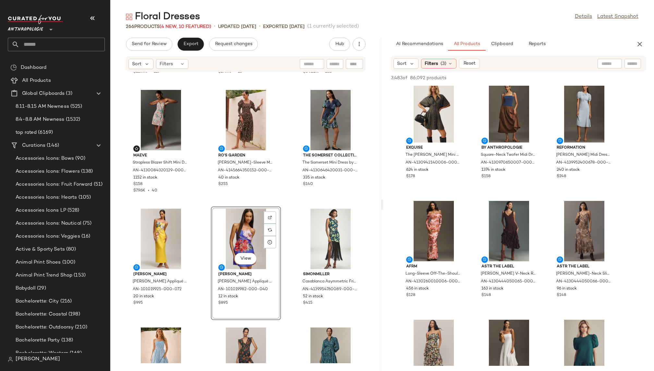
scroll to position [1209, 0]
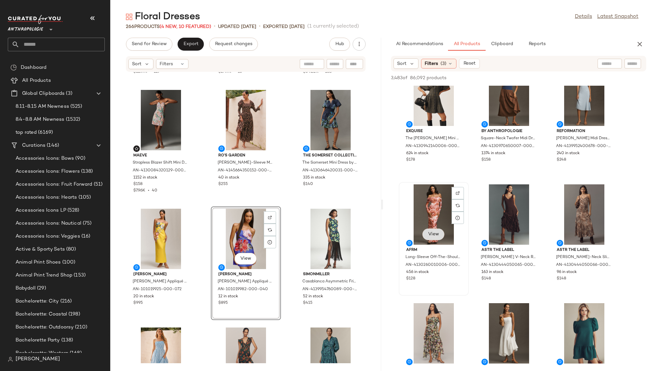
click at [435, 234] on span "View" at bounding box center [433, 233] width 11 height 5
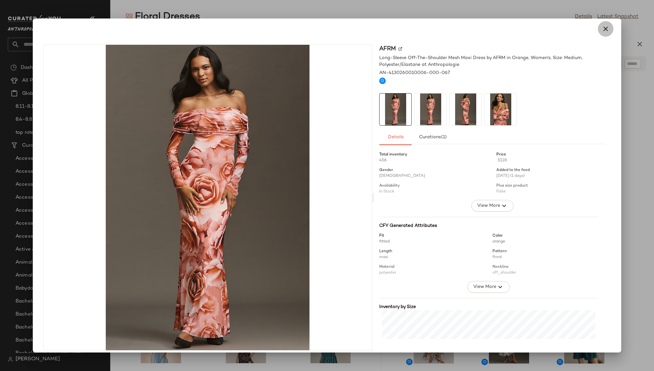
click at [601, 30] on icon "button" at bounding box center [605, 29] width 8 height 8
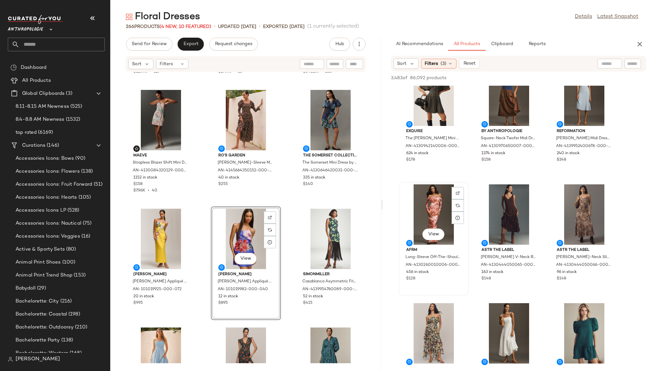
click at [417, 202] on div "View" at bounding box center [433, 214] width 65 height 60
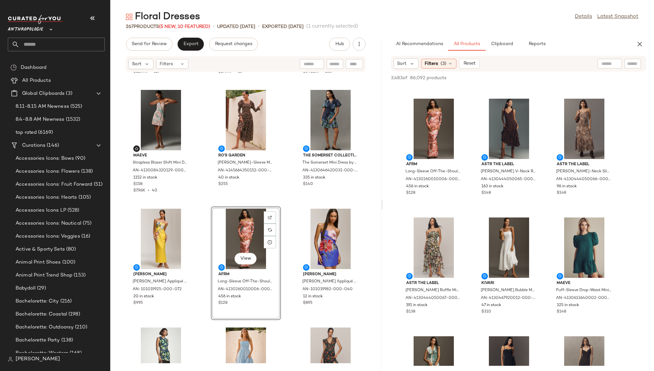
scroll to position [1309, 0]
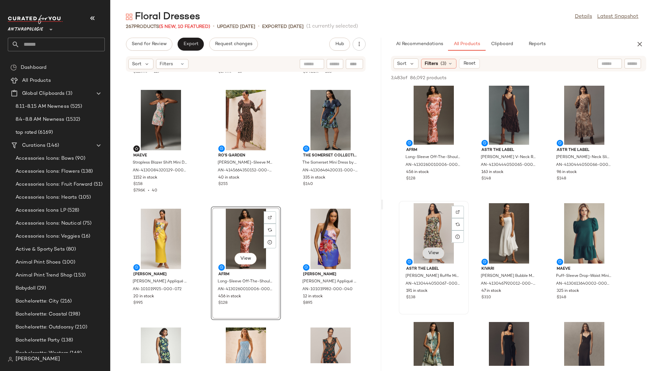
click at [431, 251] on span "View" at bounding box center [433, 252] width 11 height 5
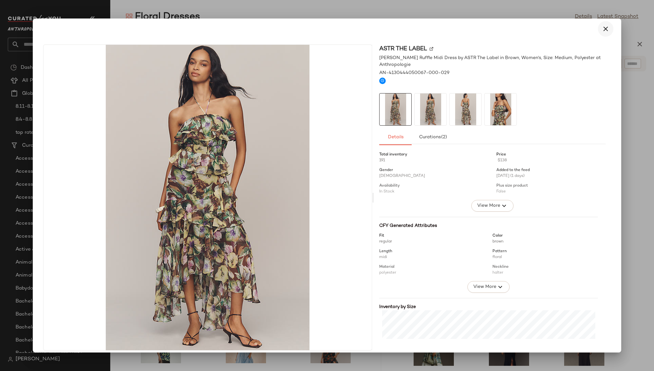
click at [599, 23] on button "button" at bounding box center [606, 29] width 16 height 16
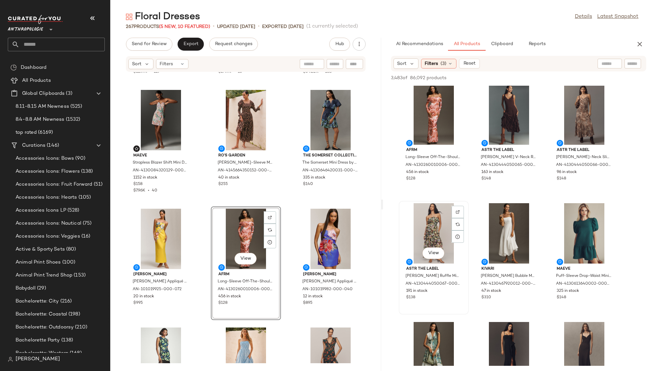
click at [427, 235] on div "View" at bounding box center [433, 233] width 65 height 60
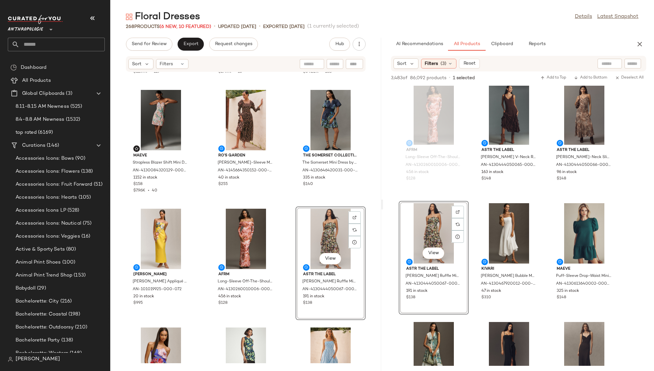
click at [283, 320] on div "AFRM Long-Sleeve Off-The-Shoulder Mesh Maxi Dress by AFRM, Women's, Size: 3 X, …" at bounding box center [245, 217] width 271 height 291
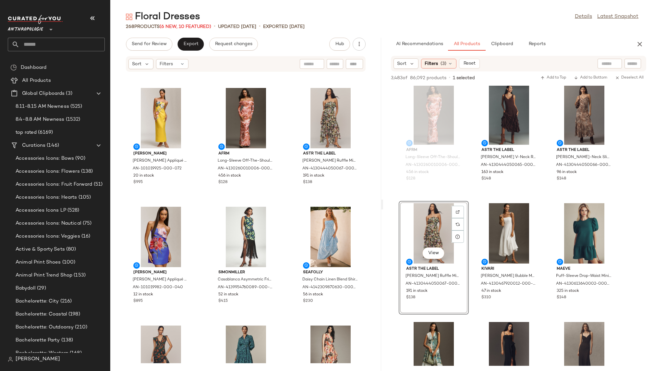
scroll to position [494, 0]
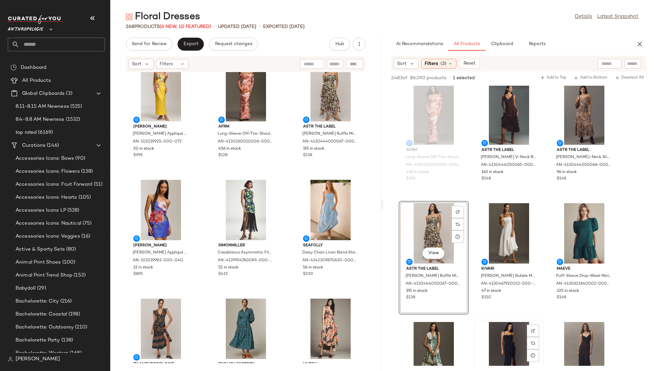
click at [476, 324] on div "View Dress The Population Kai Crepe Maxi Dress by Dress The Population in Black…" at bounding box center [508, 376] width 69 height 112
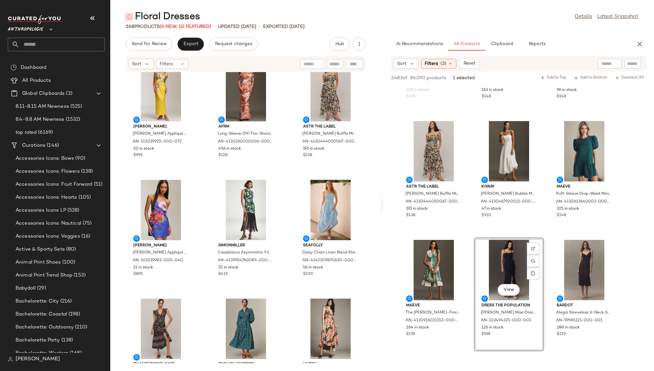
scroll to position [1425, 0]
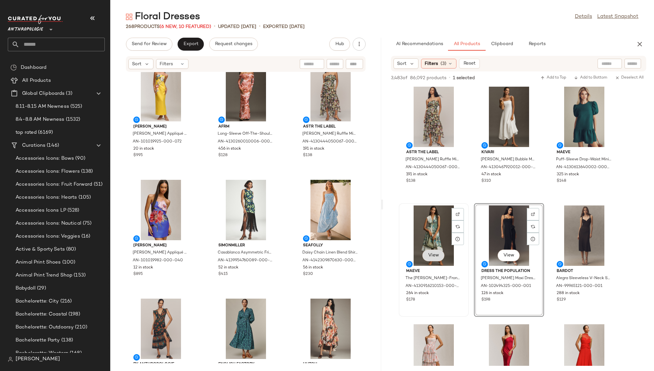
click at [437, 256] on span "View" at bounding box center [433, 255] width 11 height 5
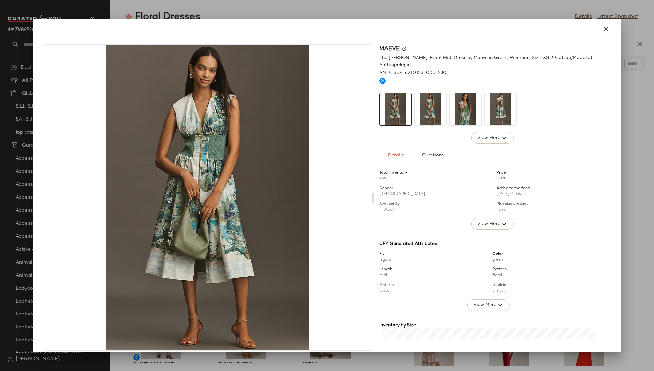
click at [484, 104] on div at bounding box center [500, 109] width 32 height 32
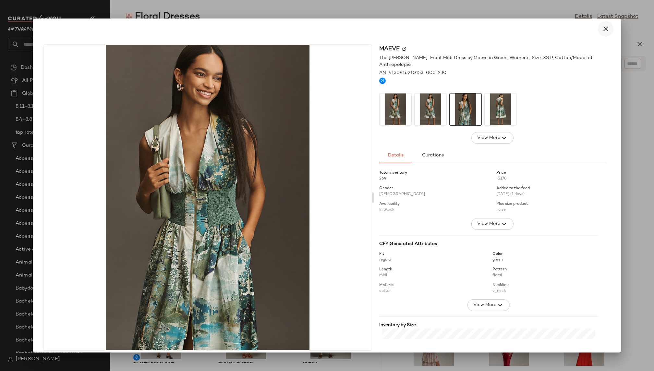
click at [601, 30] on icon "button" at bounding box center [605, 29] width 8 height 8
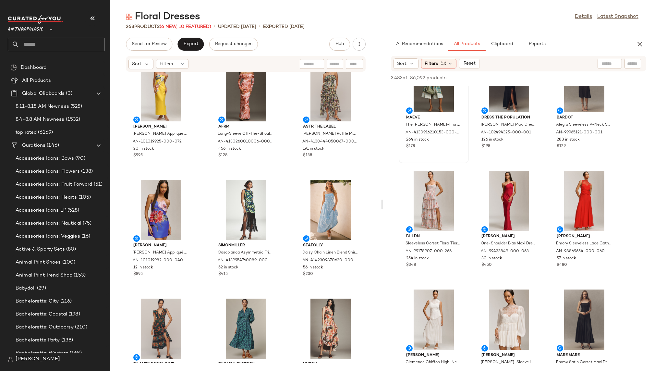
scroll to position [1596, 0]
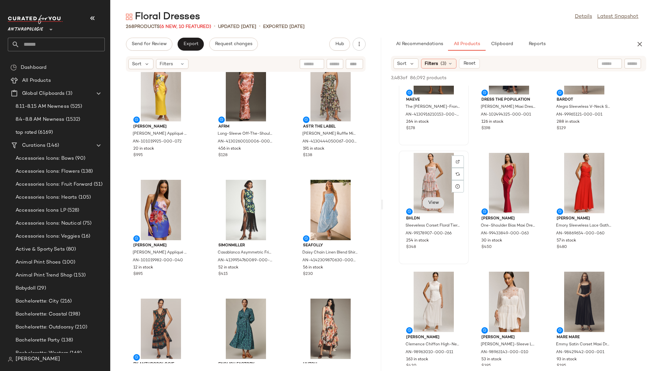
click at [434, 201] on span "View" at bounding box center [433, 202] width 11 height 5
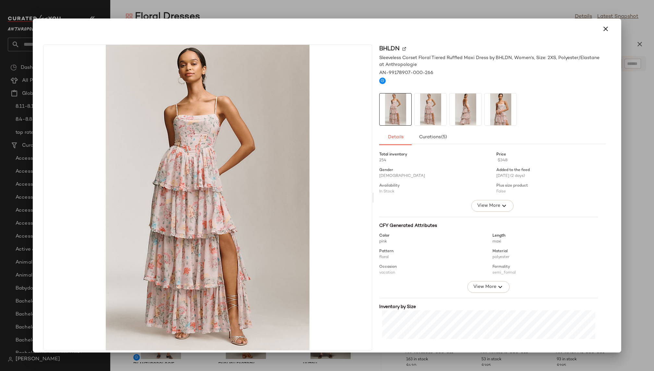
click at [472, 112] on img at bounding box center [465, 109] width 32 height 32
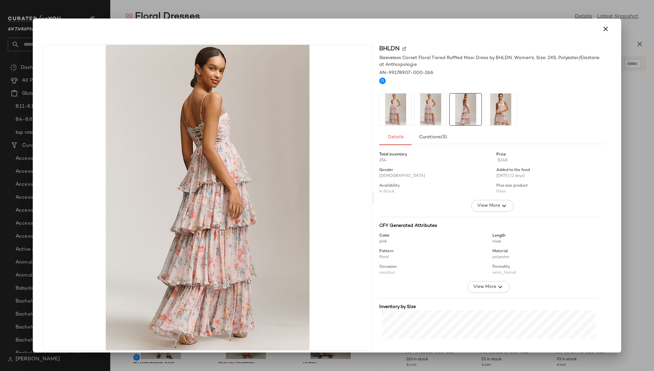
click at [500, 112] on img at bounding box center [500, 109] width 32 height 32
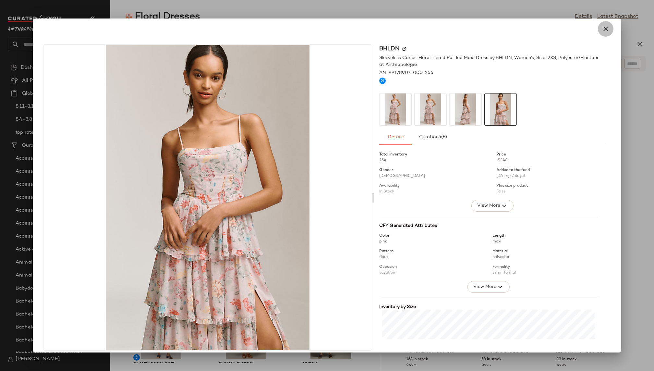
click at [601, 30] on icon "button" at bounding box center [605, 29] width 8 height 8
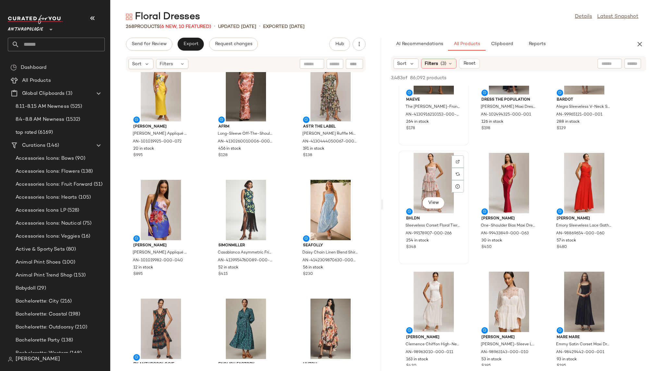
click at [428, 181] on div "View" at bounding box center [433, 183] width 65 height 60
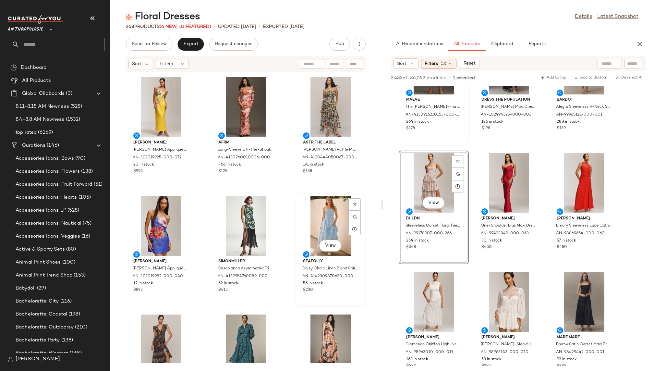
scroll to position [475, 0]
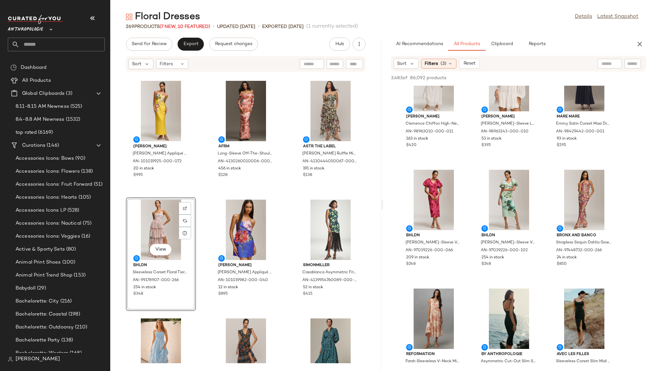
scroll to position [1817, 0]
click at [436, 219] on span "View" at bounding box center [433, 218] width 11 height 5
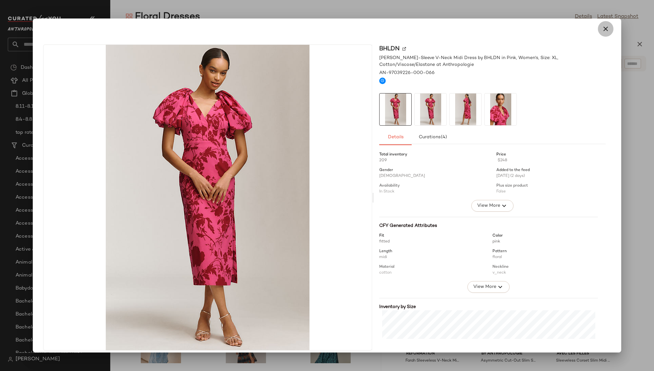
click at [602, 33] on button "button" at bounding box center [606, 29] width 16 height 16
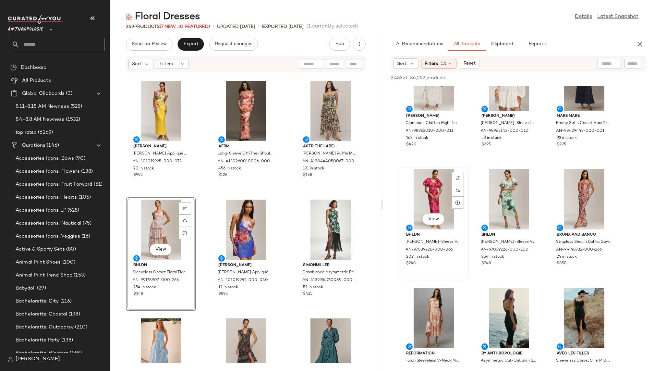
click at [419, 196] on div "View" at bounding box center [433, 199] width 65 height 60
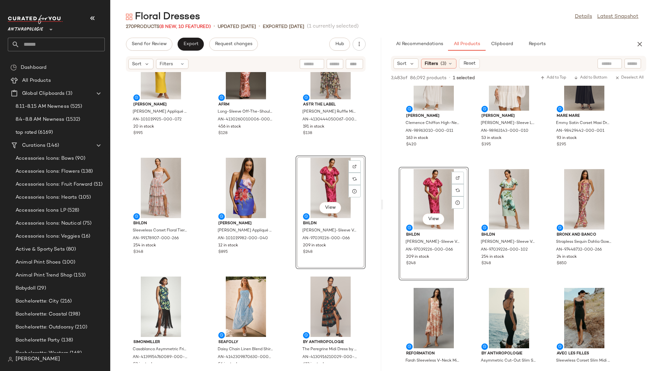
scroll to position [545, 0]
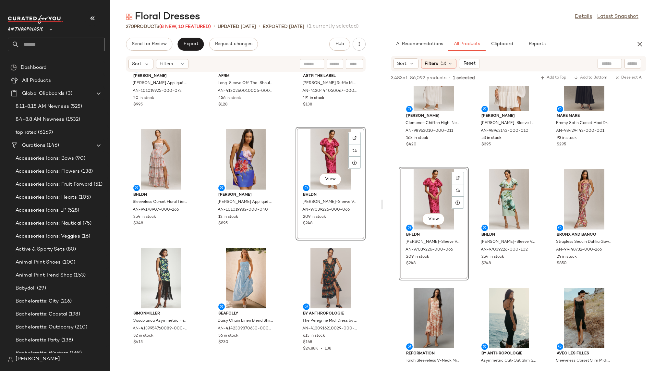
click at [286, 277] on div "LEO LIN Rayna Appliqué Floral Strapless Maxi Dress by LEO LIN in Yellow, Women'…" at bounding box center [245, 217] width 271 height 291
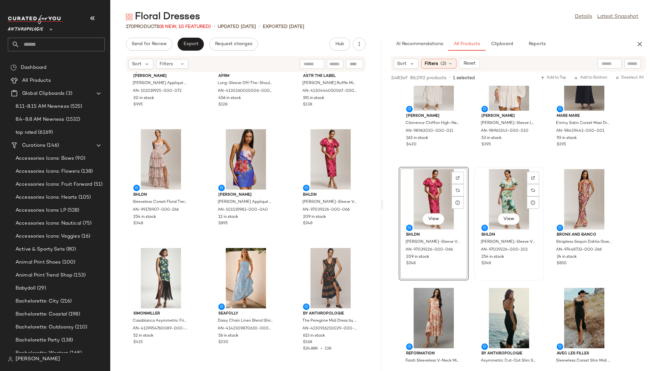
click at [491, 190] on div "View" at bounding box center [508, 199] width 65 height 60
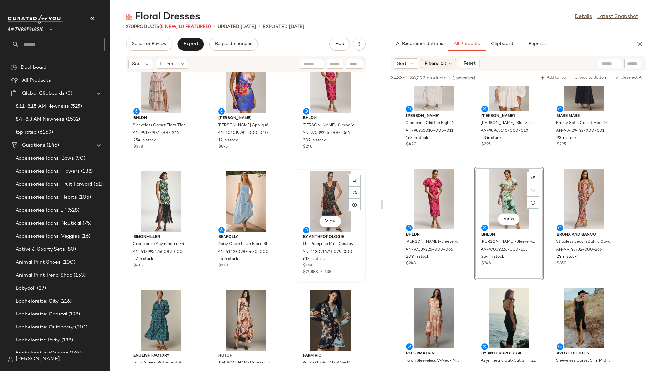
scroll to position [698, 0]
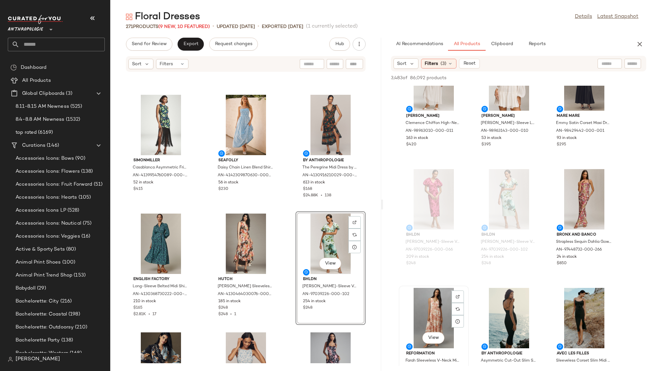
click at [468, 290] on div "View Reformation Farah Sleeveless V-Neck Midi Dress by Reformation in Ivory, Wo…" at bounding box center [433, 341] width 70 height 113
click at [580, 220] on span "View" at bounding box center [583, 218] width 11 height 5
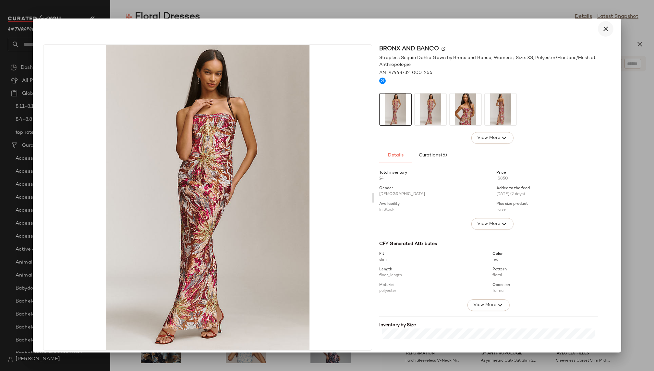
click at [601, 30] on icon "button" at bounding box center [605, 29] width 8 height 8
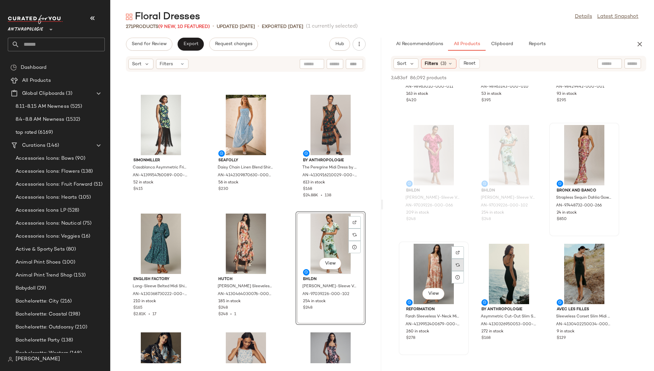
scroll to position [1911, 0]
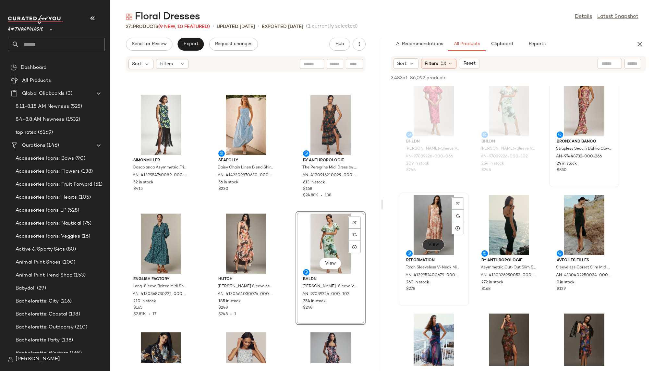
click at [432, 248] on button "View" at bounding box center [433, 245] width 22 height 12
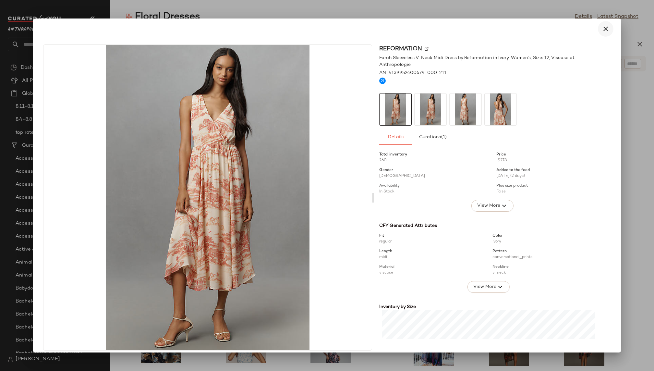
click at [605, 29] on icon "button" at bounding box center [605, 29] width 8 height 8
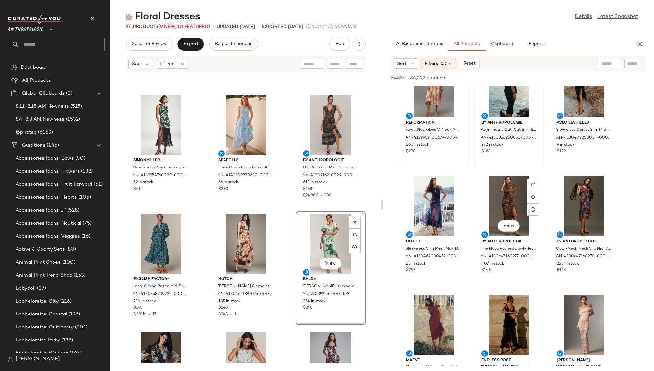
scroll to position [2054, 0]
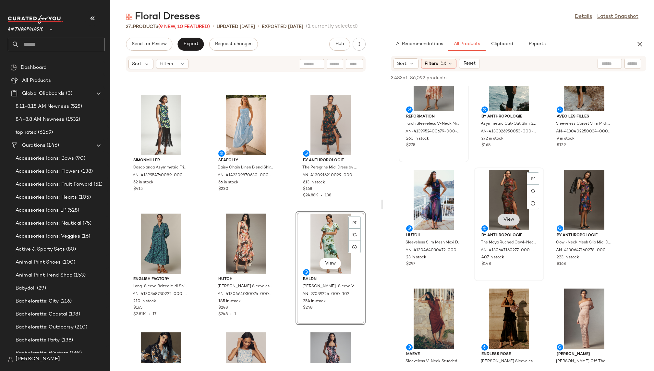
click at [511, 223] on button "View" at bounding box center [508, 220] width 22 height 12
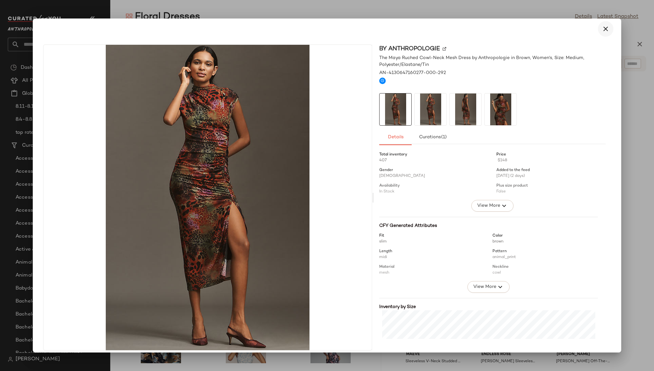
click at [602, 30] on icon "button" at bounding box center [605, 29] width 8 height 8
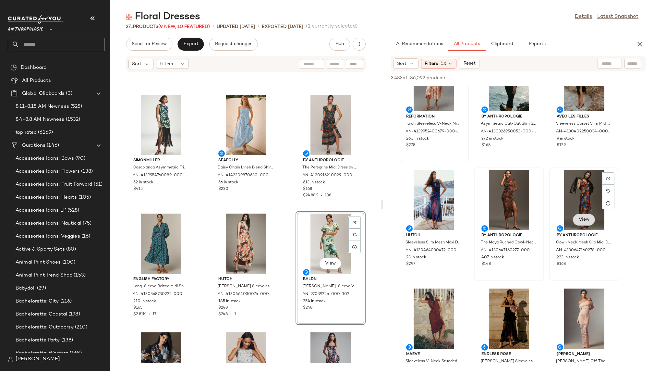
click at [585, 221] on span "View" at bounding box center [583, 219] width 11 height 5
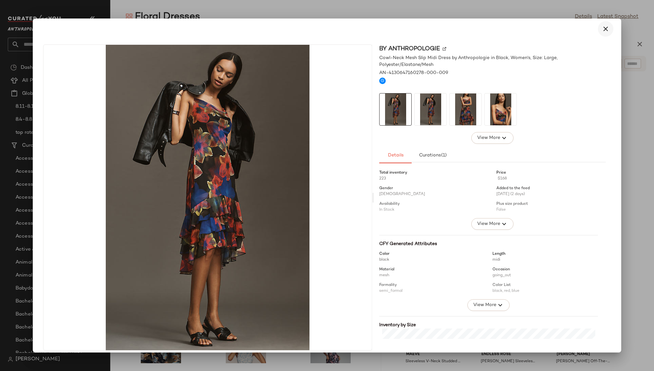
click at [605, 30] on icon "button" at bounding box center [605, 29] width 8 height 8
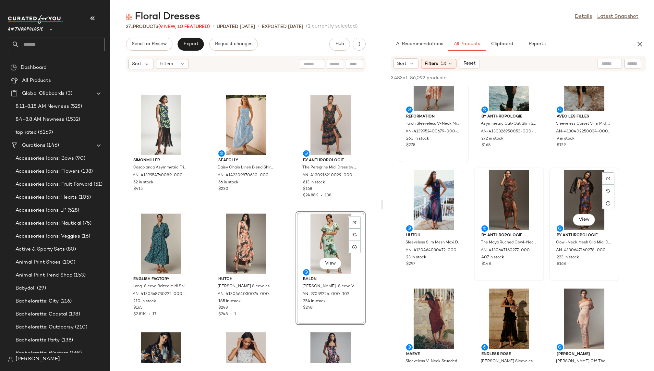
click at [570, 190] on div "View" at bounding box center [583, 200] width 65 height 60
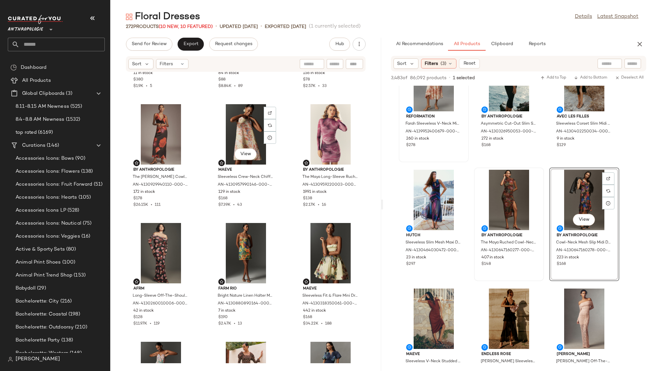
scroll to position [0, 0]
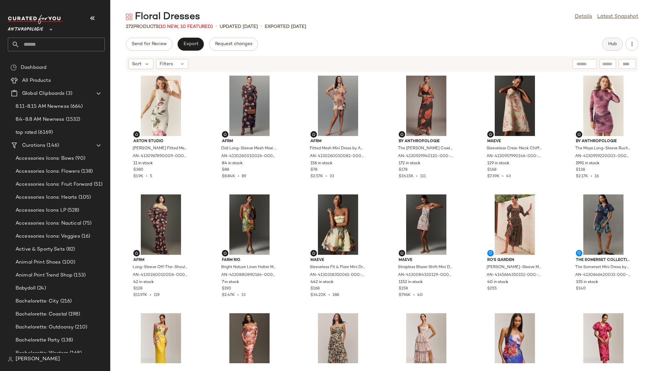
click at [609, 41] on span "Hub" at bounding box center [612, 43] width 9 height 5
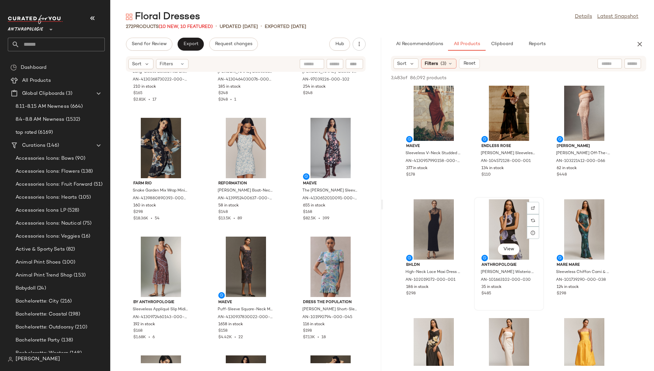
scroll to position [2283, 0]
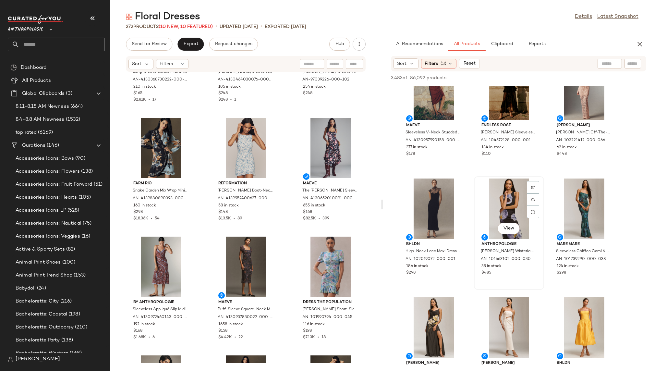
click at [494, 199] on div "View" at bounding box center [508, 208] width 65 height 60
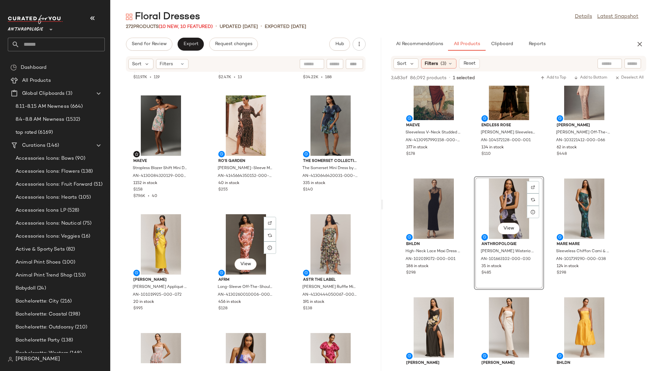
scroll to position [360, 0]
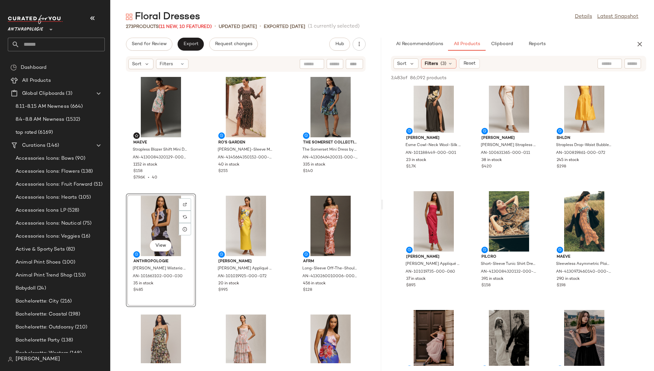
scroll to position [2510, 0]
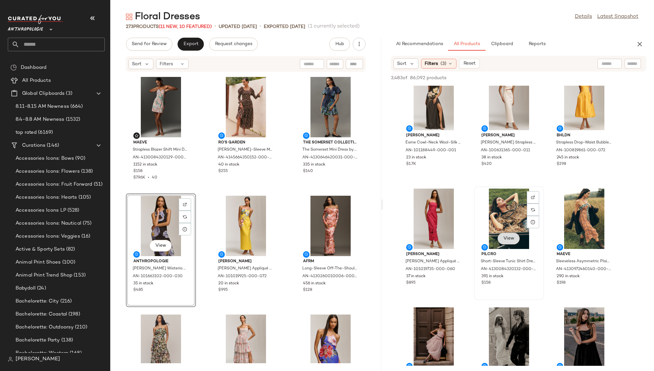
click at [506, 234] on button "View" at bounding box center [508, 238] width 22 height 12
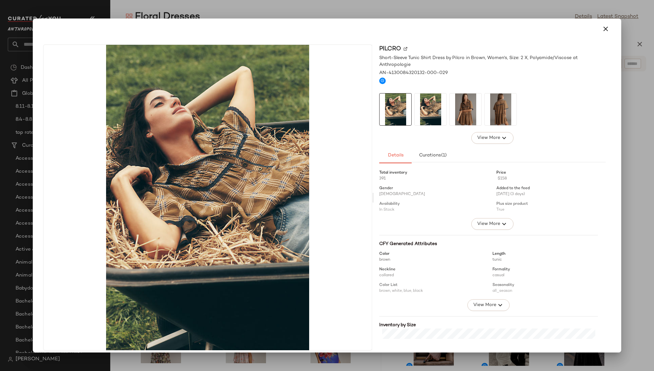
click at [467, 112] on img at bounding box center [465, 109] width 32 height 32
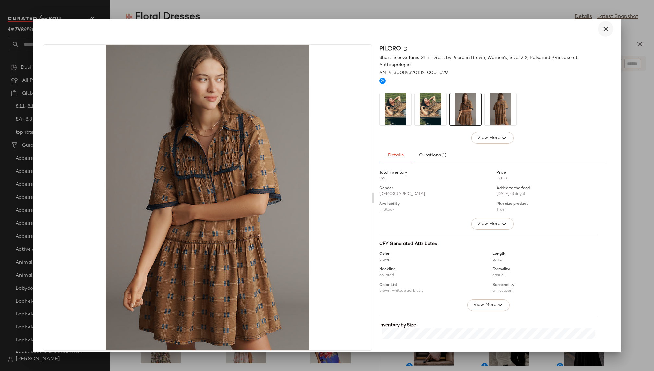
click at [601, 30] on icon "button" at bounding box center [605, 29] width 8 height 8
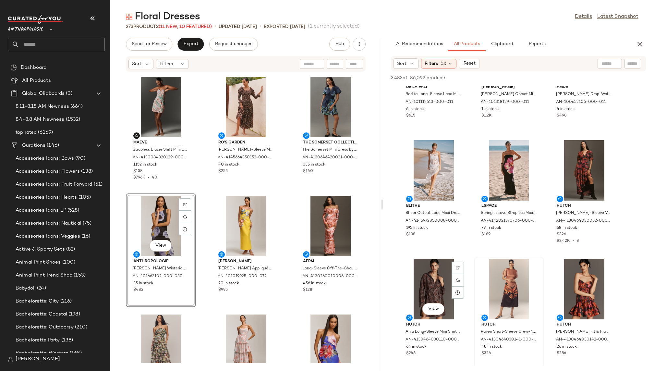
scroll to position [2918, 0]
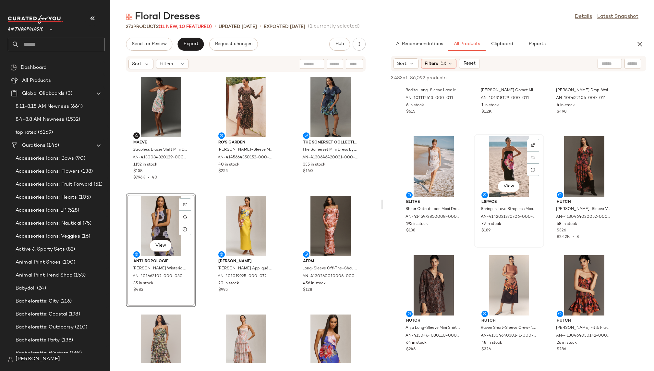
click at [504, 161] on div "View" at bounding box center [508, 166] width 65 height 60
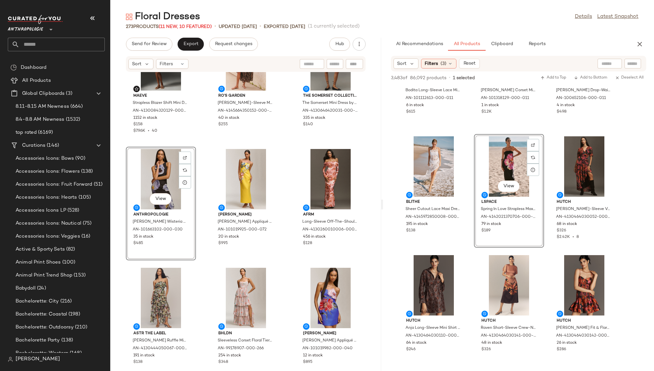
scroll to position [430, 0]
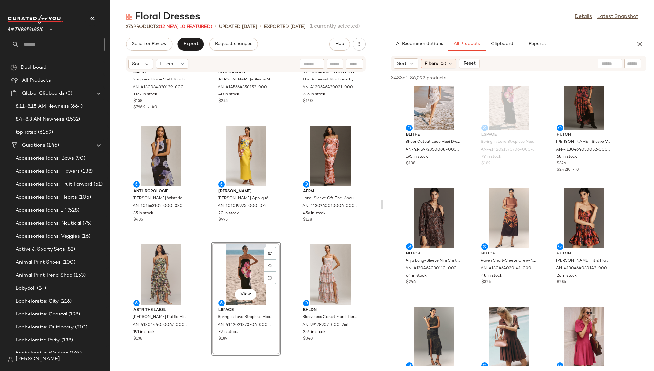
scroll to position [2996, 0]
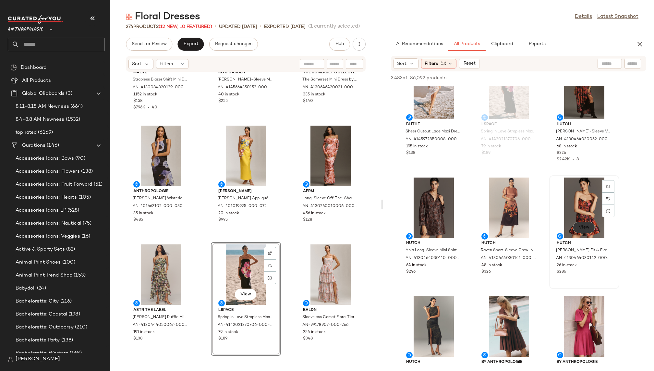
click at [581, 230] on button "View" at bounding box center [584, 227] width 22 height 12
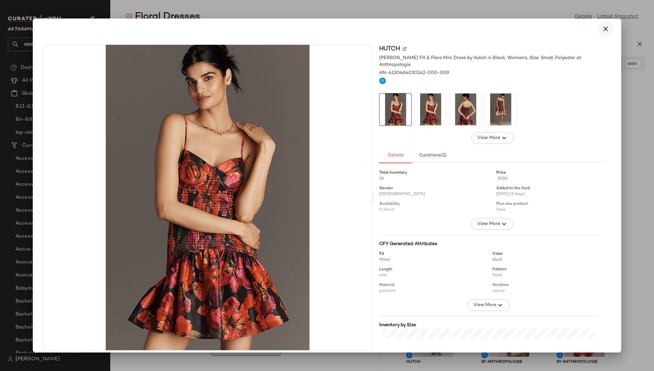
click at [601, 29] on icon "button" at bounding box center [605, 29] width 8 height 8
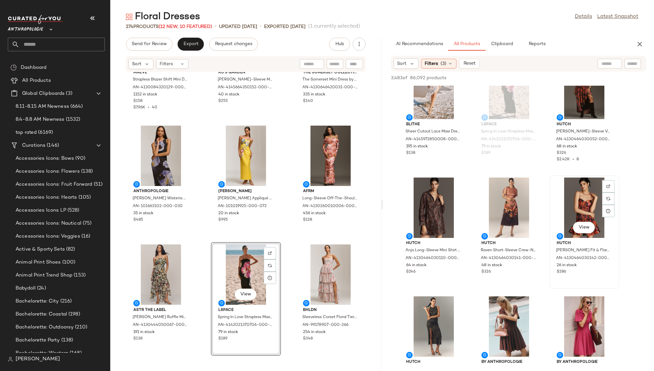
click at [560, 207] on div "View" at bounding box center [583, 207] width 65 height 60
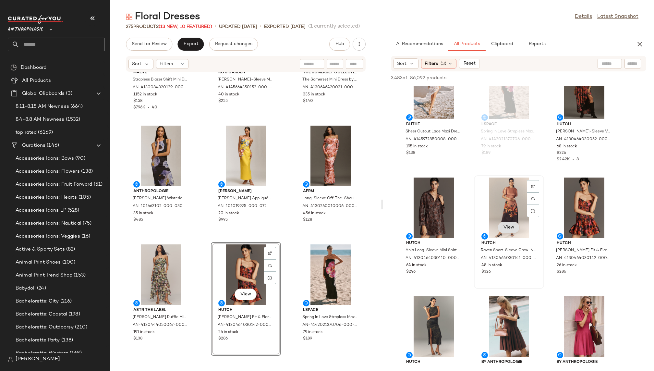
click at [508, 228] on span "View" at bounding box center [508, 227] width 11 height 5
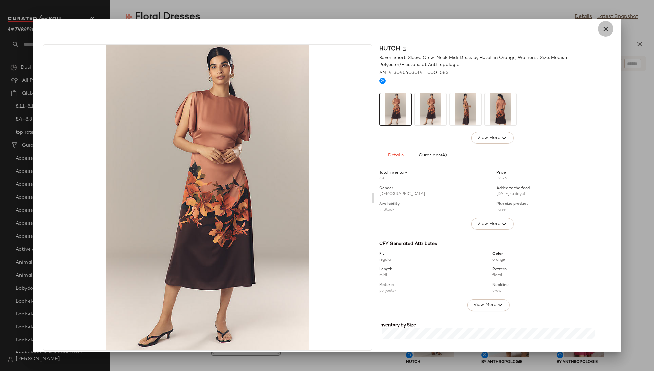
click at [601, 31] on icon "button" at bounding box center [605, 29] width 8 height 8
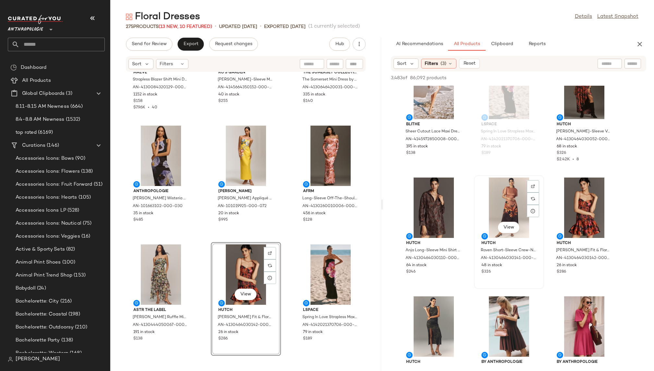
click at [493, 205] on div "View" at bounding box center [508, 207] width 65 height 60
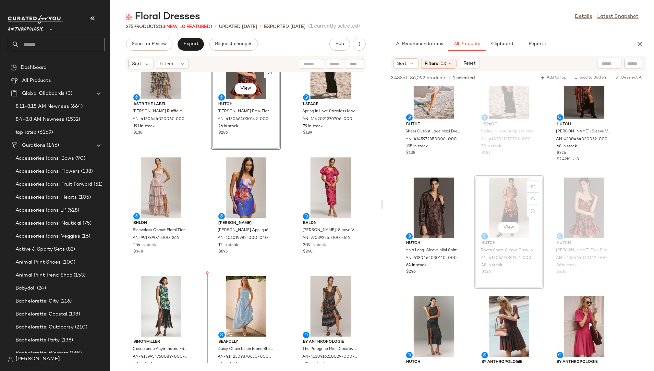
scroll to position [668, 0]
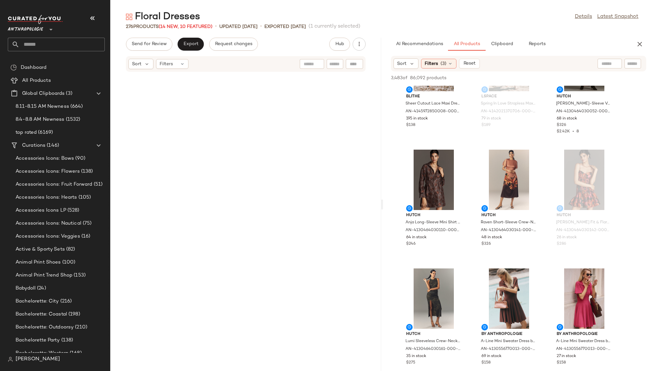
scroll to position [0, 0]
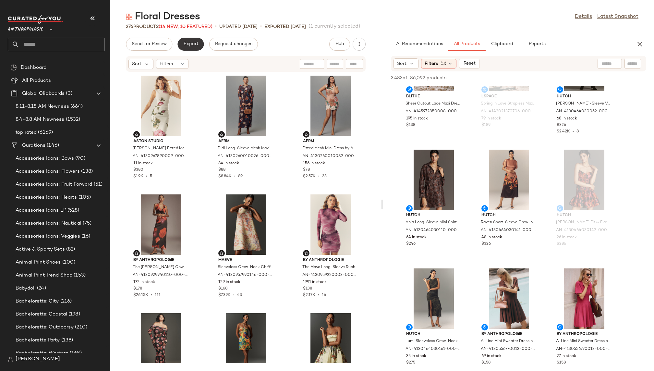
click at [192, 45] on span "Export" at bounding box center [190, 43] width 15 height 5
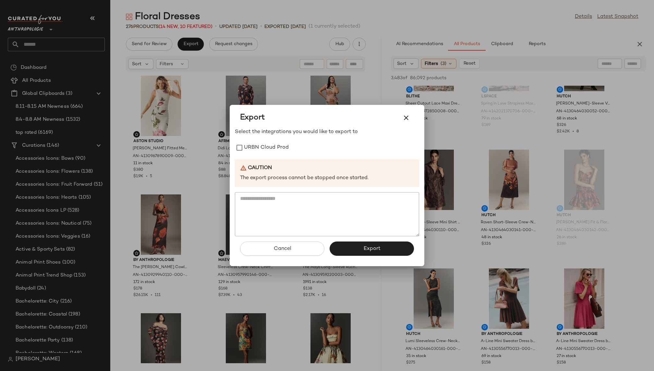
click at [266, 140] on div "Select the integrations you would like to export to URBN Cloud Prod Caution The…" at bounding box center [327, 182] width 184 height 108
click at [267, 145] on label "URBN Cloud Prod" at bounding box center [266, 147] width 45 height 13
click at [365, 248] on span "Export" at bounding box center [371, 248] width 17 height 6
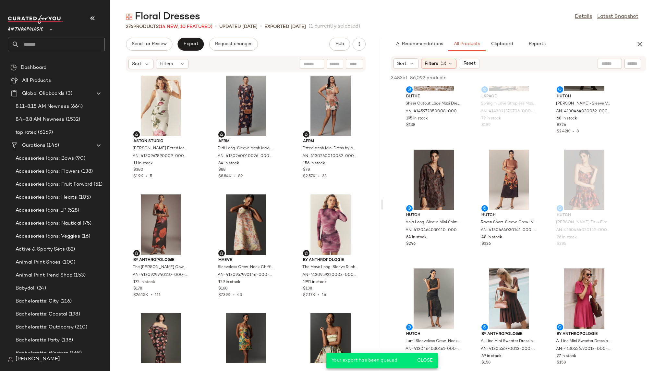
scroll to position [4447, 0]
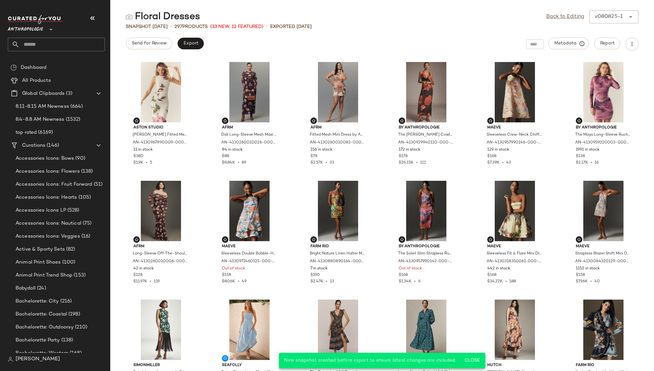
click at [43, 46] on input "text" at bounding box center [61, 45] width 85 height 14
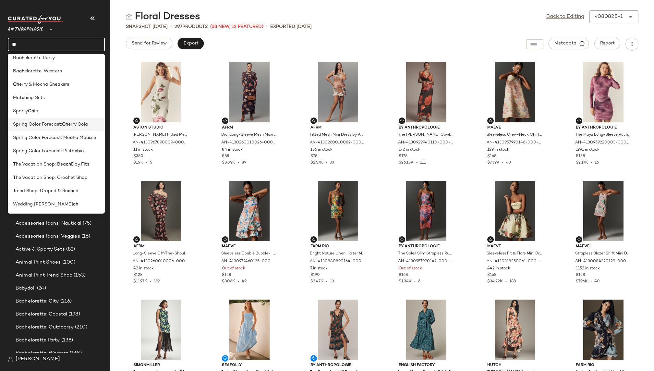
scroll to position [0, 0]
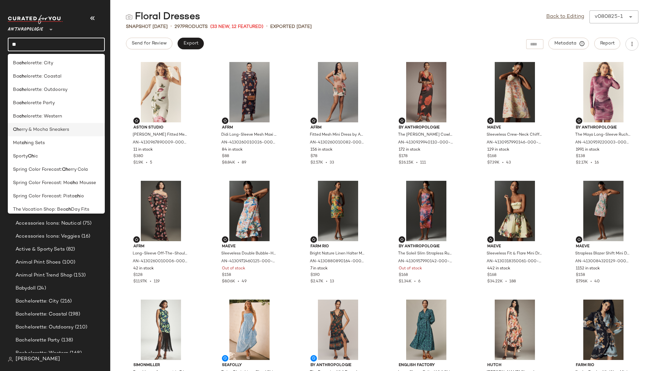
type input "**"
click at [54, 132] on span "erry & Mocha Sneakers" at bounding box center [44, 129] width 50 height 7
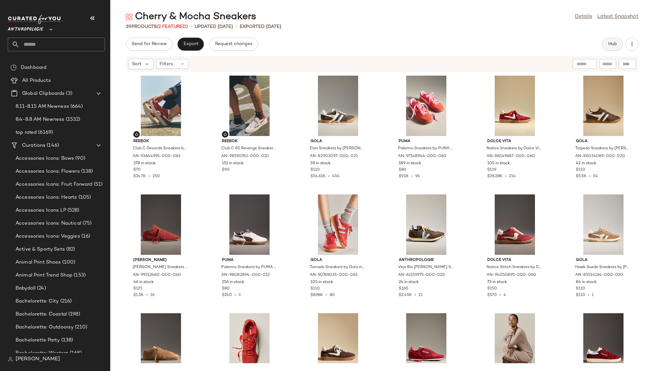
click at [611, 50] on button "Hub" at bounding box center [612, 44] width 21 height 13
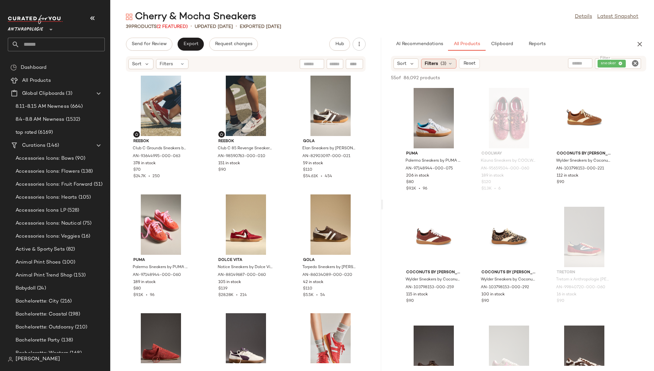
click at [443, 64] on span "(3)" at bounding box center [443, 63] width 6 height 7
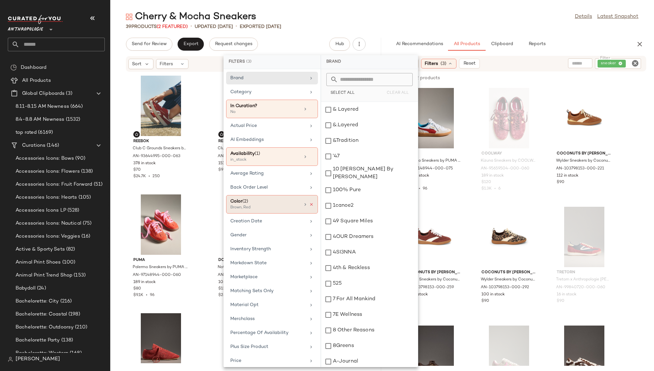
click at [311, 204] on icon at bounding box center [311, 204] width 5 height 5
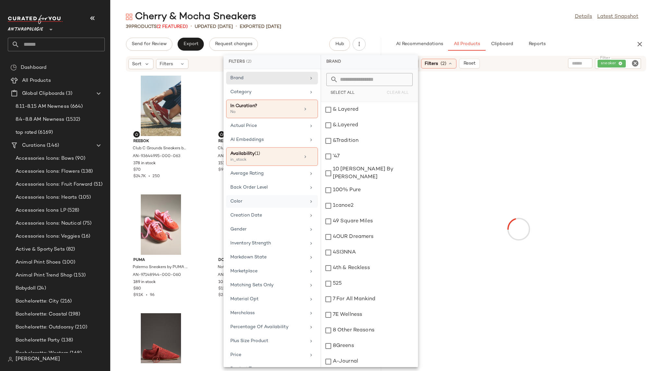
click at [466, 19] on div "Cherry & Mocha Sneakers Details Latest Snapshot" at bounding box center [381, 16] width 543 height 13
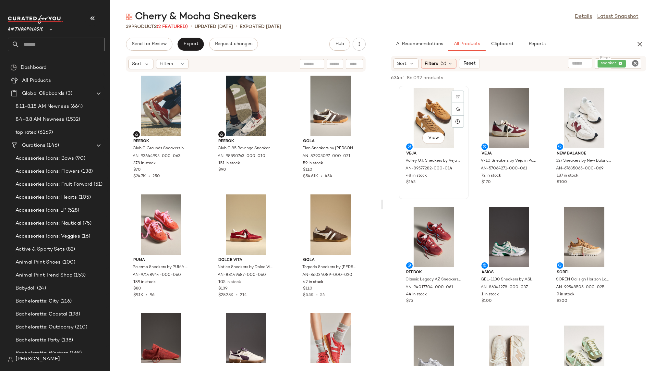
click at [432, 112] on div "View" at bounding box center [433, 118] width 65 height 60
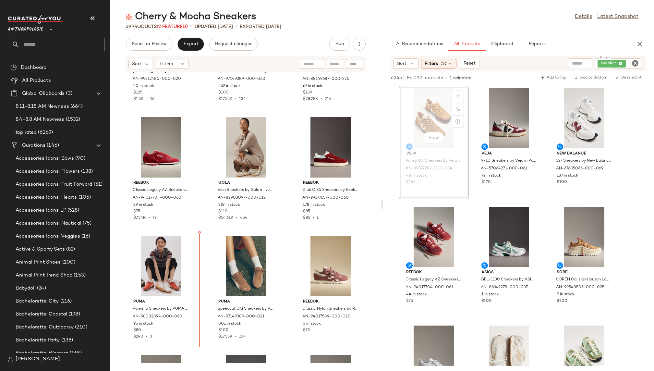
scroll to position [565, 0]
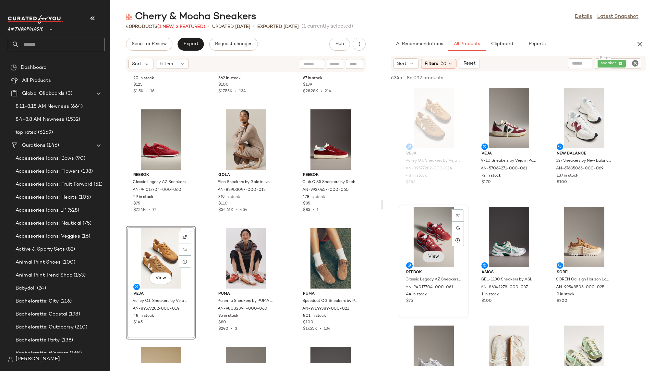
click at [436, 260] on button "View" at bounding box center [433, 257] width 22 height 12
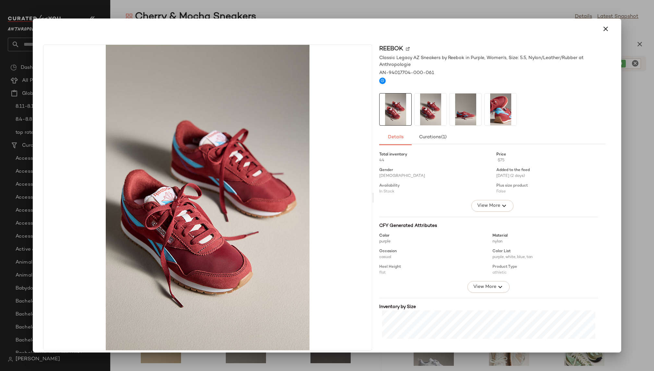
click at [458, 107] on img at bounding box center [465, 109] width 32 height 32
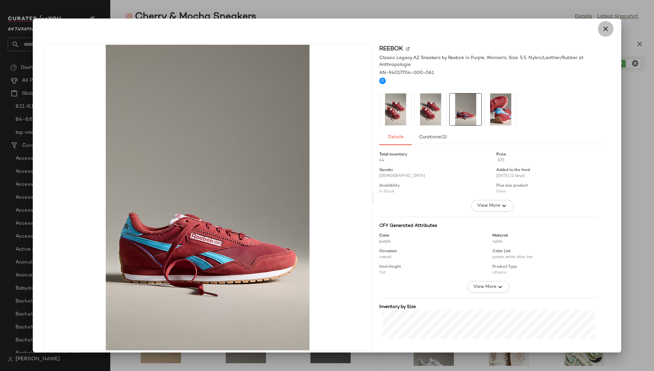
click at [603, 29] on icon "button" at bounding box center [605, 29] width 8 height 8
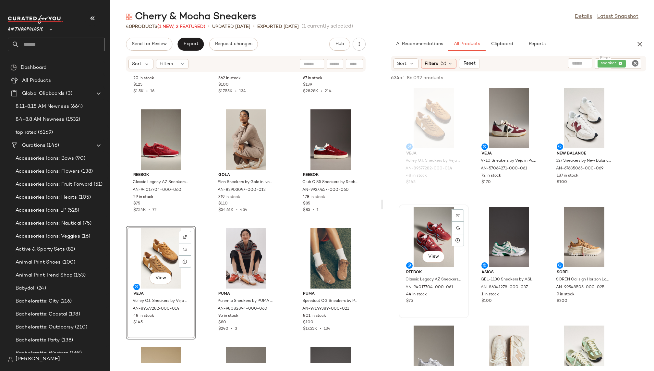
click at [431, 210] on div "View" at bounding box center [433, 237] width 65 height 60
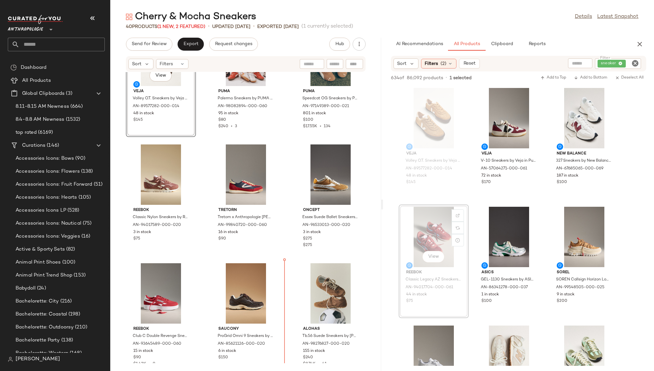
scroll to position [791, 0]
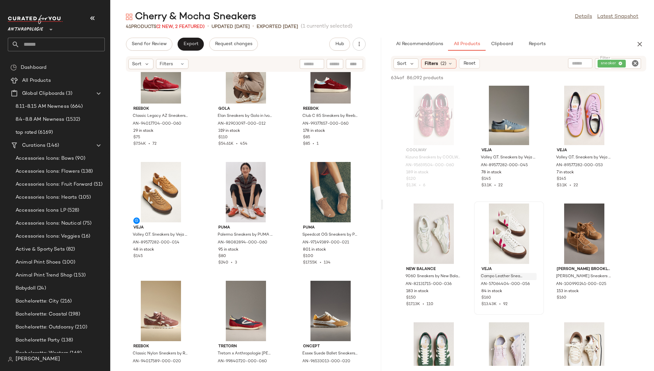
scroll to position [483, 0]
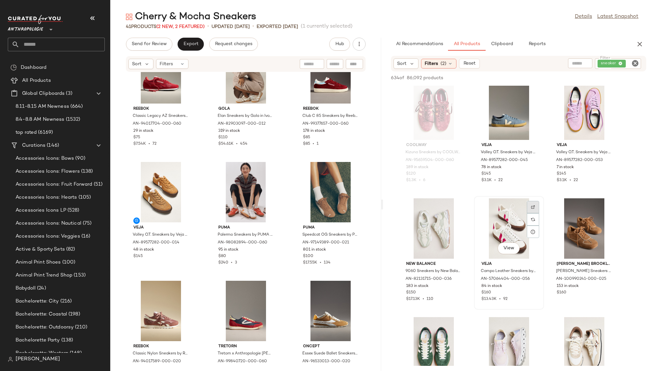
click at [531, 205] on img at bounding box center [533, 207] width 4 height 4
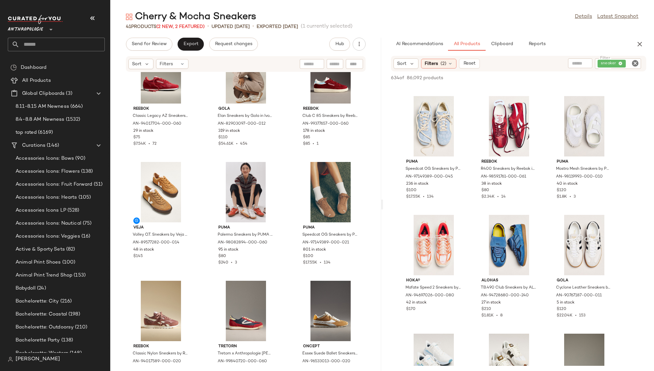
scroll to position [1768, 0]
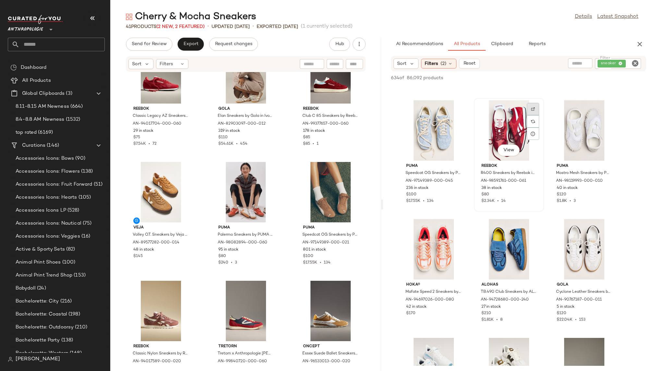
click at [532, 109] on img at bounding box center [533, 109] width 4 height 4
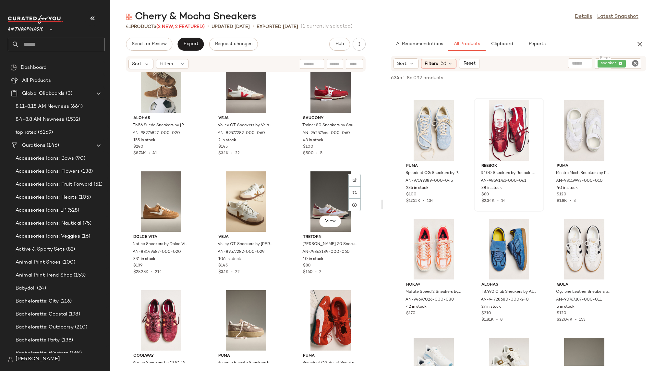
scroll to position [1104, 0]
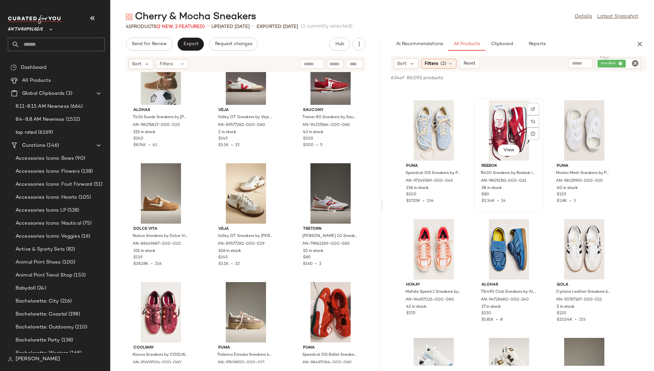
click at [497, 138] on div "View" at bounding box center [508, 130] width 65 height 60
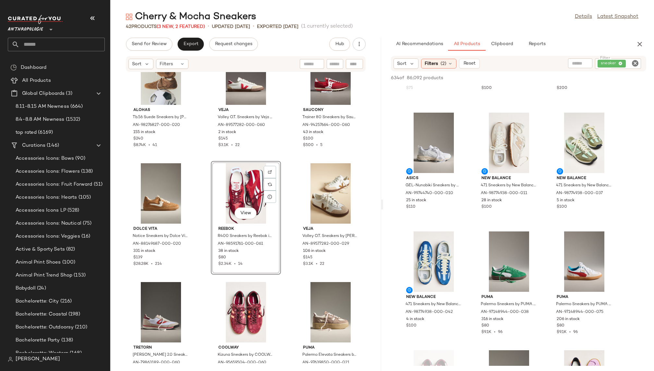
scroll to position [0, 0]
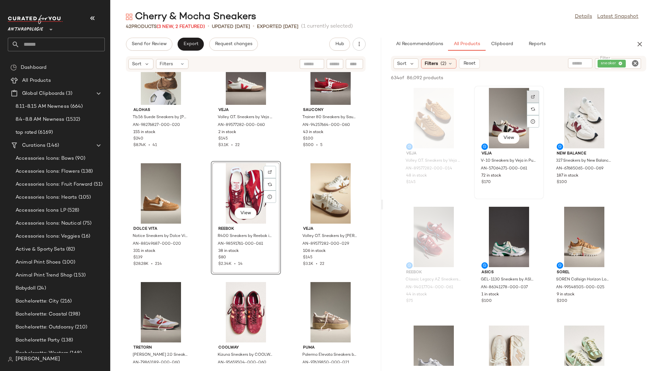
click at [530, 103] on div at bounding box center [533, 109] width 12 height 12
click at [608, 103] on div at bounding box center [608, 109] width 12 height 12
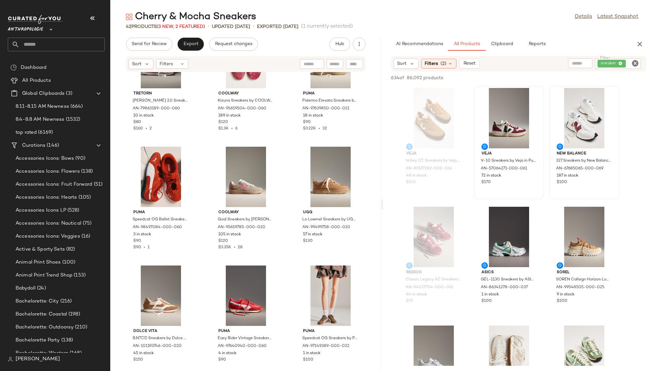
scroll to position [1372, 0]
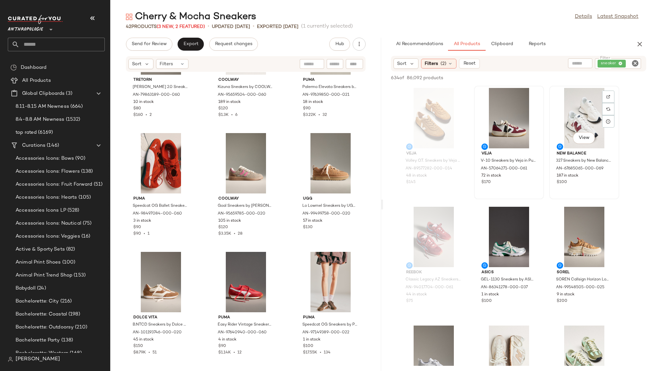
click at [569, 124] on div "View" at bounding box center [583, 118] width 65 height 60
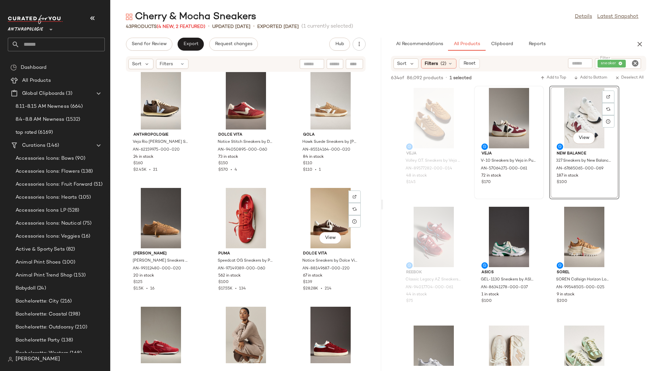
scroll to position [0, 0]
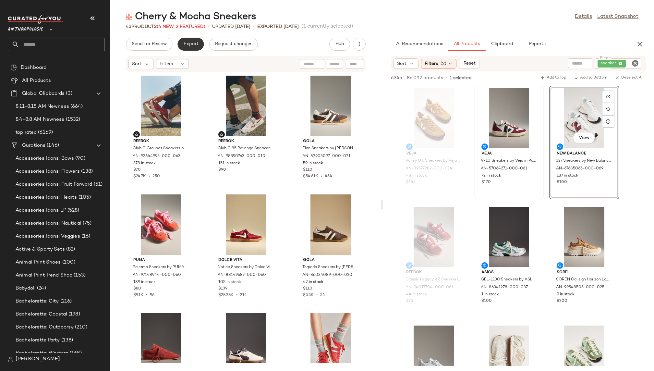
click at [193, 42] on span "Export" at bounding box center [190, 43] width 15 height 5
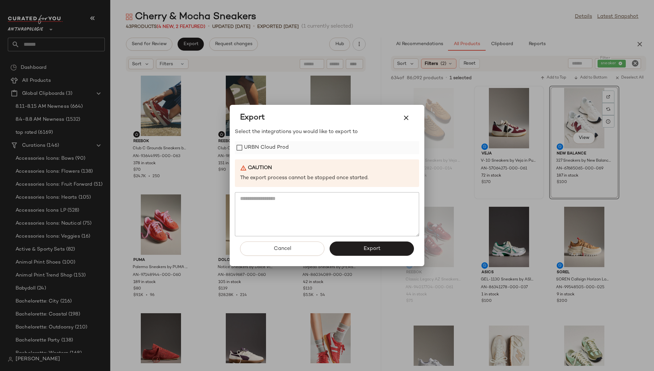
click at [266, 152] on label "URBN Cloud Prod" at bounding box center [266, 147] width 45 height 13
click at [369, 246] on span "Export" at bounding box center [371, 248] width 17 height 6
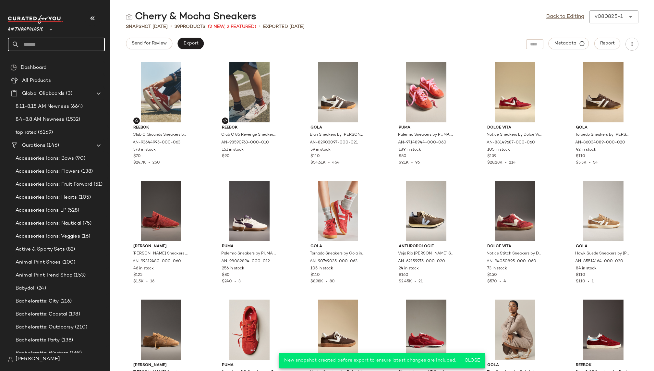
click at [67, 42] on input "text" at bounding box center [61, 45] width 85 height 14
type input "****"
click at [54, 62] on div "Milk maid Dresses" at bounding box center [56, 63] width 87 height 7
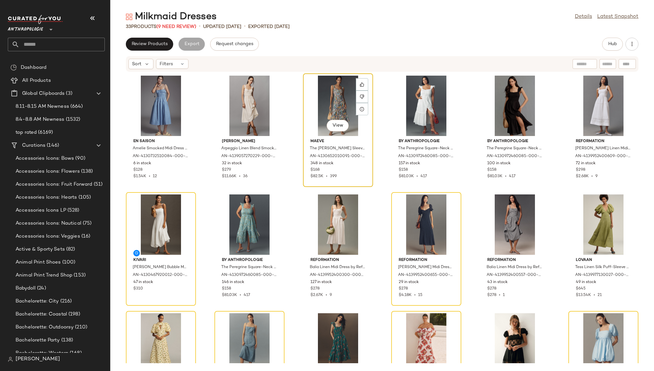
click at [325, 102] on div "View" at bounding box center [337, 106] width 65 height 60
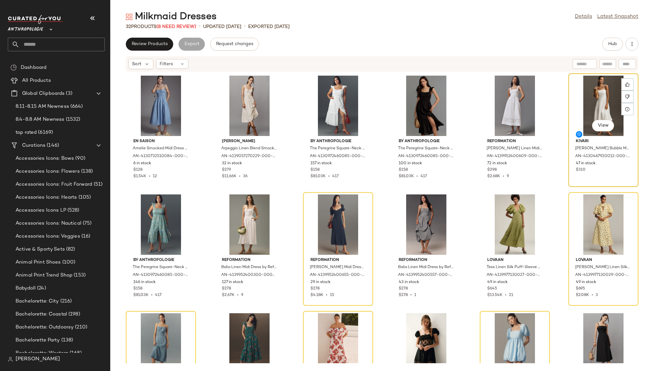
click at [588, 90] on div "View" at bounding box center [602, 106] width 65 height 60
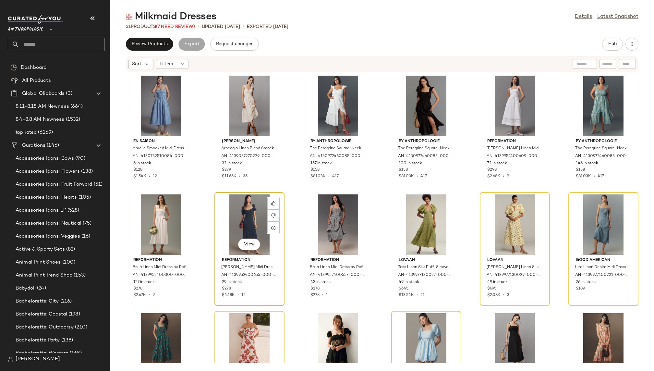
click at [233, 216] on div "View" at bounding box center [249, 224] width 65 height 60
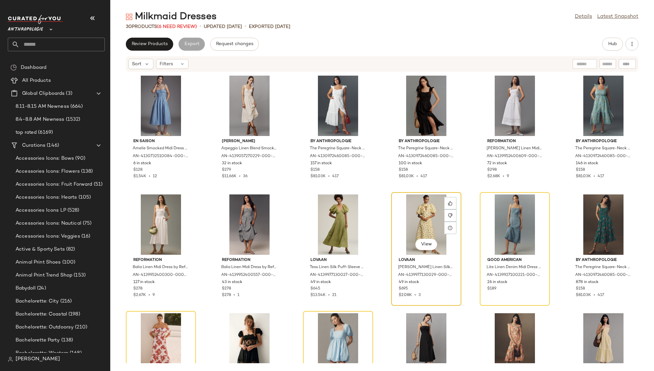
click at [406, 210] on div "View" at bounding box center [425, 224] width 65 height 60
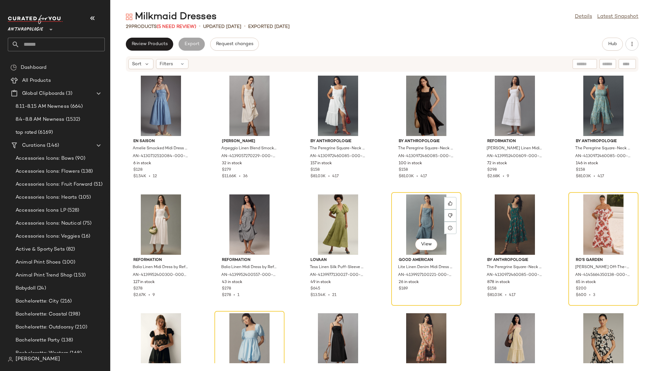
click at [406, 210] on div "View" at bounding box center [425, 224] width 65 height 60
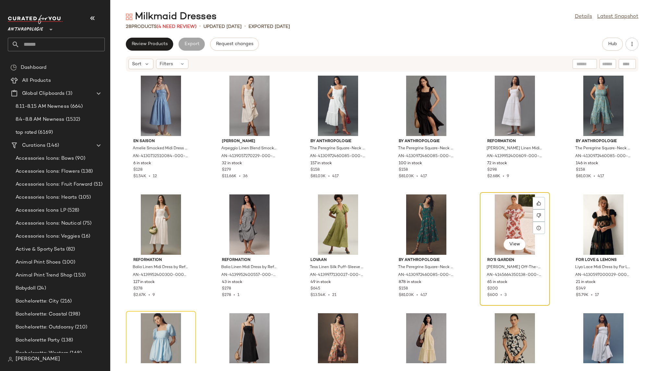
click at [505, 217] on div "View" at bounding box center [514, 224] width 65 height 60
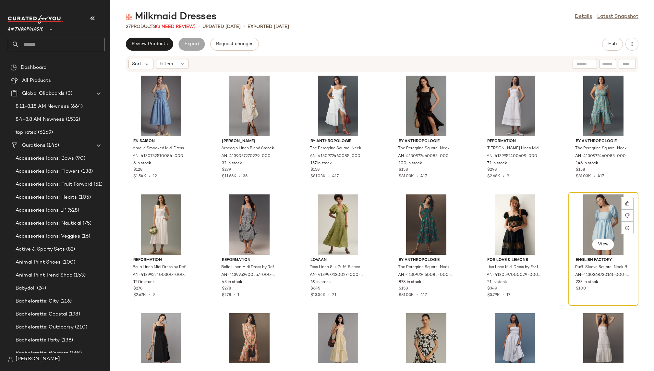
click at [591, 219] on div "View" at bounding box center [602, 224] width 65 height 60
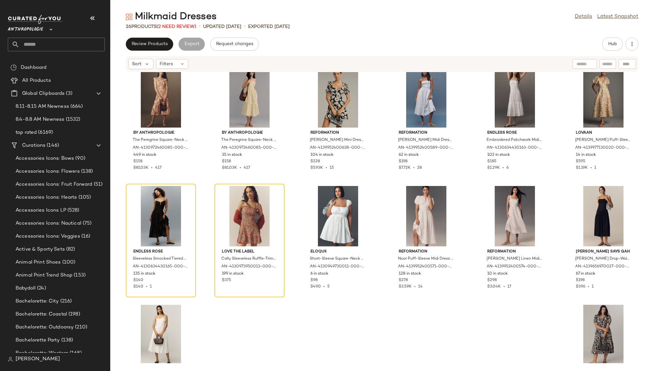
scroll to position [225, 0]
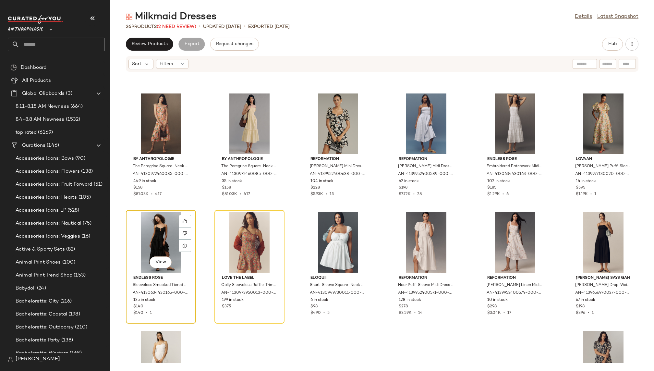
click at [152, 237] on div "View" at bounding box center [160, 242] width 65 height 60
click at [217, 237] on div at bounding box center [249, 242] width 65 height 60
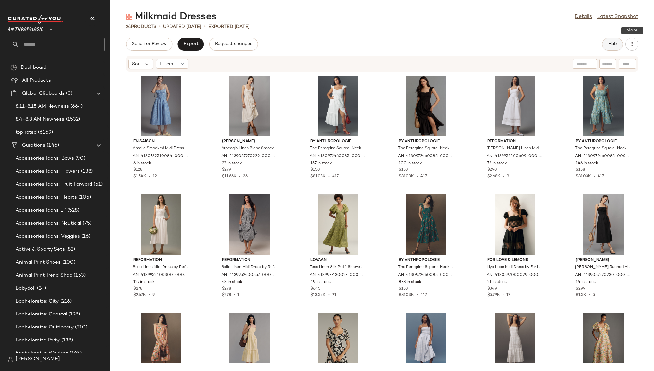
click at [615, 44] on span "Hub" at bounding box center [612, 43] width 9 height 5
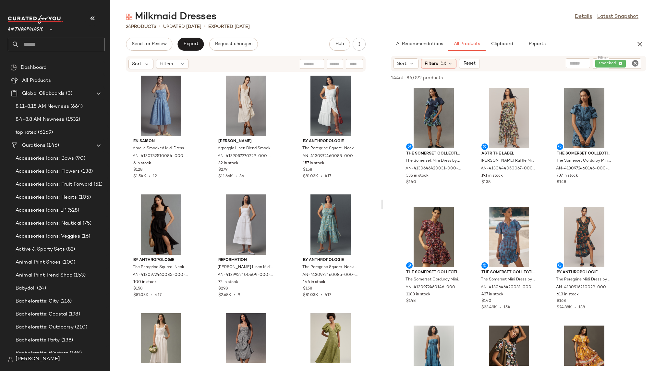
click at [634, 63] on icon "Clear Filter" at bounding box center [635, 63] width 8 height 8
click at [598, 38] on div "AI Recommendations All Products Clipboard Reports" at bounding box center [508, 44] width 234 height 13
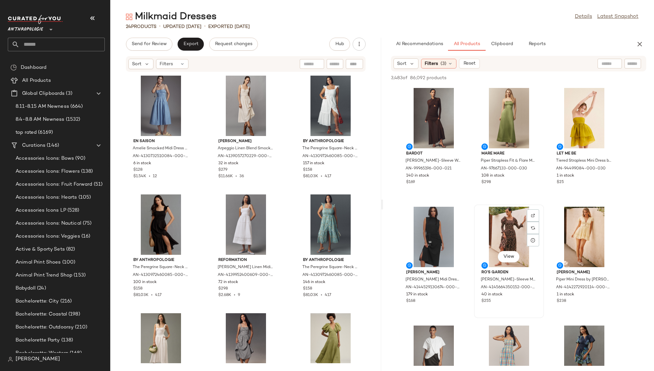
click at [496, 231] on div "View" at bounding box center [508, 237] width 65 height 60
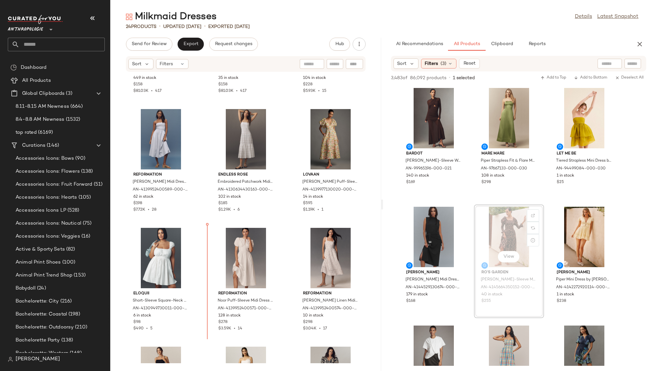
scroll to position [565, 0]
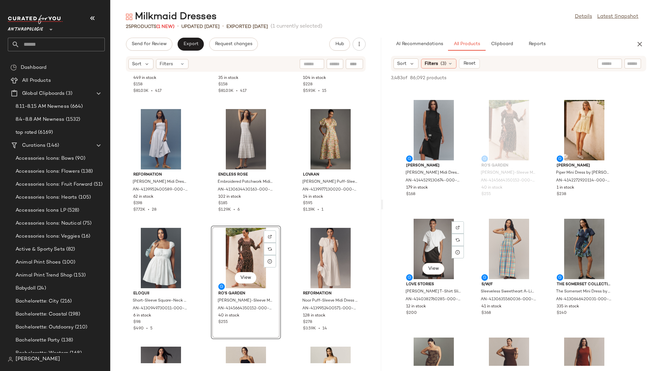
scroll to position [114, 0]
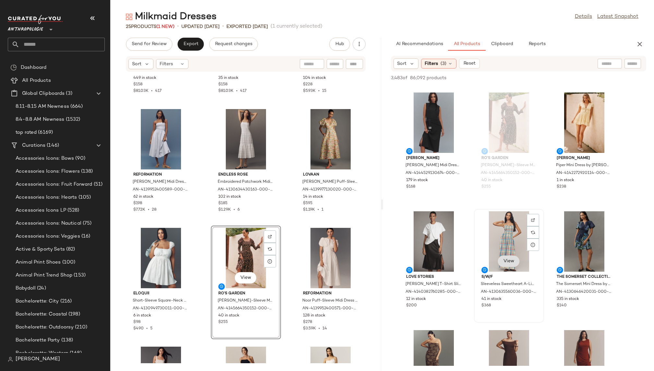
click at [507, 259] on span "View" at bounding box center [508, 260] width 11 height 5
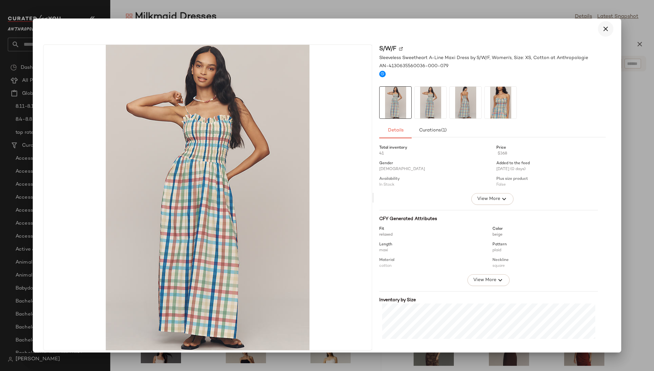
click at [603, 28] on icon "button" at bounding box center [605, 29] width 8 height 8
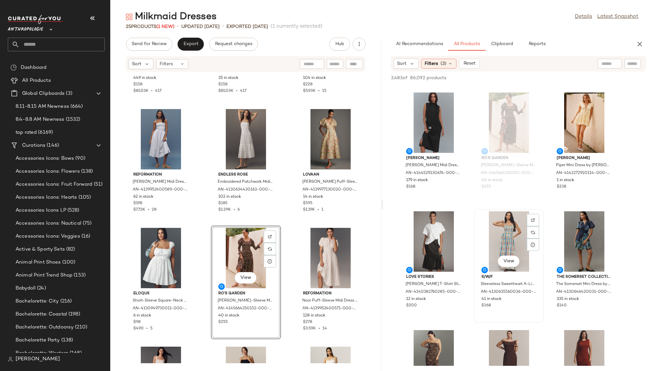
click at [498, 241] on div "View" at bounding box center [508, 241] width 65 height 60
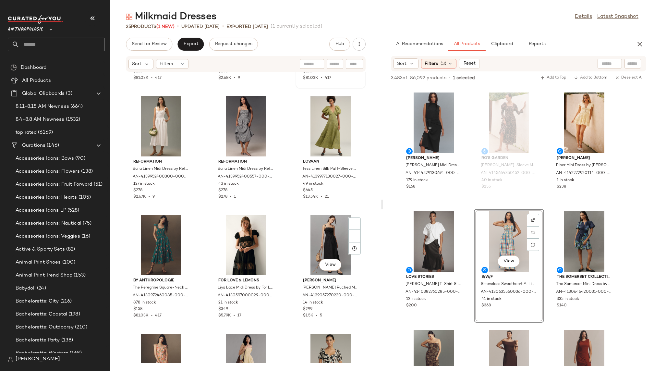
scroll to position [228, 0]
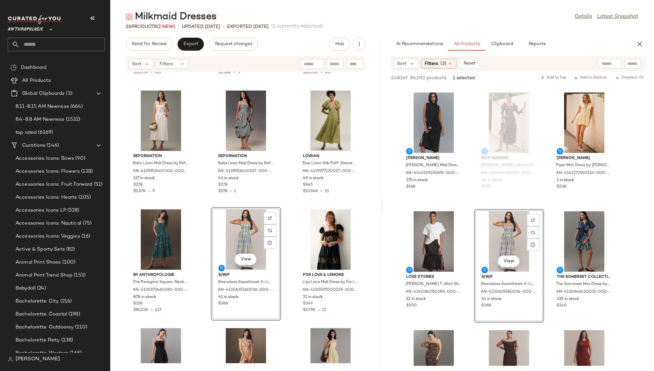
click at [468, 321] on div "Love Stories Ann Twofer T-Shirt Slip Dress by Love Stories in Black, Women's, S…" at bounding box center [433, 265] width 70 height 113
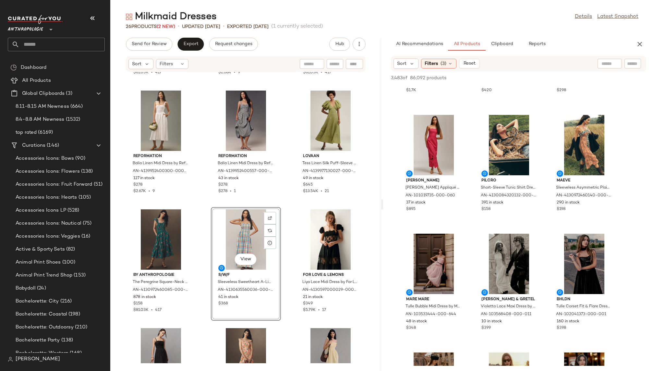
scroll to position [2583, 0]
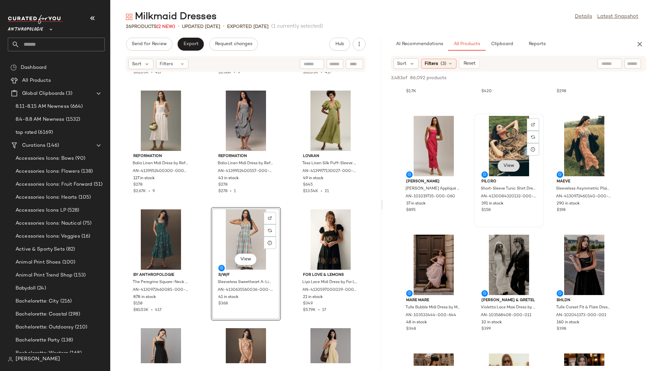
click at [506, 169] on button "View" at bounding box center [508, 166] width 22 height 12
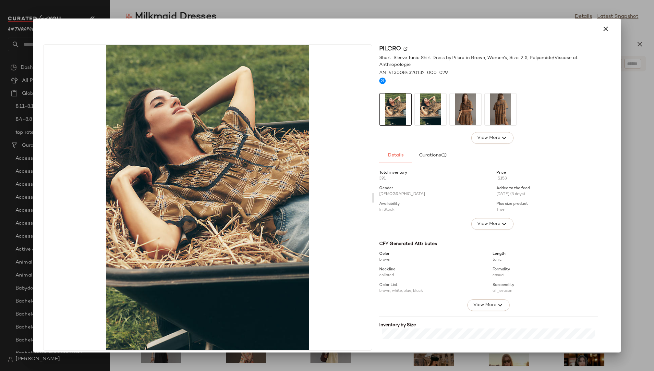
click at [473, 109] on img at bounding box center [465, 109] width 32 height 32
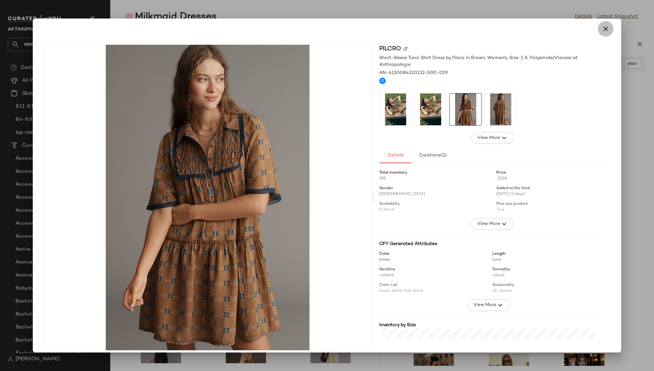
click at [599, 33] on button "button" at bounding box center [606, 29] width 16 height 16
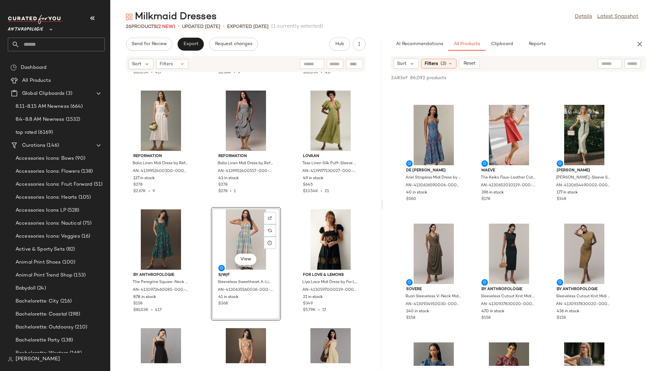
scroll to position [3411, 0]
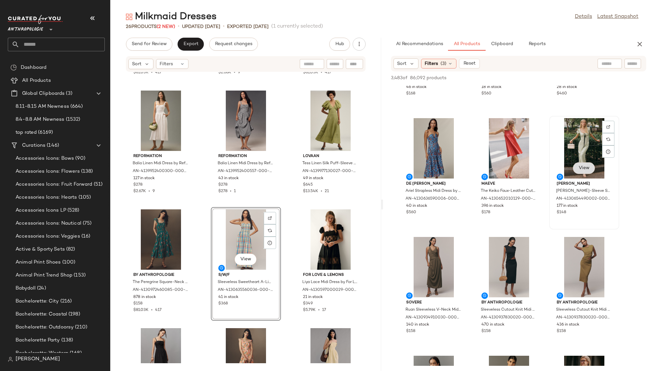
click at [588, 169] on span "View" at bounding box center [583, 167] width 11 height 5
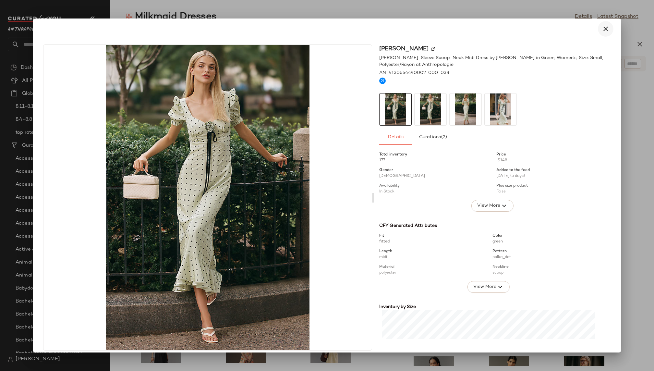
click at [602, 28] on icon "button" at bounding box center [605, 29] width 8 height 8
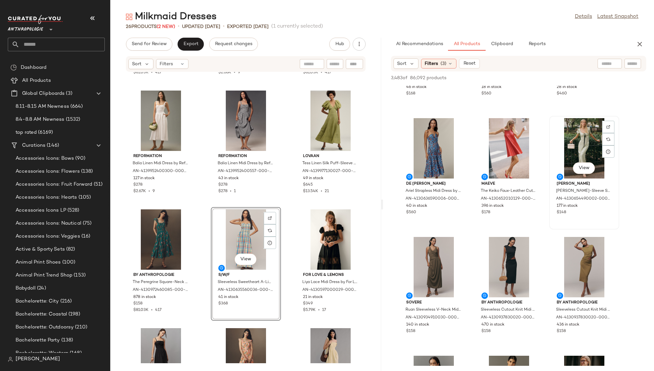
click at [575, 135] on div "View" at bounding box center [583, 148] width 65 height 60
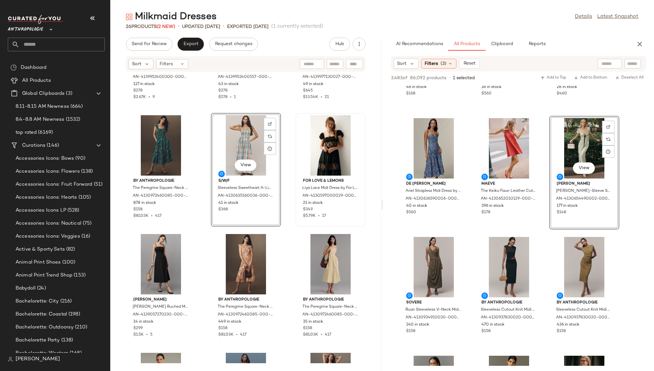
scroll to position [331, 0]
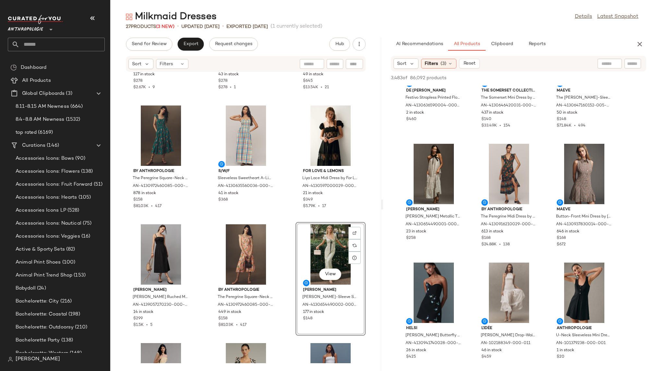
scroll to position [4216, 0]
click at [501, 174] on div "View" at bounding box center [508, 173] width 65 height 60
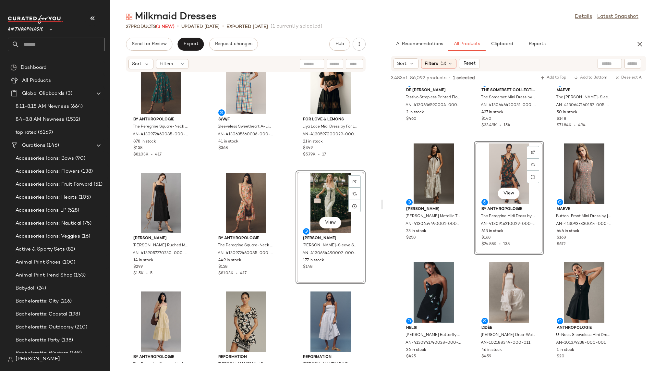
scroll to position [420, 0]
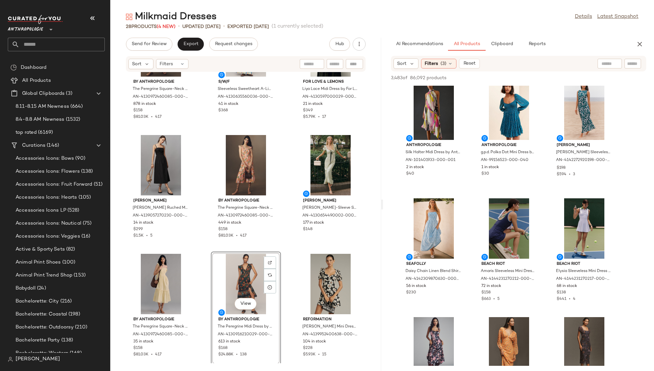
scroll to position [4533, 0]
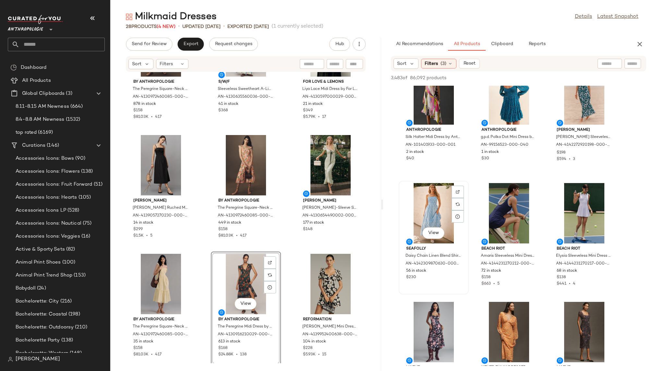
click at [425, 218] on div "View" at bounding box center [433, 213] width 65 height 60
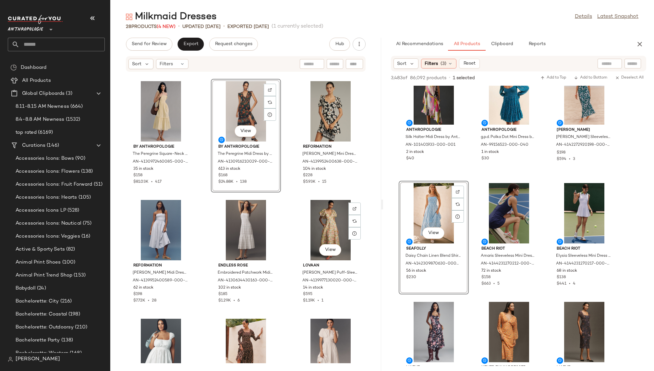
scroll to position [613, 0]
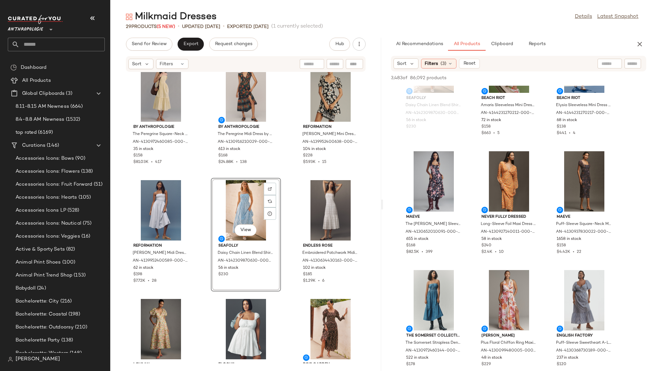
scroll to position [4689, 0]
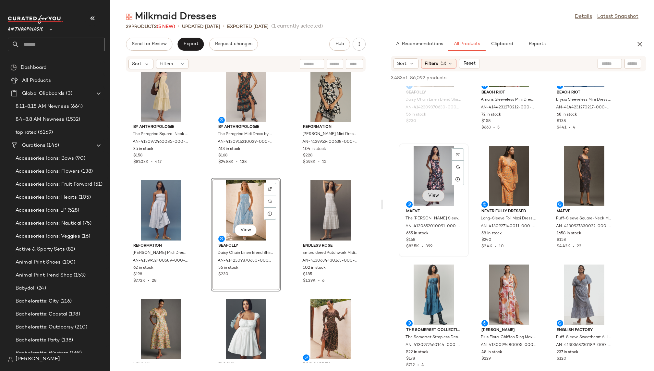
click at [435, 194] on span "View" at bounding box center [433, 195] width 11 height 5
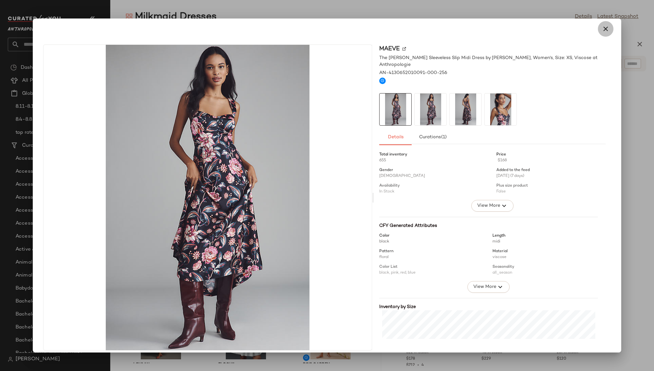
click at [602, 31] on icon "button" at bounding box center [605, 29] width 8 height 8
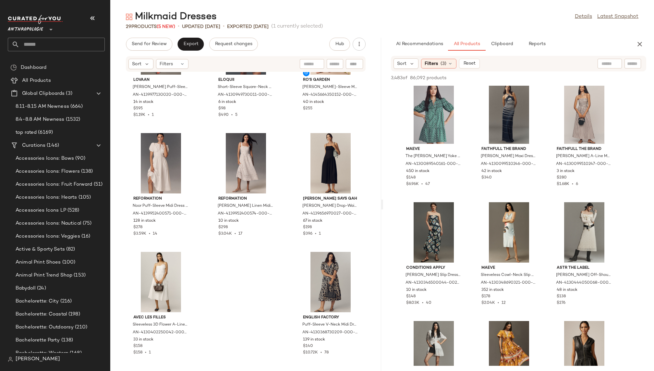
scroll to position [0, 0]
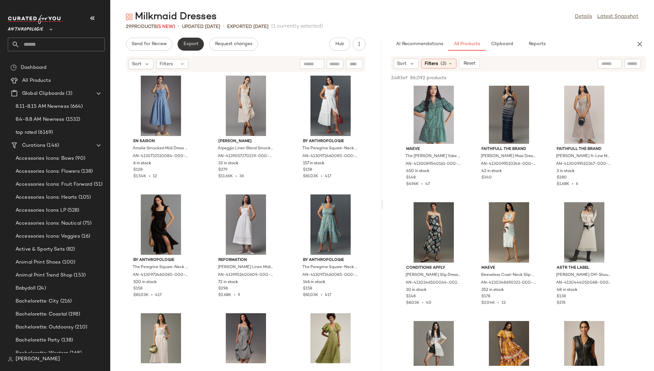
click at [188, 41] on button "Export" at bounding box center [190, 44] width 26 height 13
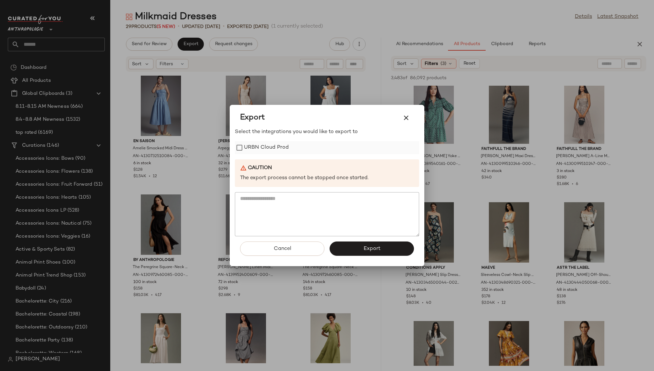
click at [283, 150] on label "URBN Cloud Prod" at bounding box center [266, 147] width 45 height 13
click at [365, 249] on span "Export" at bounding box center [371, 248] width 17 height 6
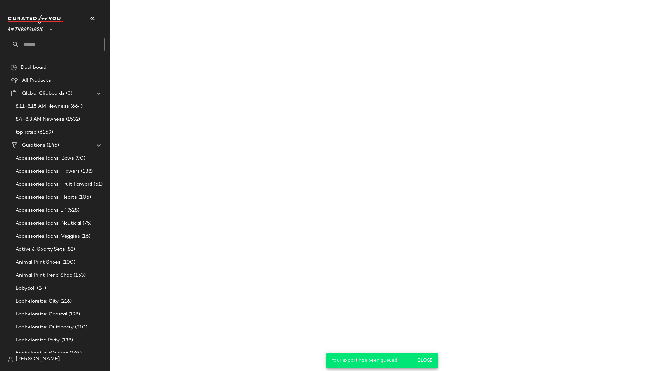
scroll to position [10245, 0]
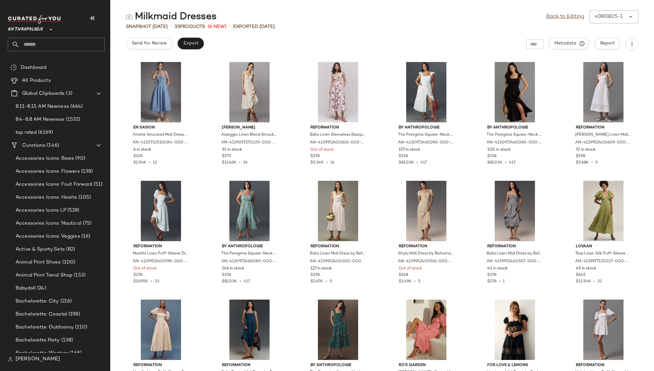
click at [72, 40] on input "text" at bounding box center [61, 45] width 85 height 14
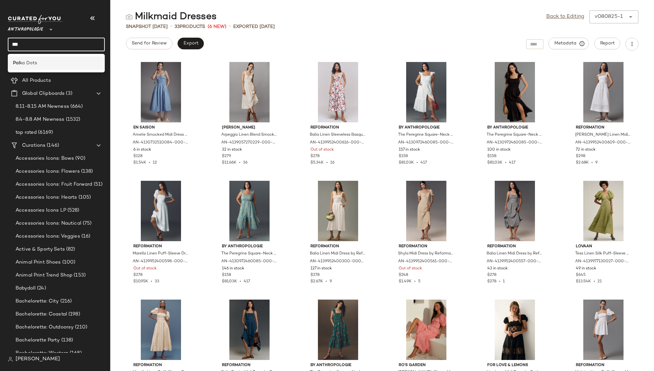
type input "***"
click at [33, 64] on span "ka Dots" at bounding box center [28, 63] width 17 height 7
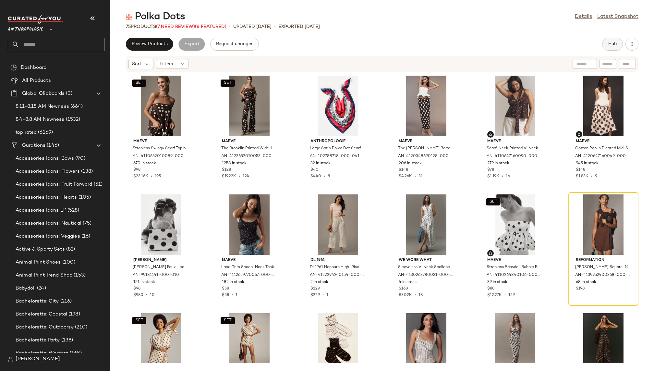
click at [607, 46] on button "Hub" at bounding box center [612, 44] width 21 height 13
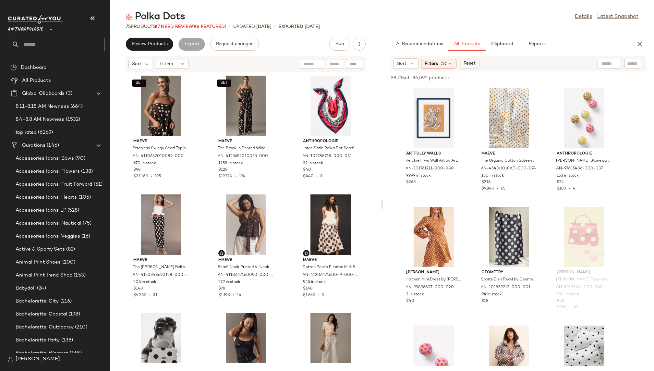
click at [466, 62] on span "Reset" at bounding box center [469, 63] width 12 height 5
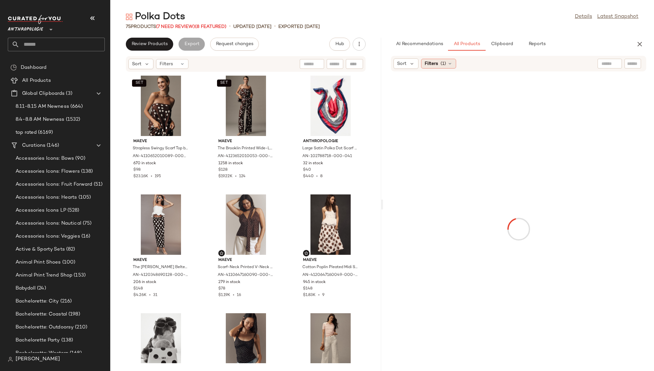
click at [444, 62] on span "(1)" at bounding box center [443, 63] width 6 height 7
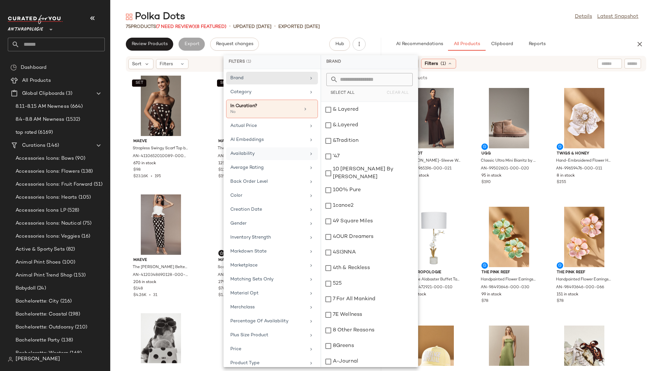
click at [278, 150] on div "Availability" at bounding box center [268, 153] width 76 height 7
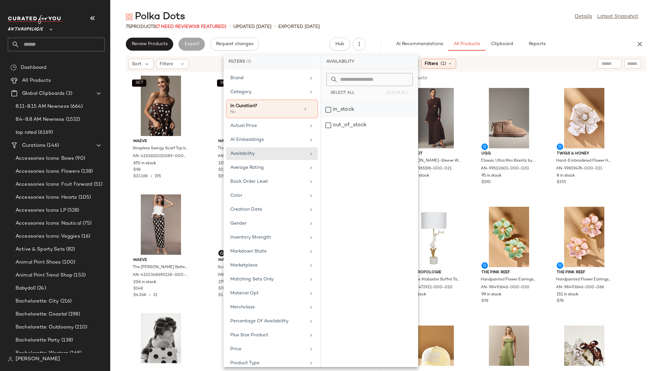
click at [355, 117] on div "in_stock" at bounding box center [369, 125] width 97 height 16
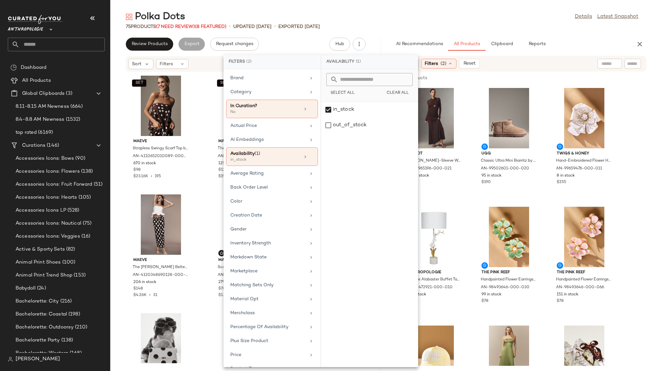
click at [459, 14] on div "Polka Dots Details Latest Snapshot" at bounding box center [381, 16] width 543 height 13
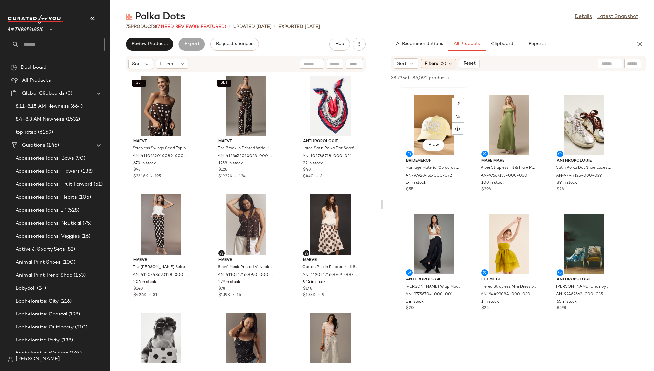
scroll to position [234, 0]
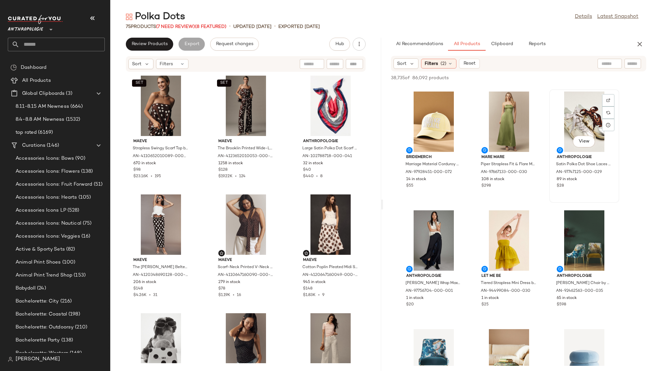
click at [574, 122] on div "View" at bounding box center [583, 121] width 65 height 60
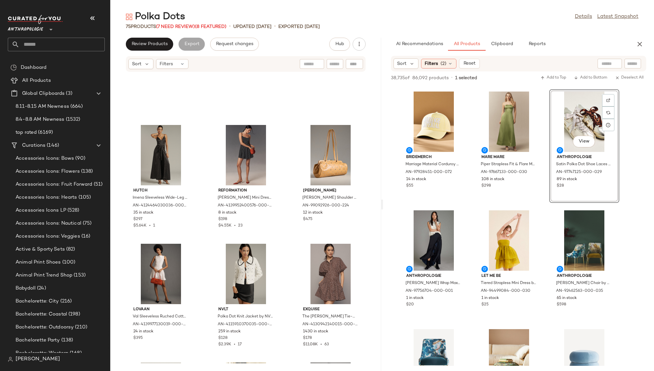
scroll to position [1853, 0]
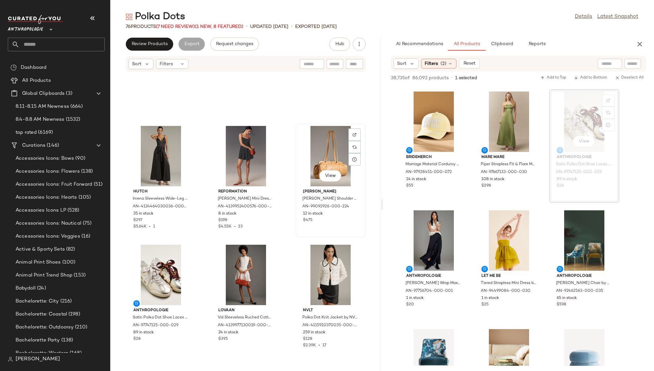
click at [315, 153] on div "View" at bounding box center [330, 156] width 65 height 60
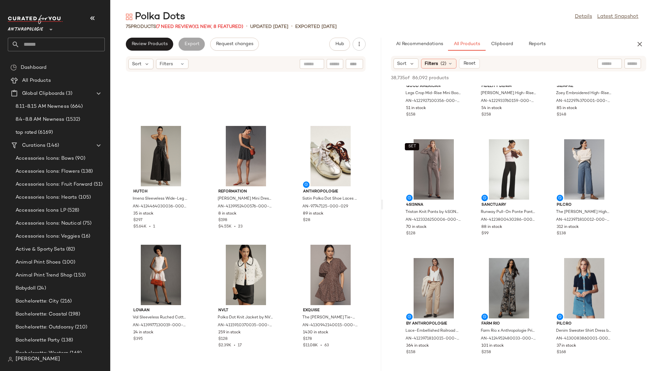
scroll to position [2809, 0]
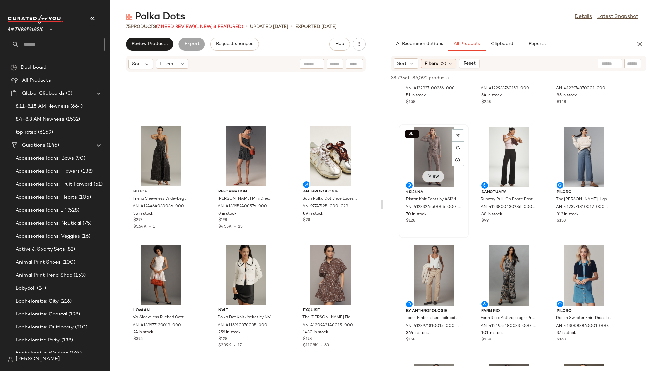
click at [436, 178] on span "View" at bounding box center [433, 176] width 11 height 5
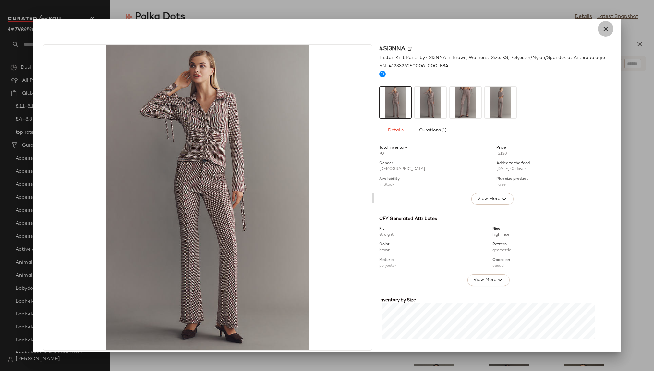
click at [606, 26] on button "button" at bounding box center [606, 29] width 16 height 16
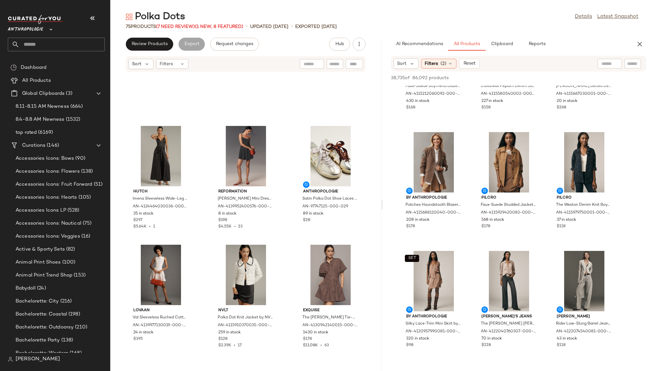
scroll to position [10461, 0]
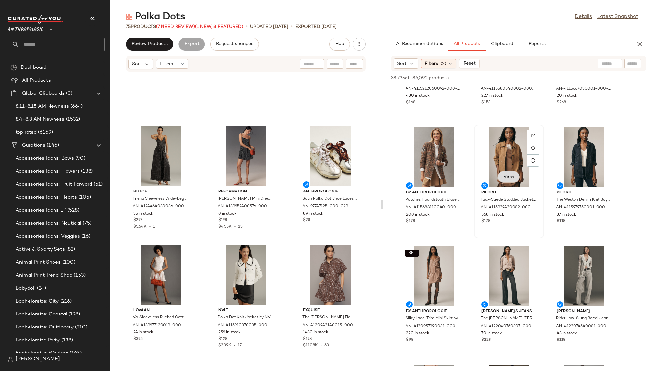
click at [509, 180] on button "View" at bounding box center [508, 177] width 22 height 12
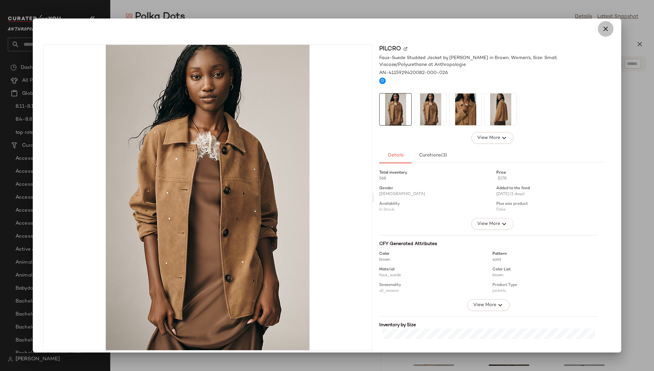
click at [604, 26] on icon "button" at bounding box center [605, 29] width 8 height 8
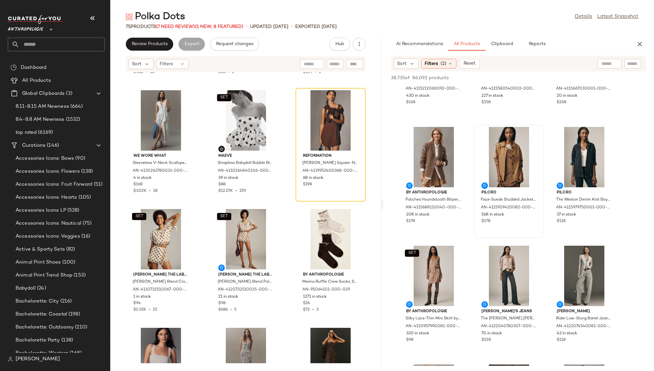
scroll to position [348, 0]
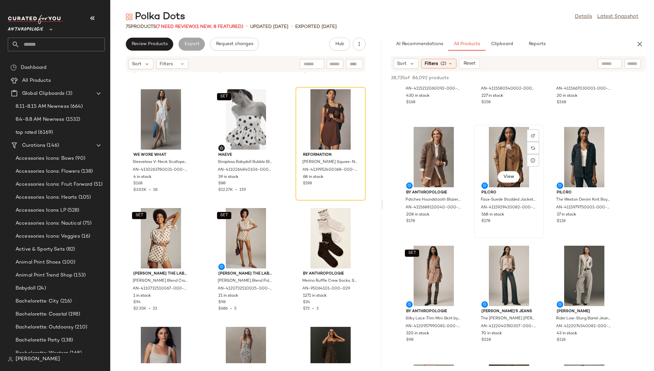
click at [486, 165] on div "View" at bounding box center [508, 157] width 65 height 60
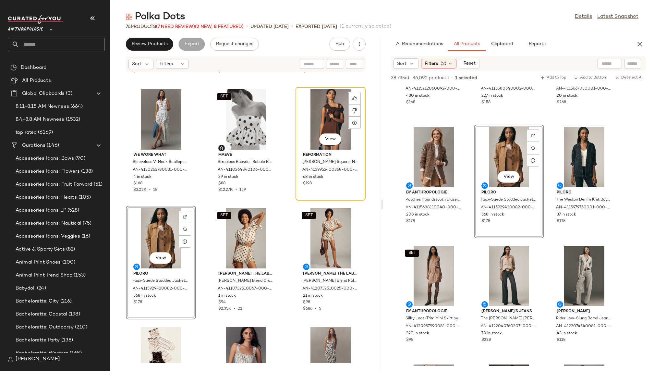
click at [315, 115] on div "View" at bounding box center [330, 119] width 65 height 60
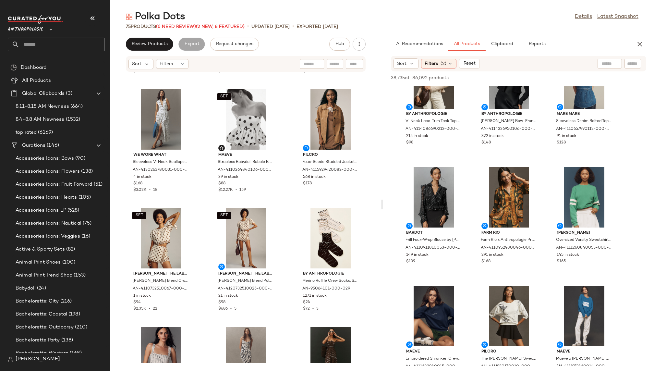
scroll to position [22805, 0]
click at [437, 220] on button "View" at bounding box center [433, 217] width 22 height 12
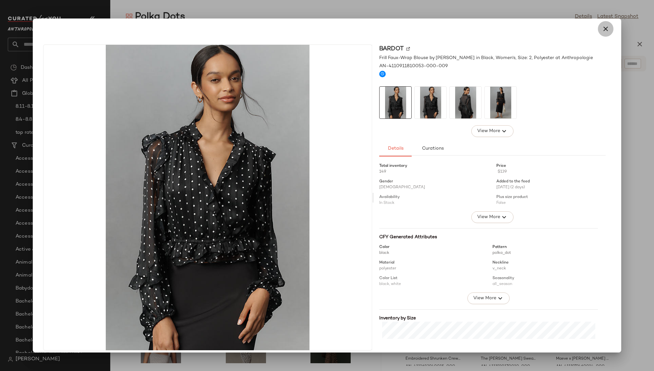
click at [601, 25] on icon "button" at bounding box center [605, 29] width 8 height 8
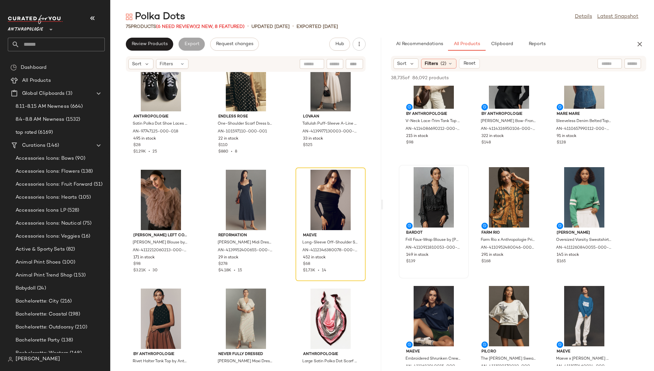
scroll to position [2175, 0]
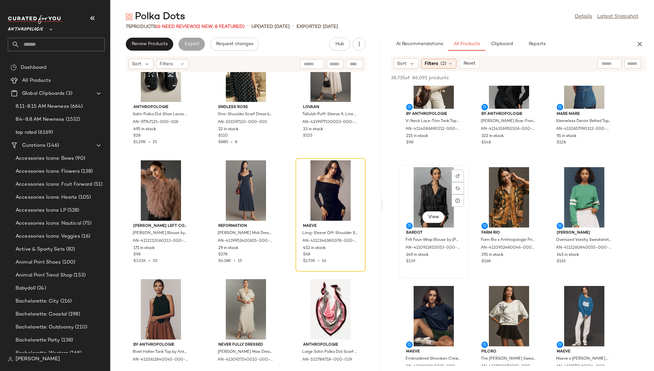
click at [425, 191] on div "View" at bounding box center [433, 197] width 65 height 60
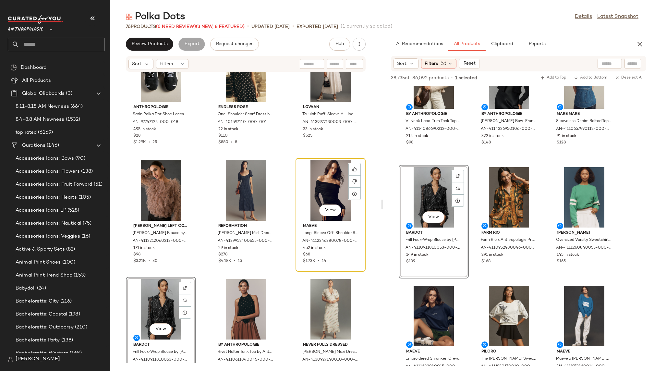
click at [306, 190] on div "View" at bounding box center [330, 190] width 65 height 60
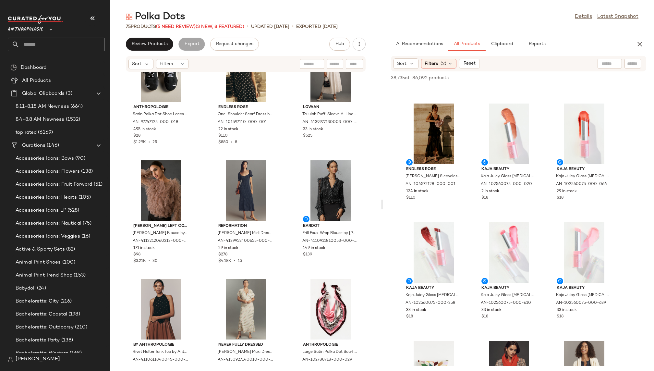
scroll to position [24840, 0]
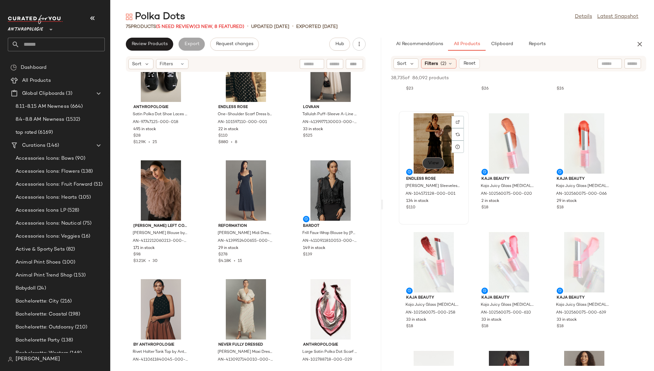
click at [438, 162] on span "View" at bounding box center [433, 162] width 11 height 5
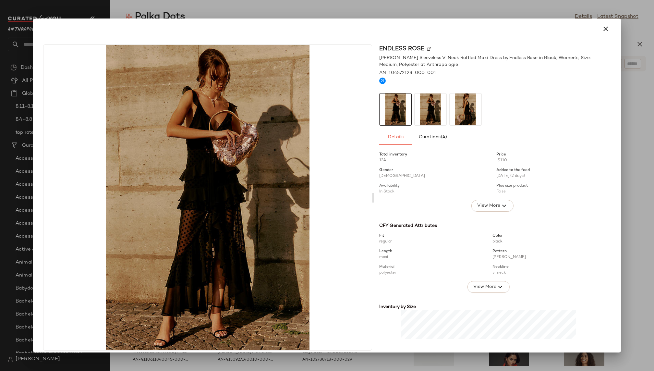
click at [449, 107] on img at bounding box center [465, 109] width 32 height 32
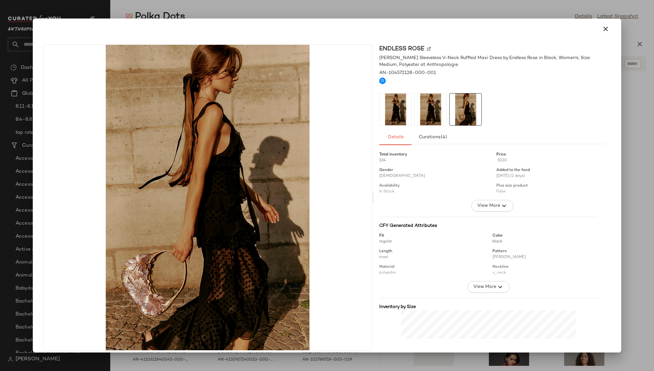
click at [471, 109] on img at bounding box center [465, 109] width 32 height 32
click at [434, 106] on img at bounding box center [430, 109] width 32 height 32
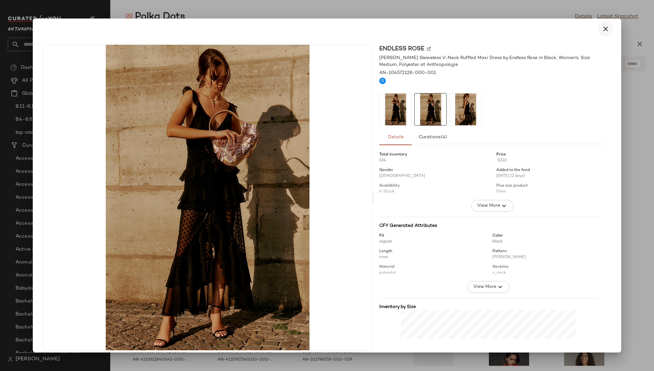
click at [598, 30] on button "button" at bounding box center [606, 29] width 16 height 16
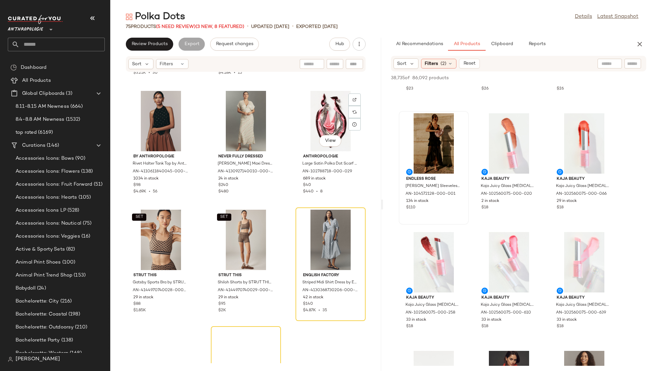
scroll to position [2375, 0]
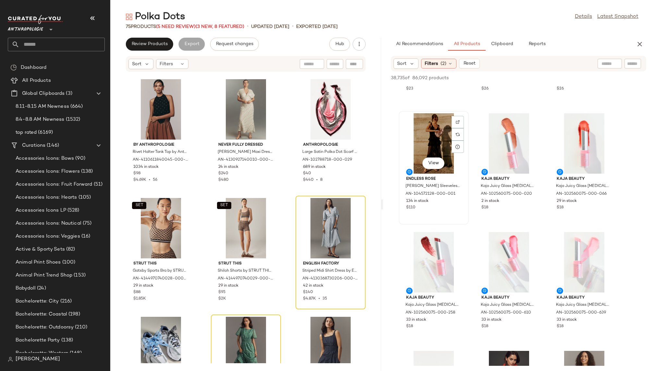
click at [419, 137] on div "View" at bounding box center [433, 143] width 65 height 60
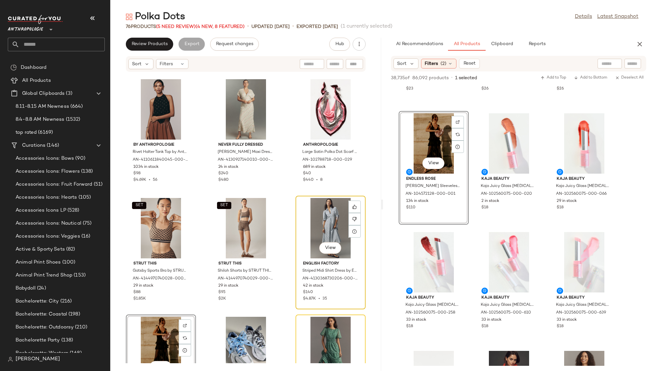
click at [316, 226] on div "View" at bounding box center [330, 228] width 65 height 60
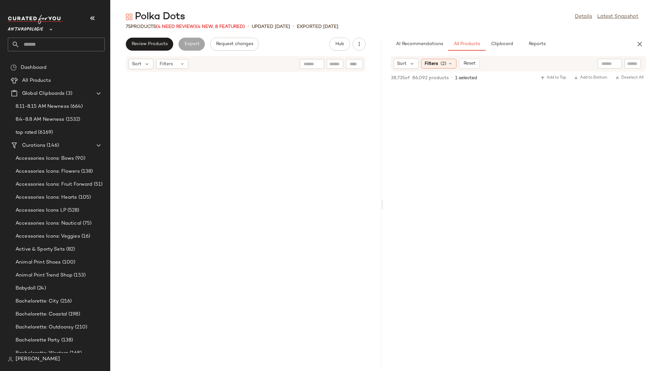
scroll to position [24840, 0]
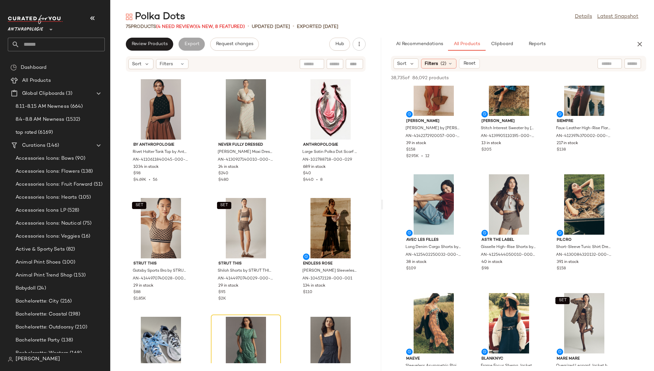
scroll to position [26890, 0]
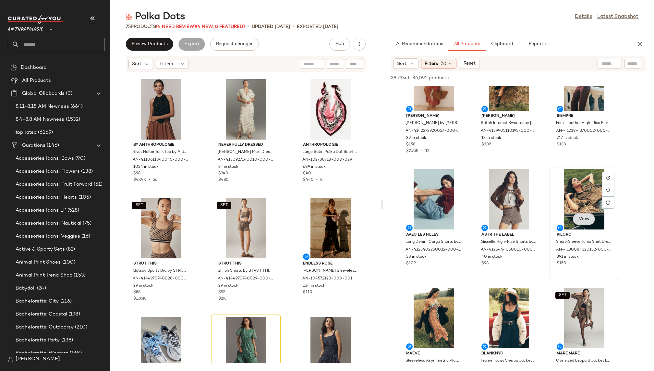
click at [586, 219] on span "View" at bounding box center [583, 218] width 11 height 5
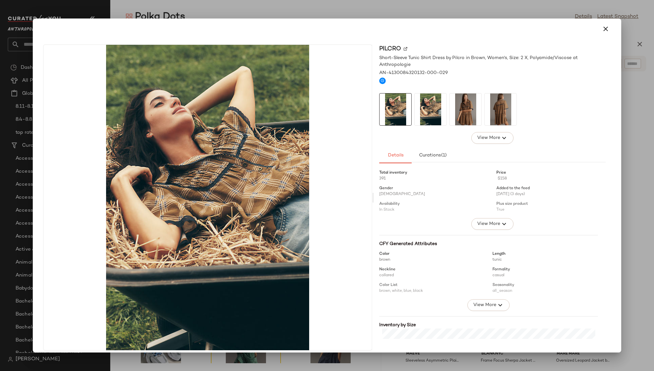
click at [467, 104] on img at bounding box center [465, 109] width 32 height 32
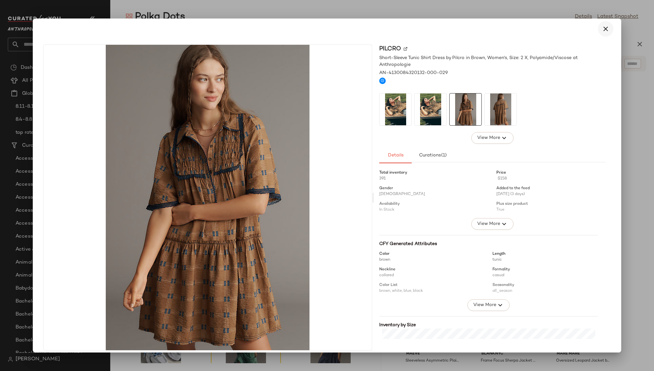
click at [602, 28] on icon "button" at bounding box center [605, 29] width 8 height 8
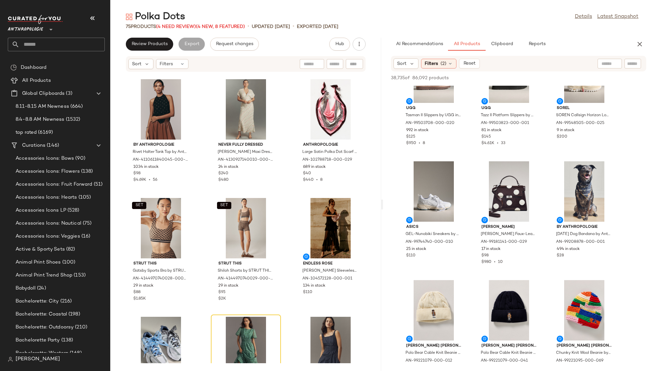
scroll to position [29128, 0]
click at [502, 197] on div "View" at bounding box center [508, 190] width 65 height 60
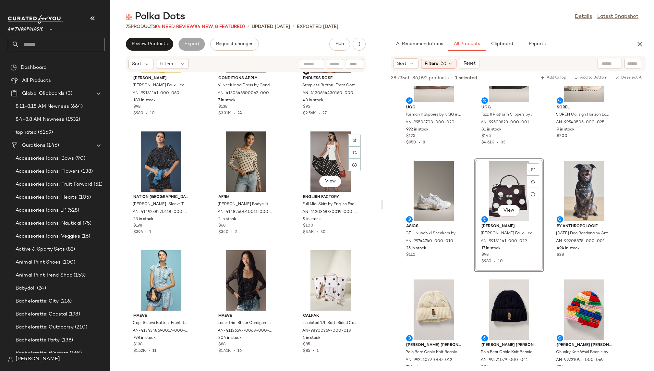
scroll to position [798, 0]
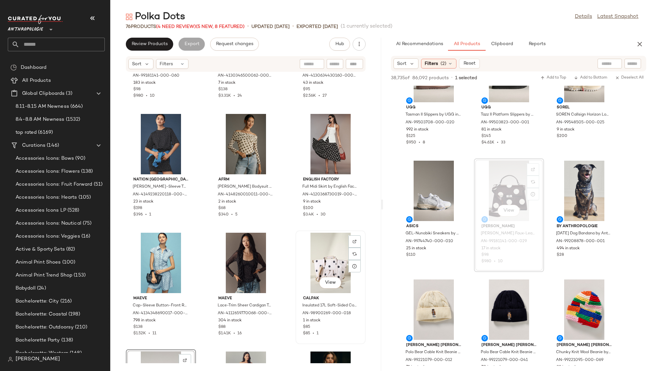
click at [307, 261] on div "View" at bounding box center [330, 262] width 65 height 60
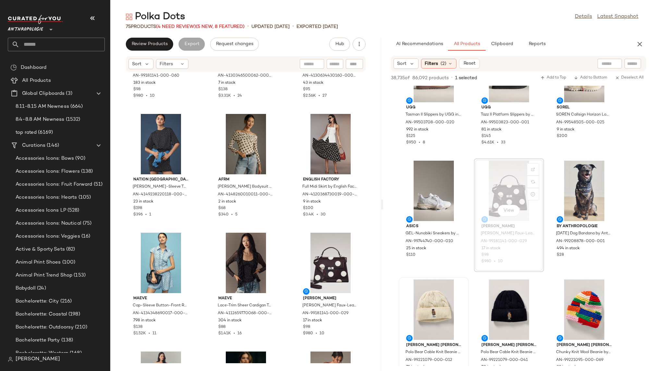
click at [467, 299] on div "[PERSON_NAME] [PERSON_NAME] Bear Cable Knit Beanie by [PERSON_NAME] [PERSON_NAM…" at bounding box center [433, 334] width 69 height 112
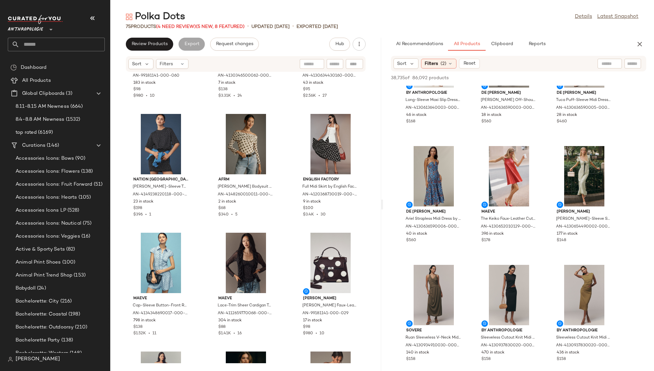
scroll to position [31371, 0]
click at [583, 197] on span "View" at bounding box center [583, 195] width 11 height 5
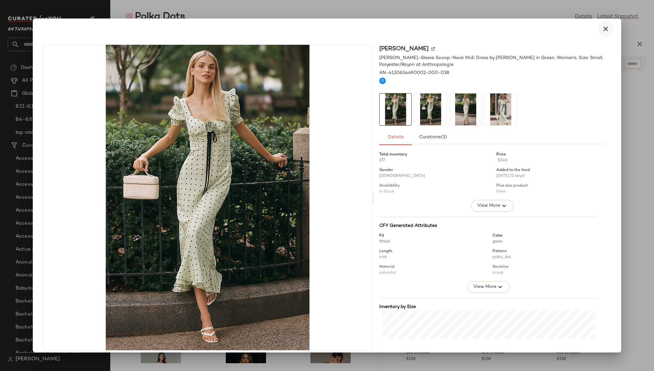
click at [601, 29] on icon "button" at bounding box center [605, 29] width 8 height 8
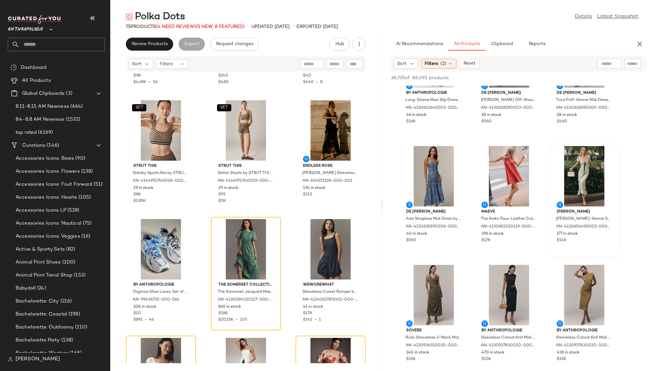
scroll to position [2475, 0]
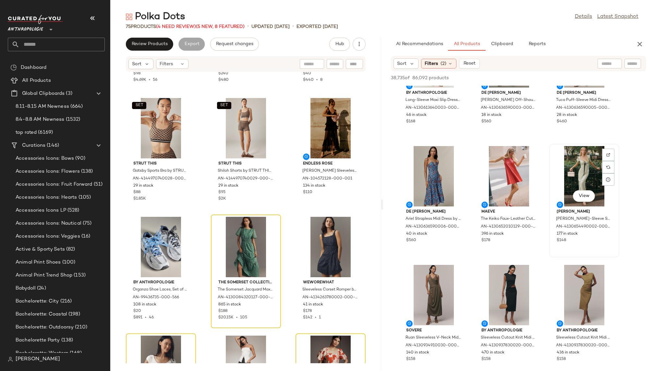
click at [572, 169] on div "View" at bounding box center [583, 176] width 65 height 60
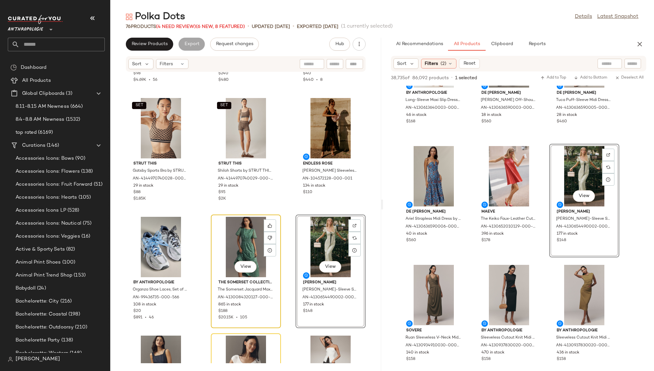
click at [219, 232] on div "View" at bounding box center [245, 247] width 65 height 60
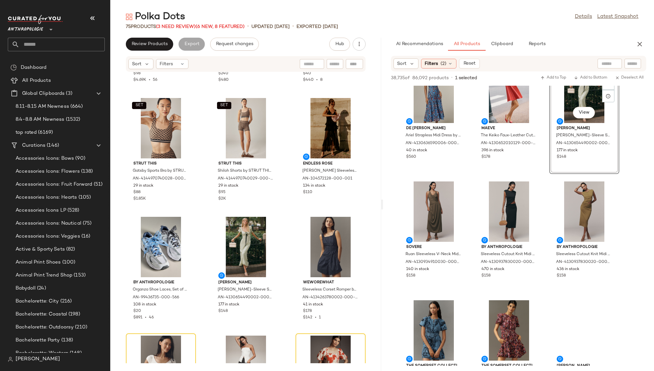
scroll to position [31456, 0]
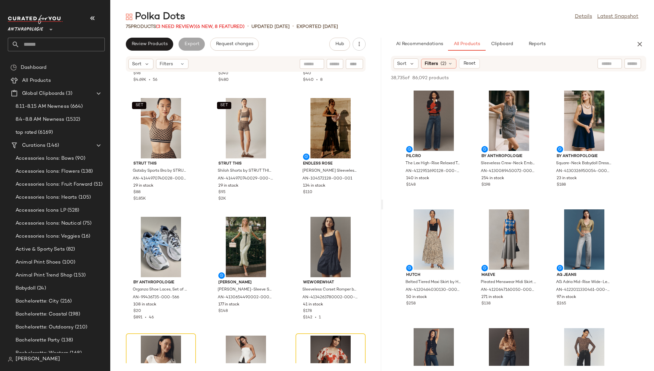
scroll to position [31799, 0]
click at [435, 257] on span "View" at bounding box center [433, 258] width 11 height 5
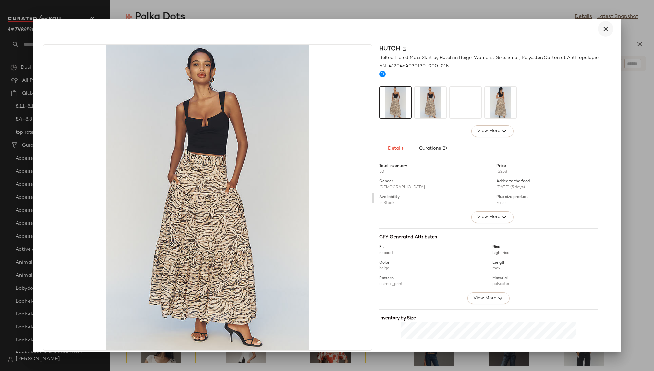
click at [604, 27] on icon "button" at bounding box center [605, 29] width 8 height 8
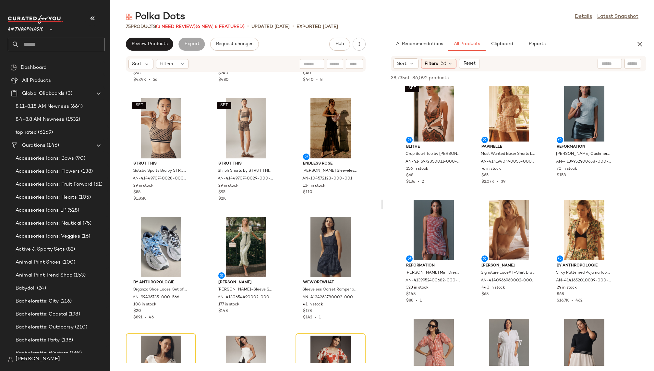
scroll to position [35648, 0]
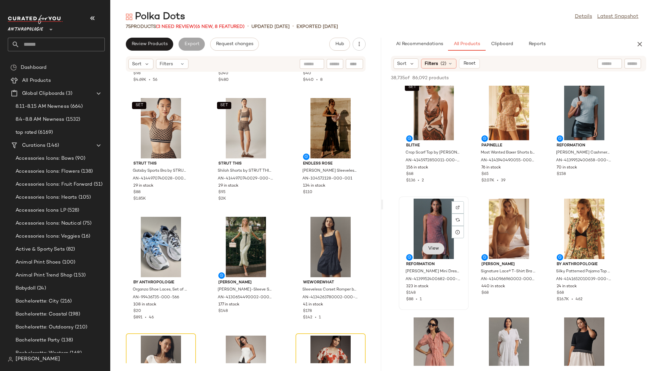
click at [436, 250] on span "View" at bounding box center [433, 248] width 11 height 5
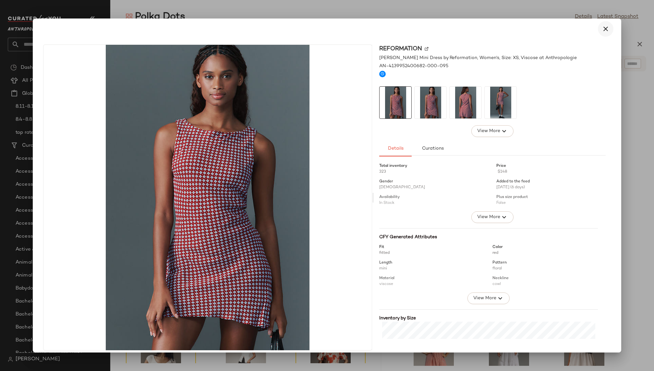
click at [601, 30] on icon "button" at bounding box center [605, 29] width 8 height 8
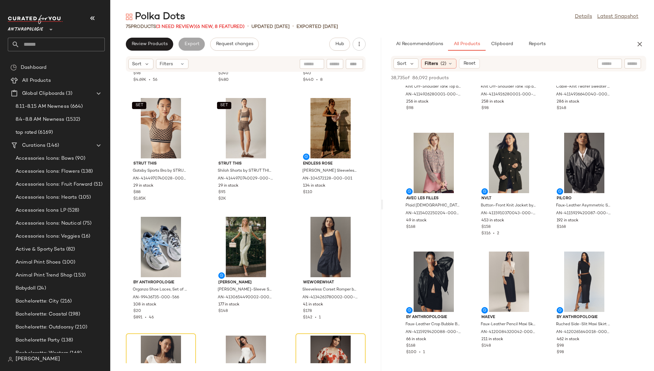
scroll to position [36840, 0]
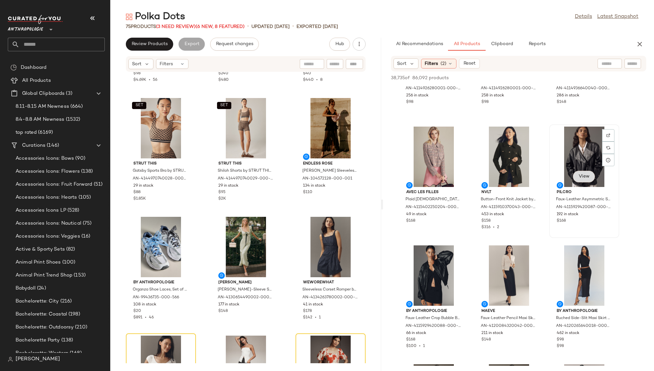
click at [581, 177] on span "View" at bounding box center [583, 176] width 11 height 5
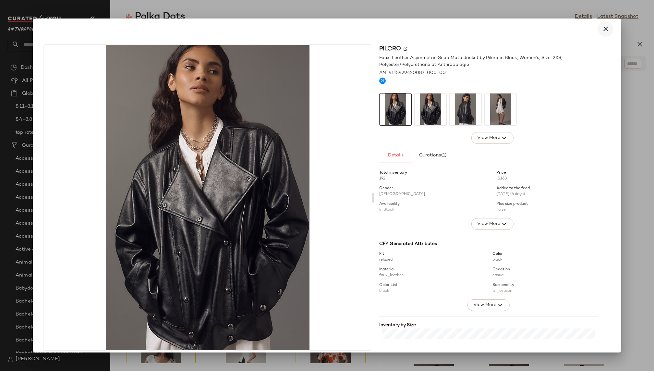
click at [606, 30] on button "button" at bounding box center [606, 29] width 16 height 16
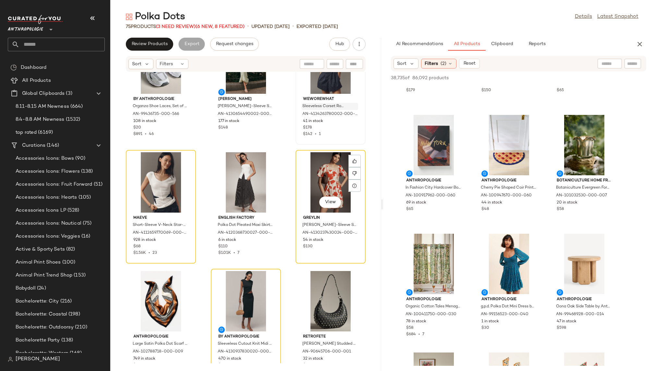
scroll to position [2662, 0]
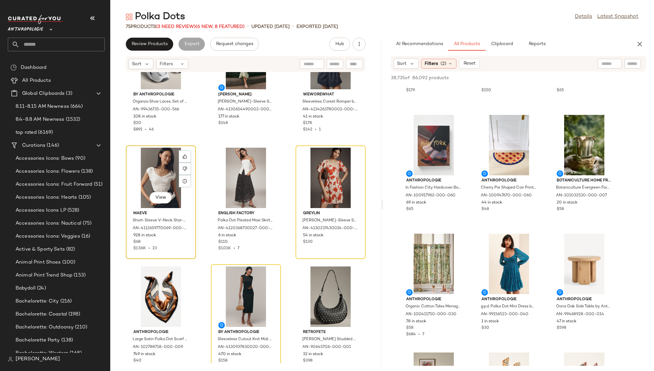
click at [159, 185] on div "View" at bounding box center [160, 178] width 65 height 60
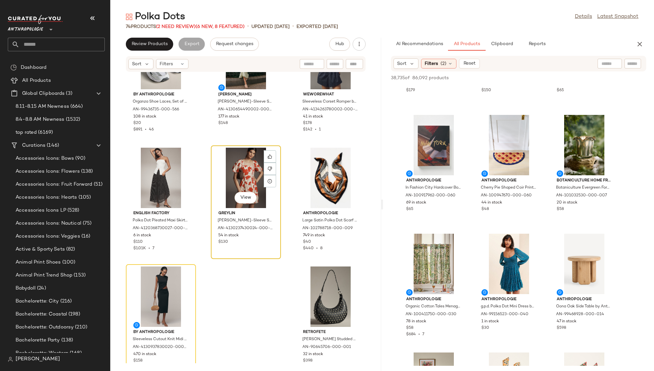
click at [236, 181] on div "View" at bounding box center [245, 178] width 65 height 60
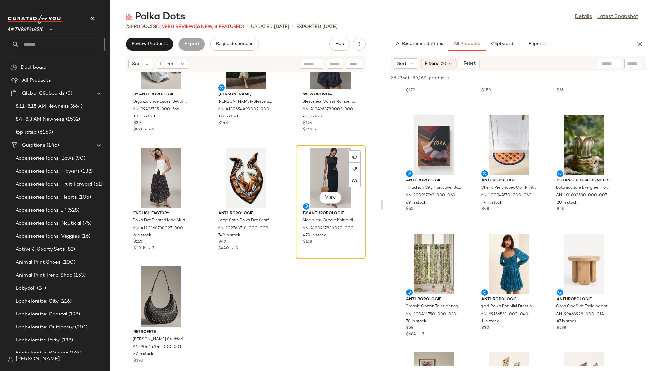
click at [308, 167] on div "View" at bounding box center [330, 178] width 65 height 60
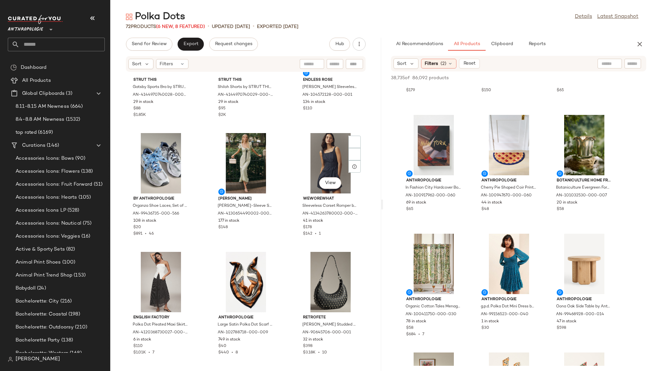
scroll to position [2558, 0]
click at [250, 287] on div "View" at bounding box center [245, 282] width 65 height 60
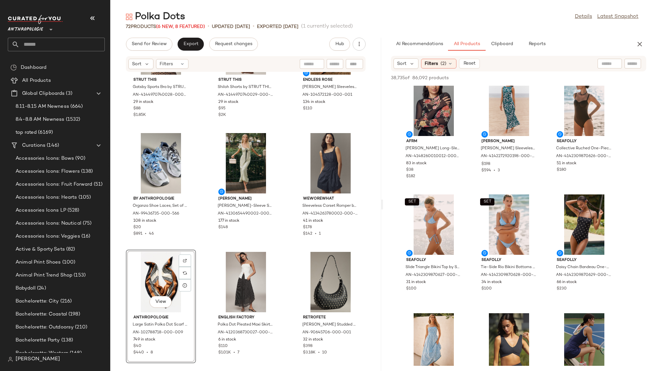
scroll to position [44451, 0]
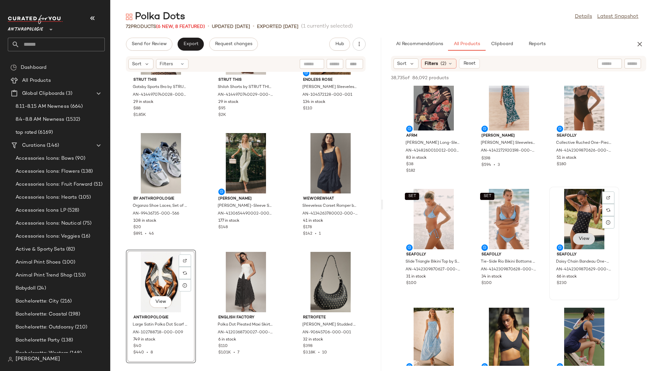
click at [582, 239] on span "View" at bounding box center [583, 238] width 11 height 5
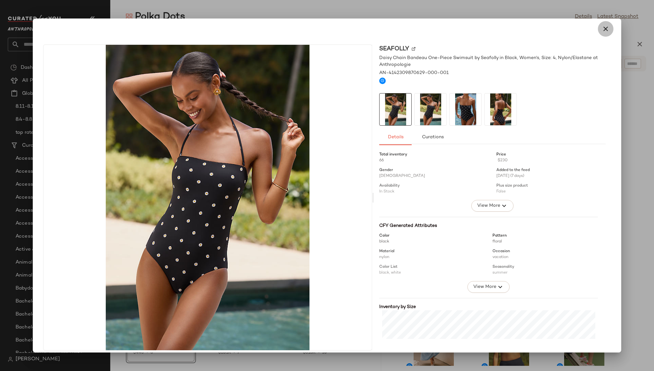
click at [602, 30] on icon "button" at bounding box center [605, 29] width 8 height 8
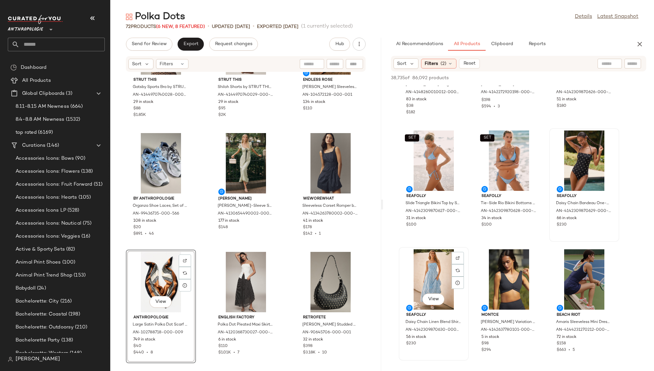
scroll to position [44551, 0]
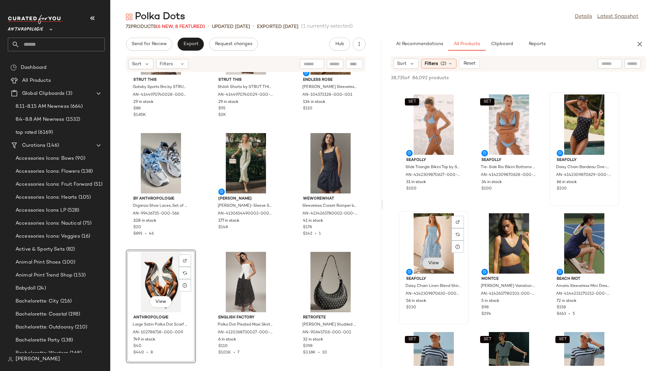
click at [431, 262] on span "View" at bounding box center [433, 262] width 11 height 5
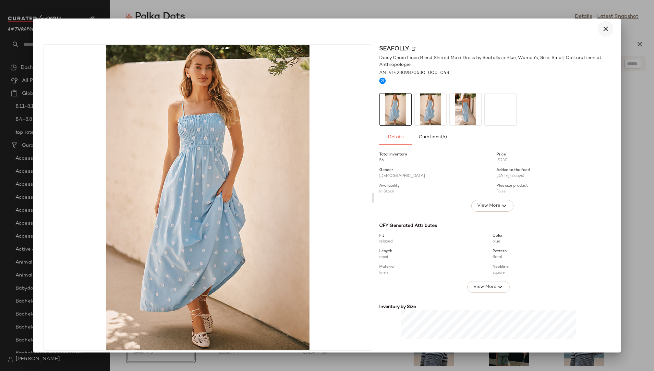
click at [601, 30] on icon "button" at bounding box center [605, 29] width 8 height 8
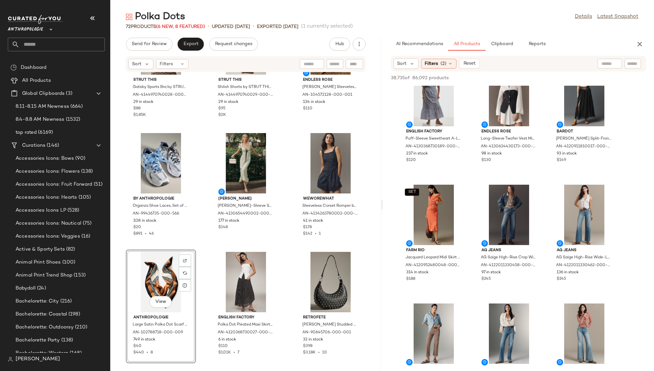
scroll to position [45710, 0]
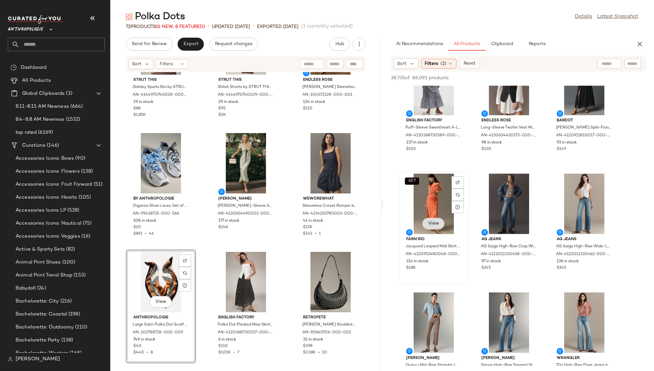
click at [434, 223] on span "View" at bounding box center [433, 223] width 11 height 5
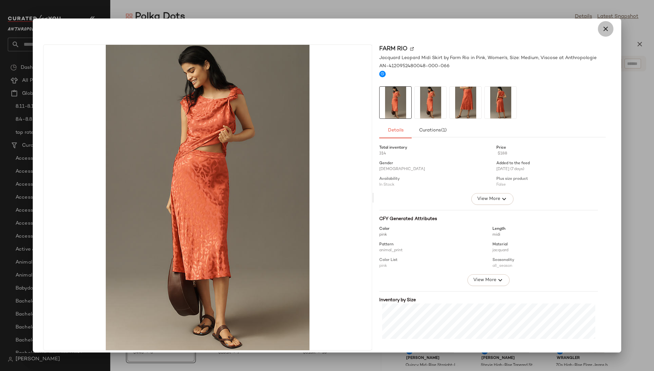
click at [605, 30] on icon "button" at bounding box center [605, 29] width 8 height 8
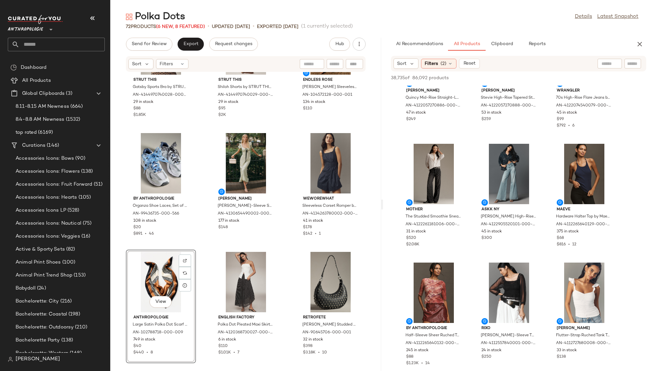
scroll to position [45991, 0]
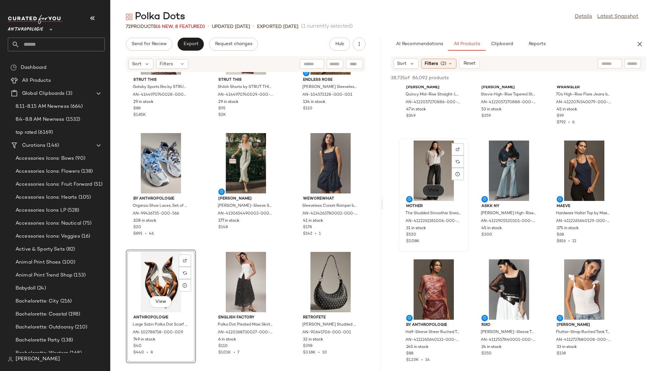
click at [434, 191] on span "View" at bounding box center [433, 190] width 11 height 5
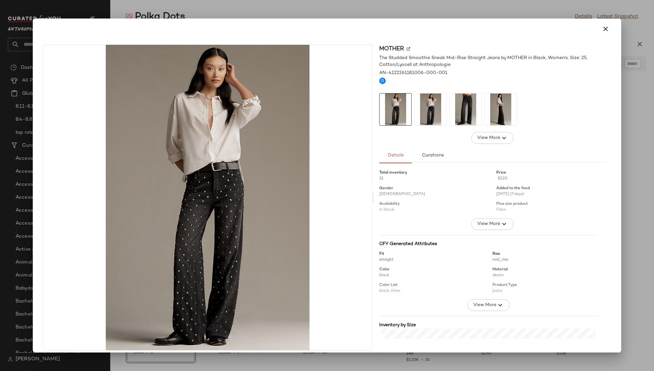
click at [469, 102] on img at bounding box center [465, 109] width 32 height 32
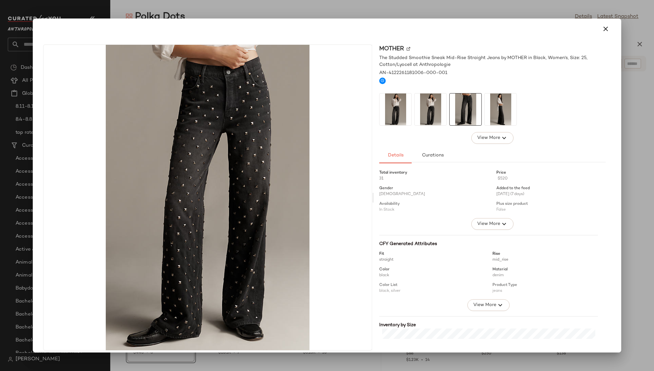
click at [495, 109] on img at bounding box center [500, 109] width 32 height 32
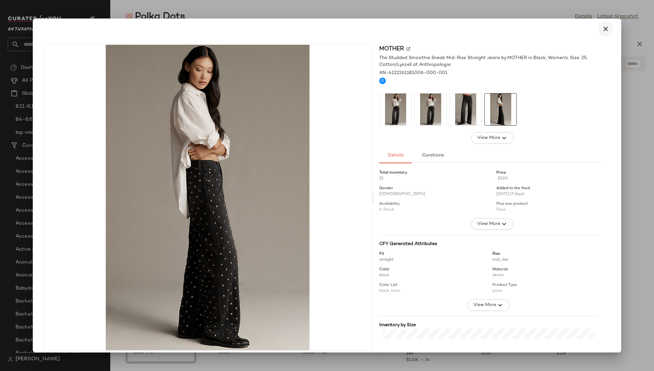
click at [602, 27] on icon "button" at bounding box center [605, 29] width 8 height 8
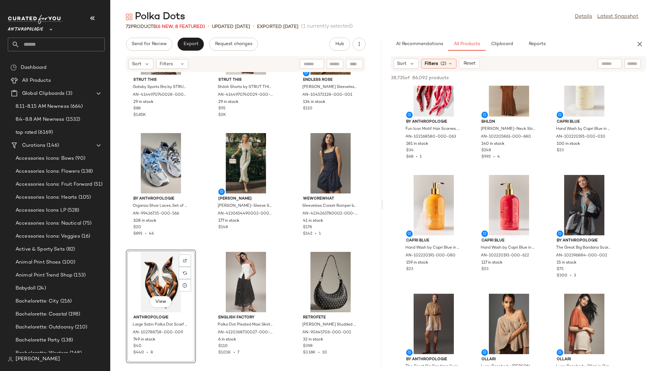
scroll to position [47690, 0]
click at [583, 225] on span "View" at bounding box center [583, 224] width 11 height 5
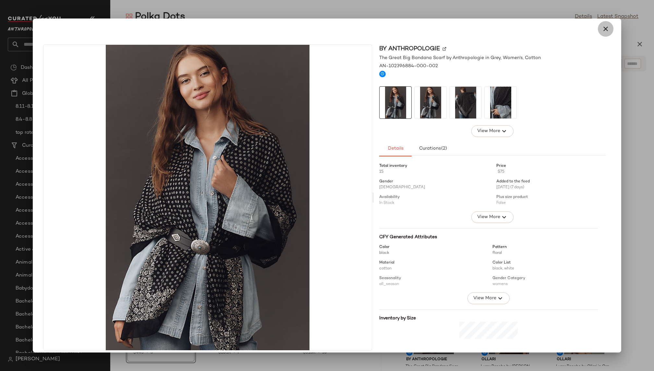
click at [602, 30] on icon "button" at bounding box center [605, 29] width 8 height 8
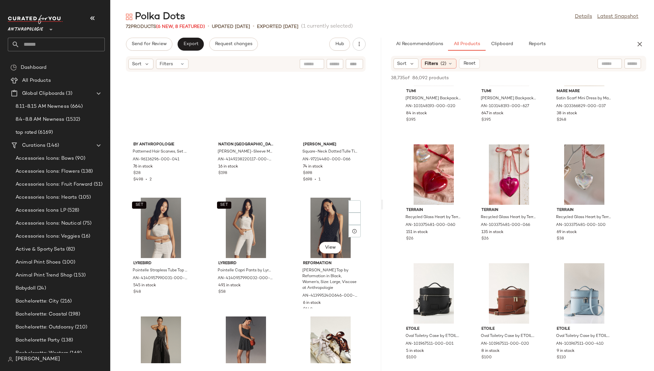
scroll to position [1369, 0]
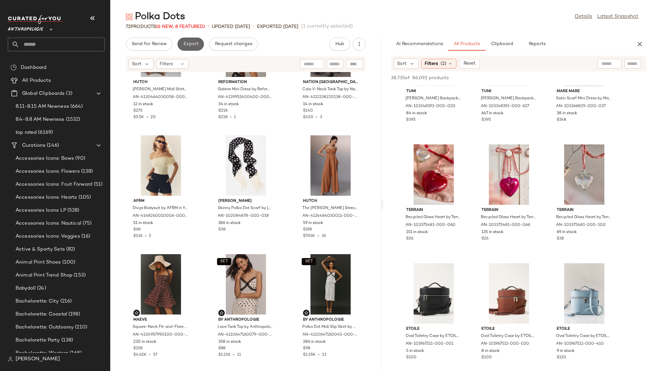
click at [190, 43] on span "Export" at bounding box center [190, 43] width 15 height 5
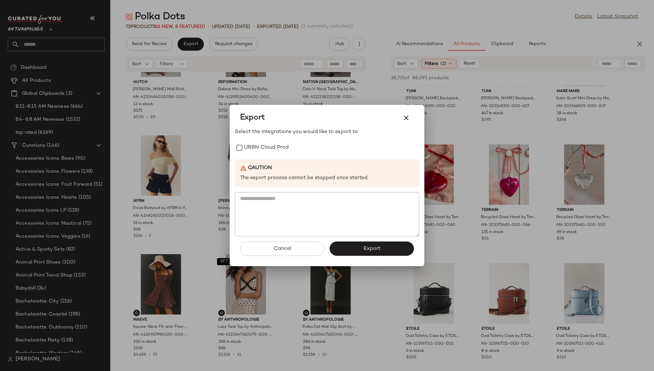
click at [264, 137] on div "Select the integrations you would like to export to URBN Cloud Prod Caution The…" at bounding box center [327, 182] width 184 height 108
click at [264, 147] on label "URBN Cloud Prod" at bounding box center [266, 147] width 45 height 13
click at [366, 249] on span "Export" at bounding box center [371, 248] width 17 height 6
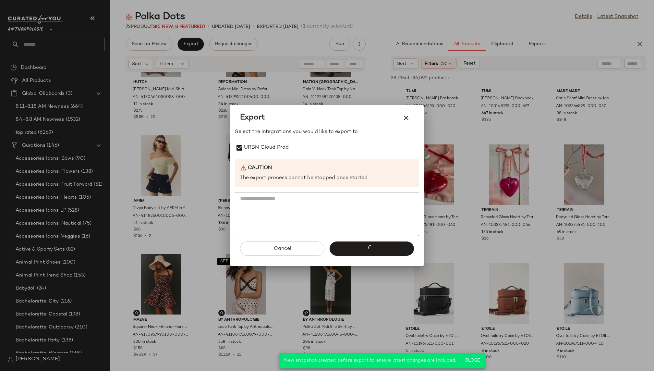
scroll to position [61952, 0]
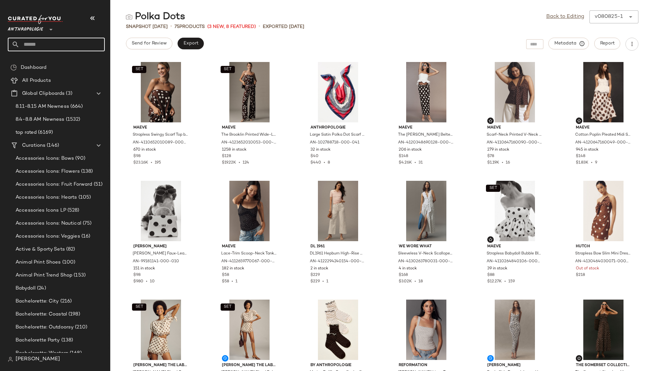
click at [62, 40] on input "text" at bounding box center [61, 45] width 85 height 14
type input "***"
click at [35, 63] on span "ble Hems" at bounding box center [32, 63] width 20 height 7
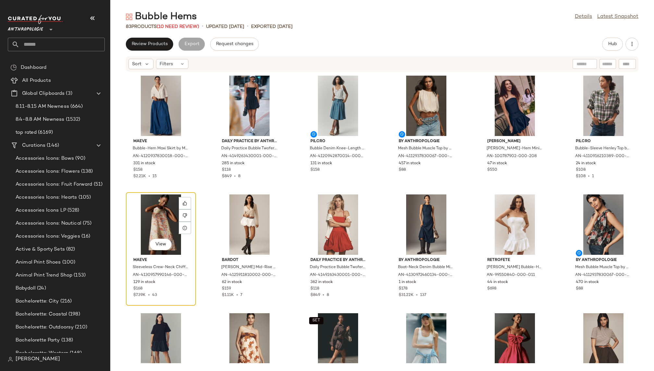
click at [145, 229] on div "View" at bounding box center [160, 224] width 65 height 60
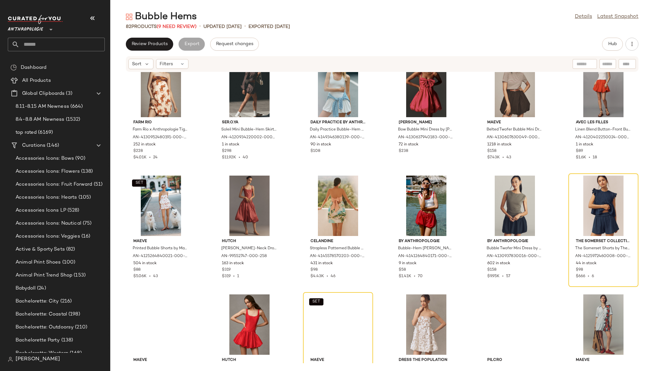
scroll to position [287, 0]
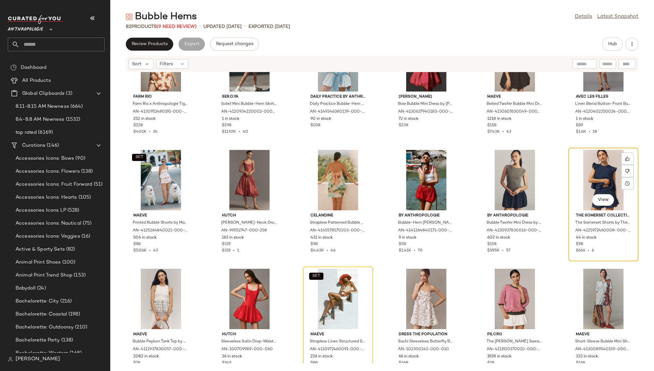
click at [577, 185] on div "View" at bounding box center [602, 180] width 65 height 60
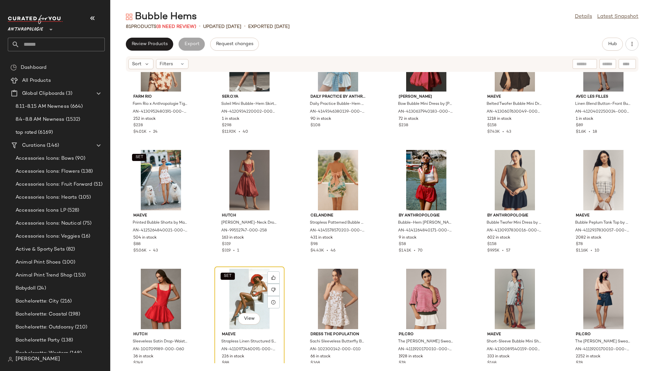
click at [254, 287] on div "SET View" at bounding box center [249, 298] width 65 height 60
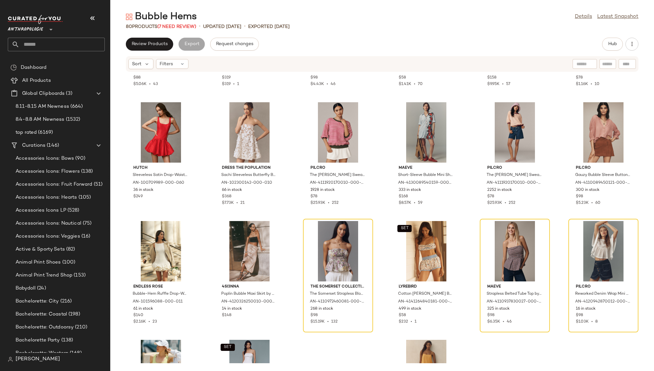
scroll to position [479, 0]
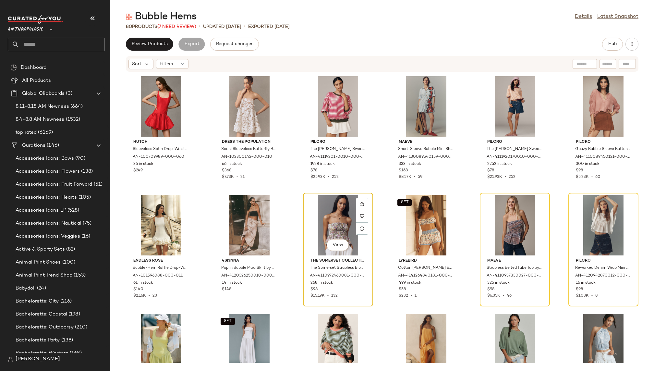
click at [325, 224] on div "View" at bounding box center [337, 225] width 65 height 60
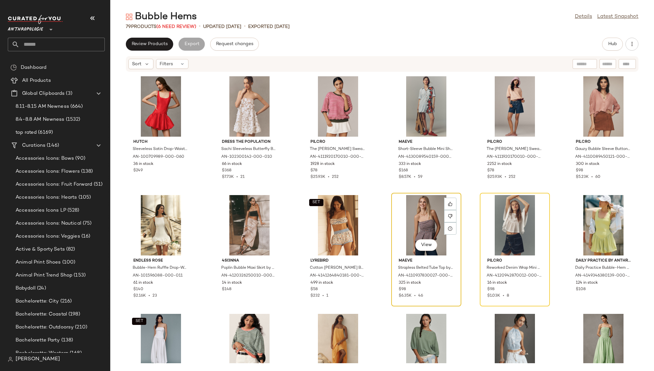
click at [404, 213] on div "View" at bounding box center [425, 225] width 65 height 60
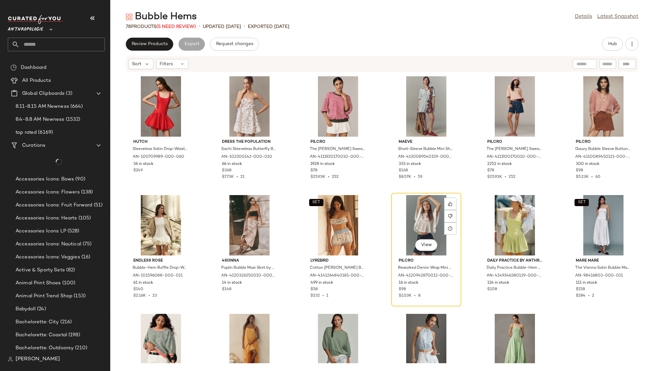
click at [404, 213] on div "View" at bounding box center [425, 225] width 65 height 60
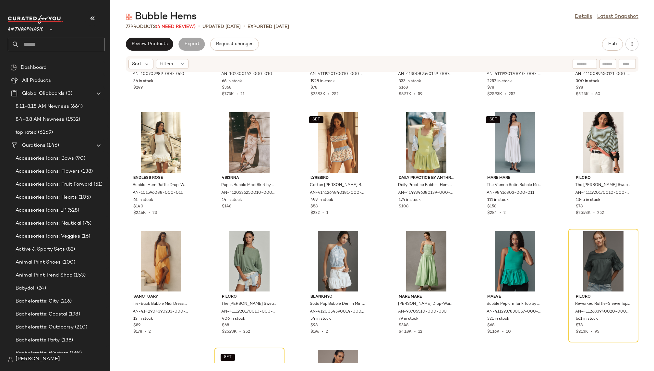
scroll to position [680, 0]
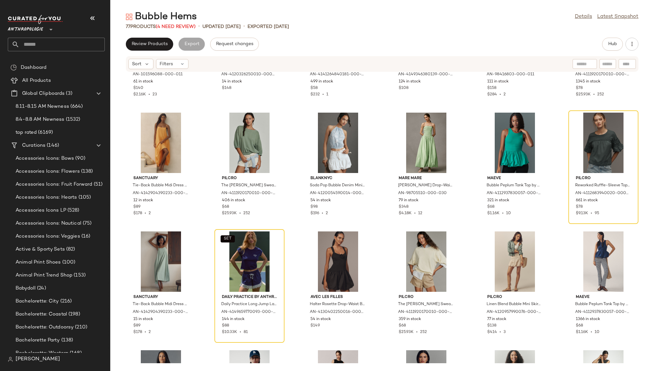
click at [562, 136] on div "Endless Rose Bubble-Hem Ruffle Drop-Waist Mini Dress by Endless Rose in Ivory, …" at bounding box center [381, 217] width 543 height 291
click at [583, 136] on div "View" at bounding box center [602, 142] width 65 height 60
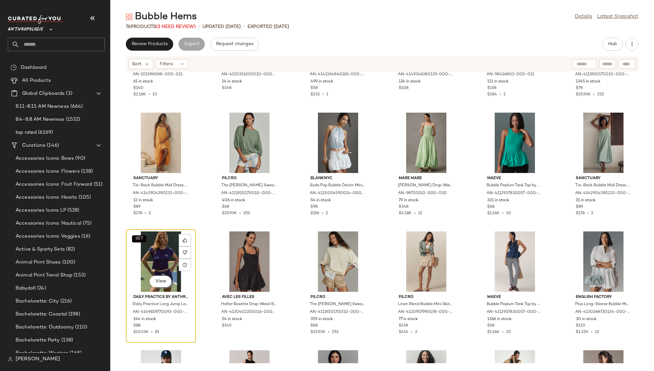
click at [144, 245] on div "SET View" at bounding box center [160, 261] width 65 height 60
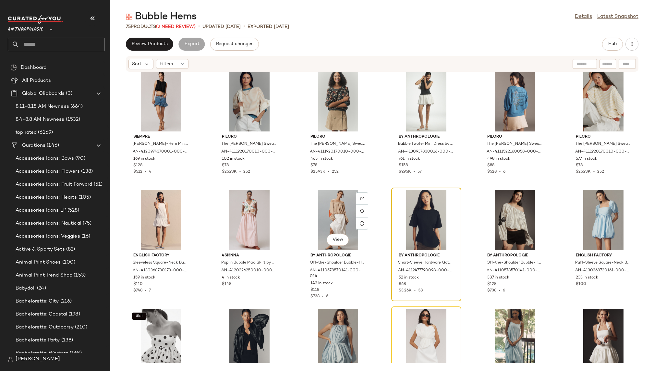
scroll to position [969, 0]
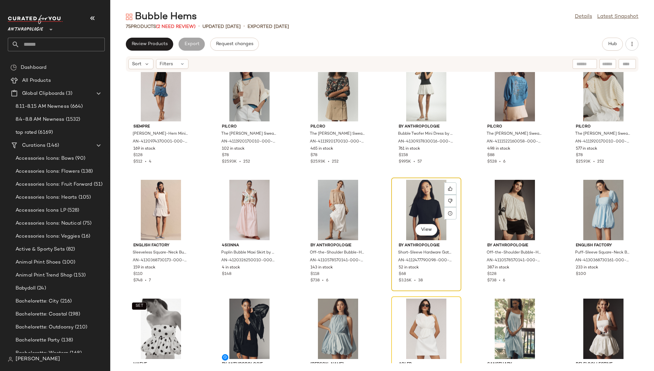
click at [395, 204] on div "View" at bounding box center [425, 210] width 65 height 60
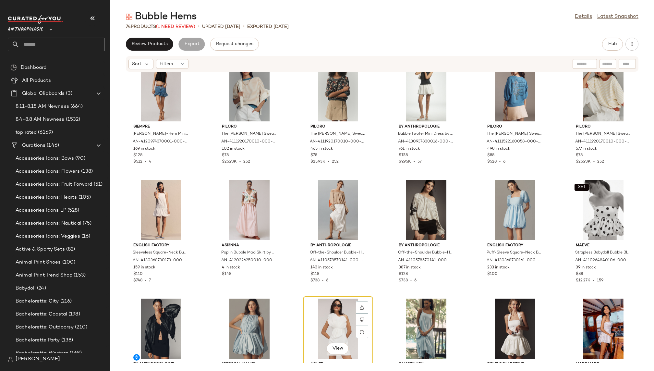
click at [328, 322] on div "View" at bounding box center [337, 328] width 65 height 60
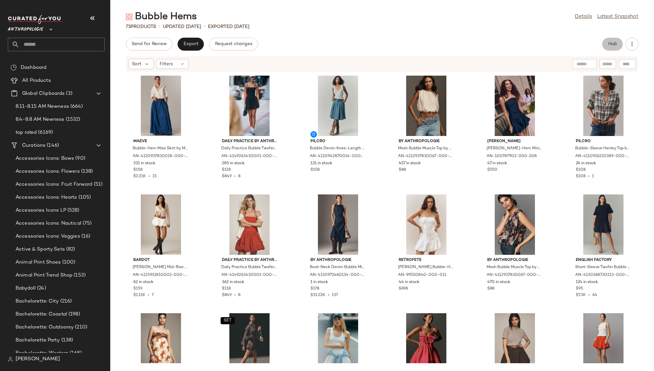
click at [609, 43] on span "Hub" at bounding box center [612, 43] width 9 height 5
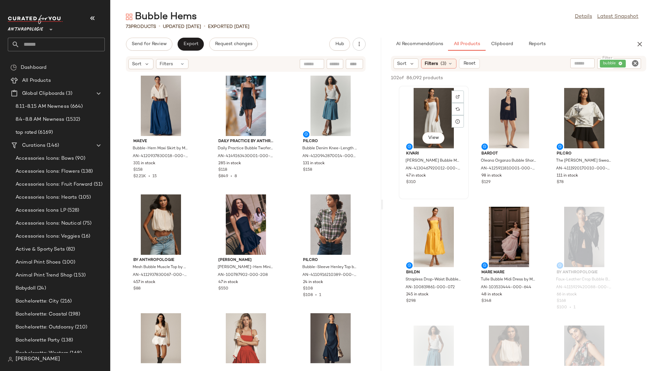
click at [428, 128] on div "View" at bounding box center [433, 118] width 65 height 60
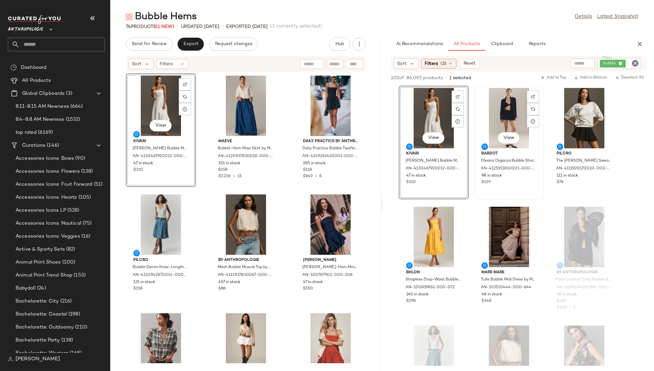
click at [502, 115] on div "View" at bounding box center [508, 118] width 65 height 60
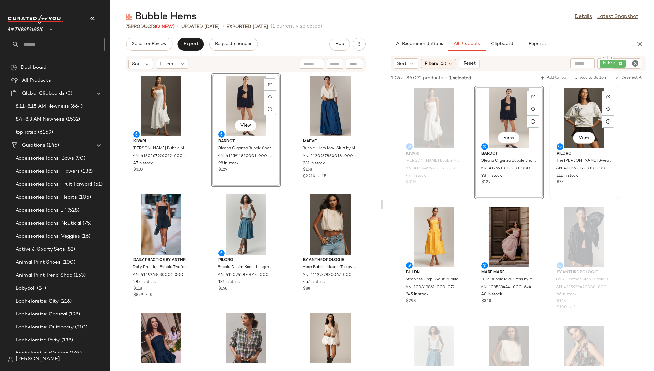
click at [571, 121] on div "View" at bounding box center [583, 118] width 65 height 60
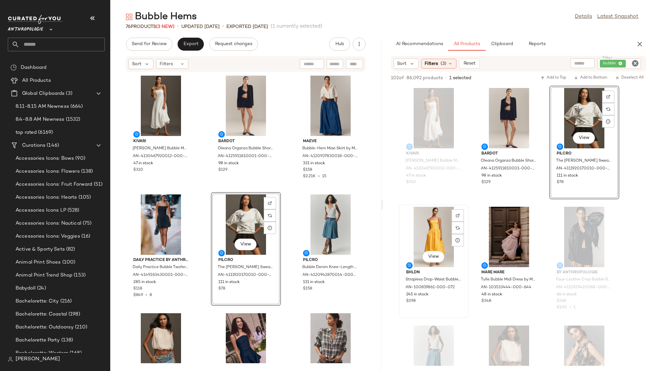
click at [426, 240] on div "View" at bounding box center [433, 237] width 65 height 60
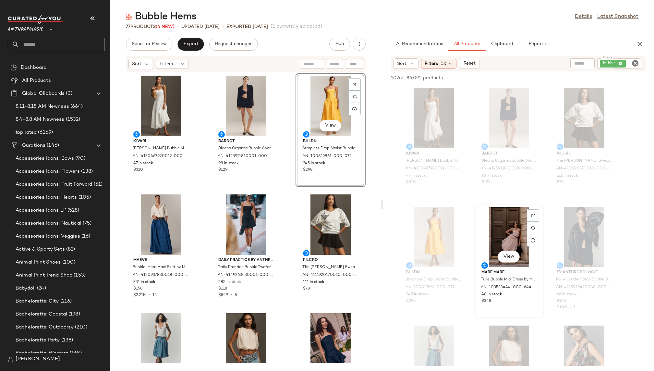
click at [495, 246] on div "View" at bounding box center [508, 237] width 65 height 60
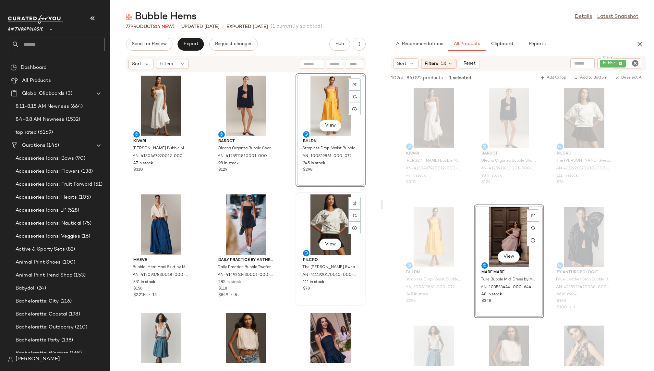
scroll to position [30, 0]
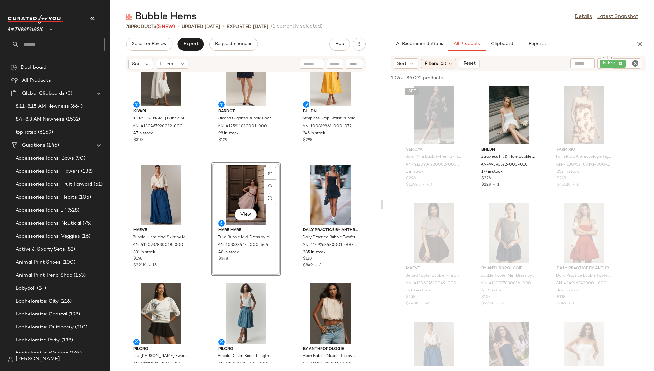
scroll to position [828, 0]
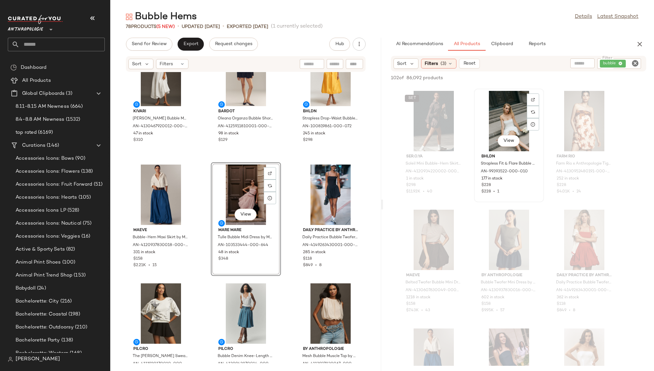
click at [501, 125] on div "View" at bounding box center [508, 121] width 65 height 60
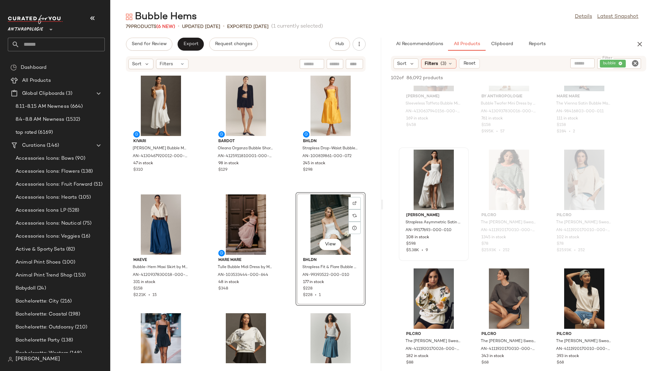
scroll to position [3733, 0]
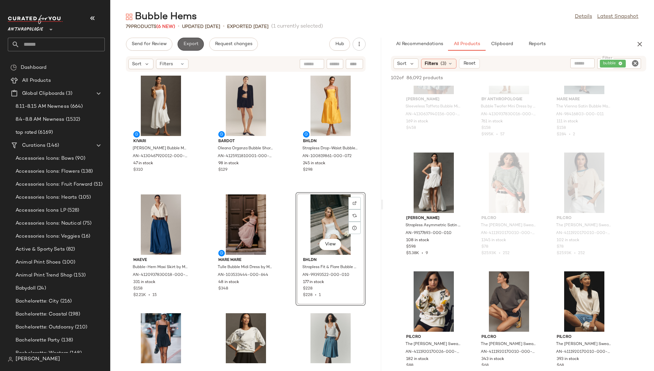
click at [187, 46] on span "Export" at bounding box center [190, 43] width 15 height 5
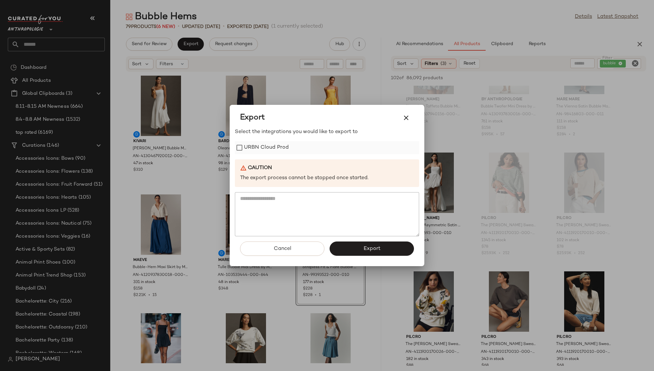
click at [274, 148] on label "URBN Cloud Prod" at bounding box center [266, 147] width 45 height 13
click at [369, 251] on span "Export" at bounding box center [371, 248] width 17 height 6
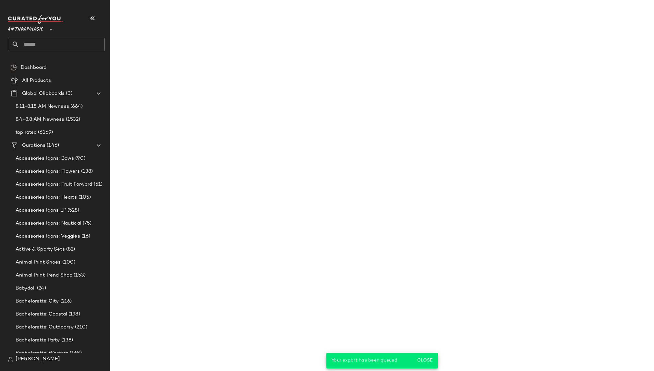
scroll to position [5512, 0]
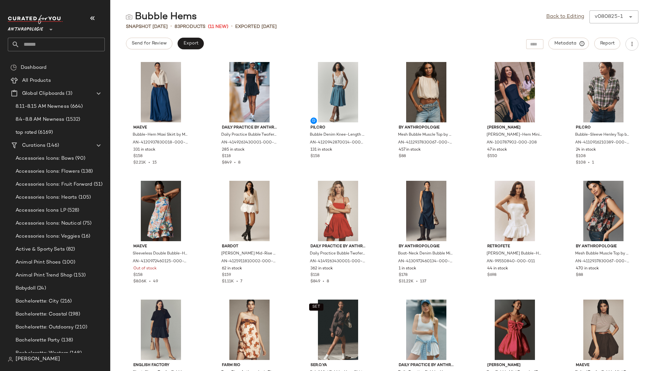
click at [74, 42] on input "text" at bounding box center [61, 45] width 85 height 14
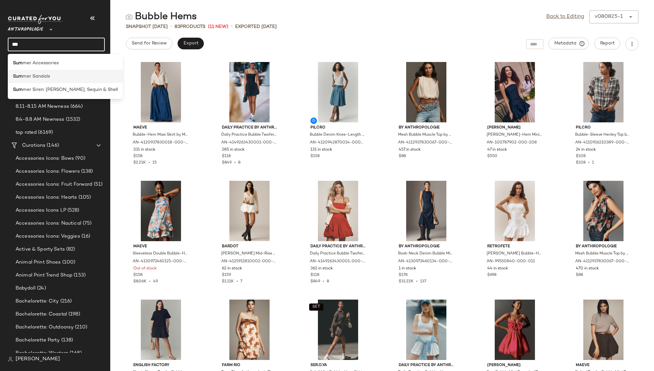
type input "***"
click at [32, 80] on div "Sum mer Sandals" at bounding box center [65, 76] width 115 height 13
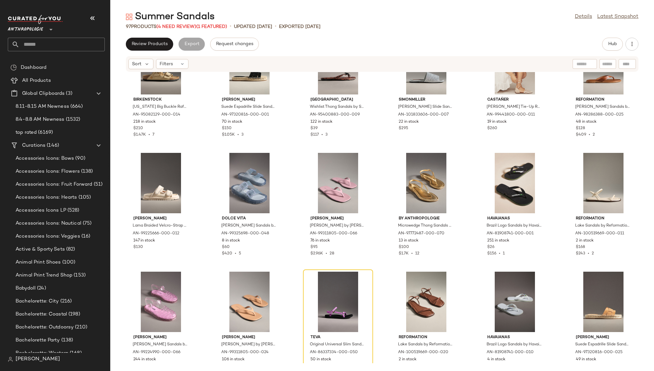
scroll to position [202, 0]
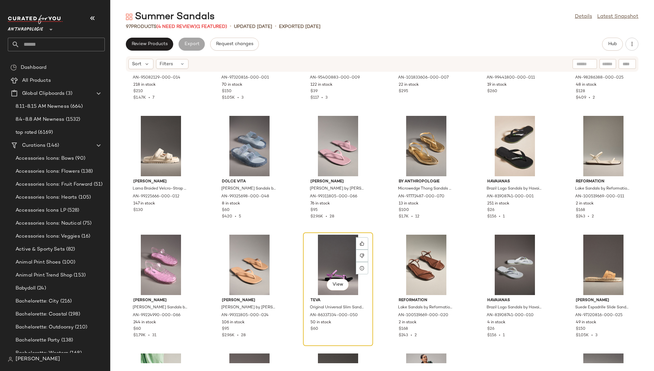
click at [324, 246] on div "View" at bounding box center [337, 264] width 65 height 60
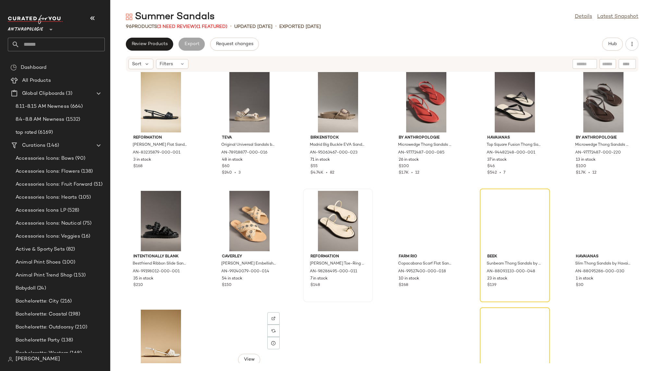
scroll to position [851, 0]
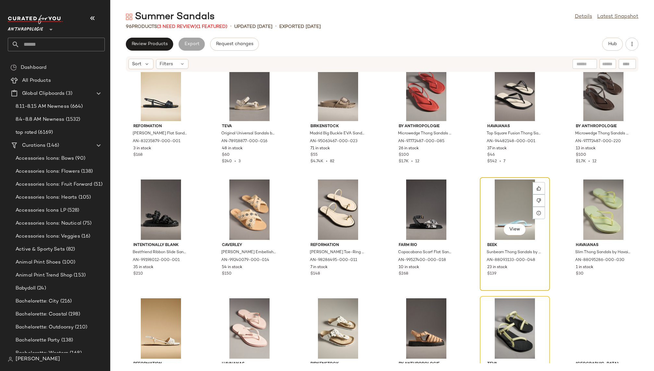
click at [496, 208] on div "View" at bounding box center [514, 209] width 65 height 60
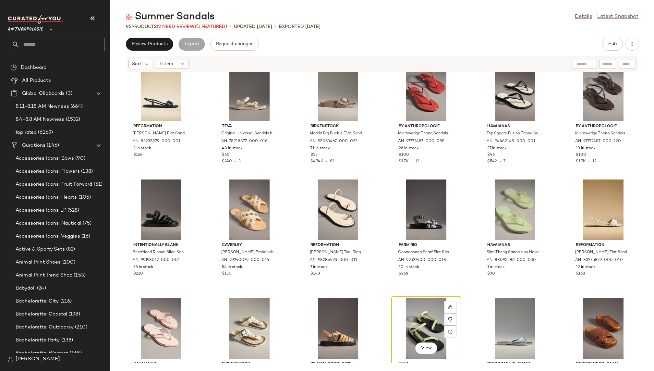
click at [401, 324] on div "View" at bounding box center [425, 328] width 65 height 60
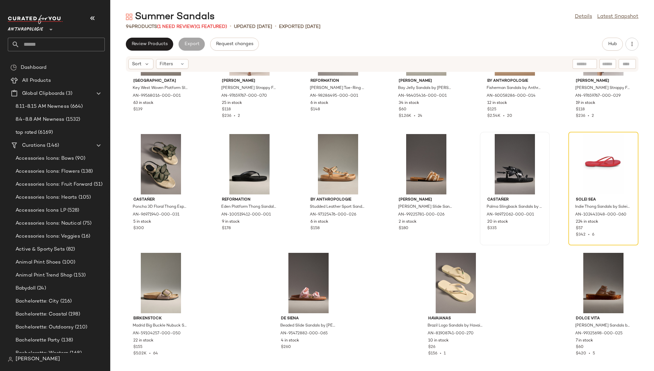
scroll to position [1609, 0]
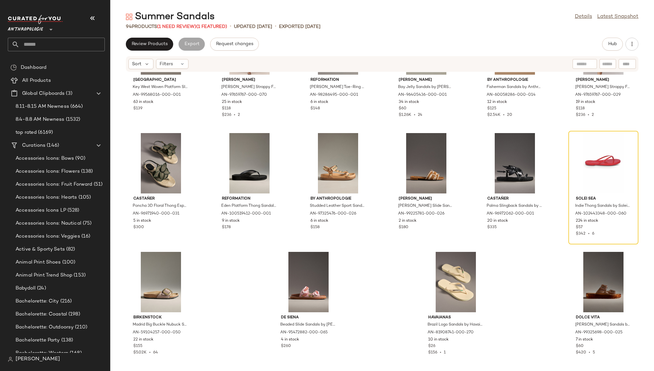
click at [561, 160] on div "[GEOGRAPHIC_DATA] Key West Woven Platform Slide Sandals by Seychelles in Black,…" at bounding box center [381, 217] width 543 height 291
click at [572, 160] on div at bounding box center [602, 163] width 65 height 60
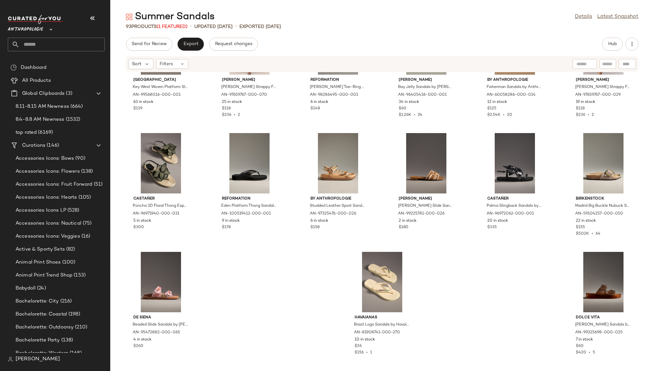
click at [610, 53] on div "Send for Review Export Request changes Hub Sort Filters [GEOGRAPHIC_DATA] Key W…" at bounding box center [381, 204] width 543 height 333
click at [610, 39] on button "Hub" at bounding box center [612, 44] width 21 height 13
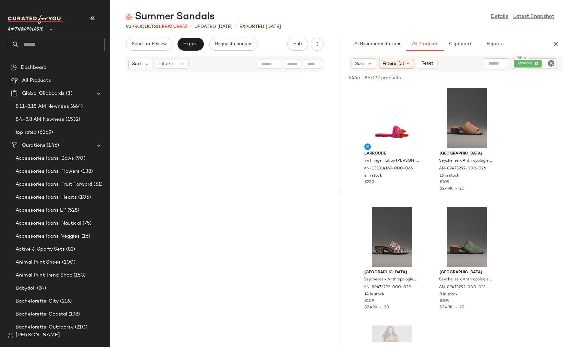
scroll to position [1098, 0]
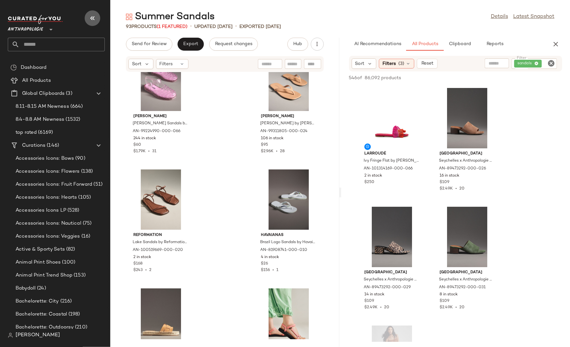
click at [96, 18] on icon "button" at bounding box center [93, 18] width 8 height 8
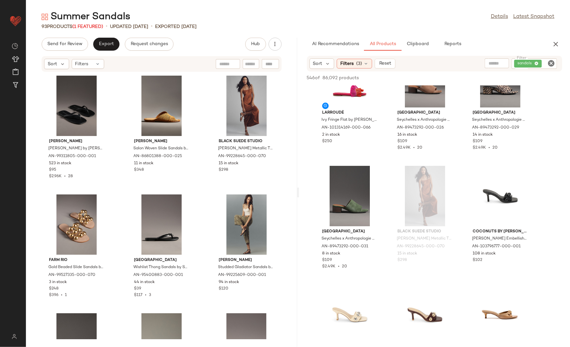
scroll to position [0, 0]
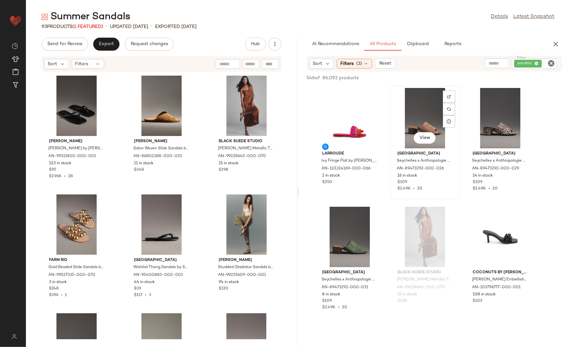
click at [402, 112] on div "View" at bounding box center [424, 118] width 65 height 60
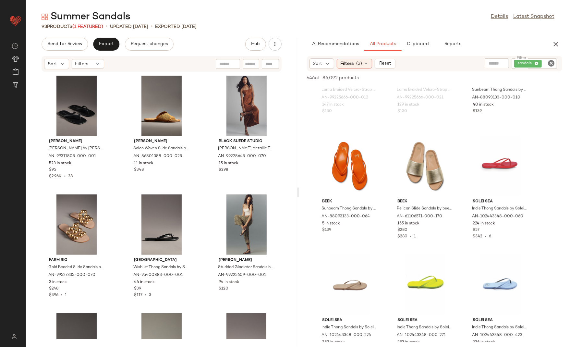
scroll to position [1142, 0]
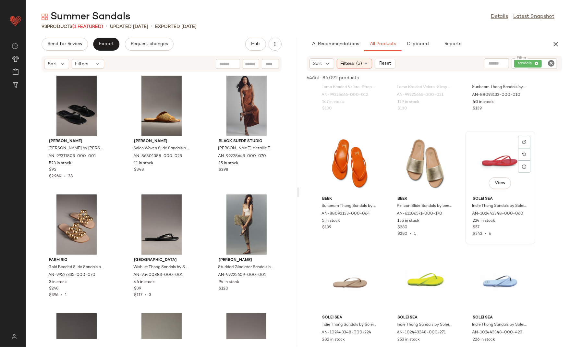
click at [481, 170] on div "View" at bounding box center [499, 163] width 65 height 60
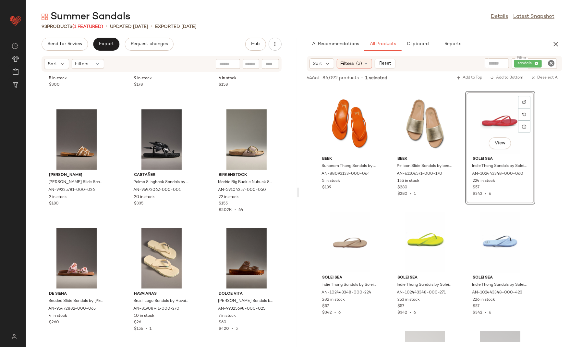
scroll to position [1185, 0]
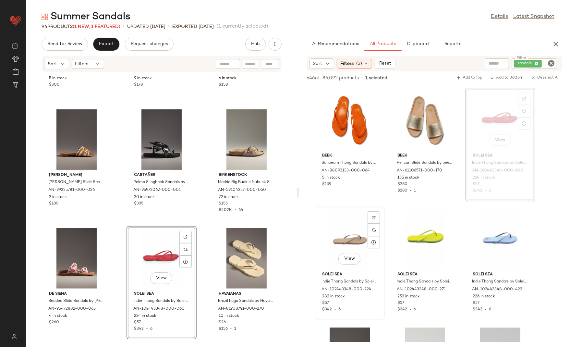
click at [337, 240] on div "View" at bounding box center [349, 238] width 65 height 60
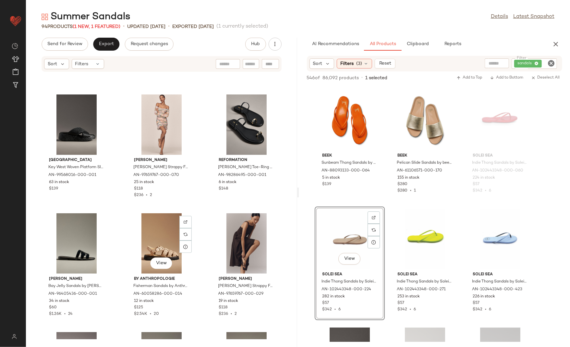
scroll to position [3064, 0]
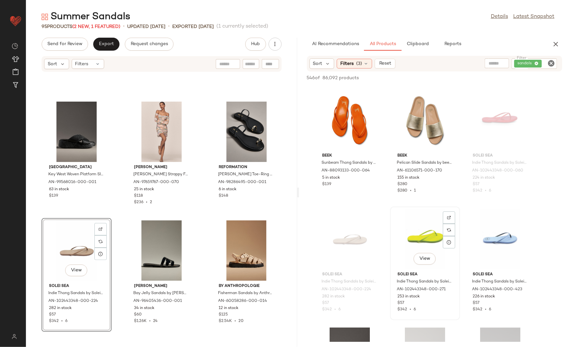
click at [415, 234] on div "View" at bounding box center [424, 238] width 65 height 60
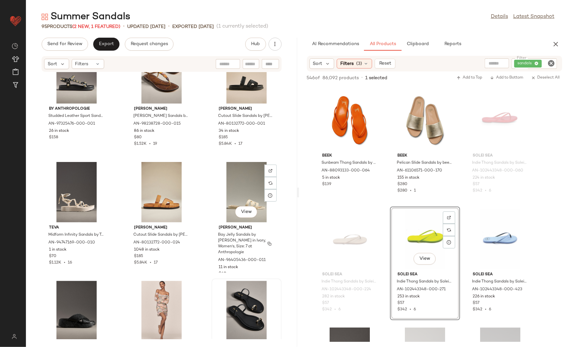
scroll to position [2885, 0]
